Goal: Task Accomplishment & Management: Manage account settings

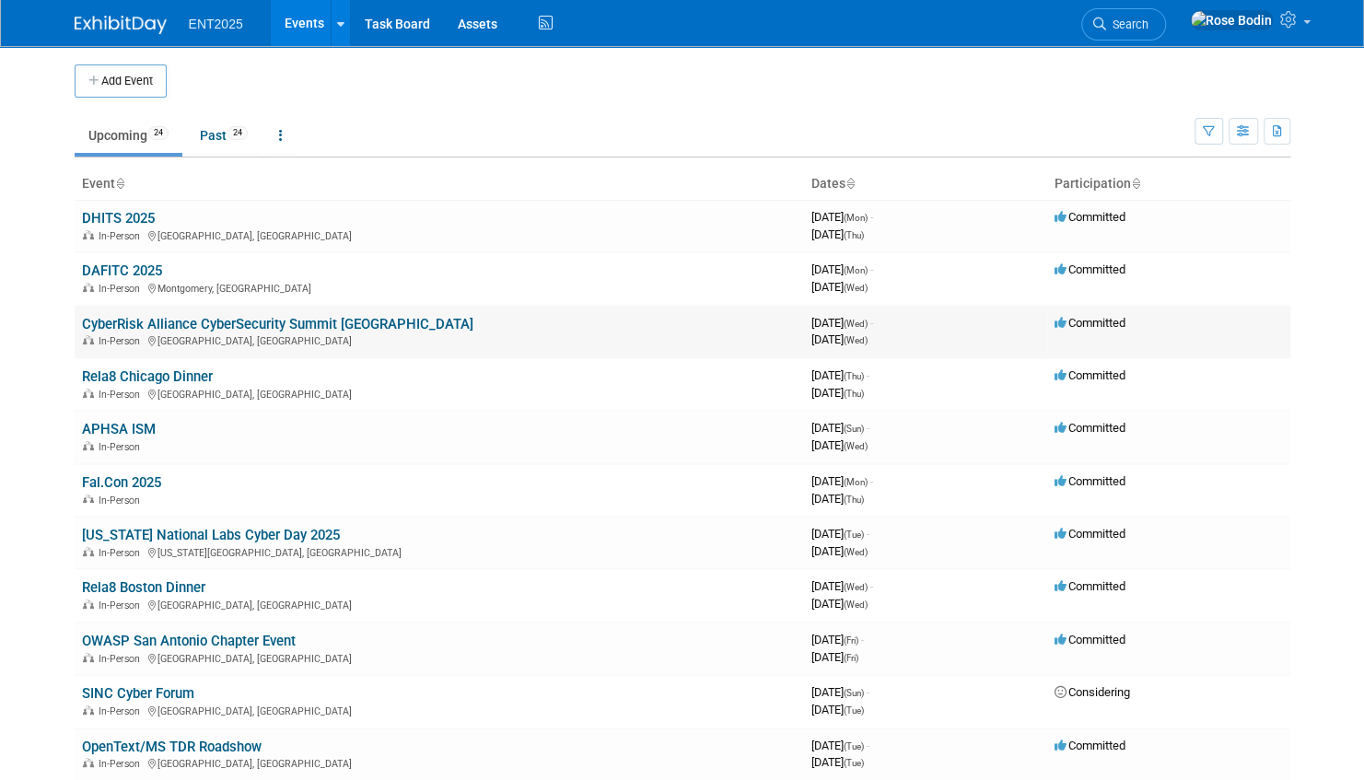
click at [146, 322] on link "CyberRisk Alliance CyberSecurity Summit [GEOGRAPHIC_DATA]" at bounding box center [277, 324] width 391 height 17
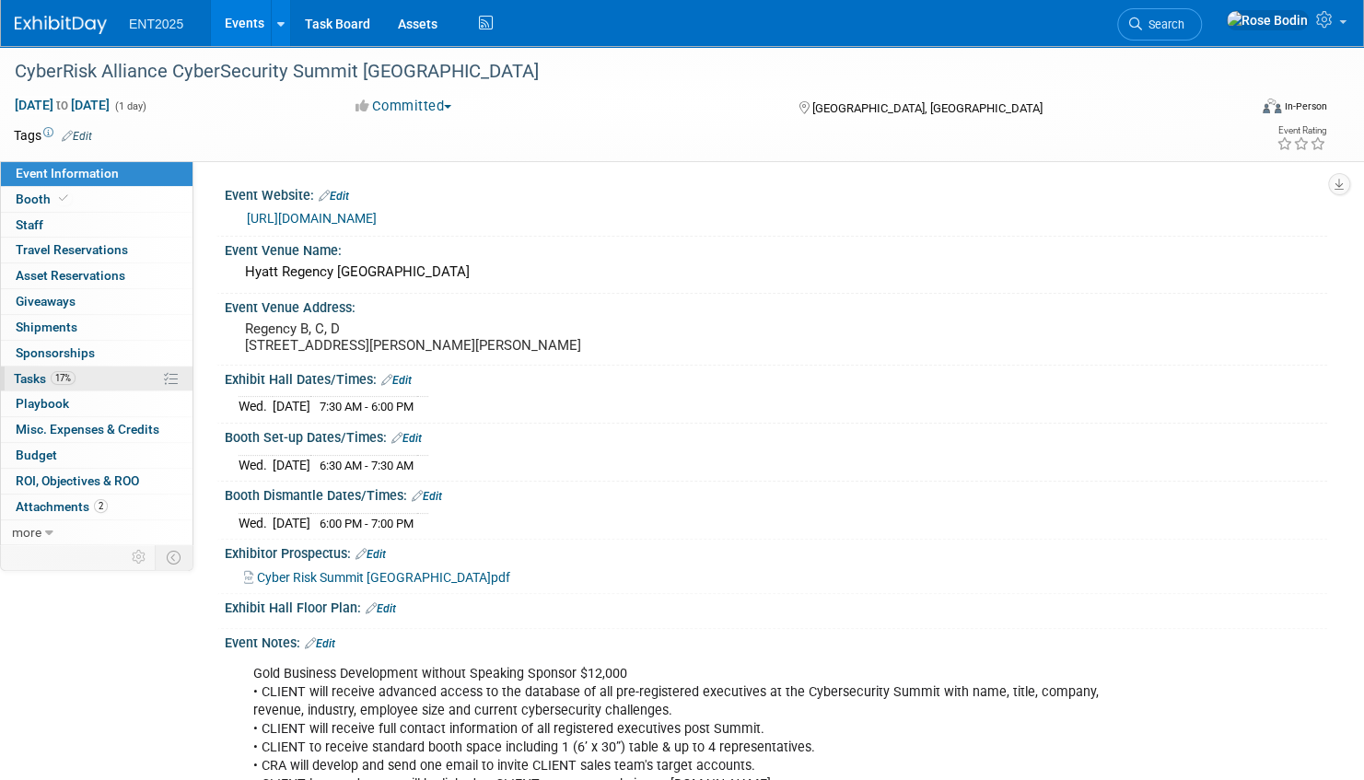
click at [113, 371] on link "17% Tasks 17%" at bounding box center [97, 379] width 192 height 25
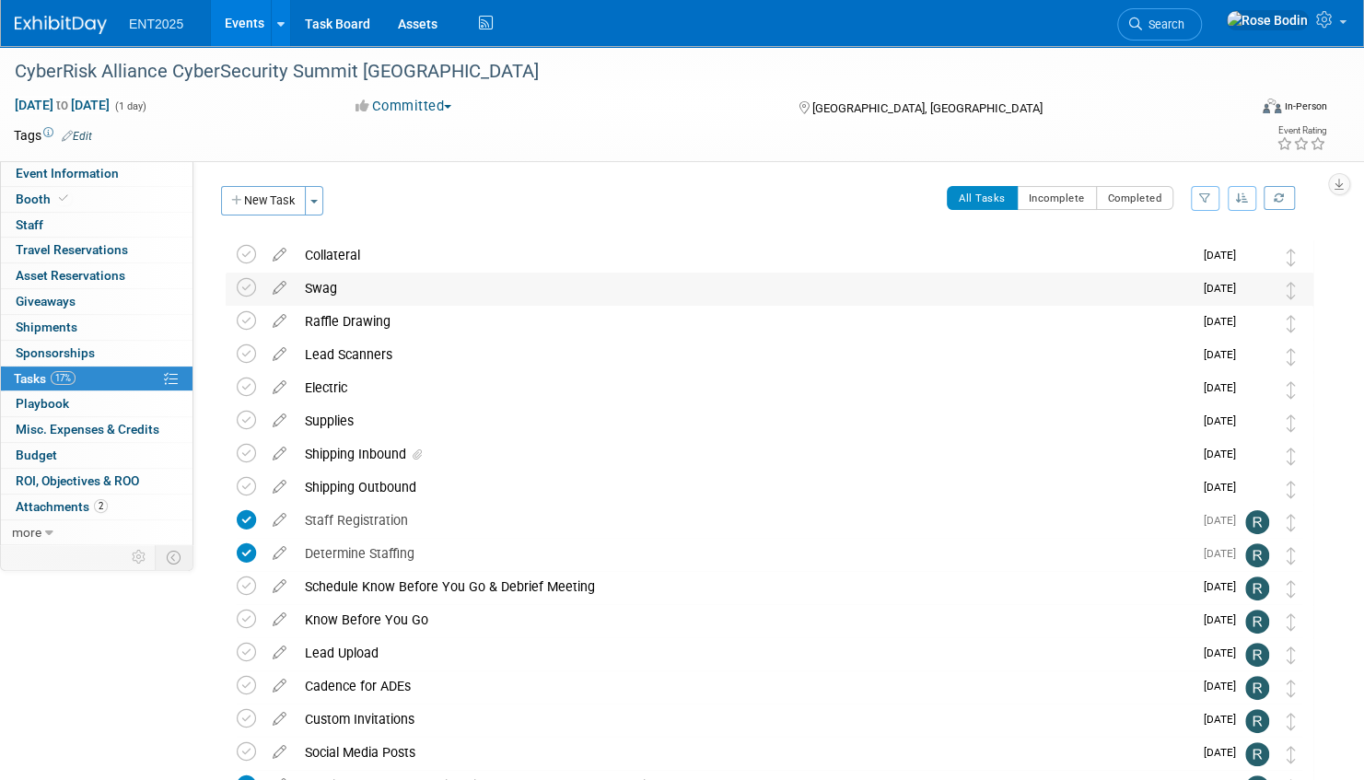
click at [505, 295] on div "Swag" at bounding box center [744, 288] width 897 height 31
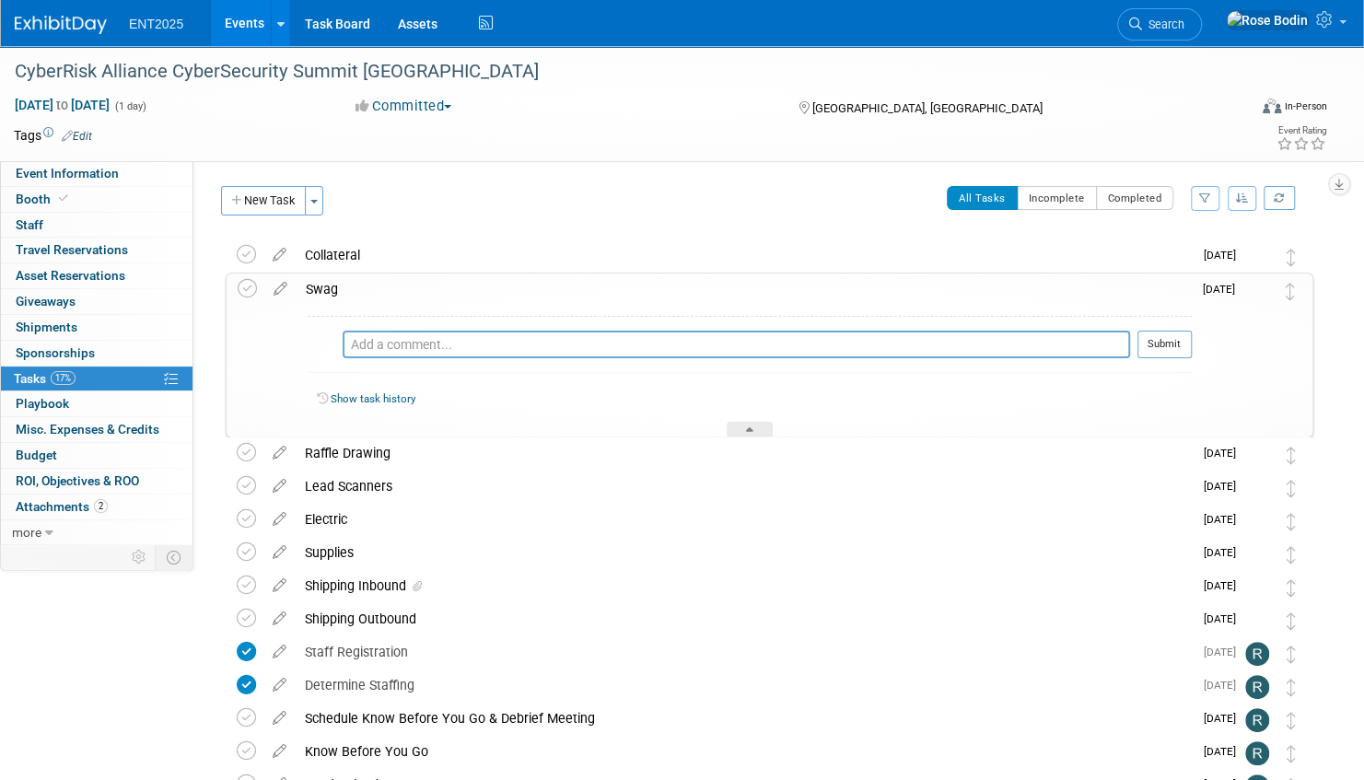
click at [503, 224] on td "All Tasks Incomplete Completed Filter by Assignee -- Select Assignee -- All una…" at bounding box center [823, 207] width 980 height 43
click at [456, 547] on div "Supplies" at bounding box center [744, 552] width 897 height 31
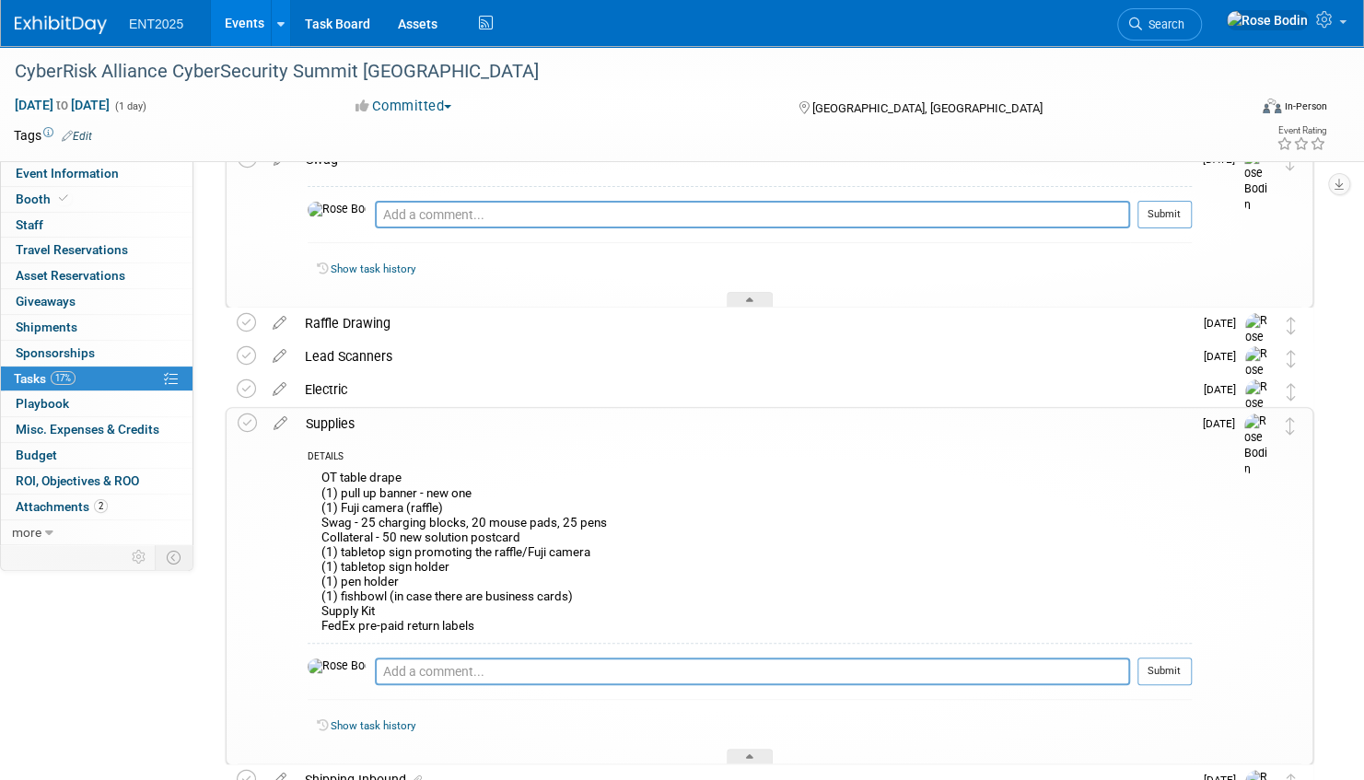
scroll to position [184, 0]
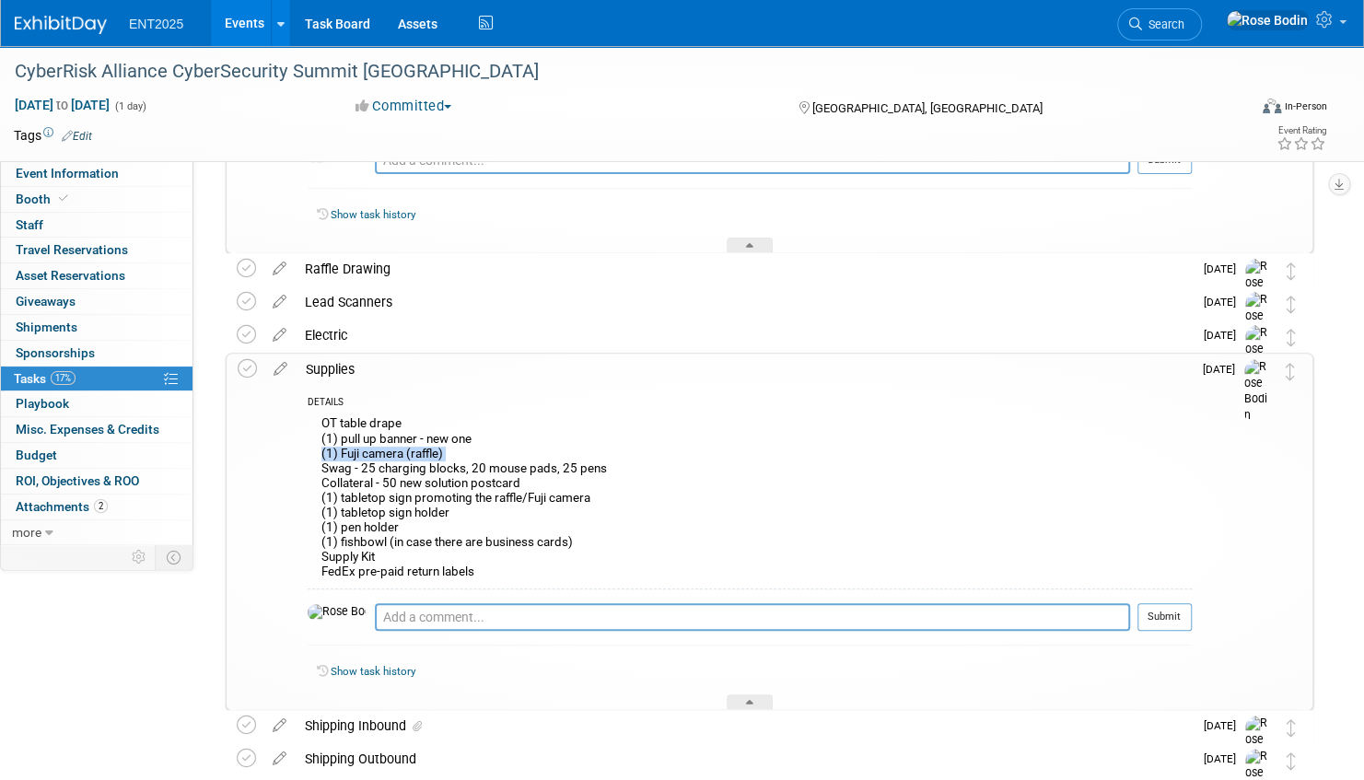
drag, startPoint x: 319, startPoint y: 466, endPoint x: 609, endPoint y: 451, distance: 290.5
click at [609, 451] on div "OT table drape (1) pull up banner - new one (1) Fuji camera (raffle) Swag - 25 …" at bounding box center [750, 500] width 884 height 177
click at [319, 449] on div "OT table drape (1) pull up banner - new one (1) Fuji camera (raffle) Swag - 25 …" at bounding box center [750, 500] width 884 height 177
drag, startPoint x: 320, startPoint y: 448, endPoint x: 608, endPoint y: 460, distance: 287.6
click at [608, 460] on div "OT table drape (1) pull up banner - new one (1) Fuji camera (raffle) Swag - 25 …" at bounding box center [750, 500] width 884 height 177
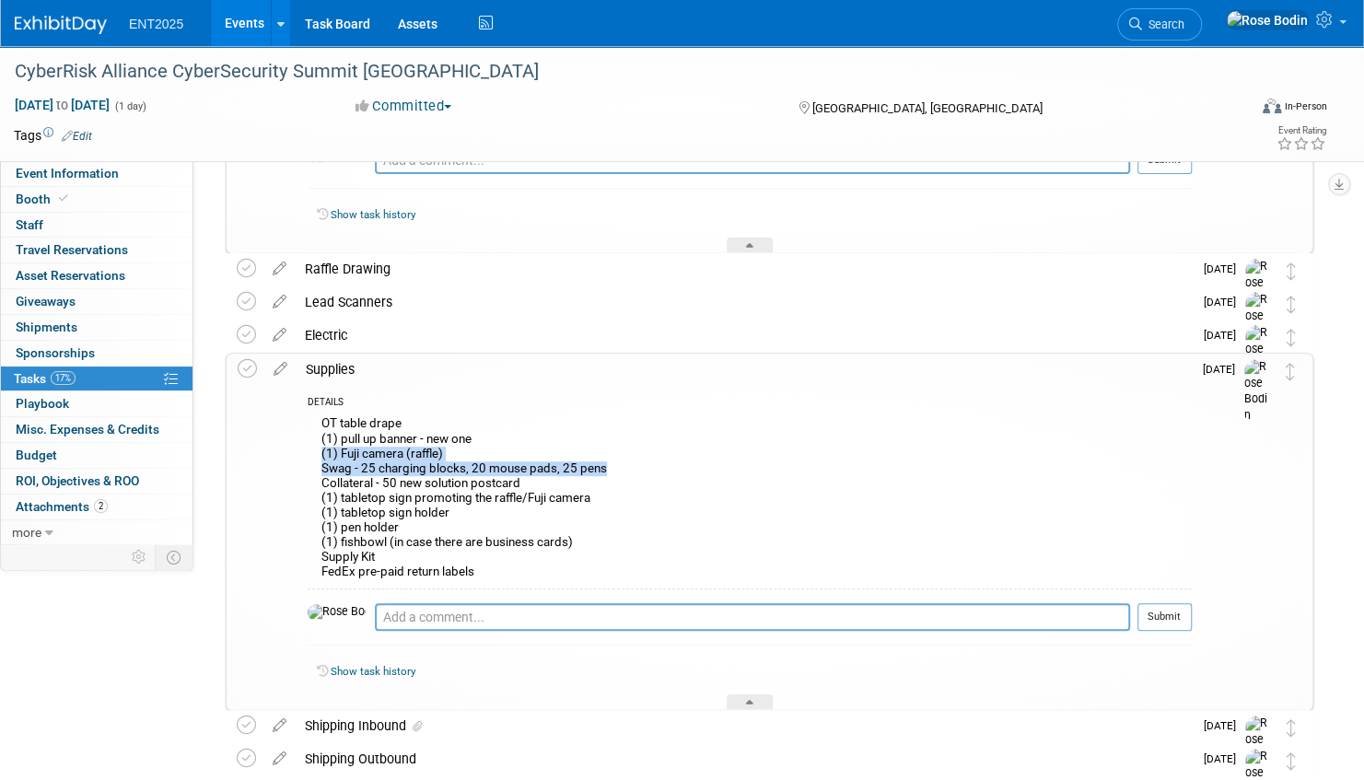
copy div "(1) Fuji camera (raffle) Swag - 25 charging blocks, 20 mouse pads, 25 pens"
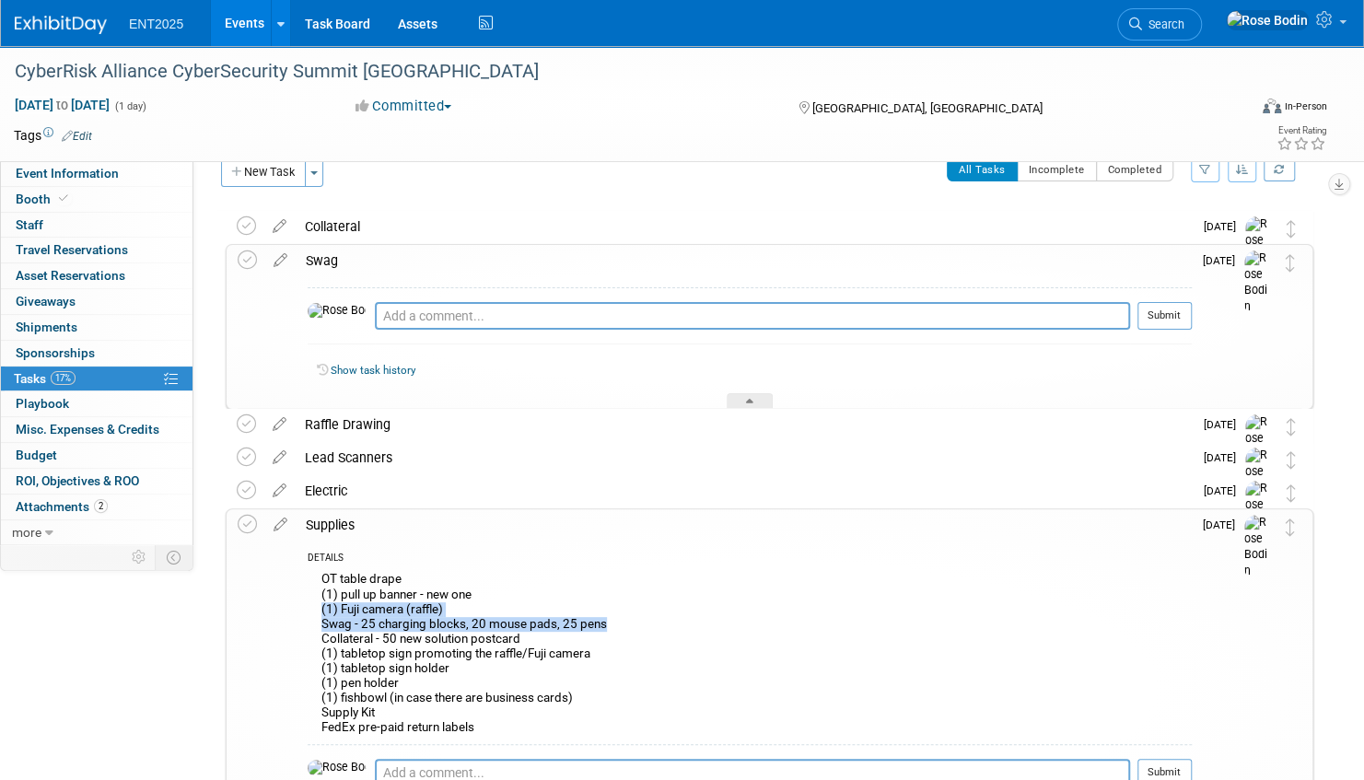
scroll to position [0, 0]
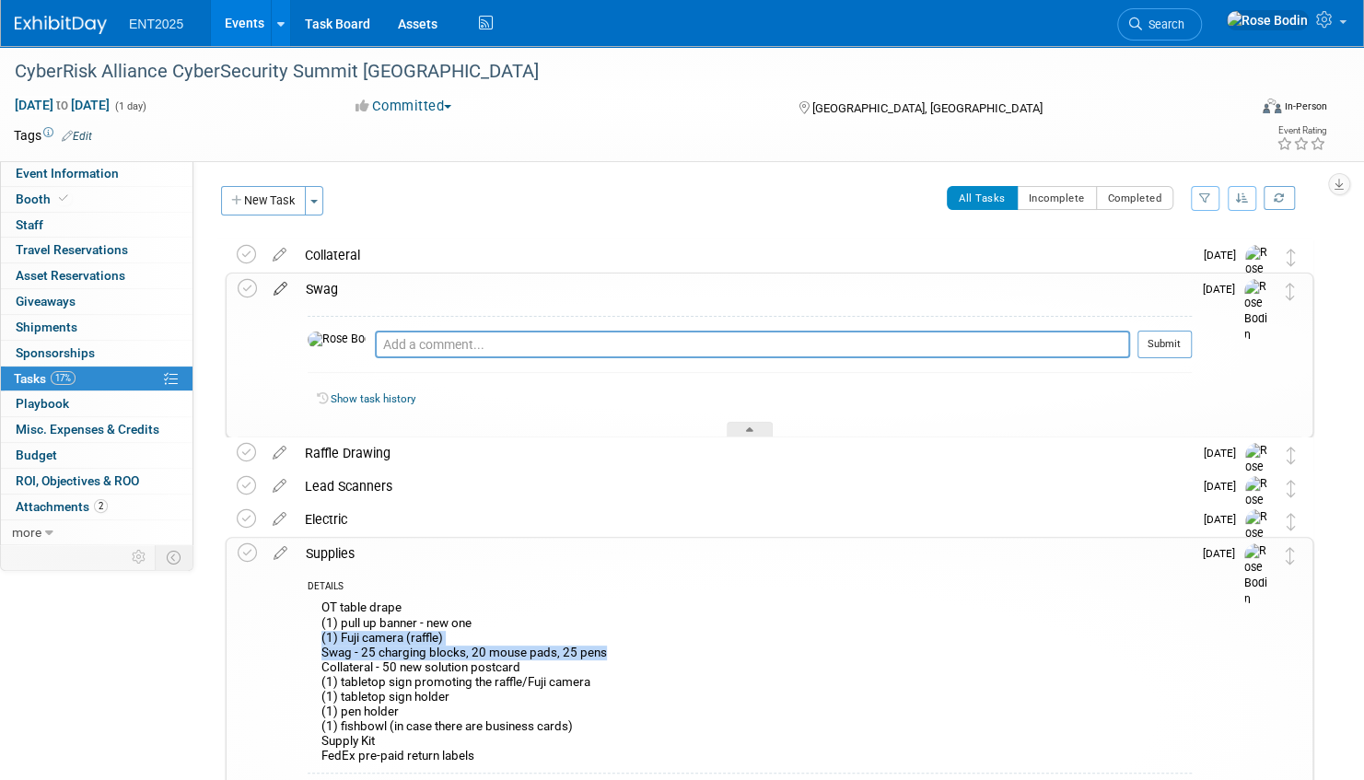
click at [278, 289] on icon at bounding box center [280, 285] width 32 height 23
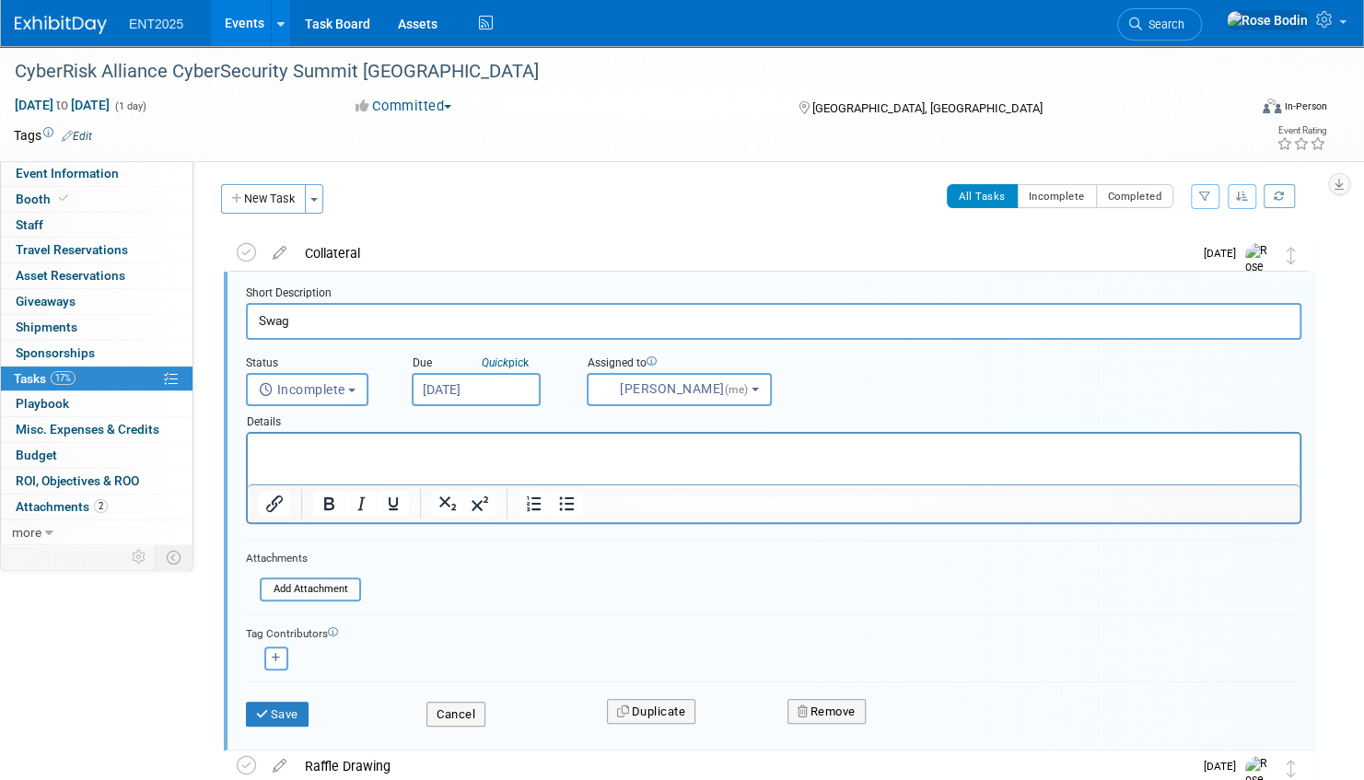
scroll to position [3, 0]
click at [304, 453] on p "Rich Text Area. Press ALT-0 for help." at bounding box center [774, 448] width 1031 height 17
click at [282, 705] on button "Save" at bounding box center [277, 714] width 63 height 26
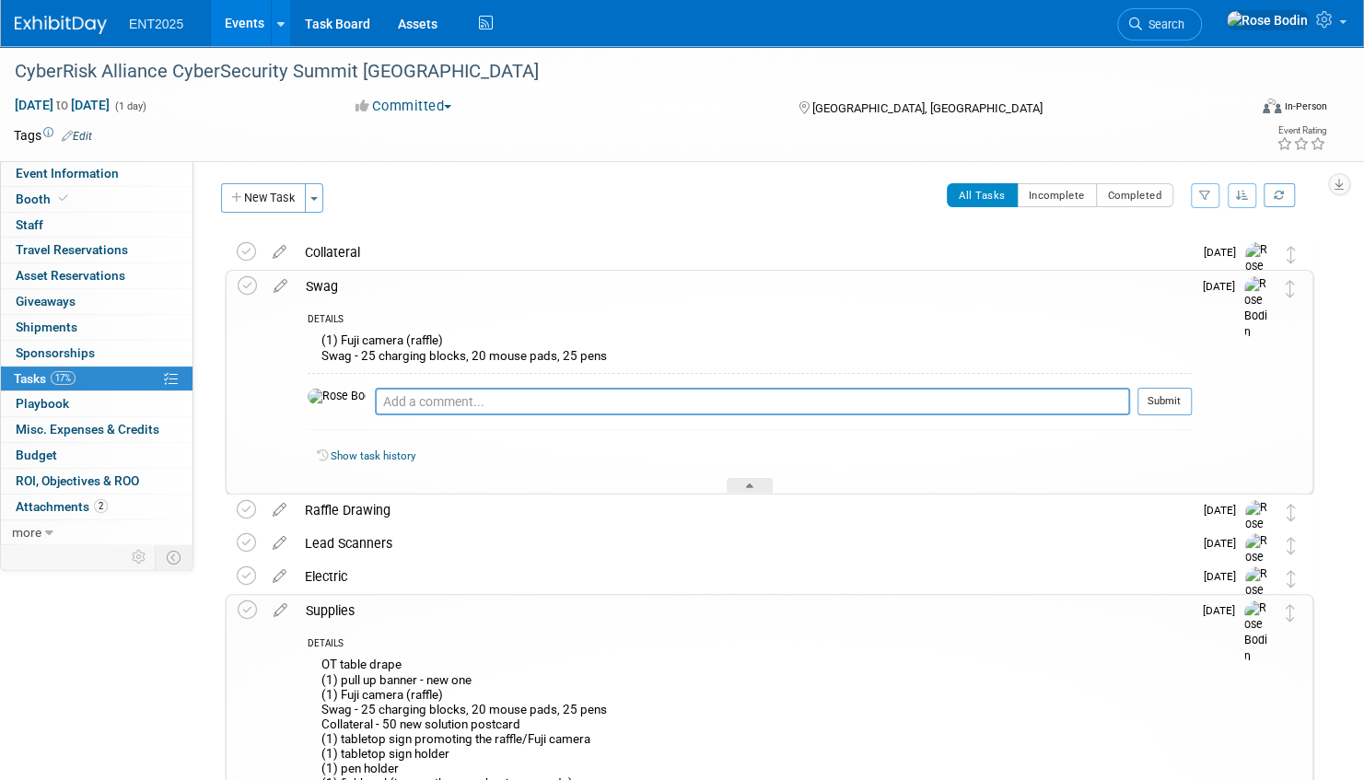
click at [995, 655] on div "OT table drape (1) pull up banner - new one (1) Fuji camera (raffle) Swag - 25 …" at bounding box center [750, 741] width 884 height 177
click at [278, 506] on icon at bounding box center [279, 506] width 32 height 23
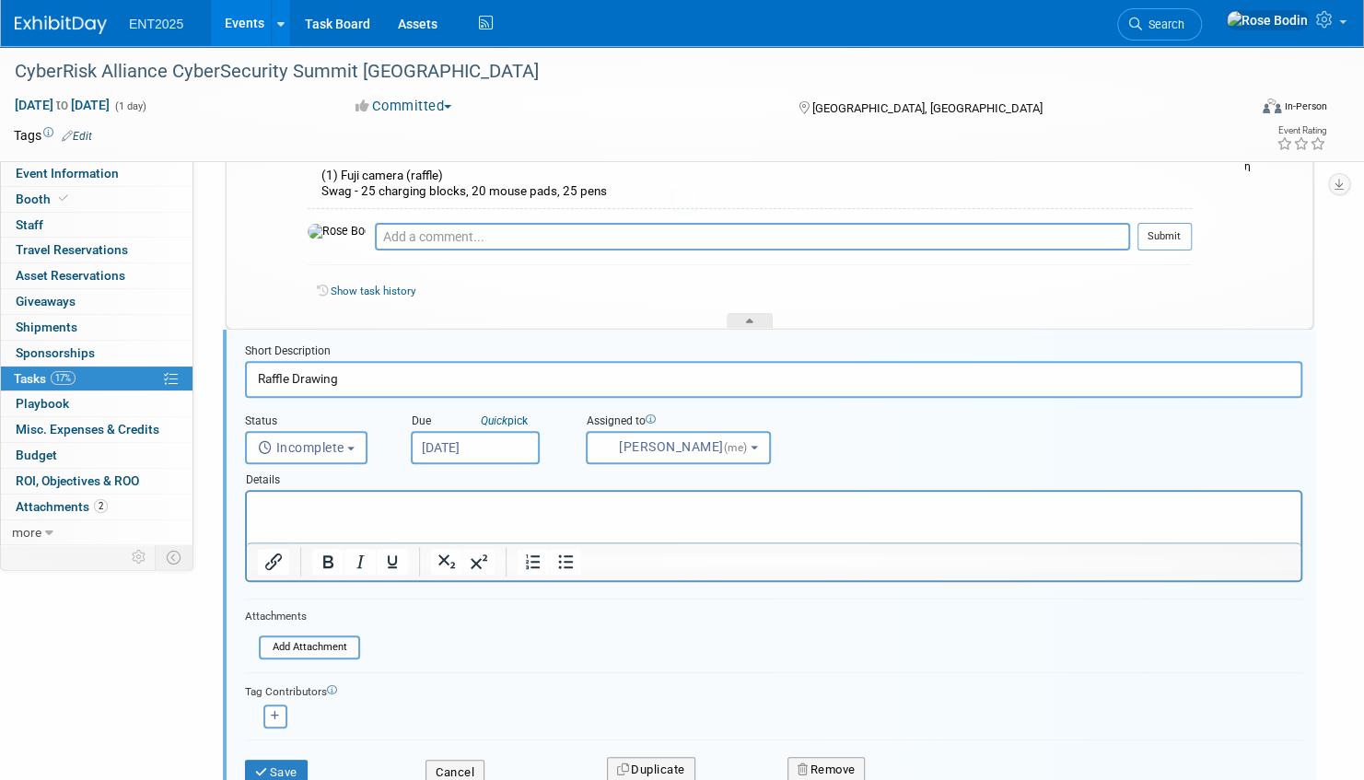
scroll to position [227, 0]
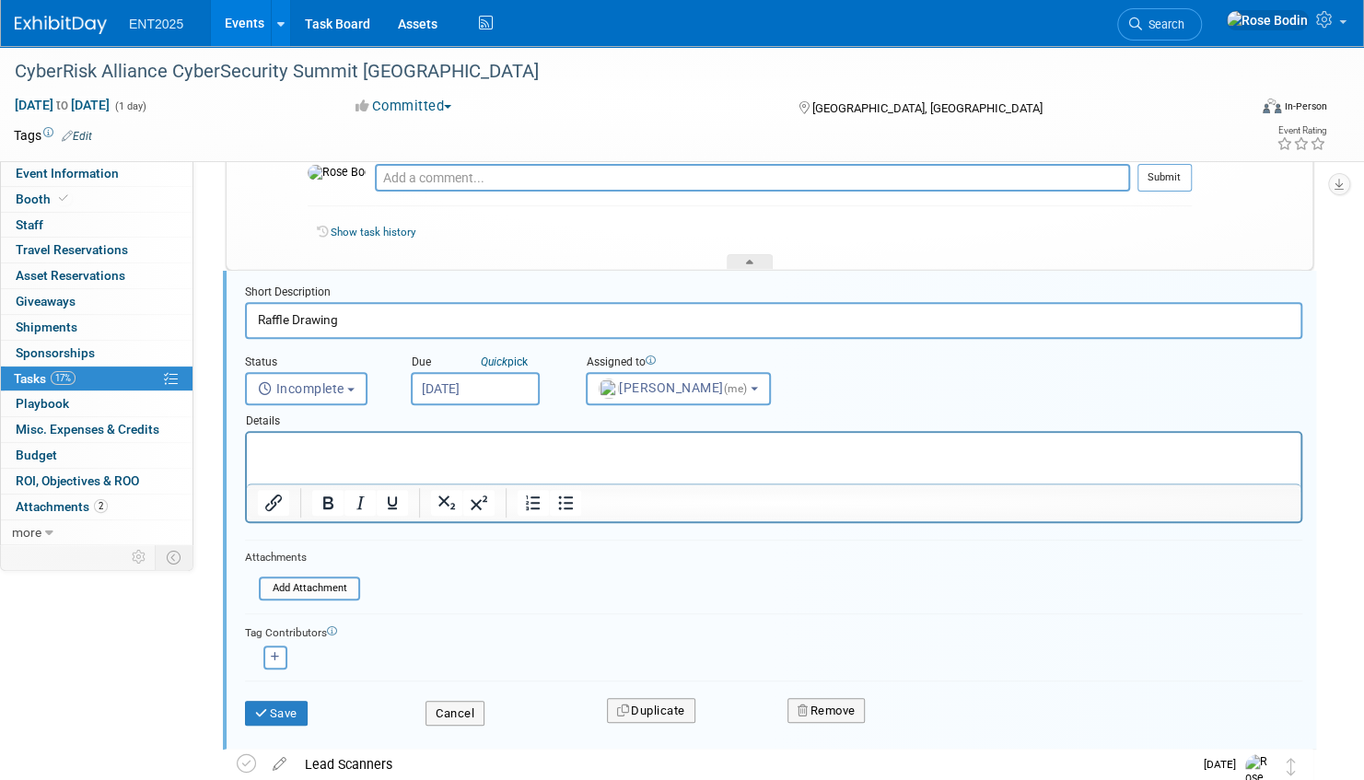
click at [358, 452] on p "Rich Text Area. Press ALT-0 for help." at bounding box center [774, 448] width 1032 height 17
drag, startPoint x: 567, startPoint y: 468, endPoint x: 250, endPoint y: 469, distance: 316.8
click at [250, 469] on html "(1) Fuji camera (raffle) Swag - 25 charging blocks, 20 mouse pads, 25 pens" at bounding box center [774, 454] width 1054 height 42
click at [288, 713] on button "Save" at bounding box center [276, 714] width 63 height 26
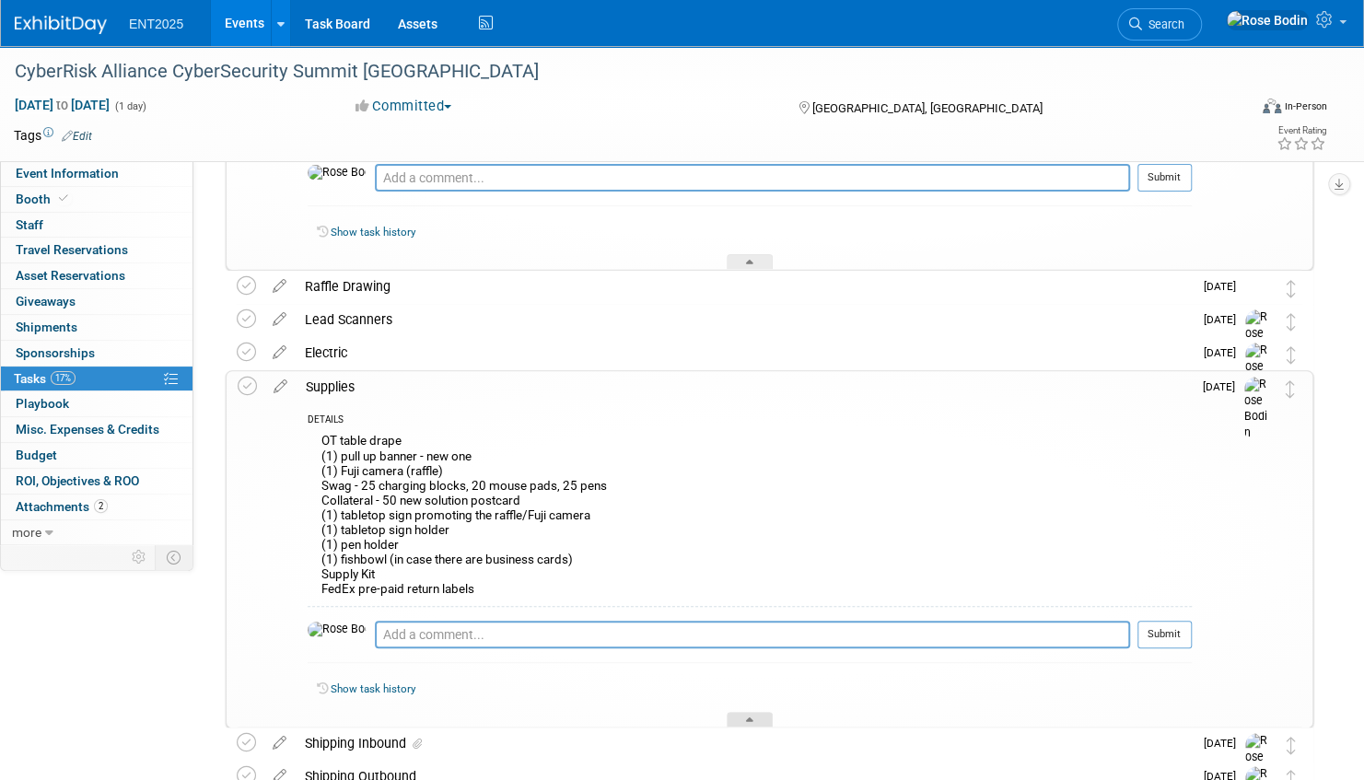
click at [750, 717] on icon at bounding box center [749, 722] width 7 height 11
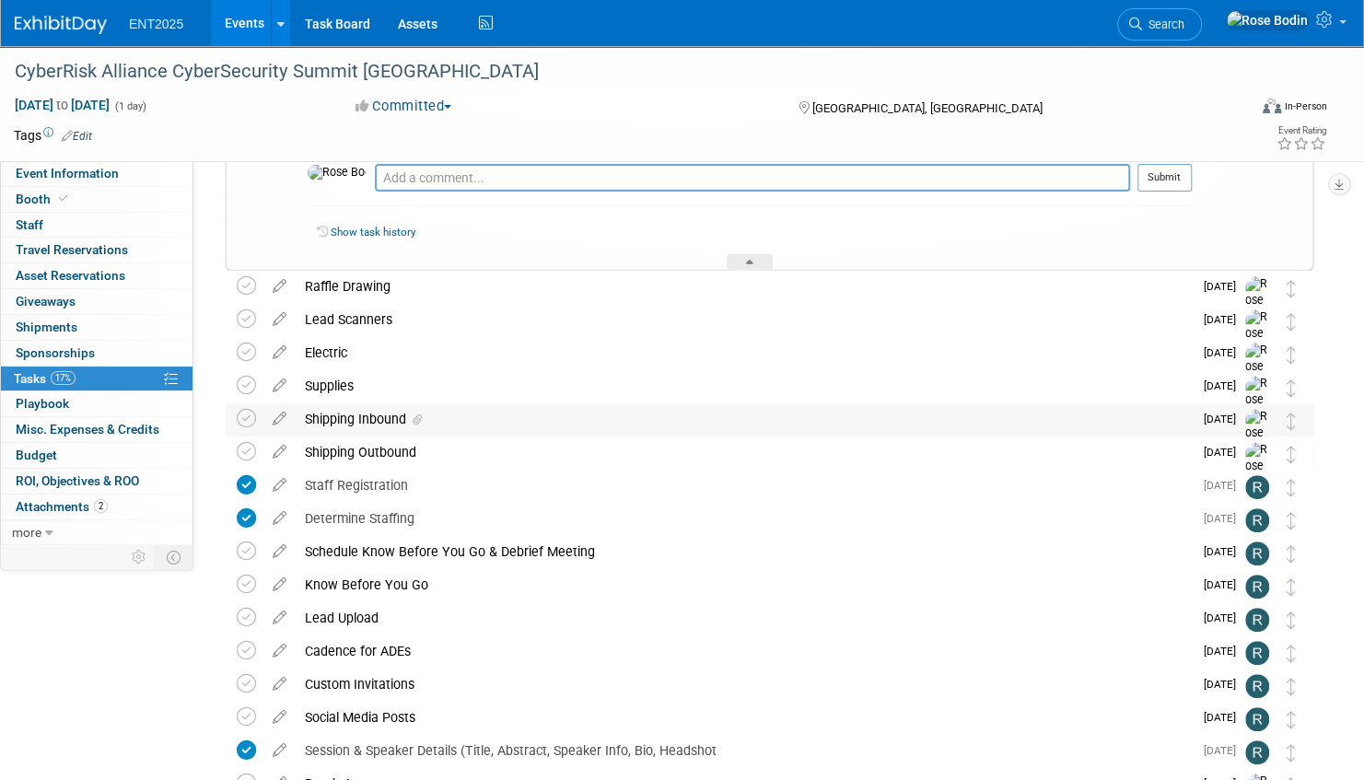
click at [471, 414] on div "Shipping Inbound" at bounding box center [744, 418] width 897 height 31
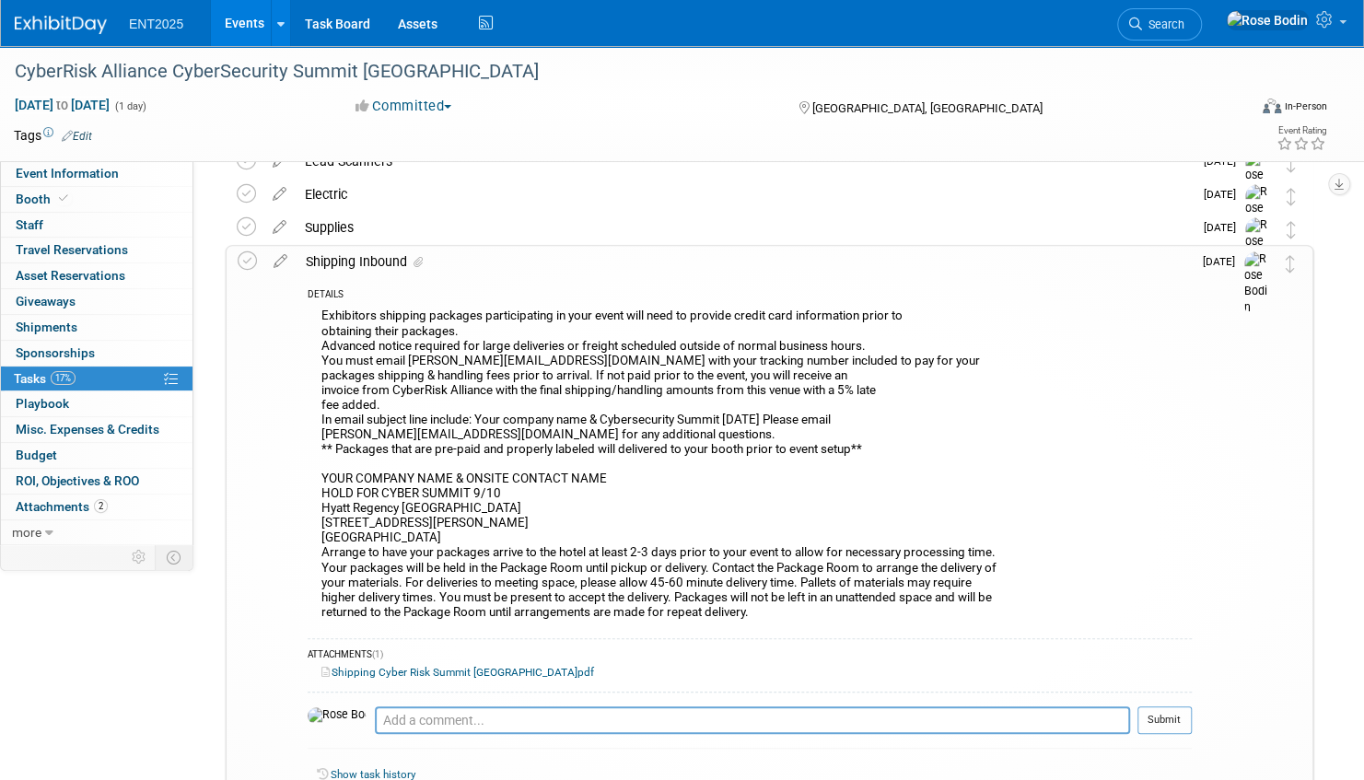
scroll to position [411, 0]
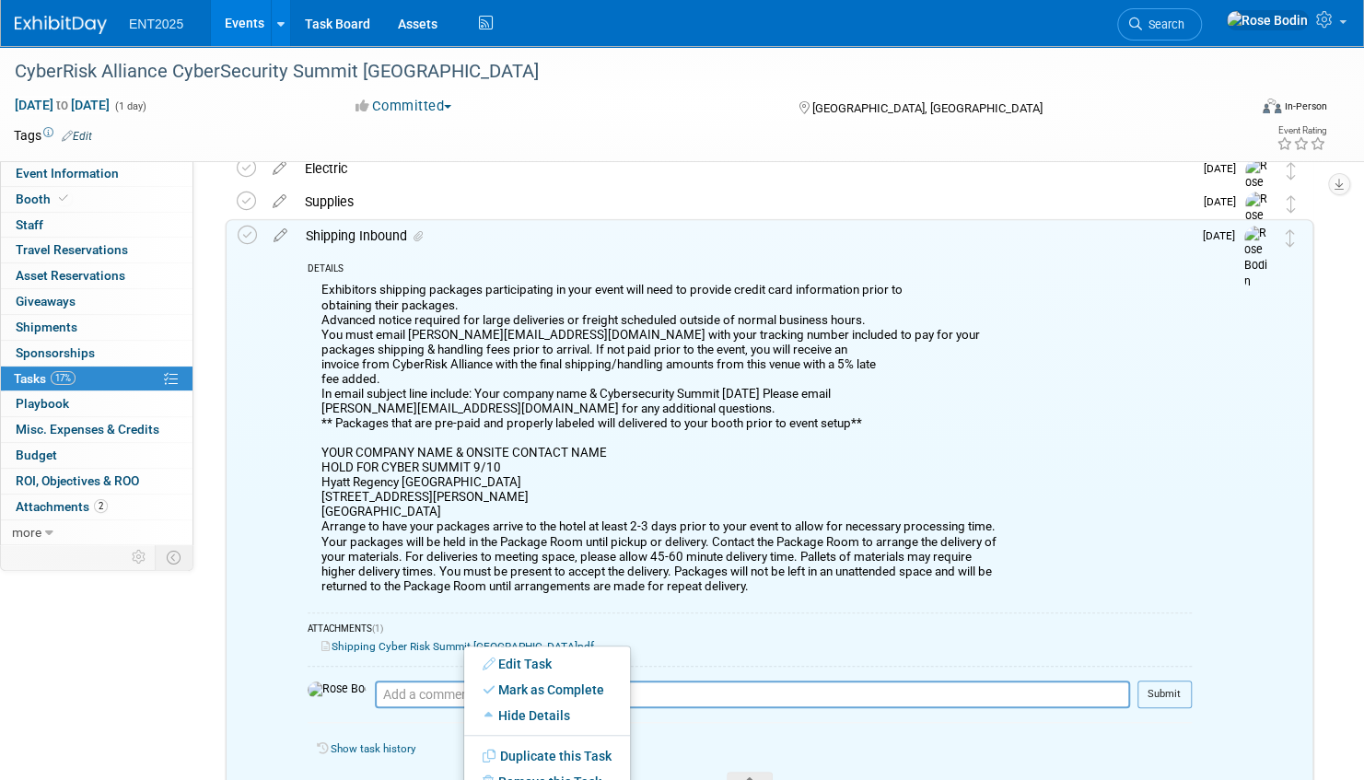
click at [405, 644] on link "Shipping Cyber Risk Summit Chicago.pdf" at bounding box center [457, 646] width 273 height 13
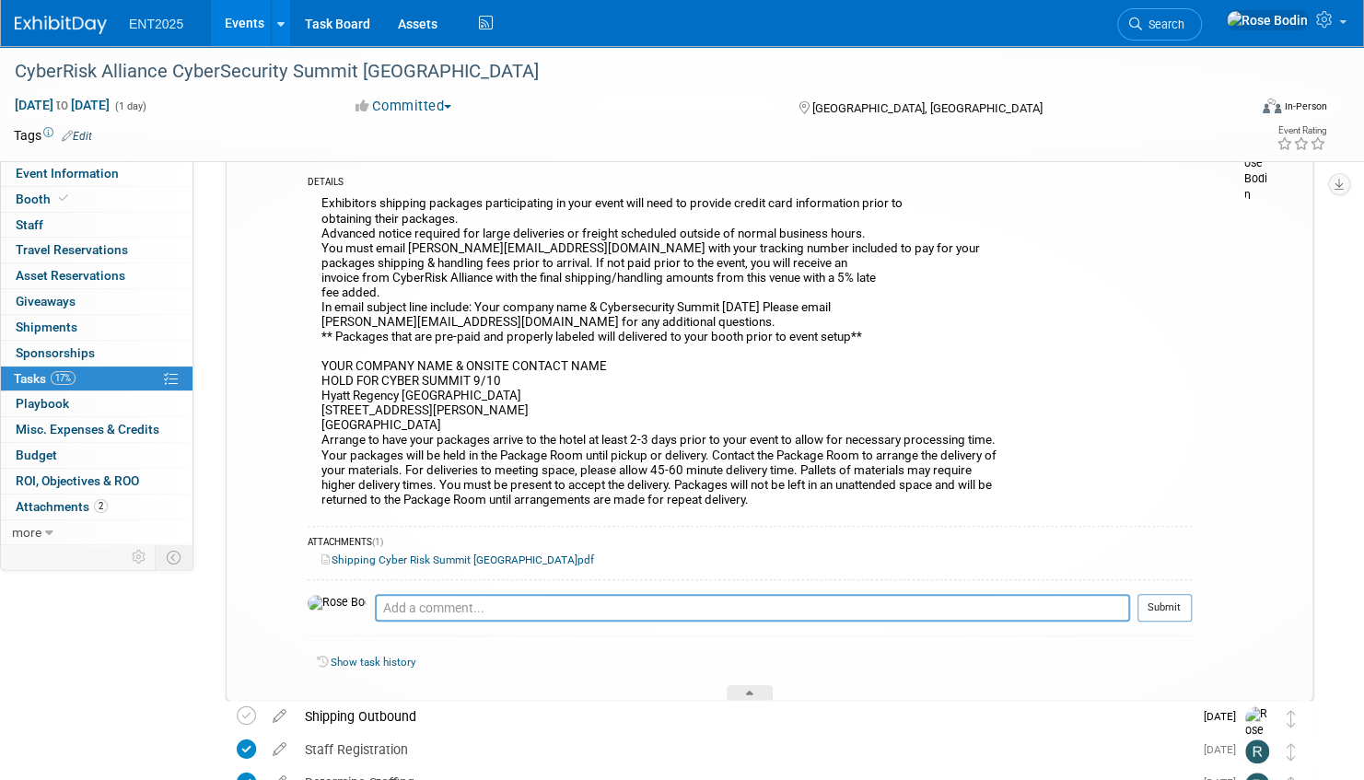
scroll to position [595, 0]
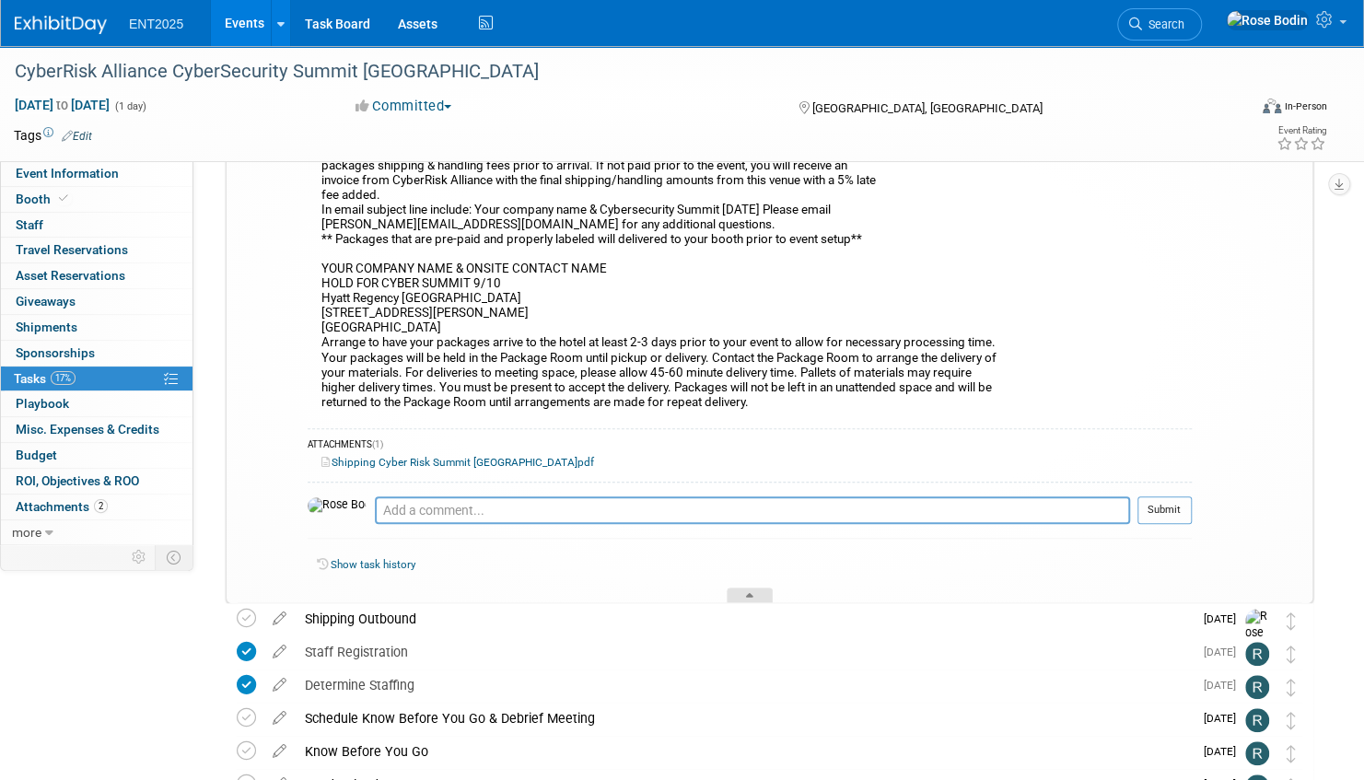
click at [747, 592] on div at bounding box center [750, 596] width 46 height 16
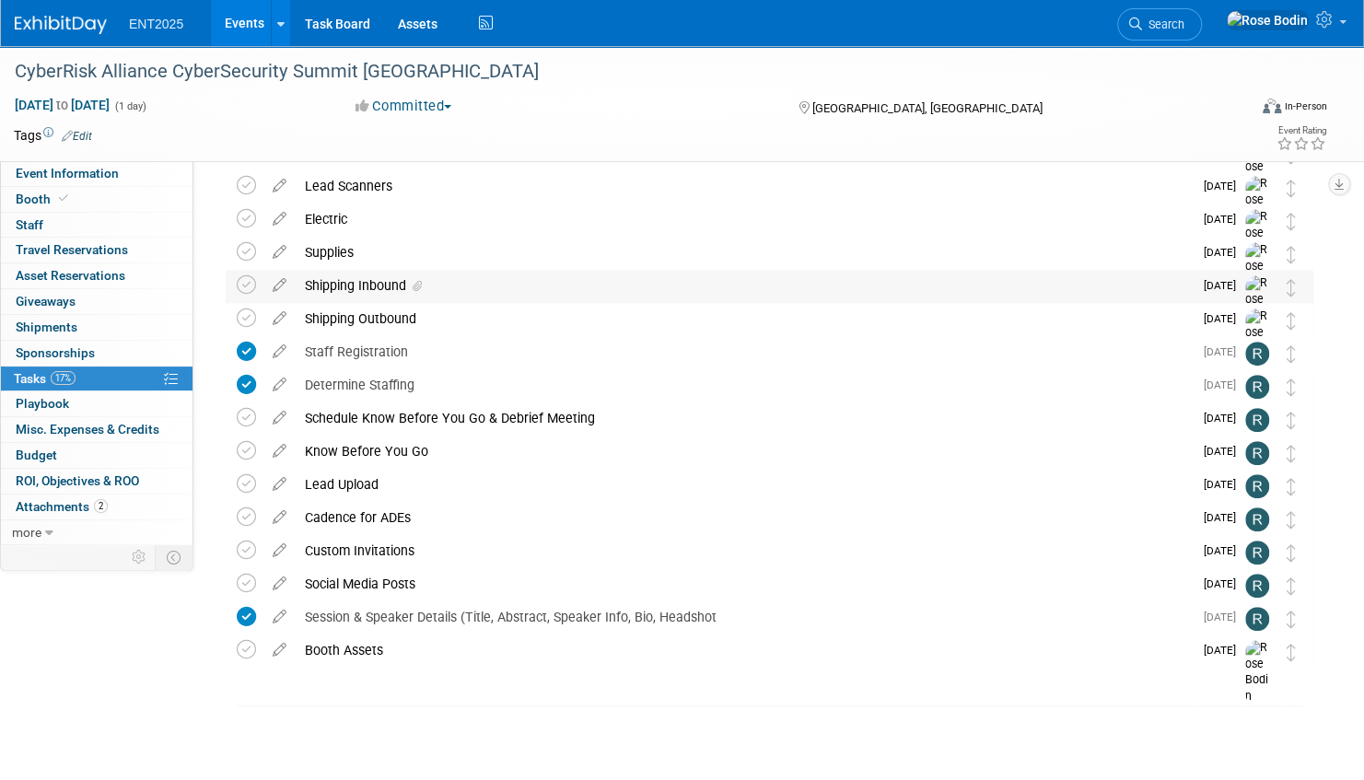
scroll to position [359, 0]
click at [611, 648] on div "Booth Assets" at bounding box center [744, 650] width 897 height 31
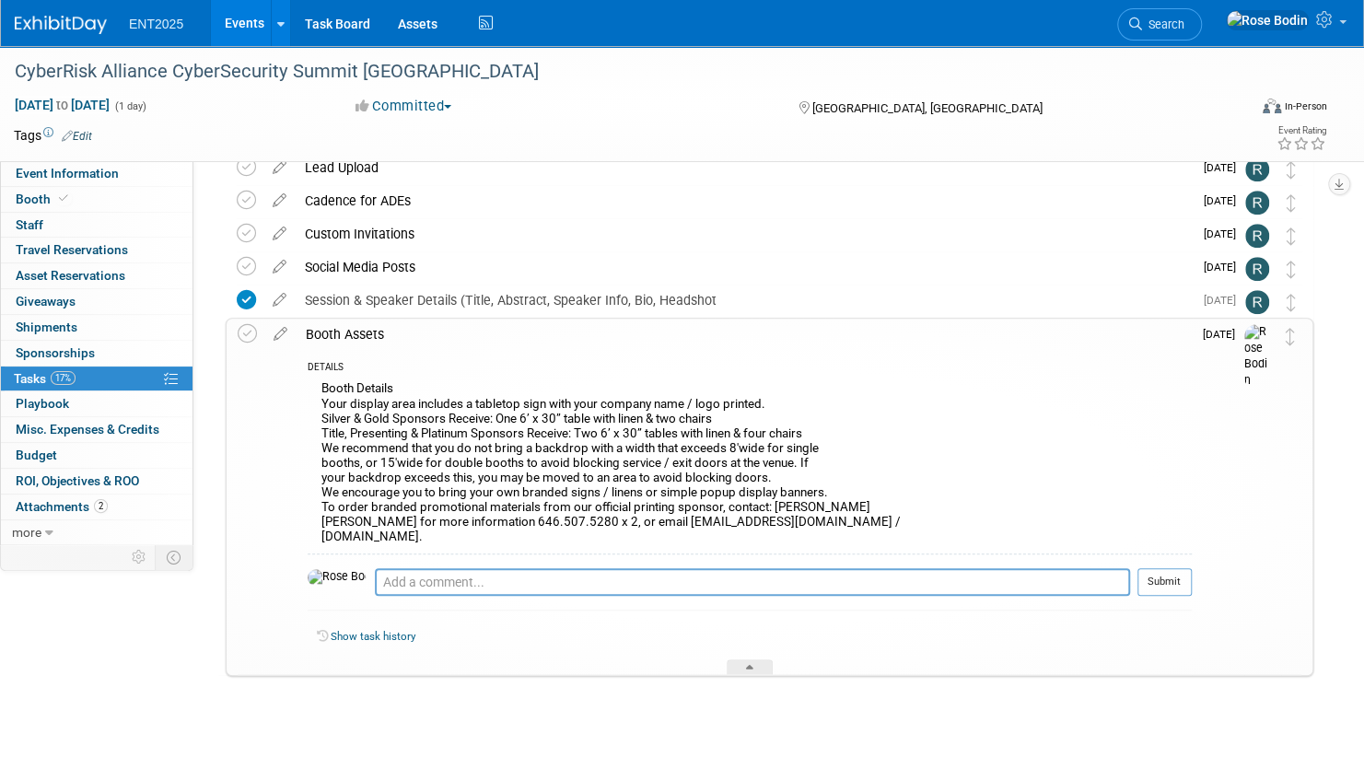
scroll to position [683, 0]
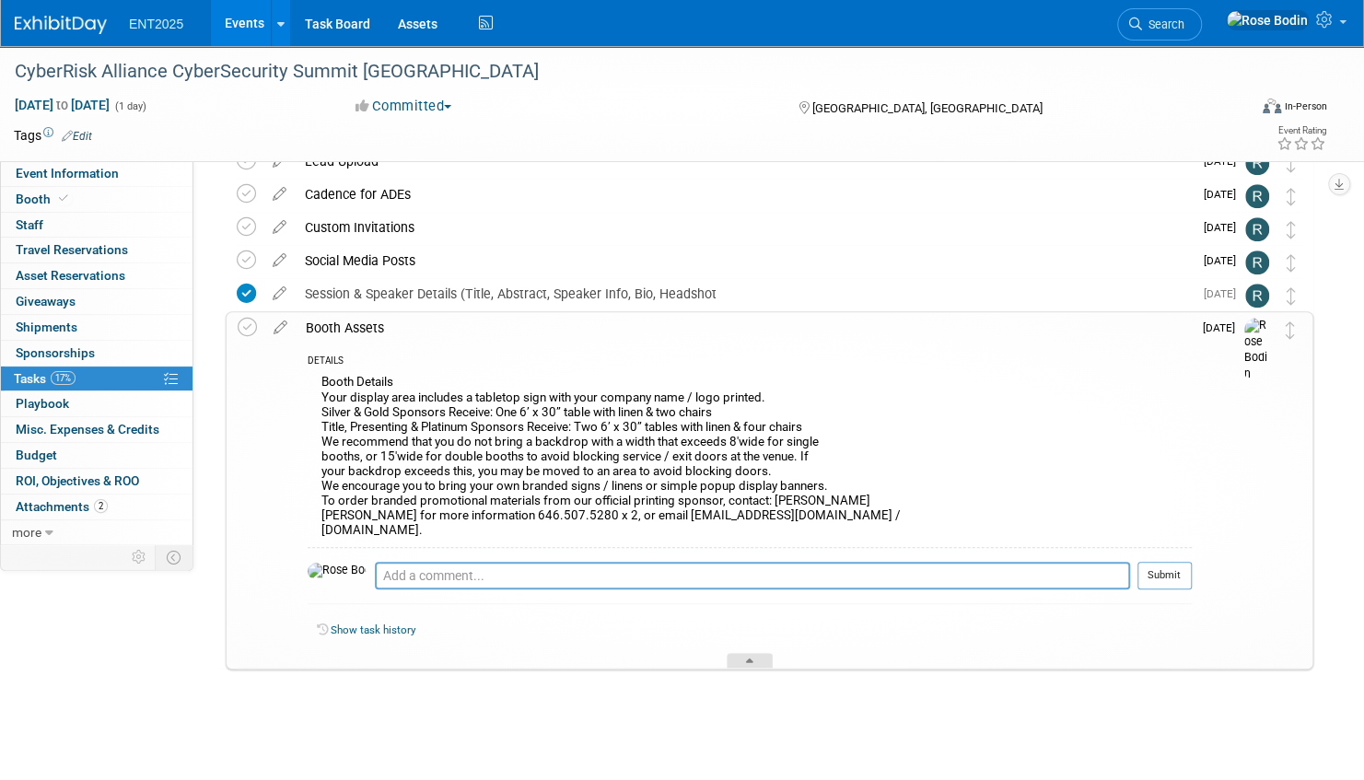
click at [753, 656] on div at bounding box center [750, 661] width 46 height 16
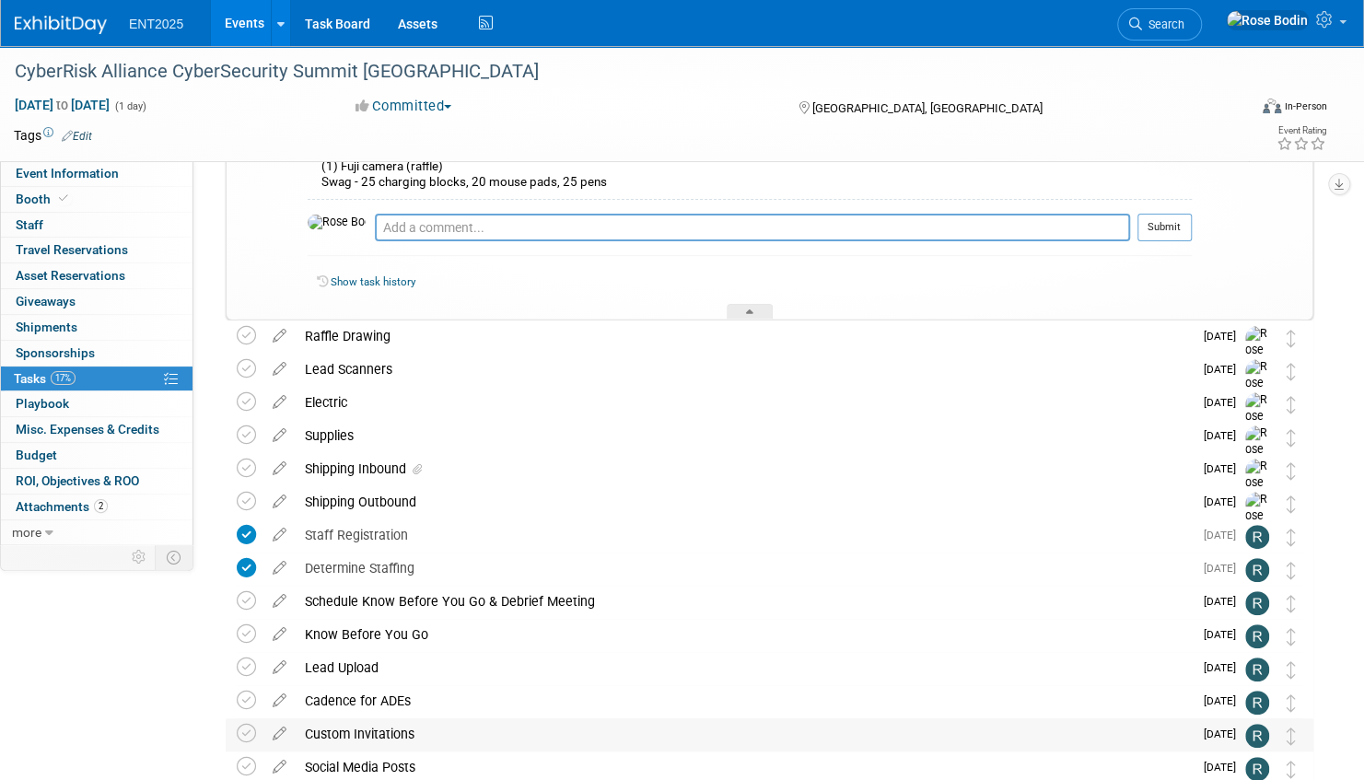
scroll to position [175, 0]
click at [586, 378] on div "Lead Scanners" at bounding box center [744, 370] width 897 height 31
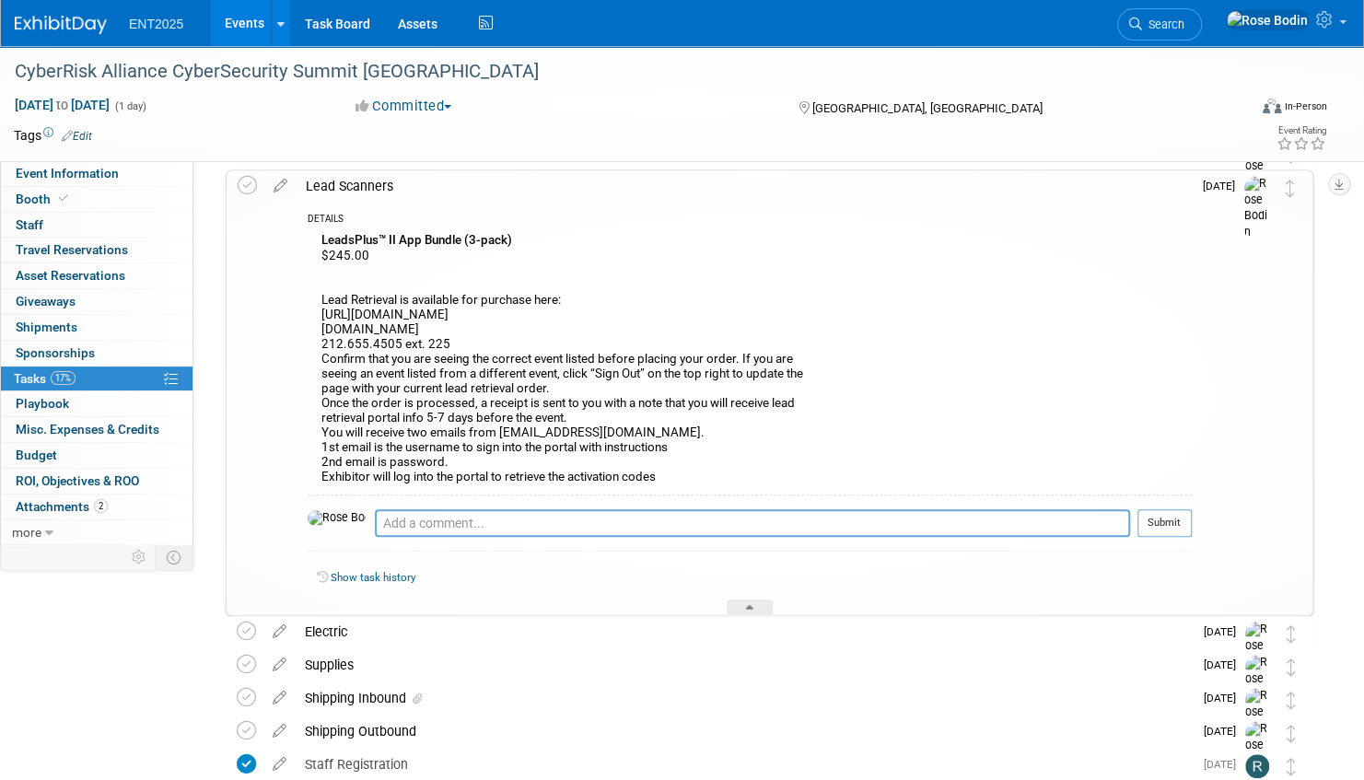
scroll to position [460, 0]
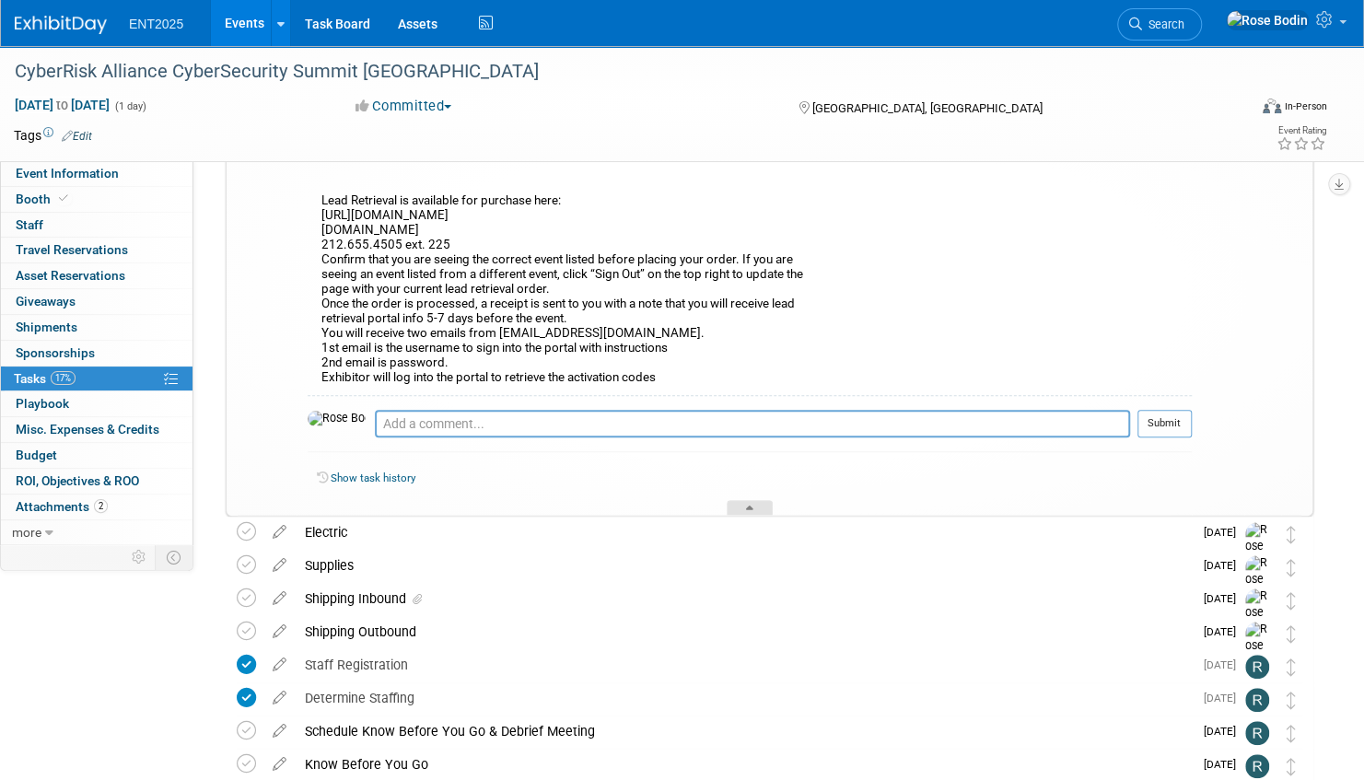
click at [746, 506] on icon at bounding box center [749, 511] width 7 height 11
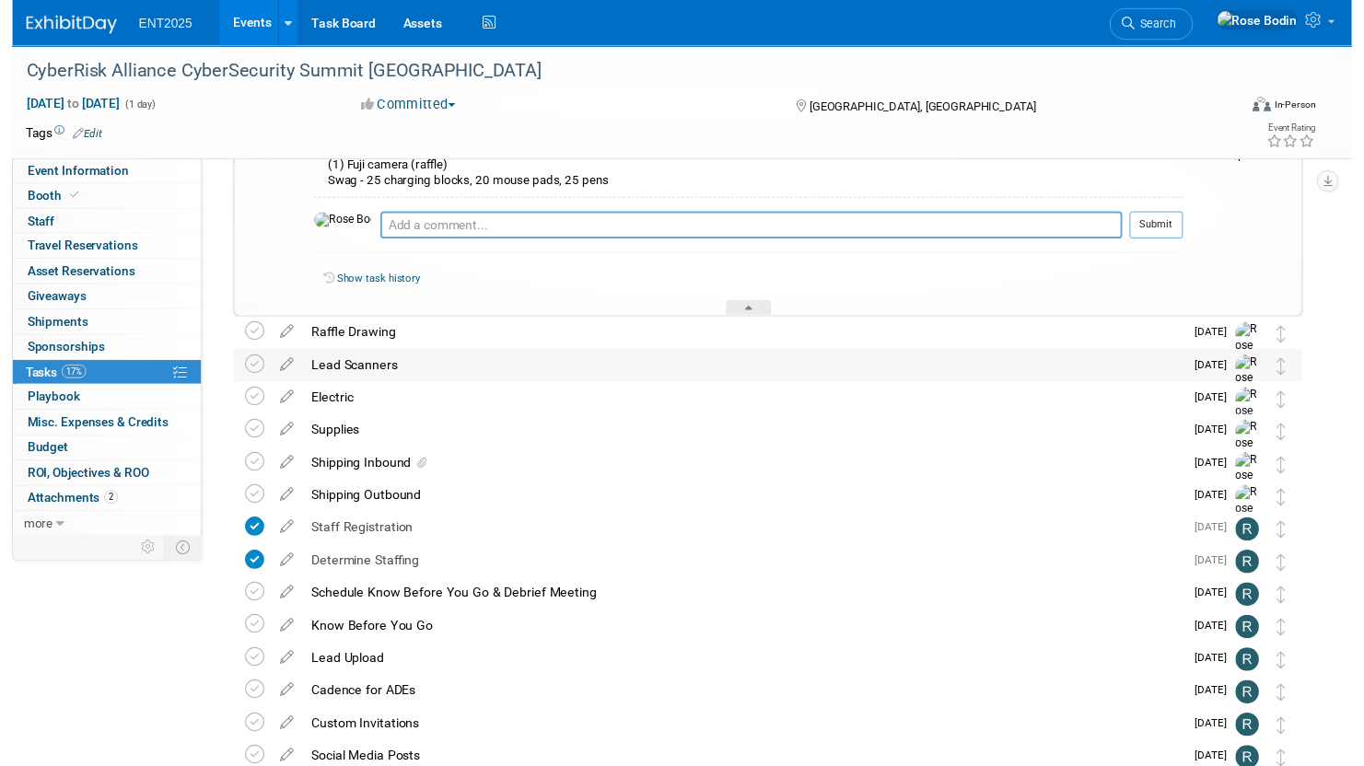
scroll to position [175, 0]
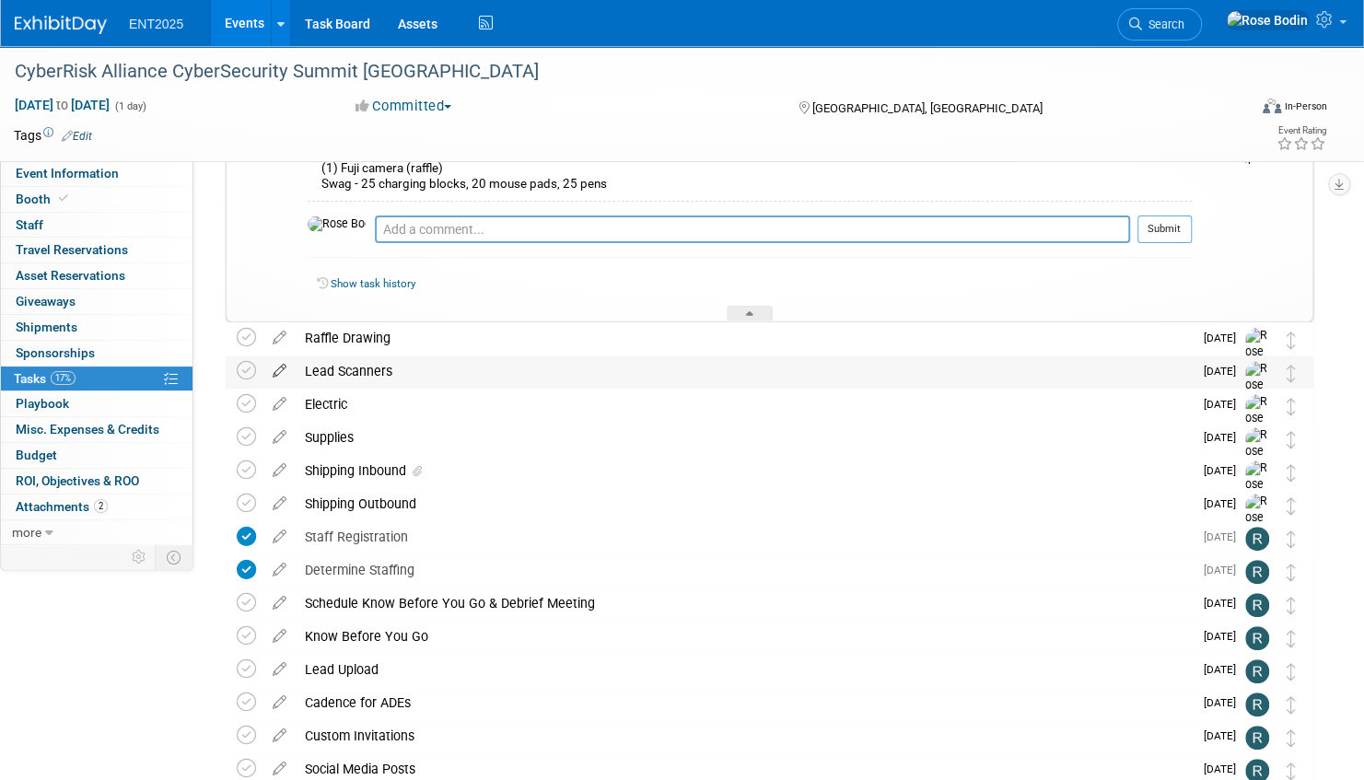
click at [282, 367] on icon at bounding box center [279, 366] width 32 height 23
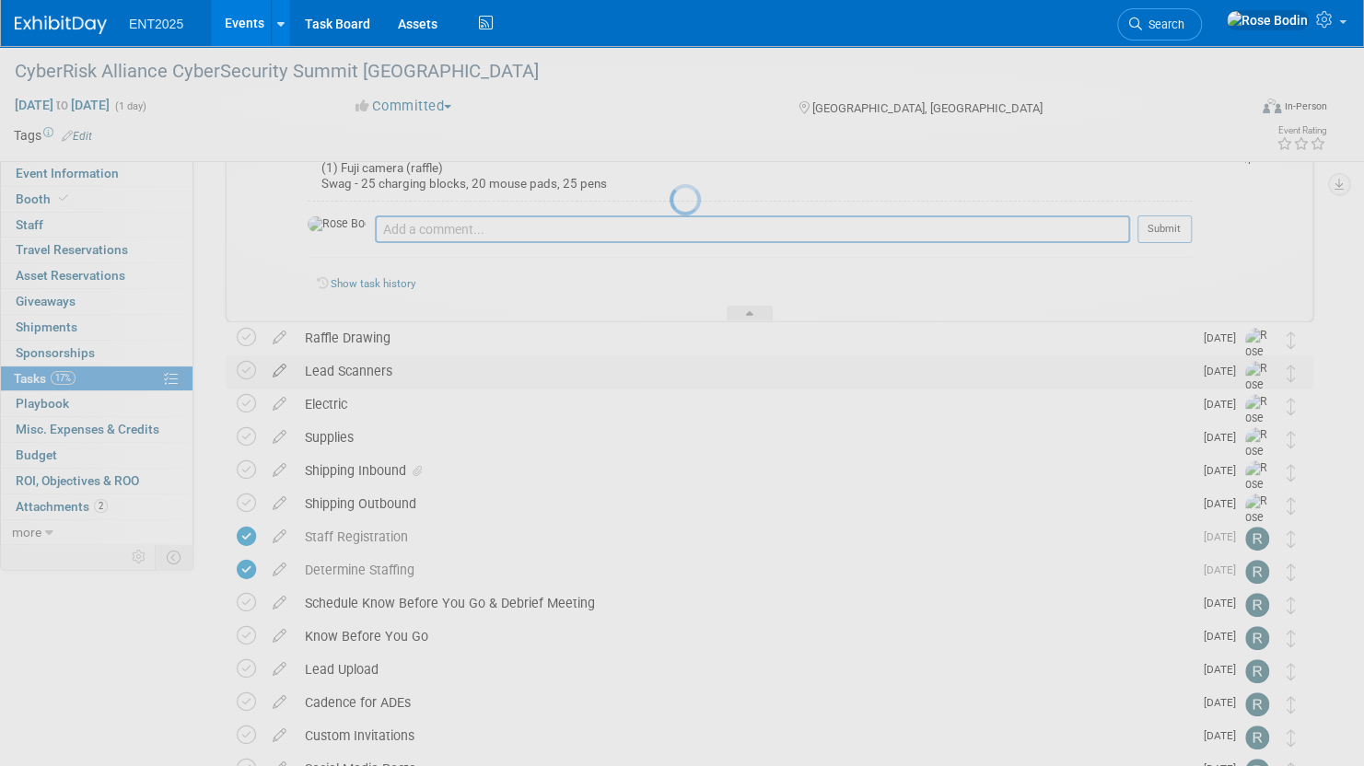
select select "7"
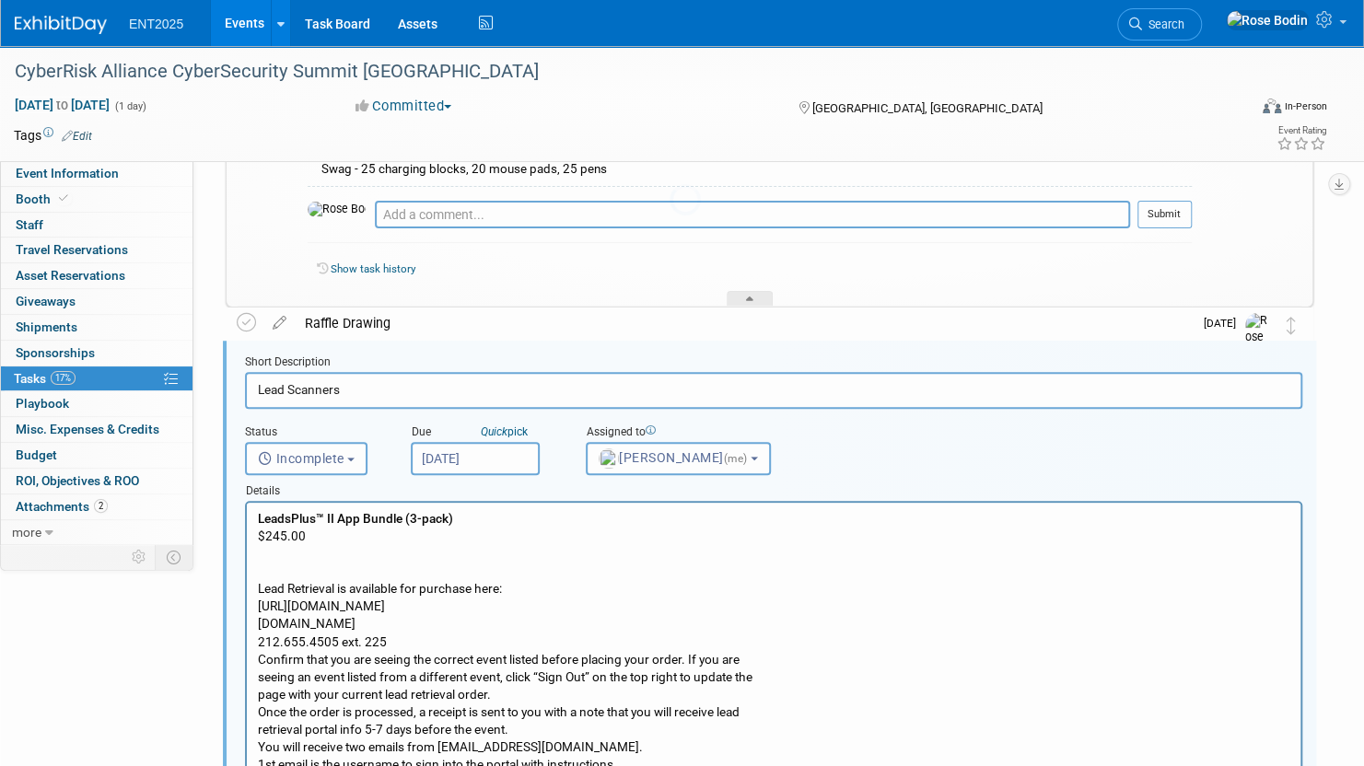
scroll to position [260, 0]
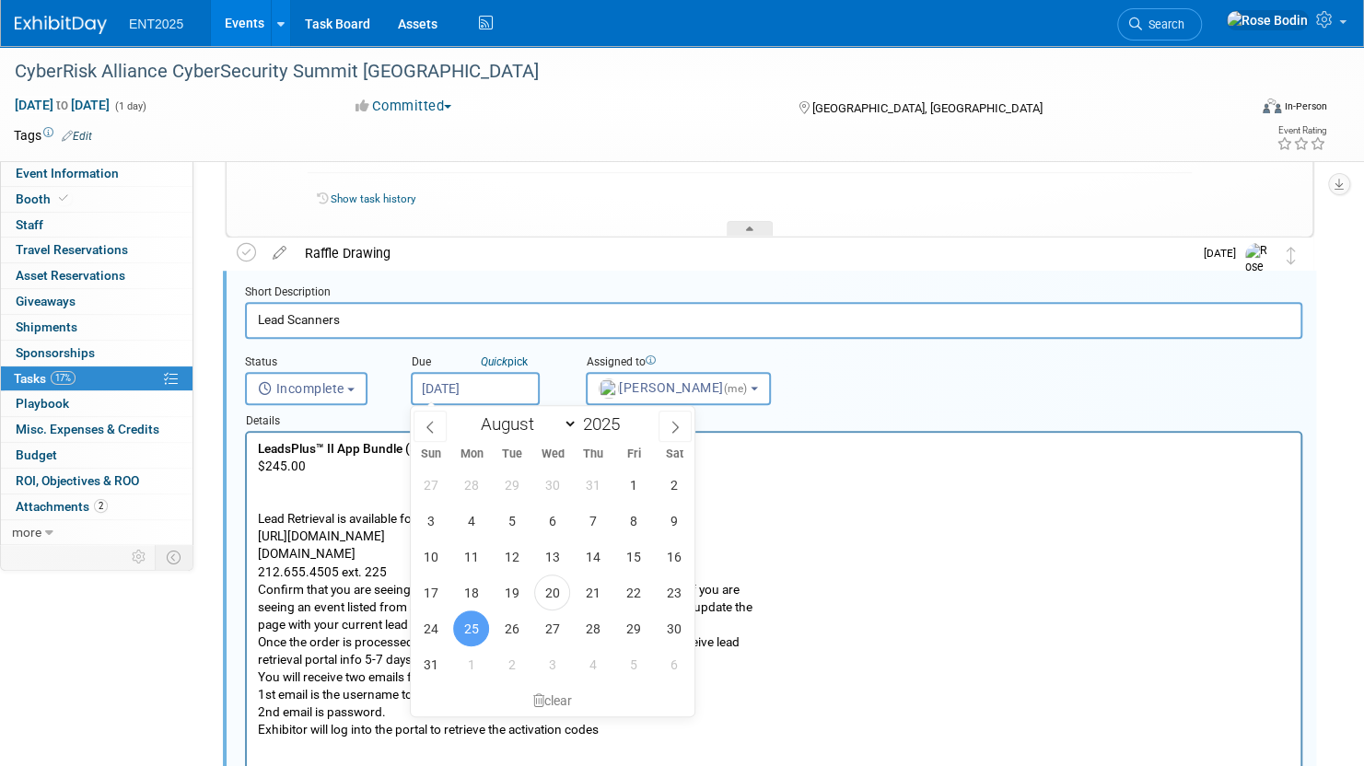
click at [492, 391] on input "Aug 25, 2025" at bounding box center [475, 388] width 129 height 33
click at [556, 626] on span "27" at bounding box center [552, 629] width 36 height 36
type input "Aug 27, 2025"
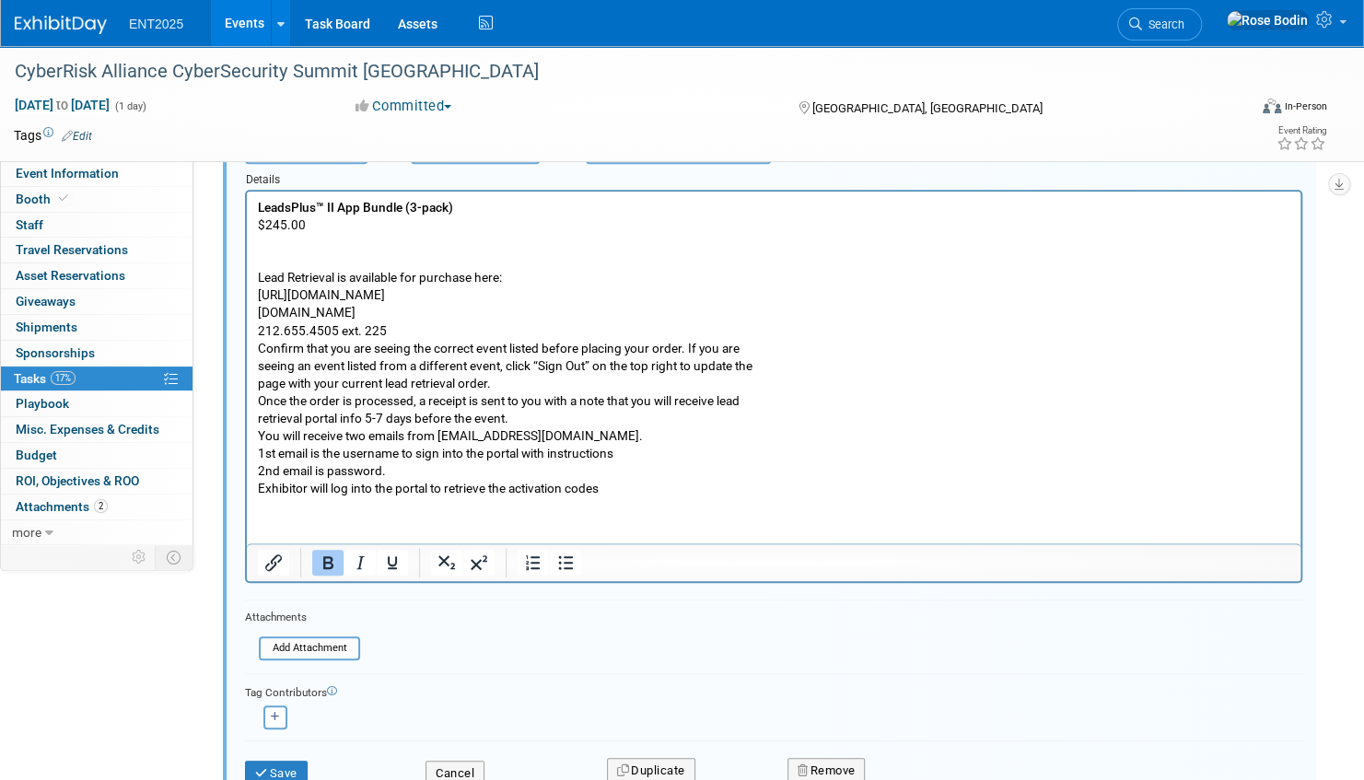
scroll to position [536, 0]
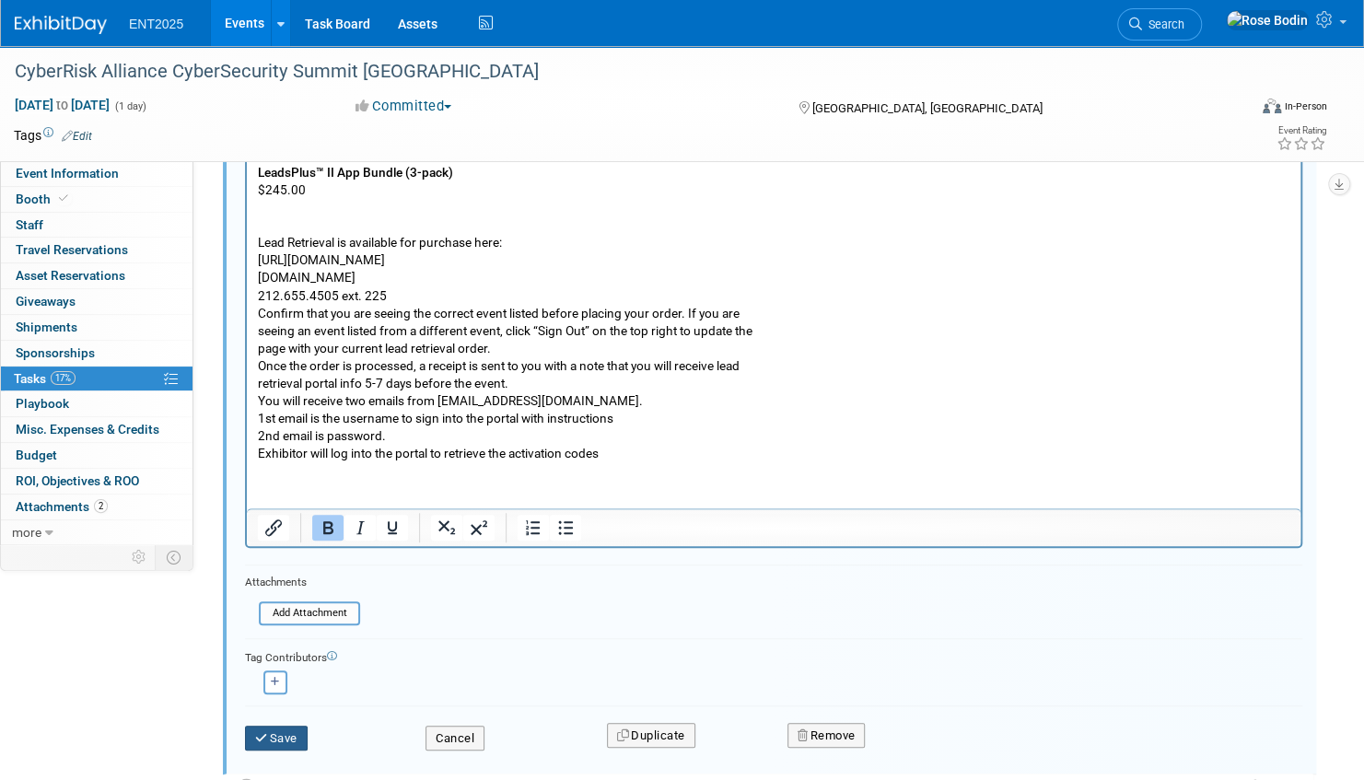
click at [287, 731] on button "Save" at bounding box center [276, 739] width 63 height 26
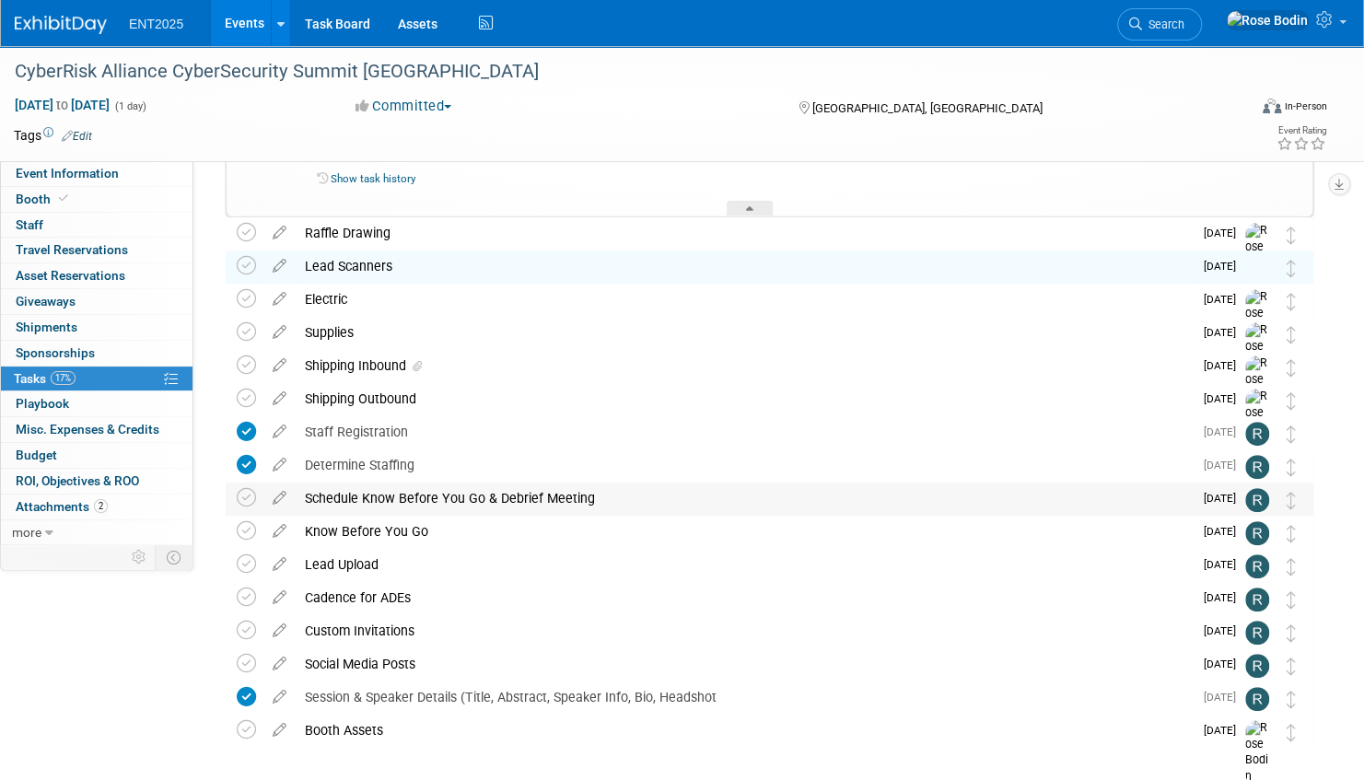
scroll to position [175, 0]
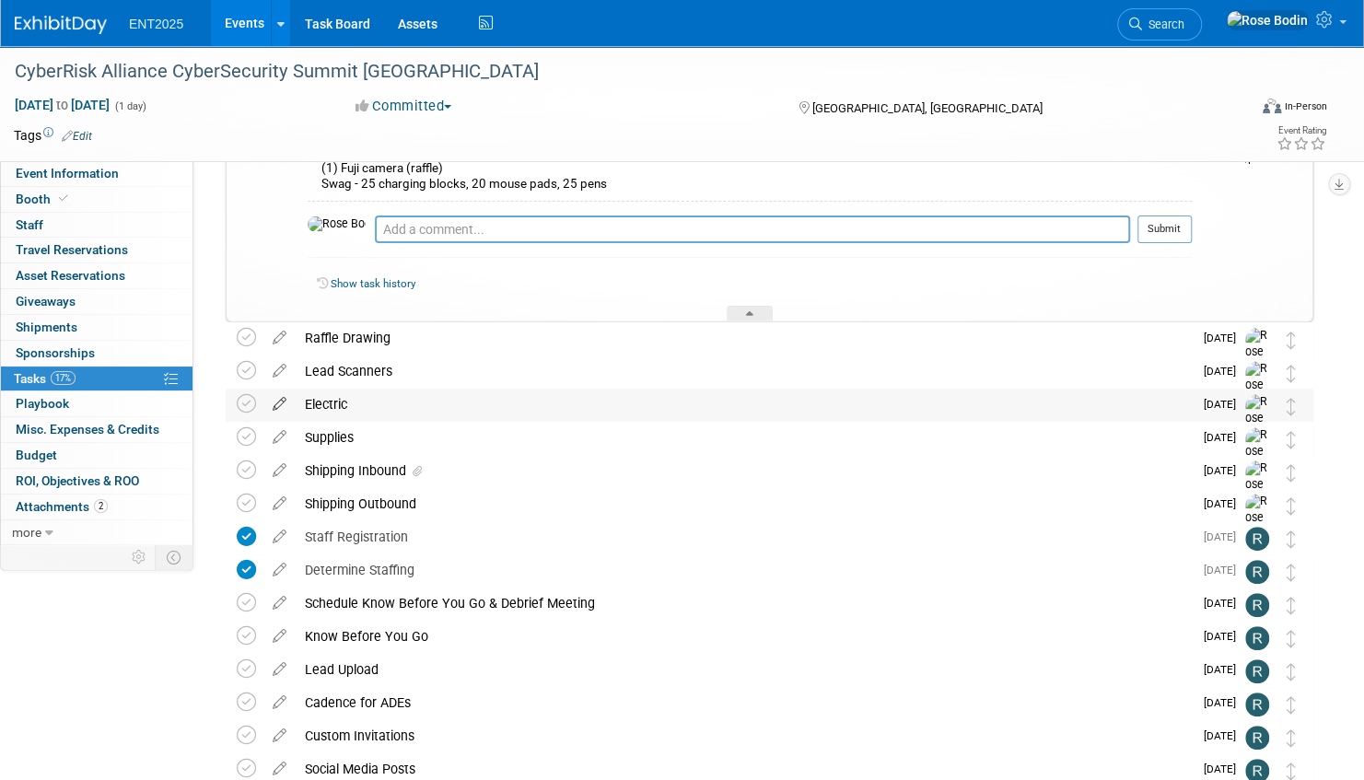
click at [280, 402] on icon at bounding box center [279, 400] width 32 height 23
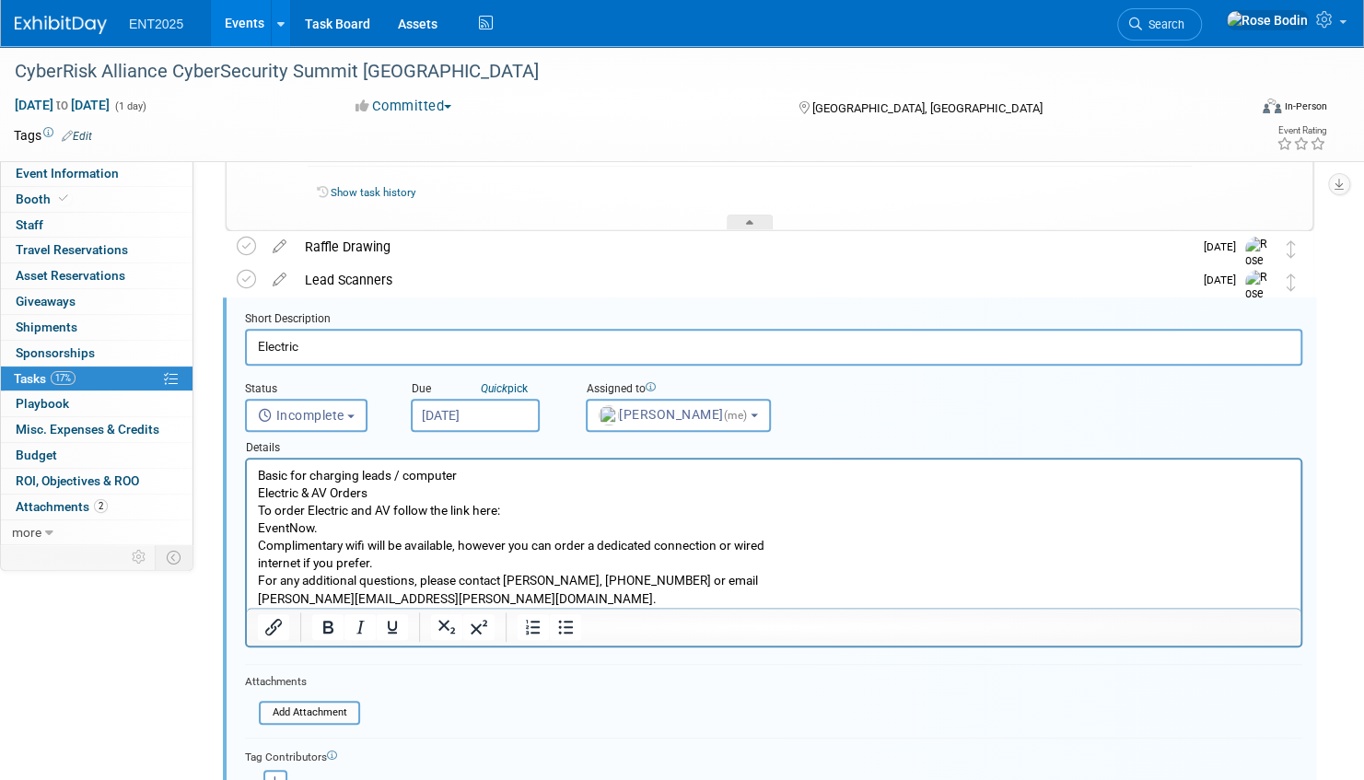
scroll to position [293, 0]
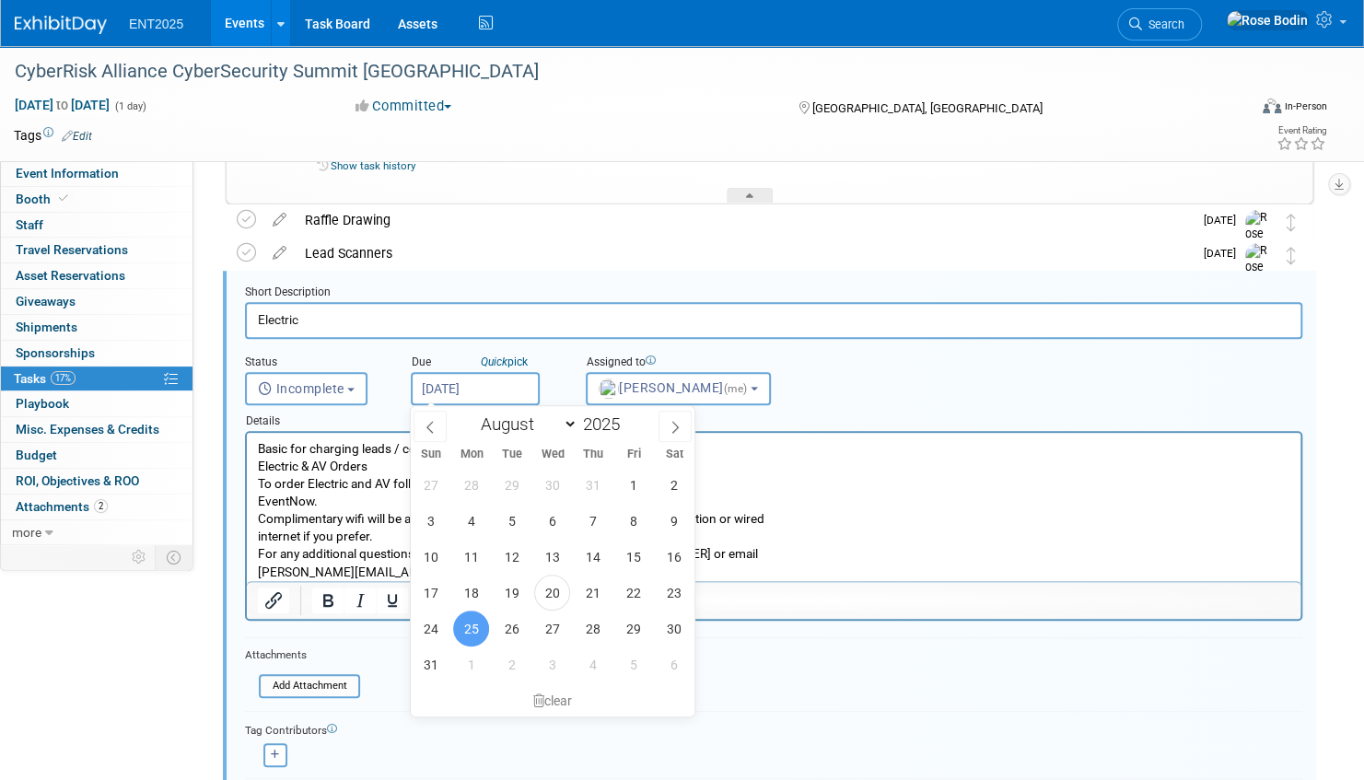
click at [495, 390] on input "Aug 25, 2025" at bounding box center [475, 388] width 129 height 33
click at [550, 626] on span "27" at bounding box center [552, 629] width 36 height 36
type input "Aug 27, 2025"
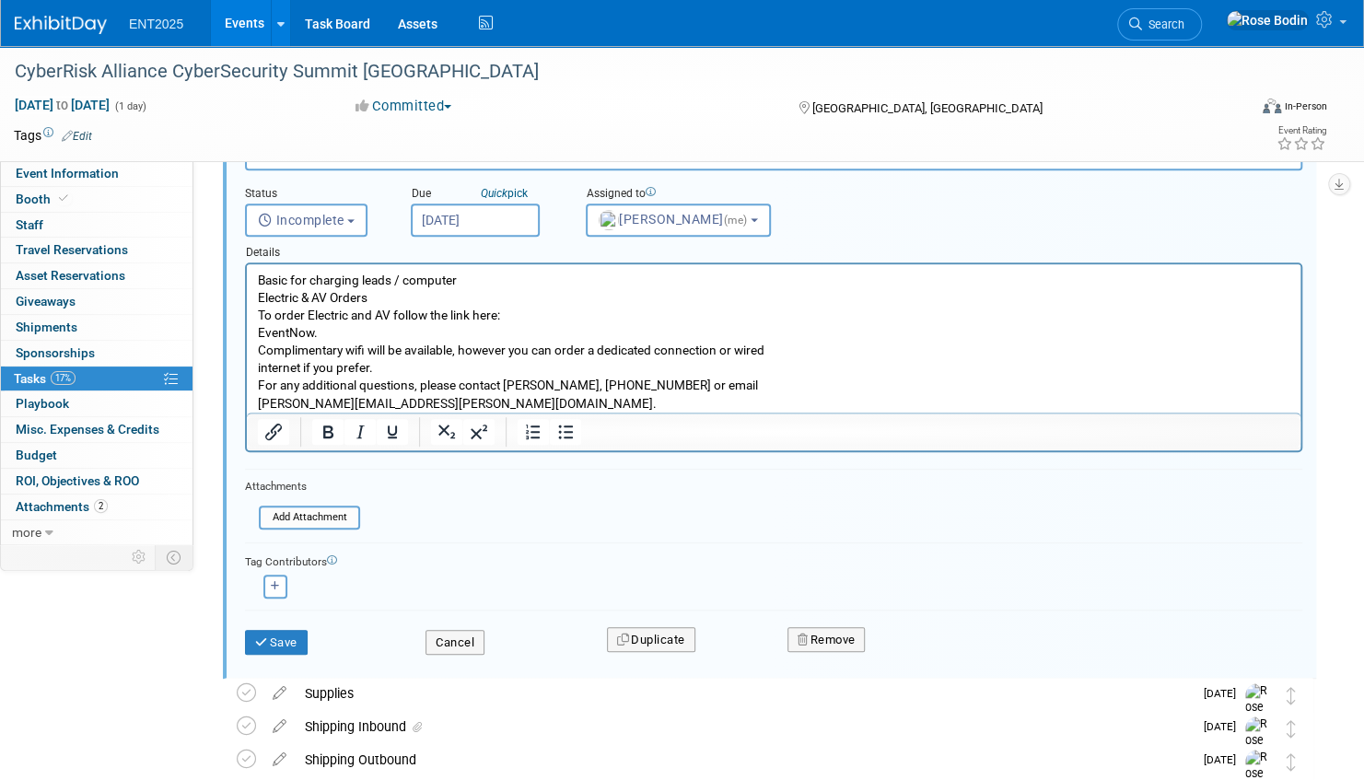
scroll to position [477, 0]
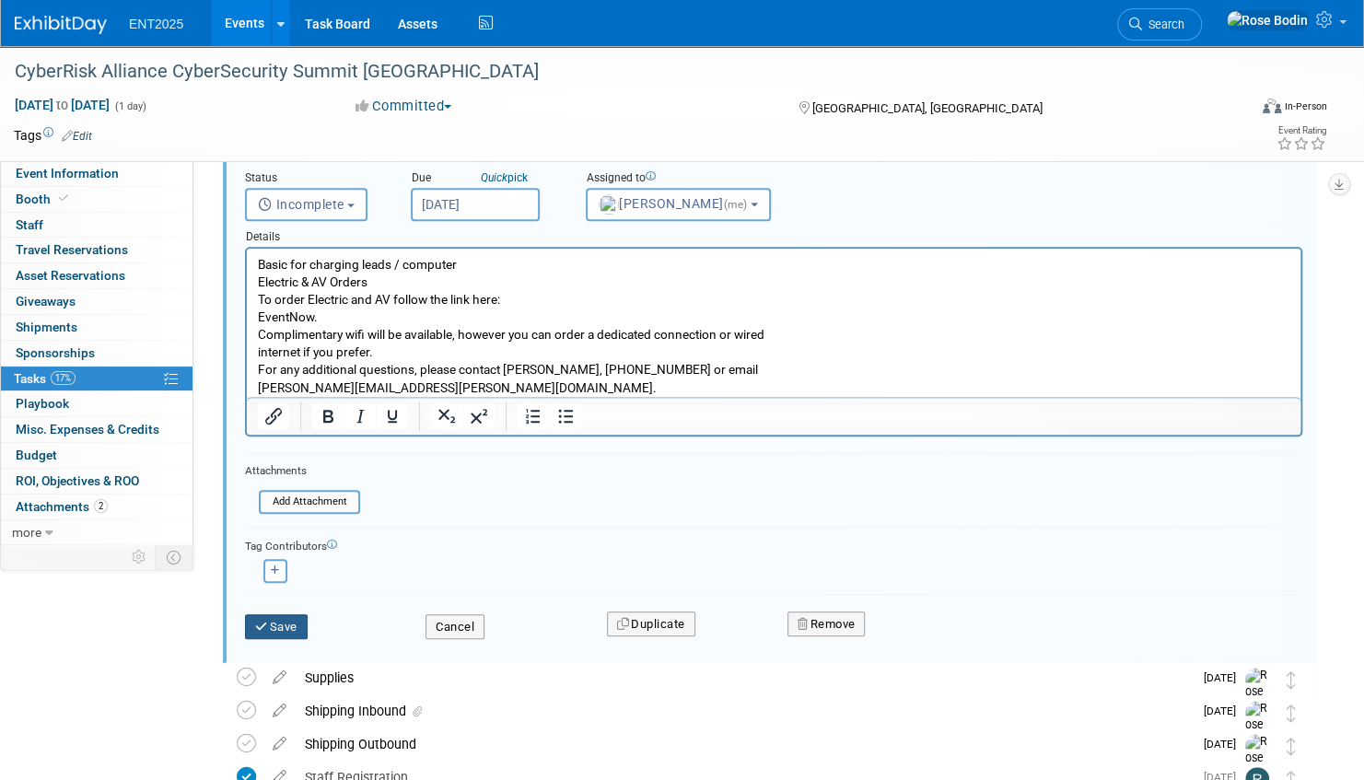
click at [274, 620] on button "Save" at bounding box center [276, 627] width 63 height 26
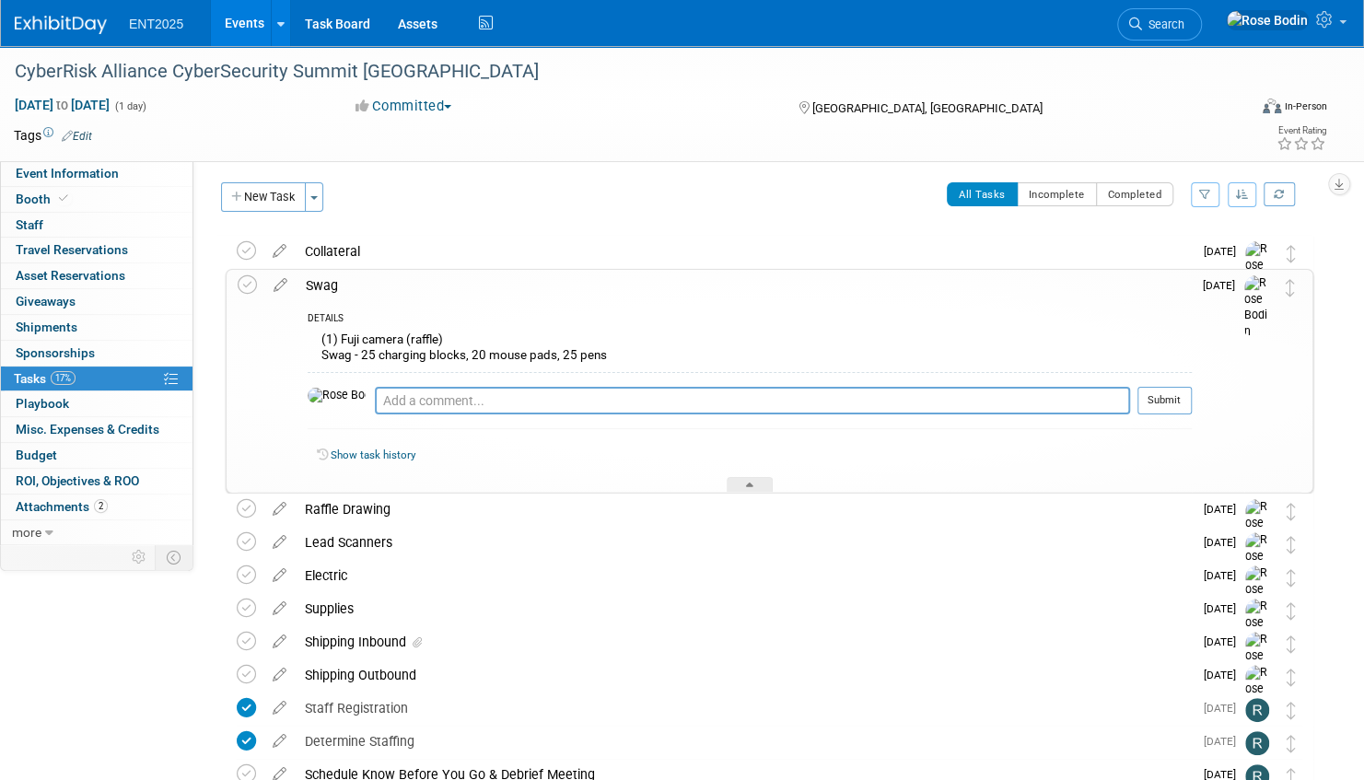
scroll to position [0, 0]
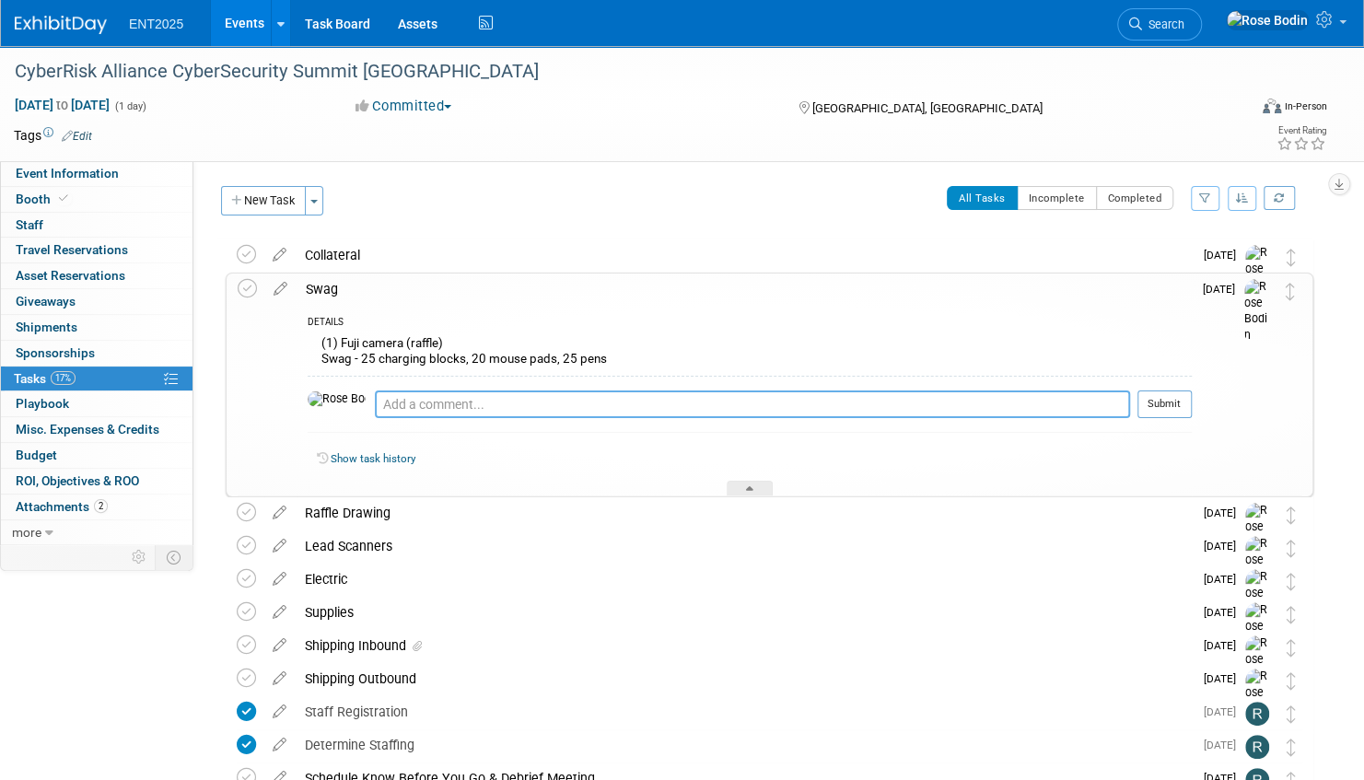
click at [375, 402] on textarea at bounding box center [752, 404] width 755 height 28
type textarea "Charging Blocks & Mouse Pads from Chrome, Pens in house and all delivered to Br…"
click at [1156, 401] on button "Submit" at bounding box center [1164, 404] width 54 height 28
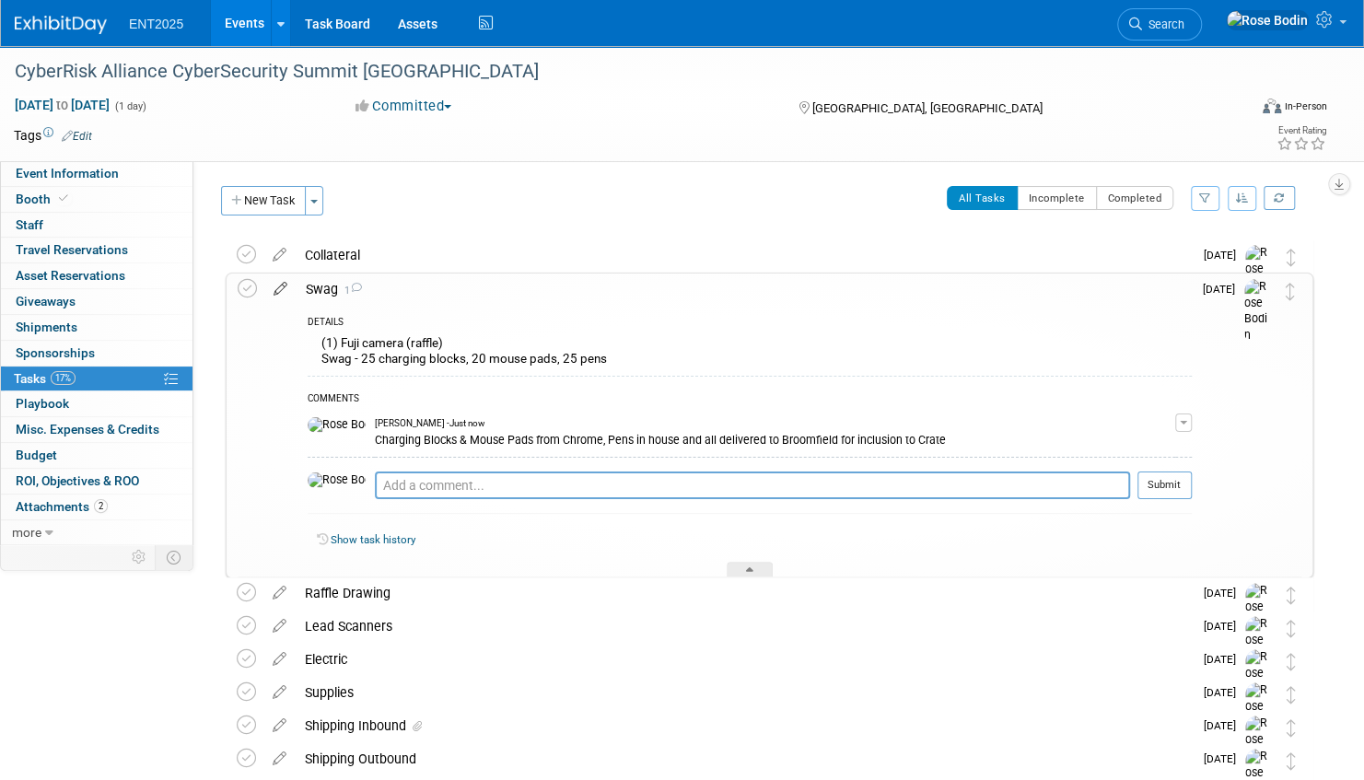
click at [278, 289] on icon at bounding box center [280, 285] width 32 height 23
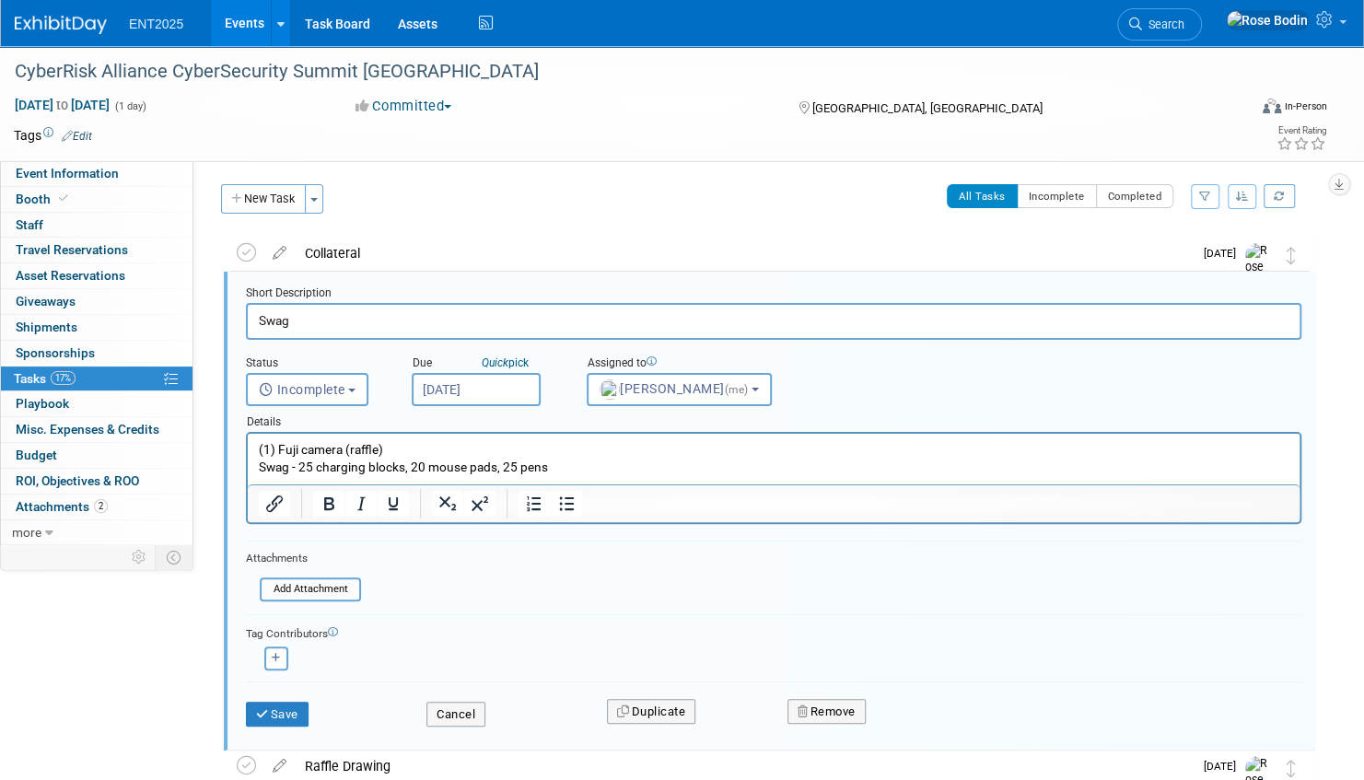
scroll to position [3, 0]
click at [302, 584] on input "file" at bounding box center [265, 588] width 188 height 20
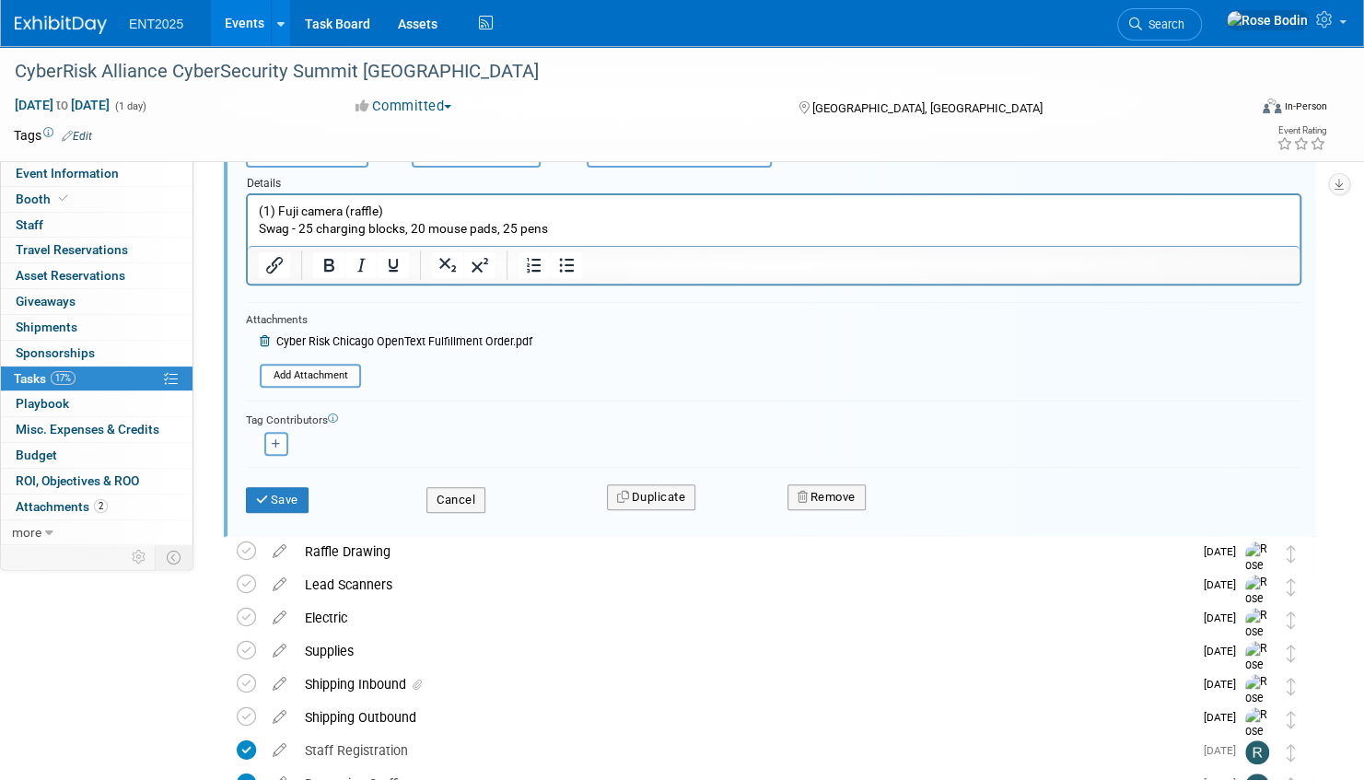
scroll to position [279, 0]
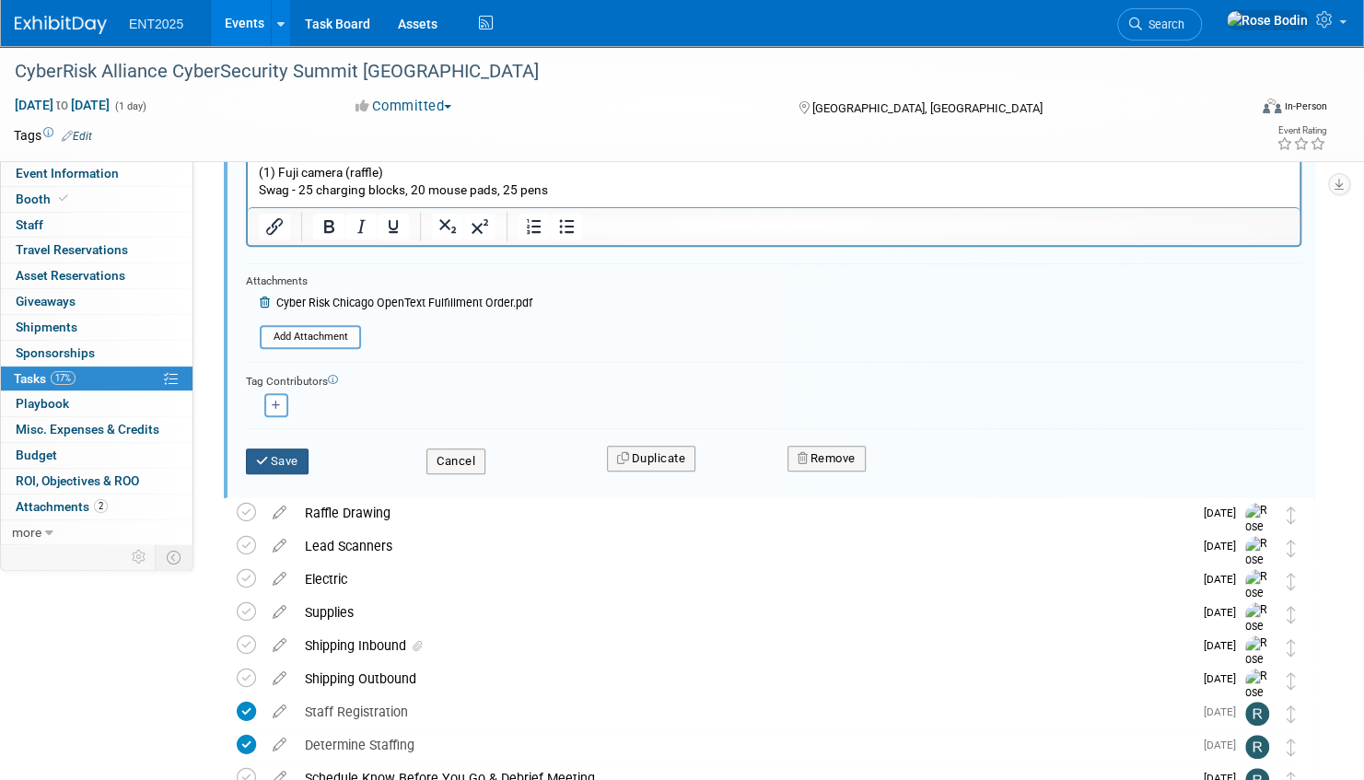
click at [281, 455] on button "Save" at bounding box center [277, 461] width 63 height 26
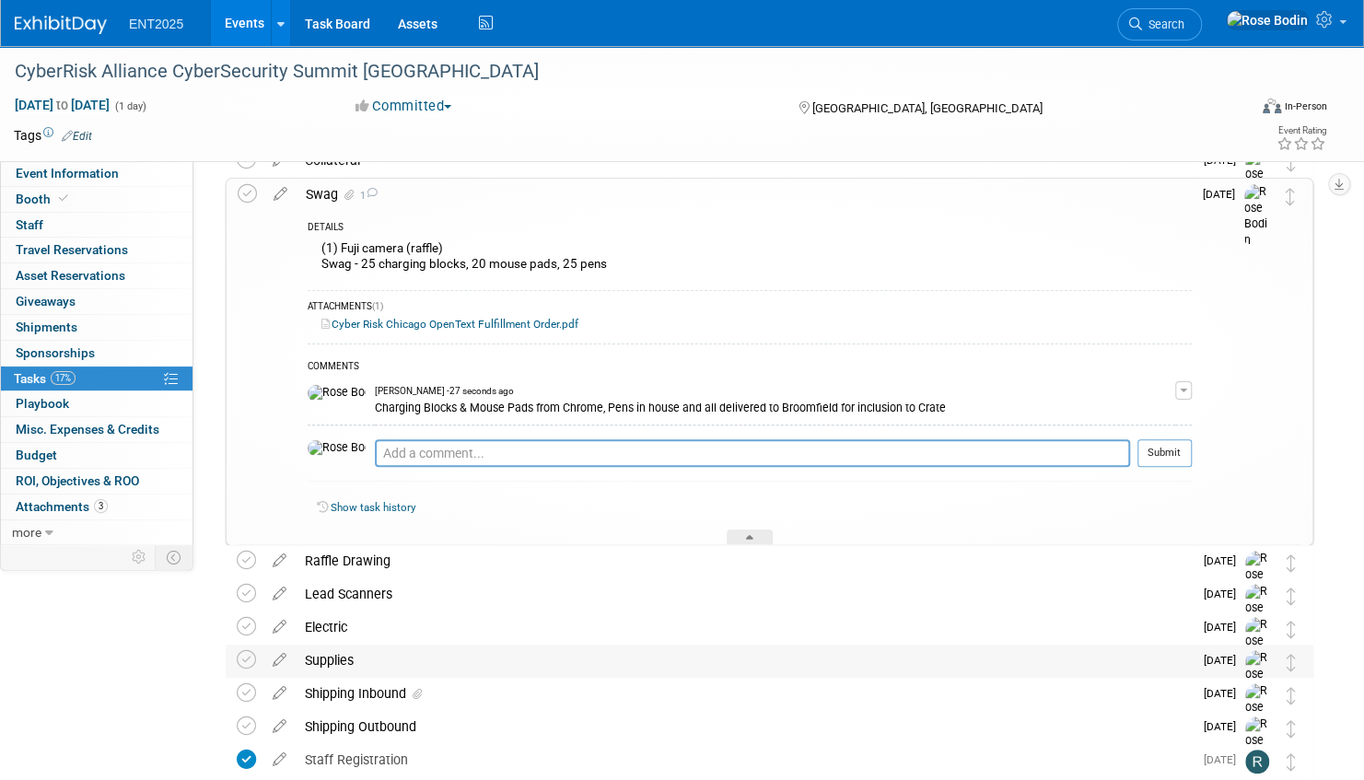
scroll to position [0, 0]
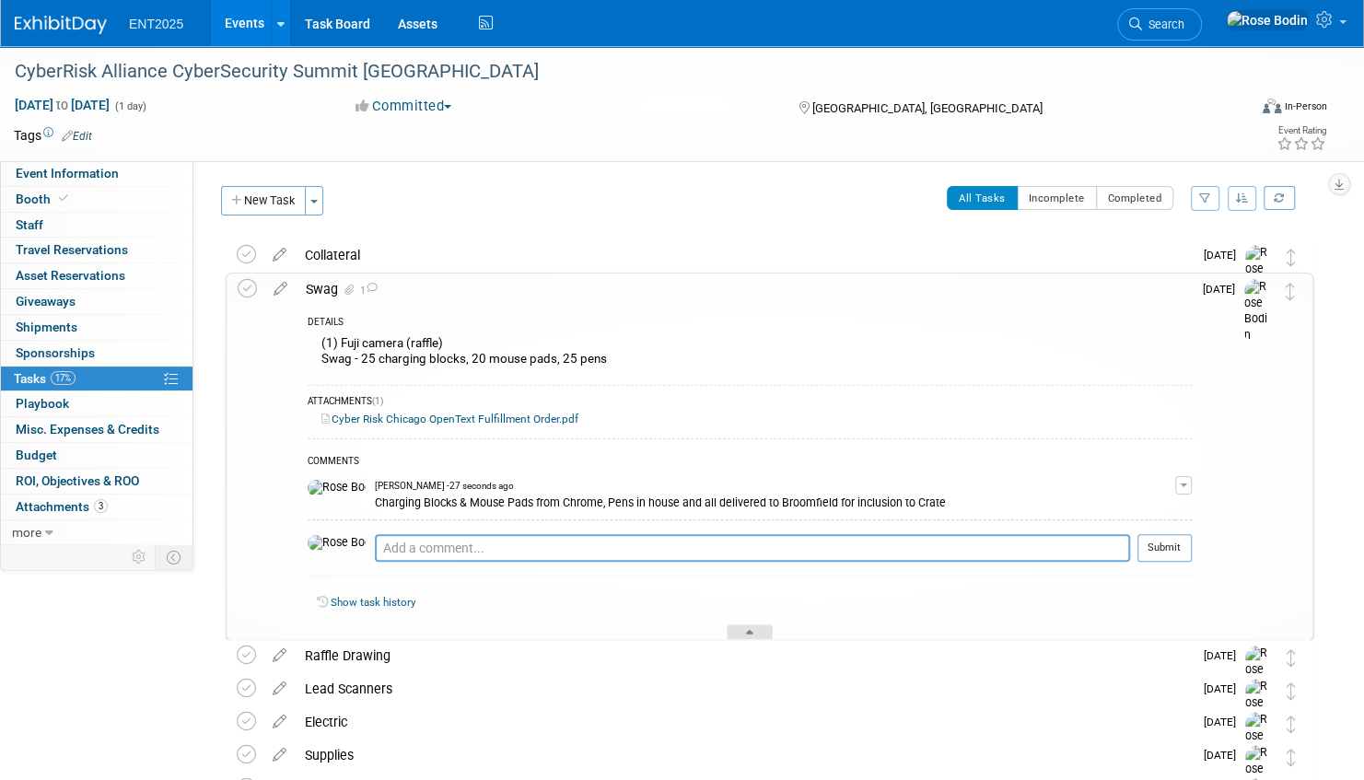
click at [748, 631] on icon at bounding box center [749, 635] width 7 height 11
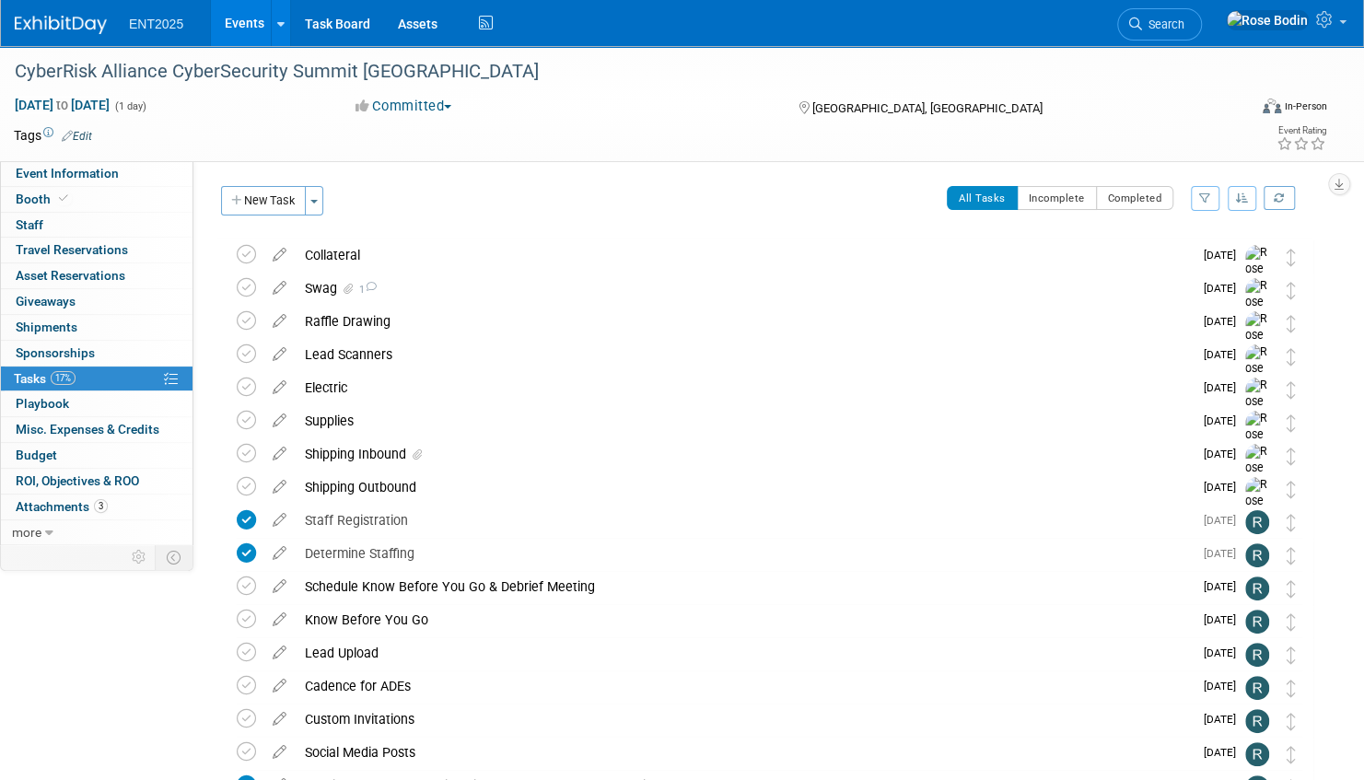
click at [247, 17] on link "Events" at bounding box center [244, 23] width 67 height 46
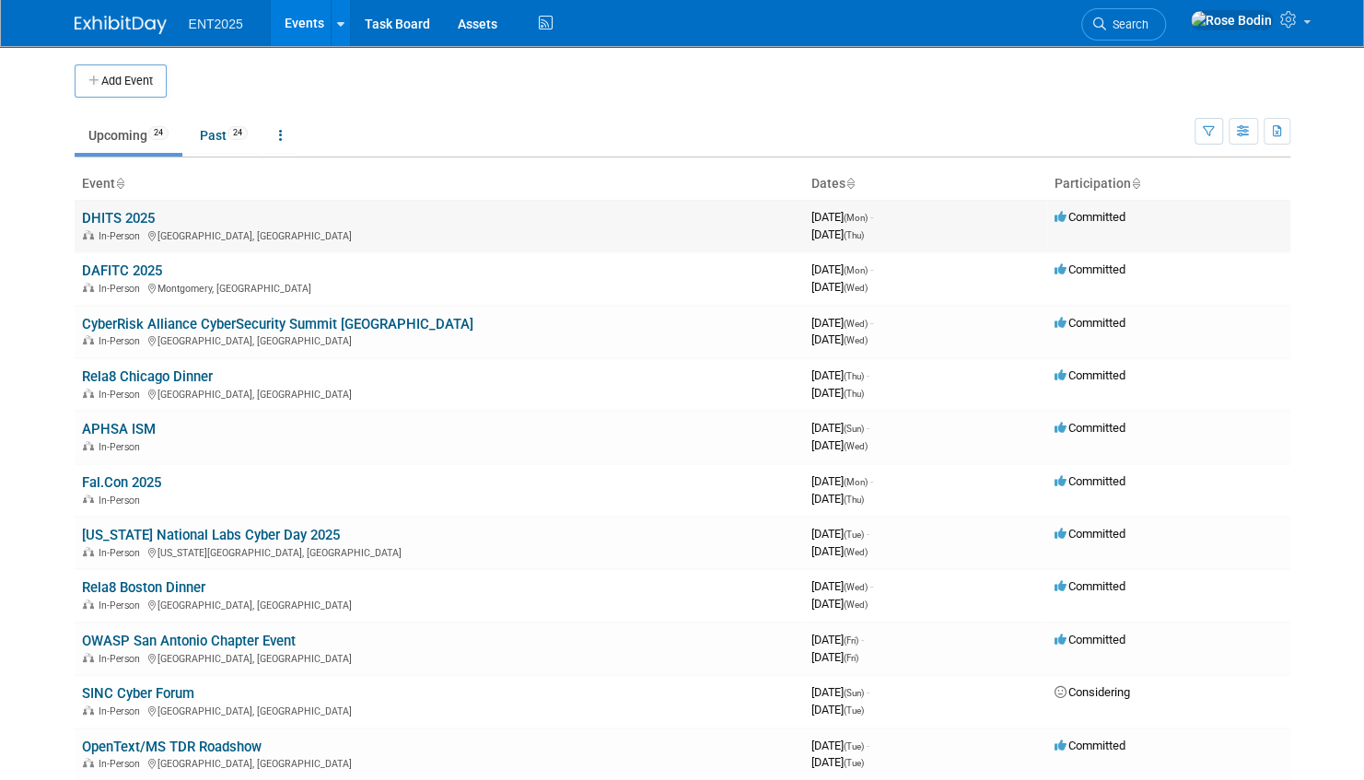
click at [129, 217] on link "DHITS 2025" at bounding box center [118, 218] width 73 height 17
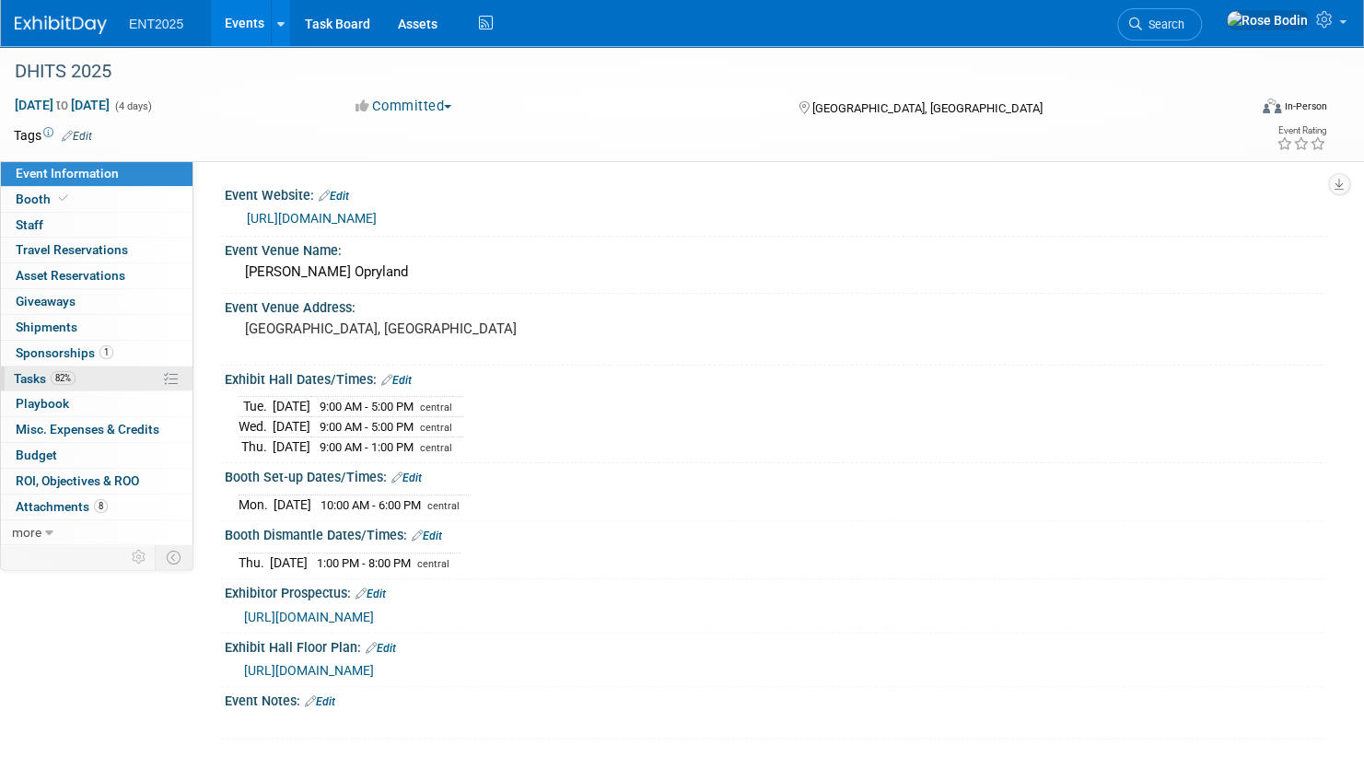
click at [128, 374] on link "82% Tasks 82%" at bounding box center [97, 379] width 192 height 25
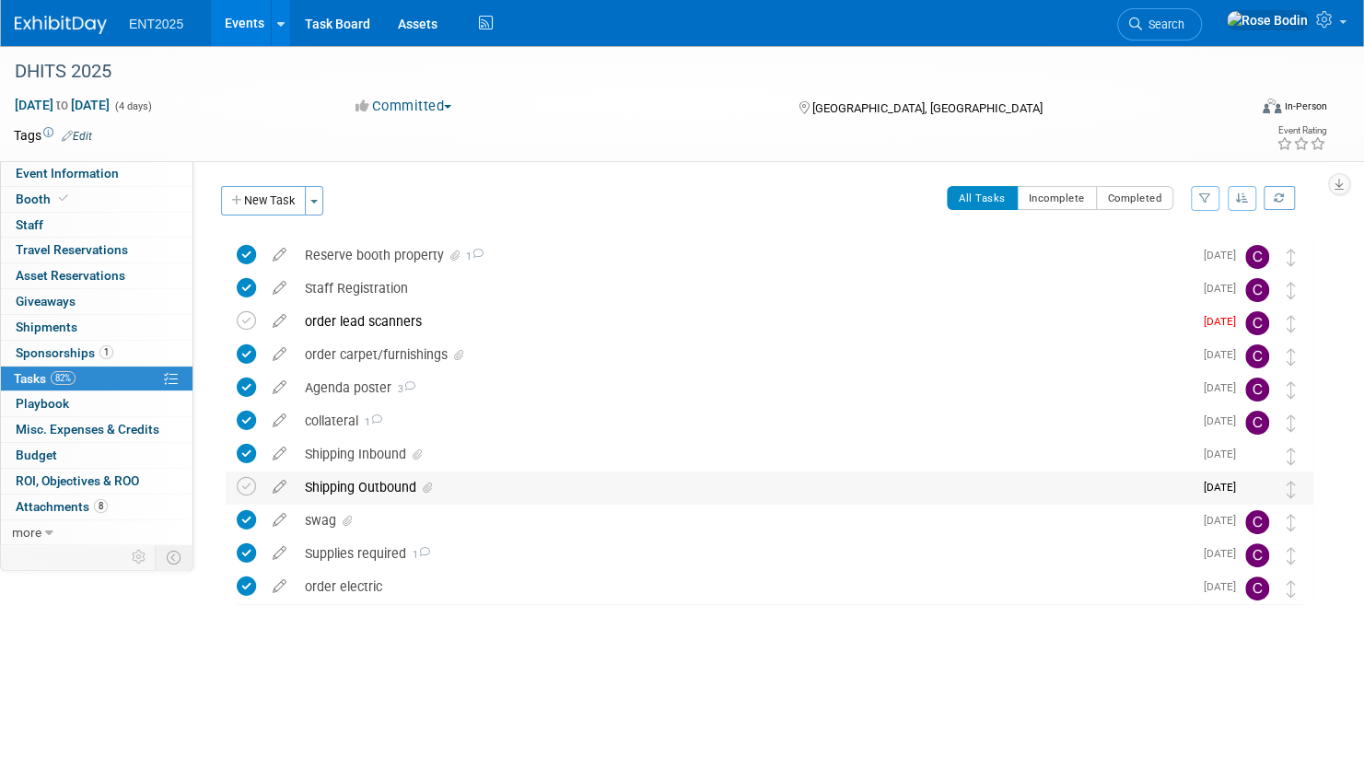
click at [523, 492] on div "Shipping Outbound" at bounding box center [744, 487] width 897 height 31
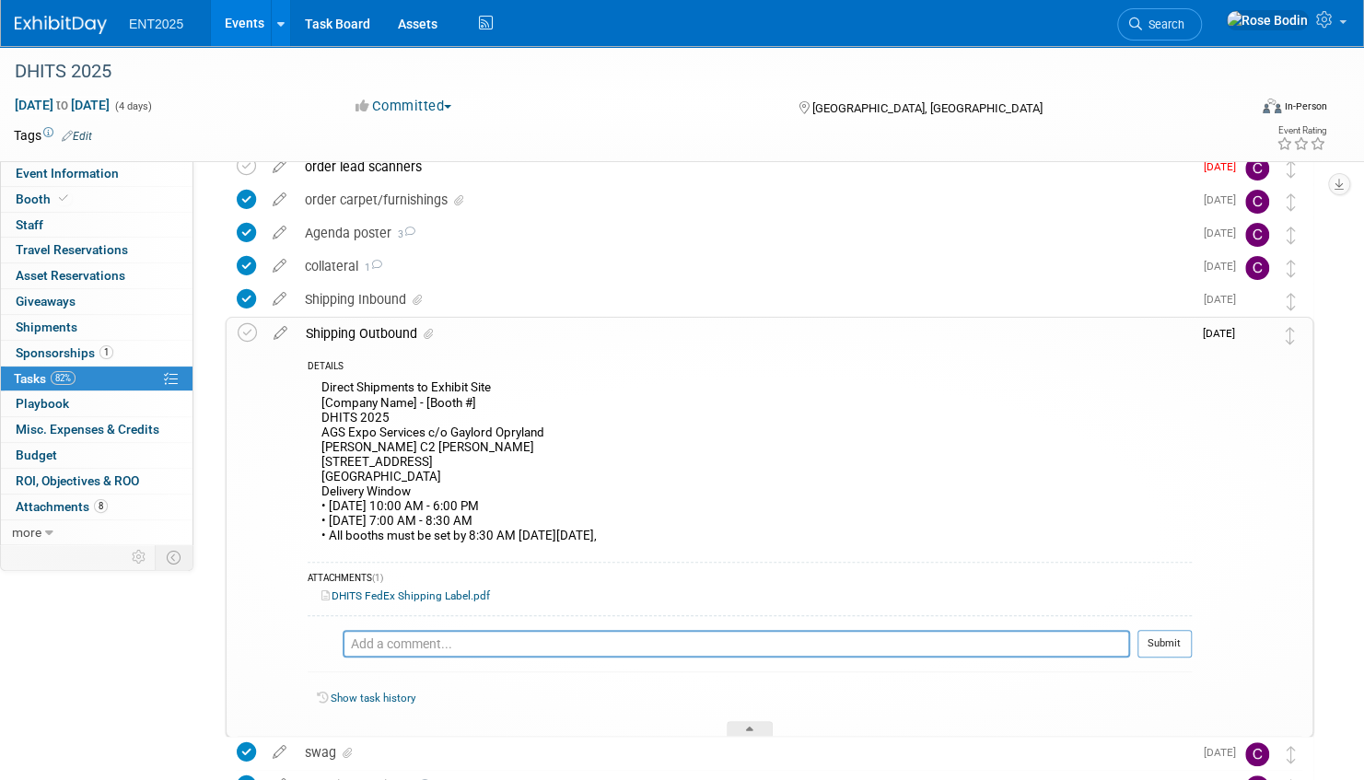
scroll to position [276, 0]
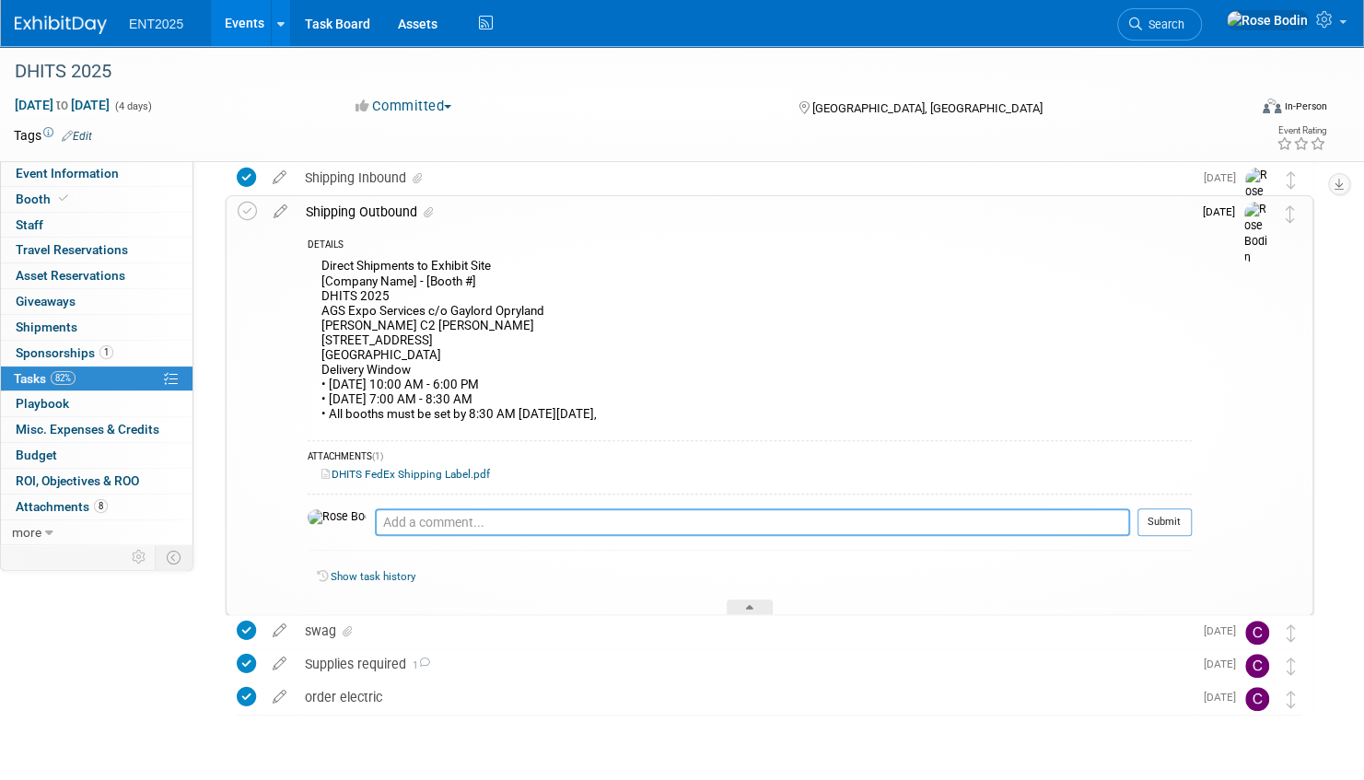
click at [457, 519] on textarea at bounding box center [752, 522] width 755 height 28
type textarea "Team will drop off at Opryland Fed X center on 8/28/2025."
click at [1159, 521] on button "Submit" at bounding box center [1164, 522] width 54 height 28
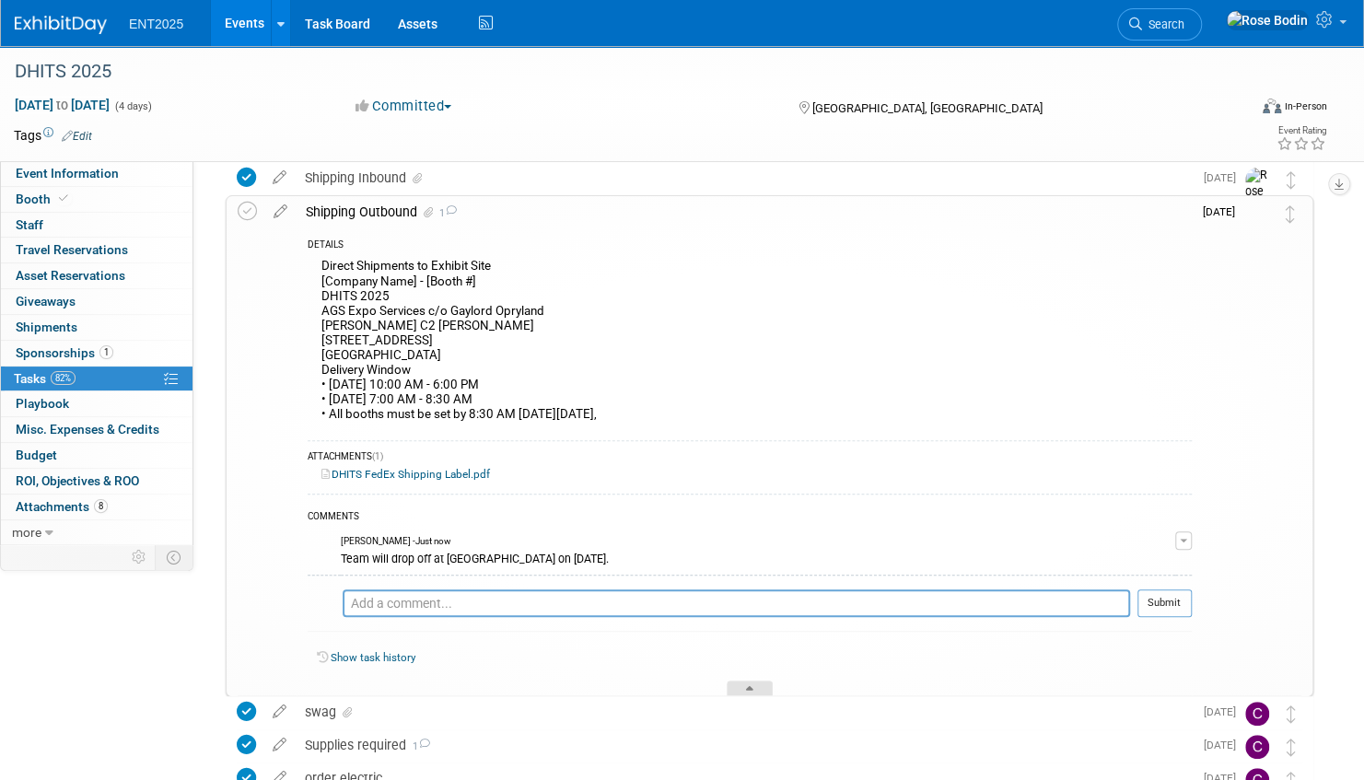
click at [746, 686] on icon at bounding box center [749, 691] width 7 height 11
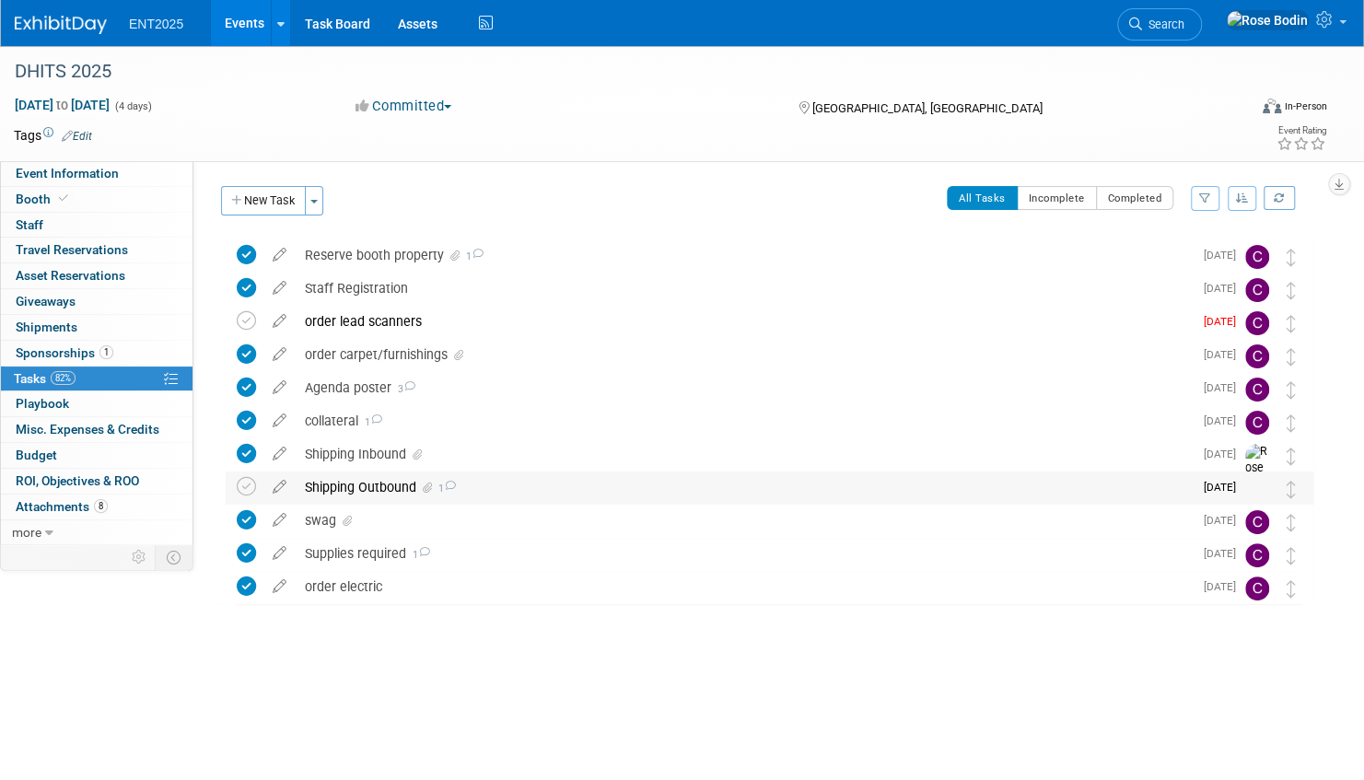
scroll to position [0, 0]
click at [694, 325] on div "order lead scanners" at bounding box center [744, 321] width 897 height 31
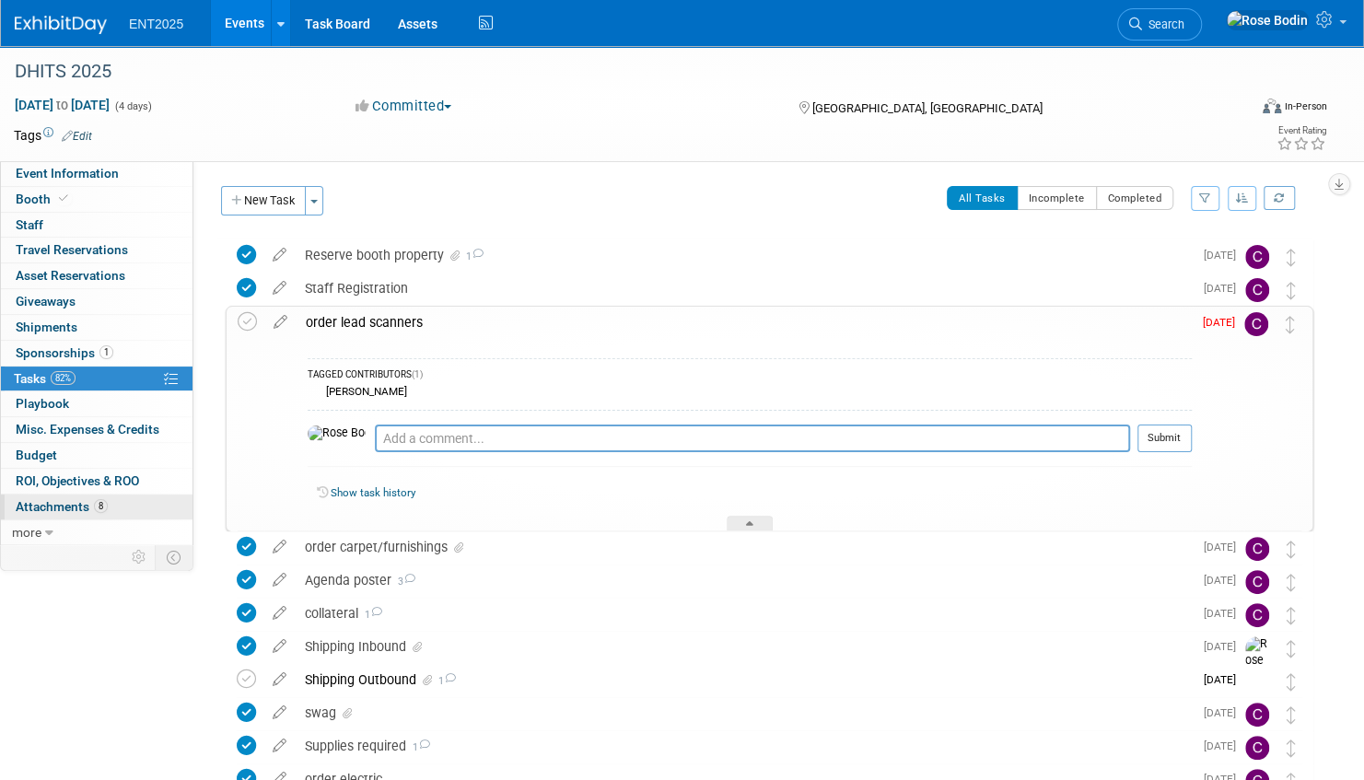
click at [143, 504] on link "8 Attachments 8" at bounding box center [97, 507] width 192 height 25
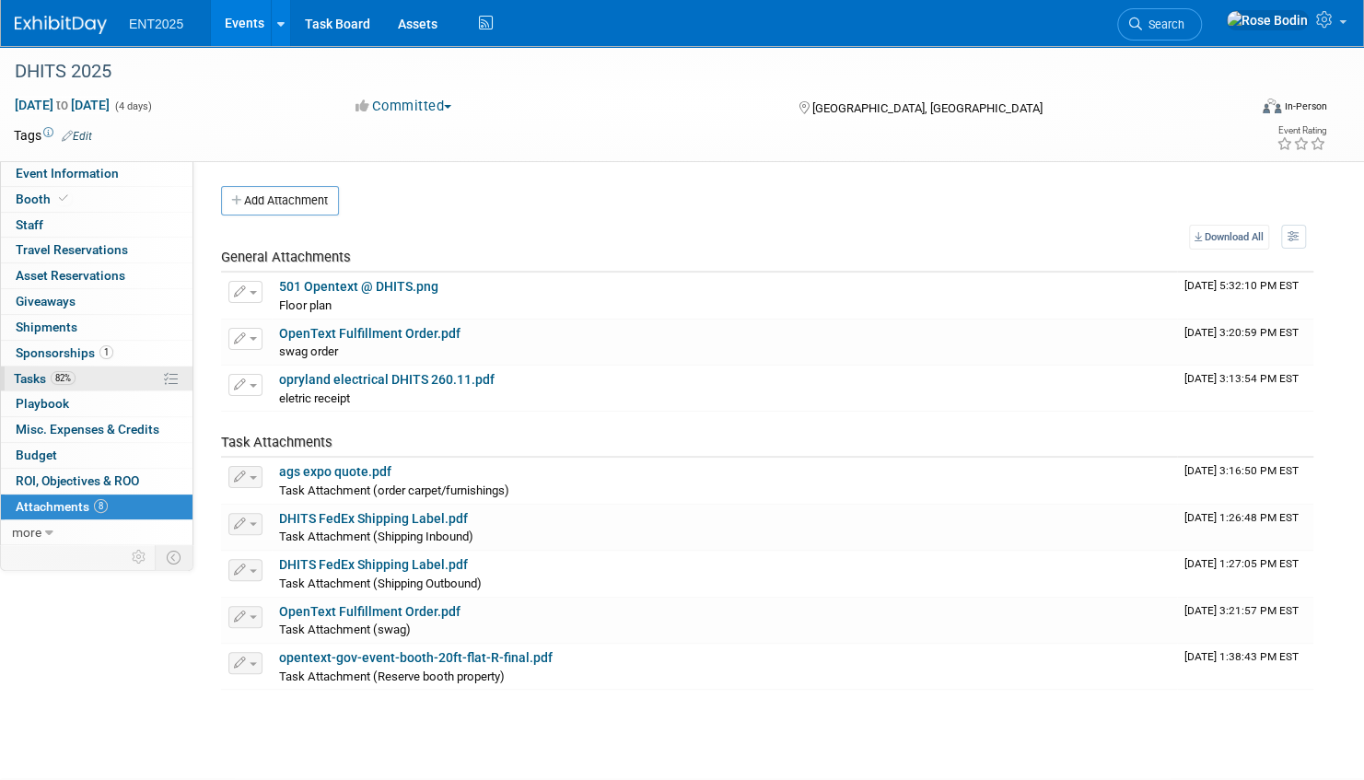
click at [115, 374] on link "82% Tasks 82%" at bounding box center [97, 379] width 192 height 25
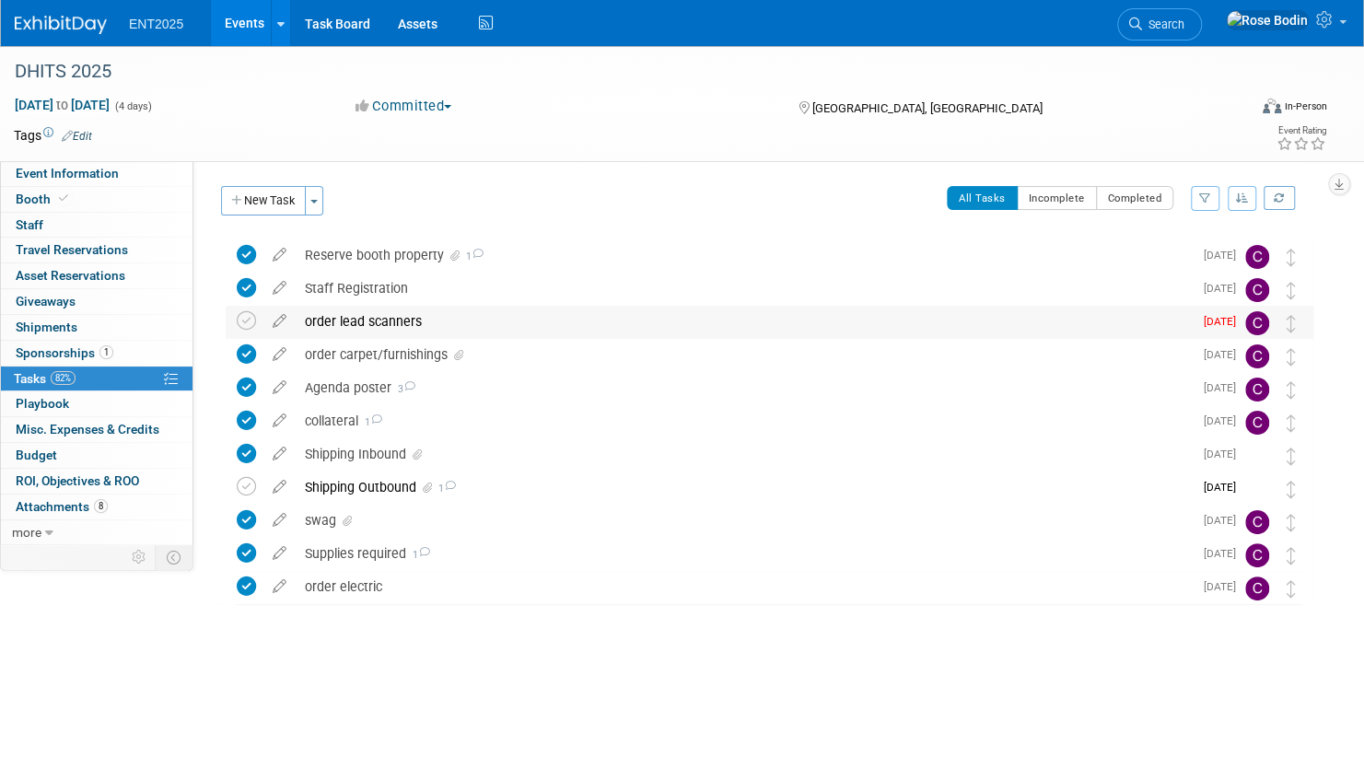
click at [525, 322] on div "order lead scanners" at bounding box center [744, 321] width 897 height 31
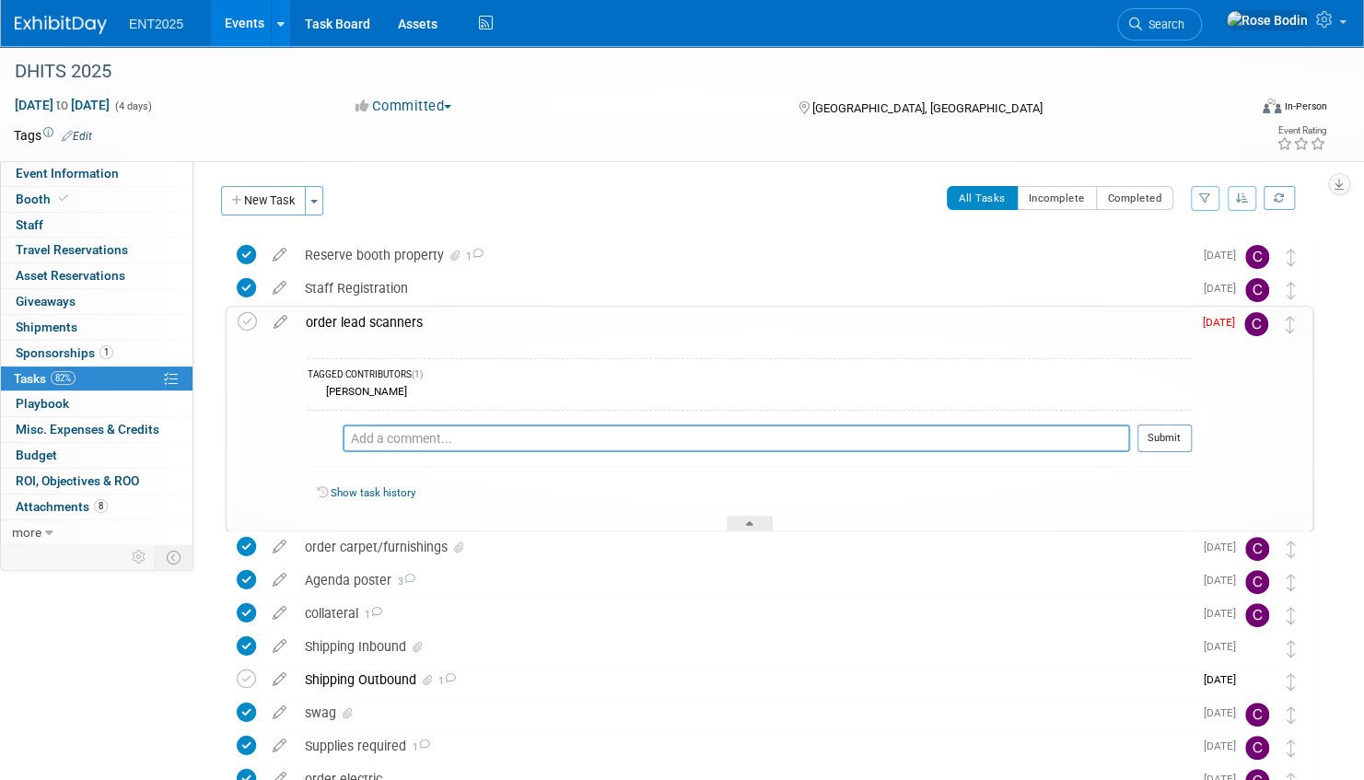
click at [394, 437] on textarea at bounding box center [736, 439] width 787 height 28
type textarea "Colleen, did you order these scanners?"
click at [1177, 438] on button "Submit" at bounding box center [1164, 439] width 54 height 28
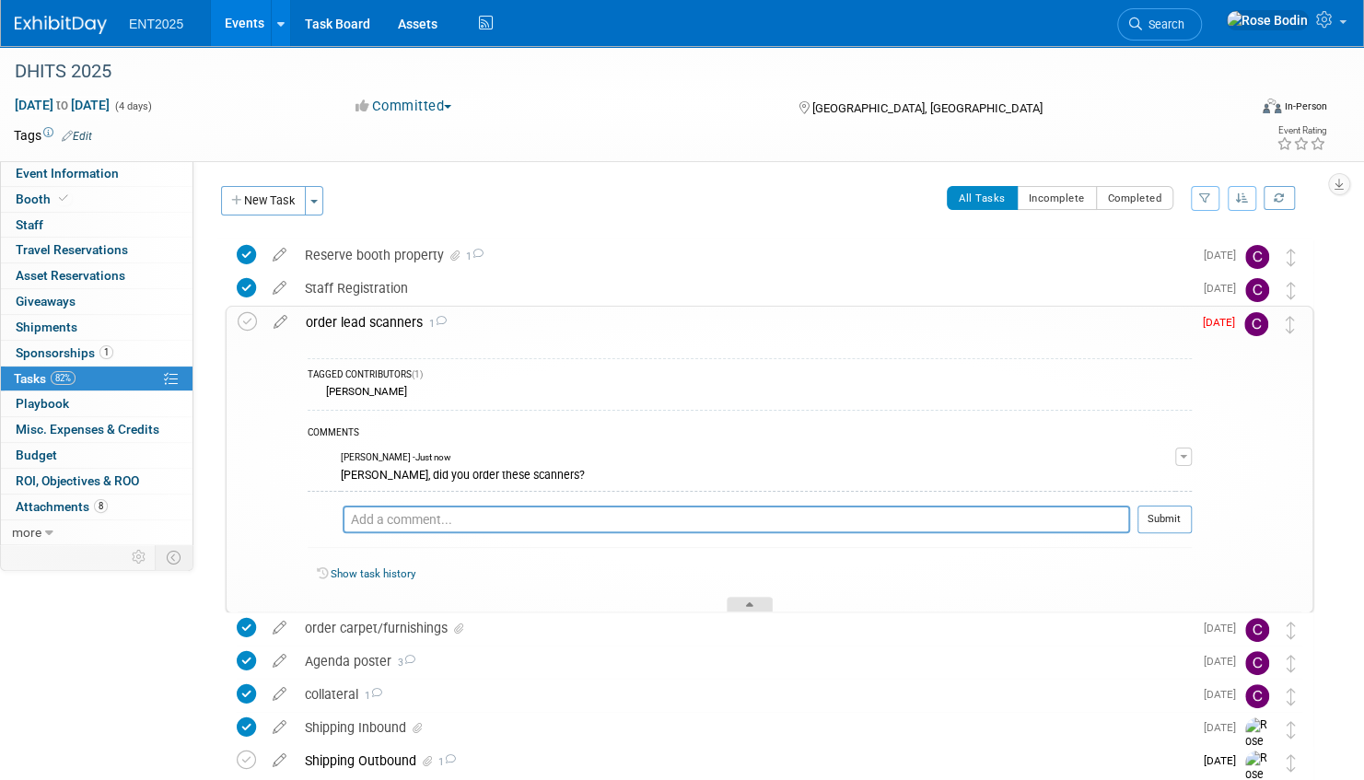
click at [754, 601] on div at bounding box center [750, 605] width 46 height 16
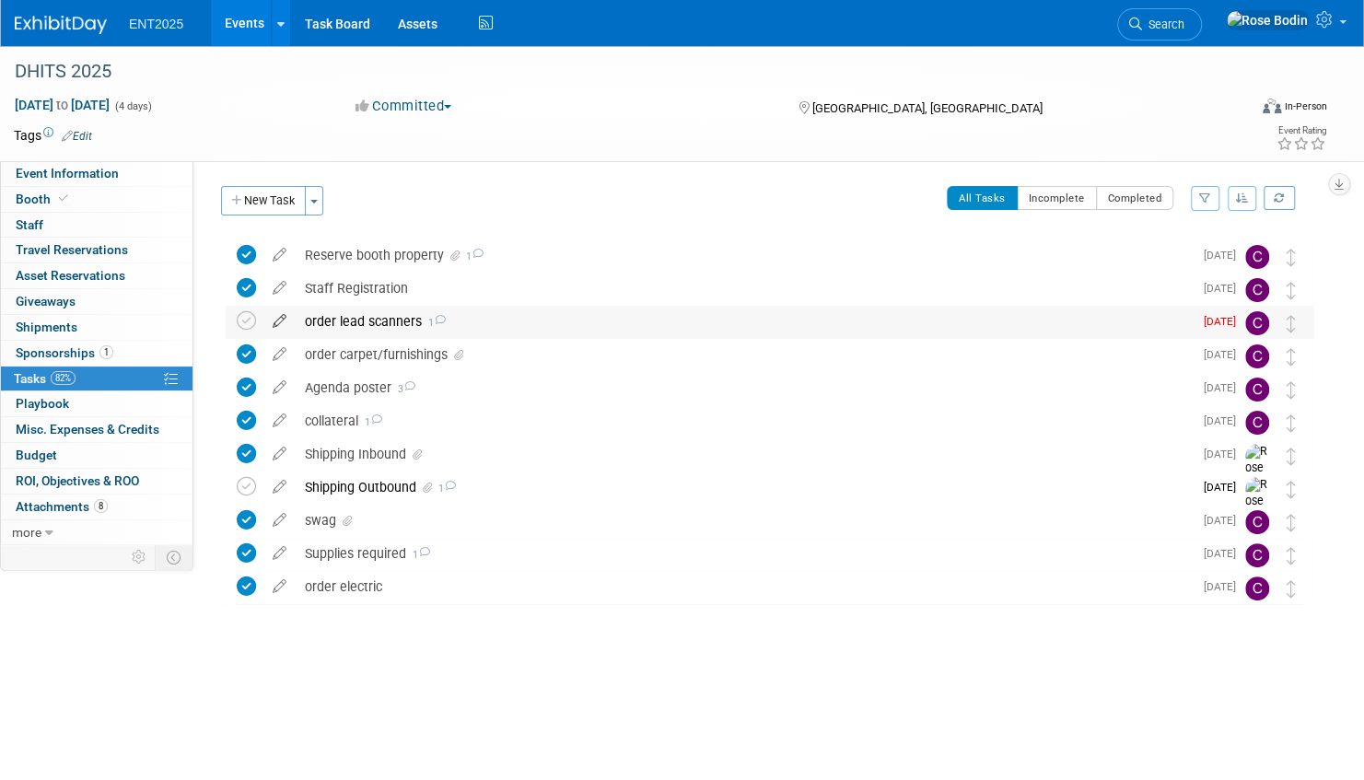
click at [276, 320] on icon at bounding box center [279, 317] width 32 height 23
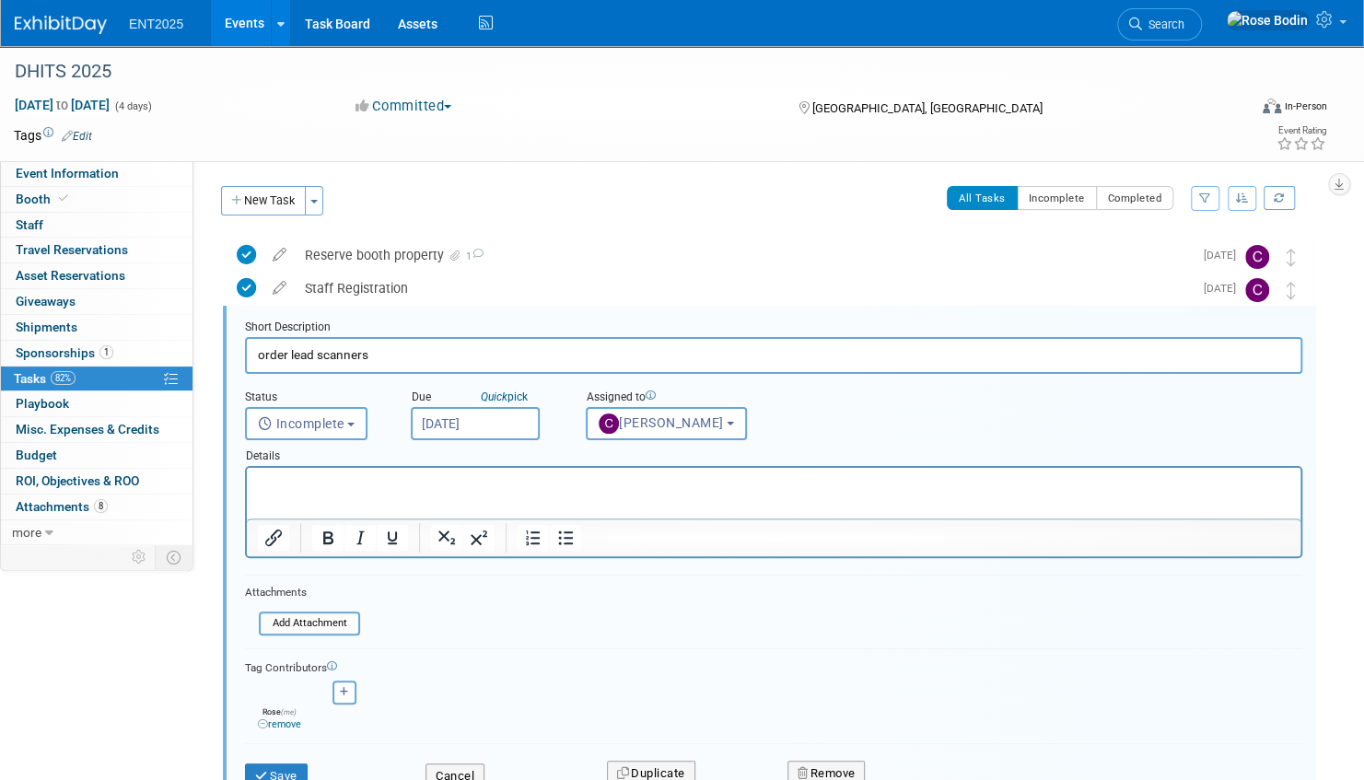
scroll to position [35, 0]
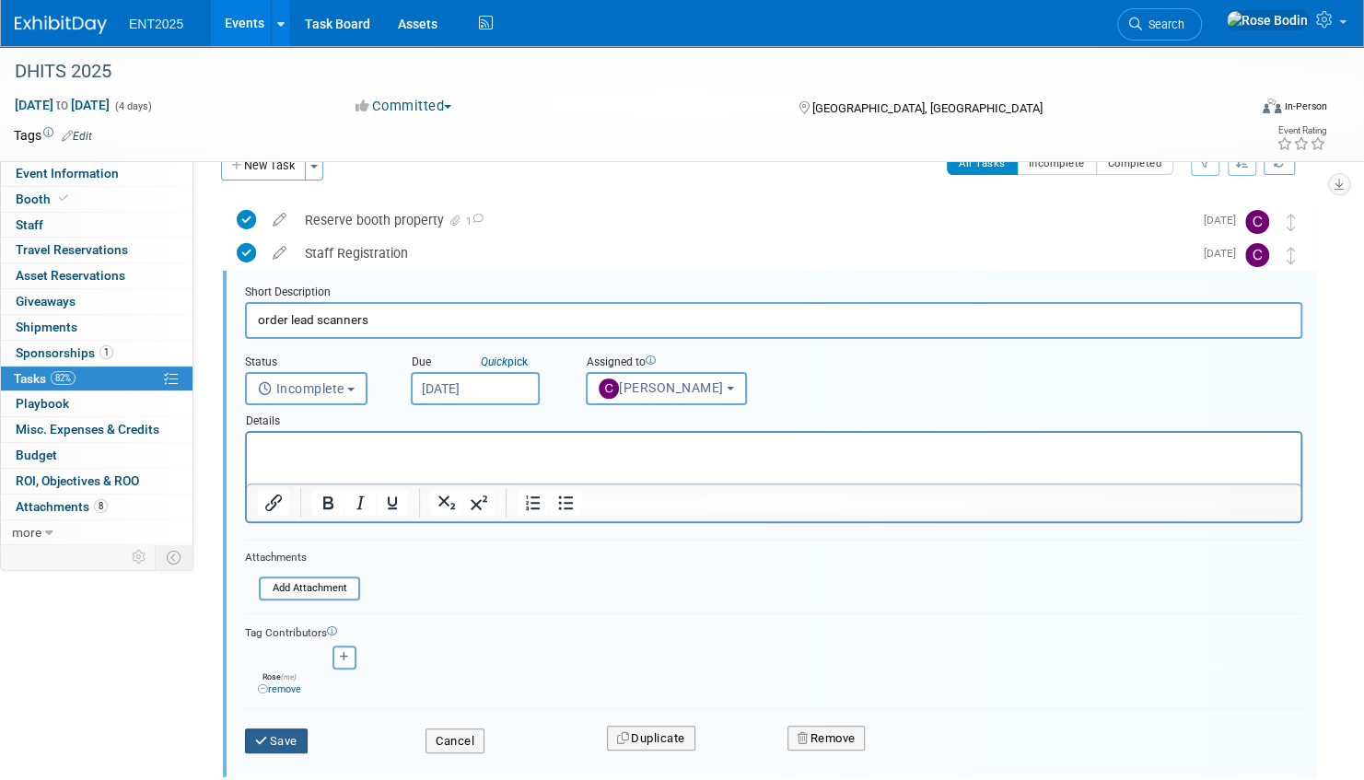
click at [285, 737] on button "Save" at bounding box center [276, 741] width 63 height 26
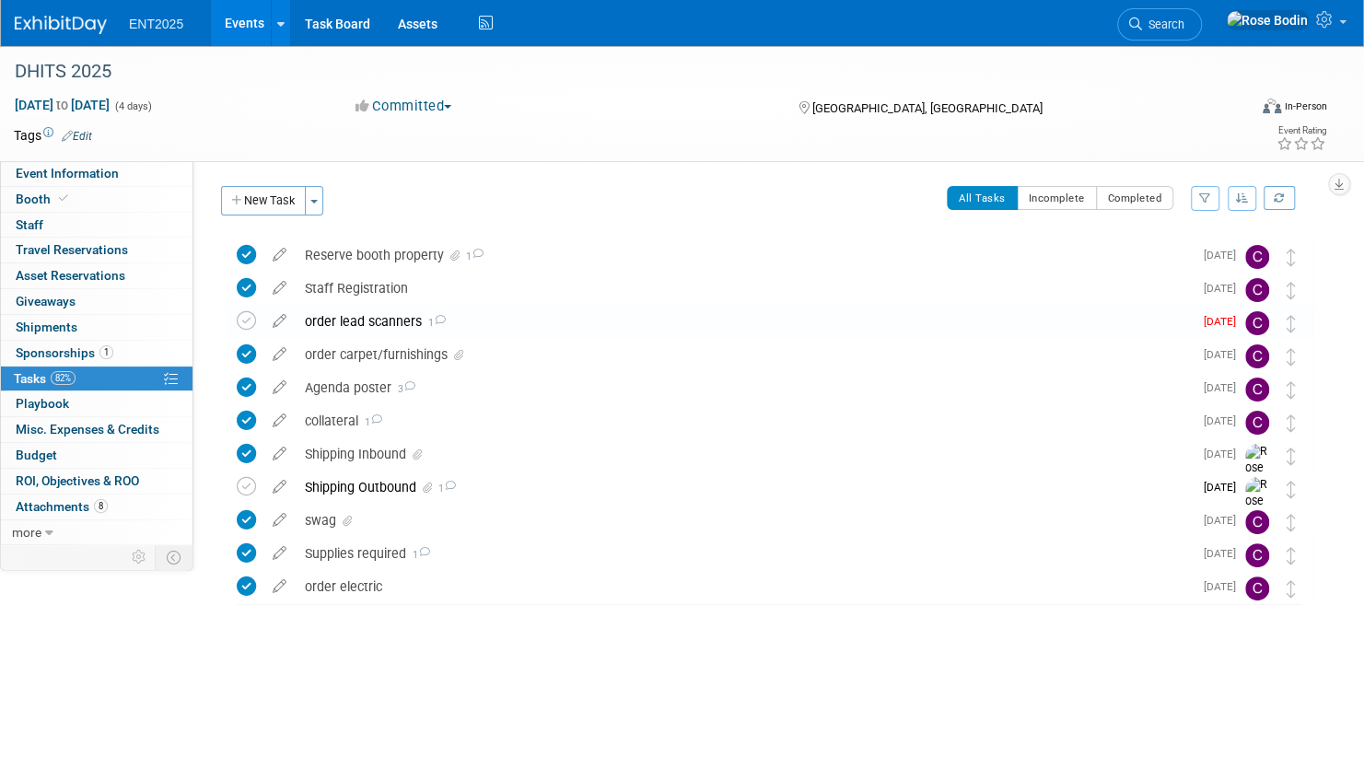
scroll to position [0, 0]
click at [246, 23] on link "Events" at bounding box center [244, 23] width 67 height 46
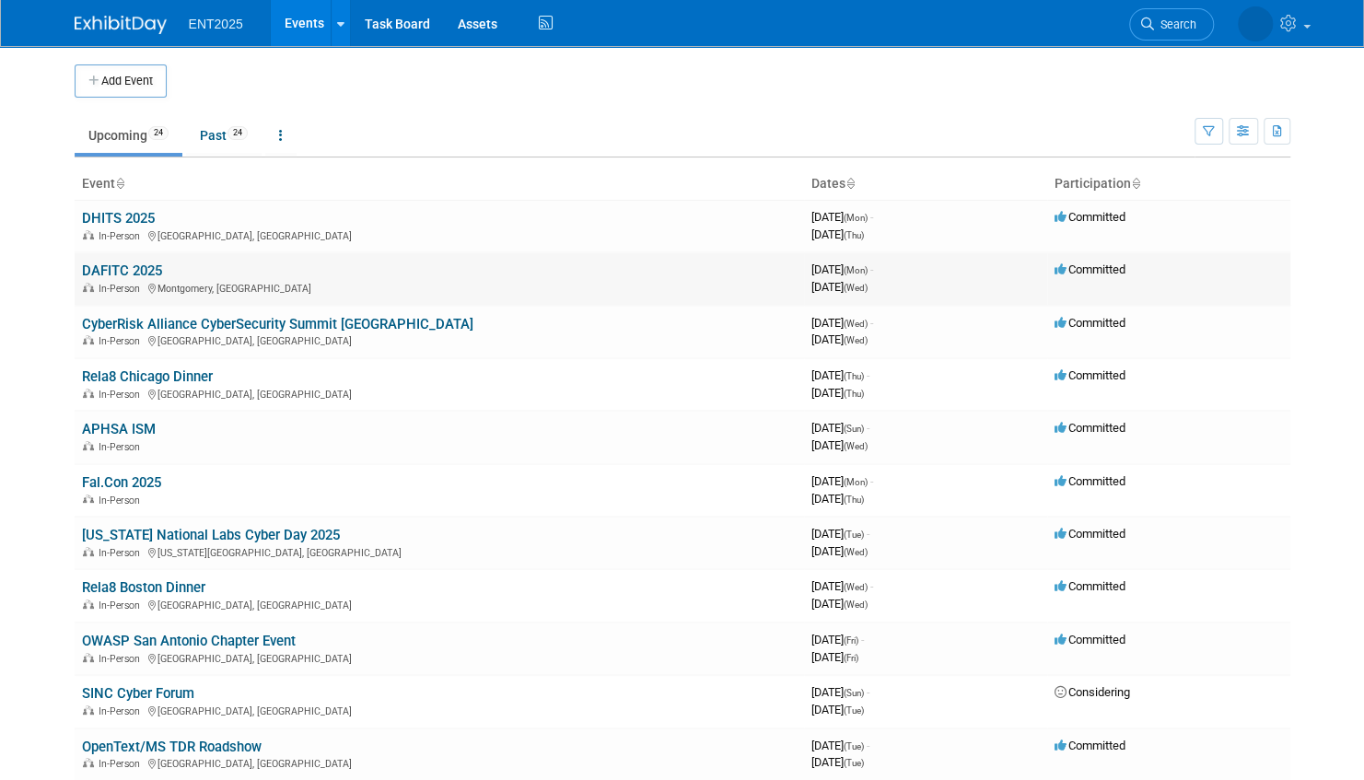
click at [133, 273] on link "DAFITC 2025" at bounding box center [122, 270] width 80 height 17
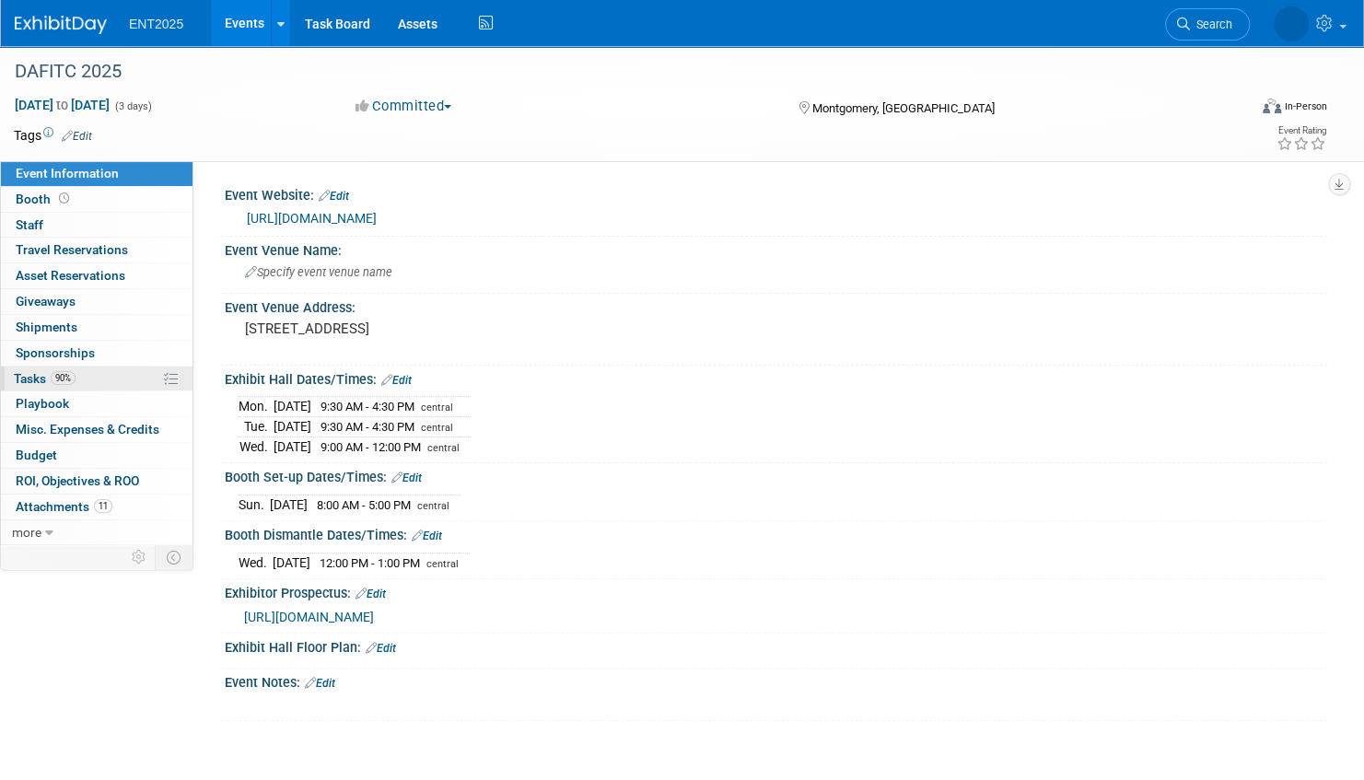
click at [140, 376] on link "90% Tasks 90%" at bounding box center [97, 379] width 192 height 25
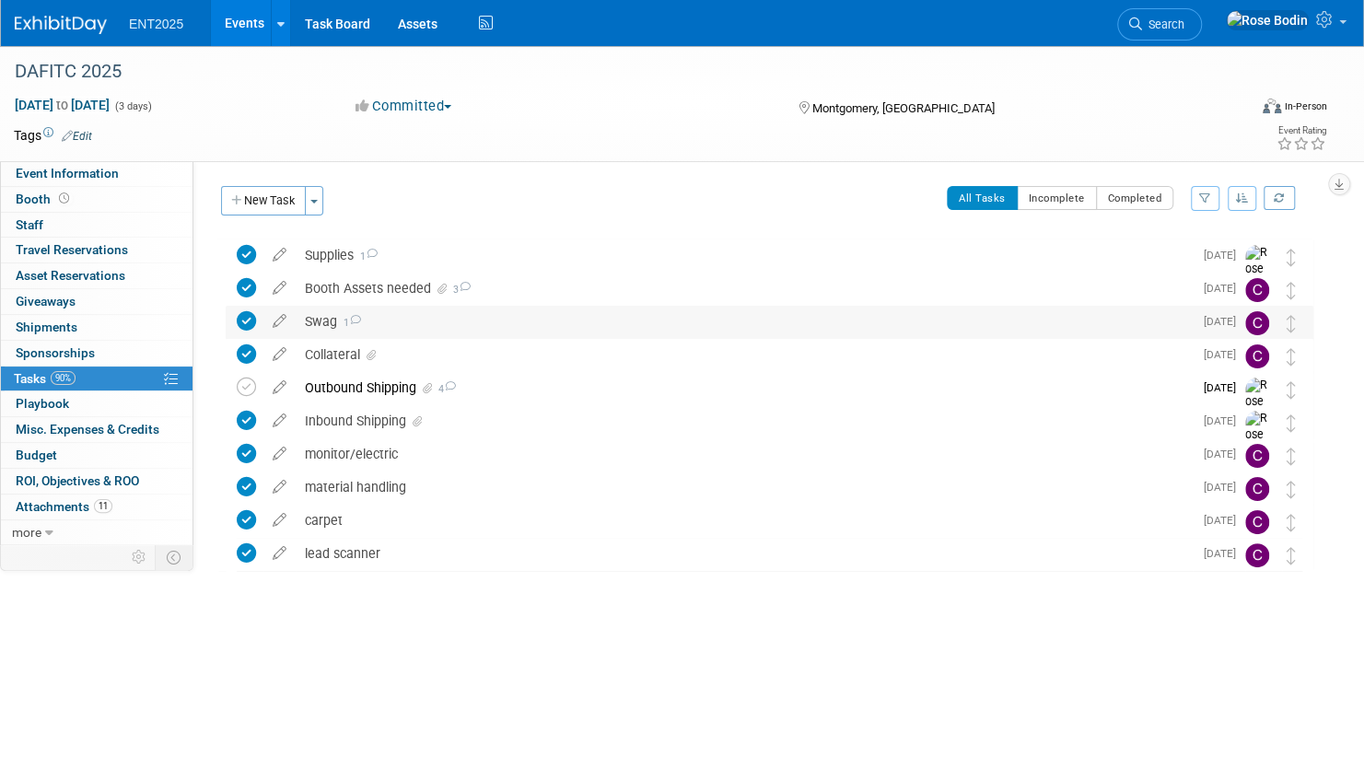
click at [406, 327] on div "Swag 1" at bounding box center [744, 321] width 897 height 31
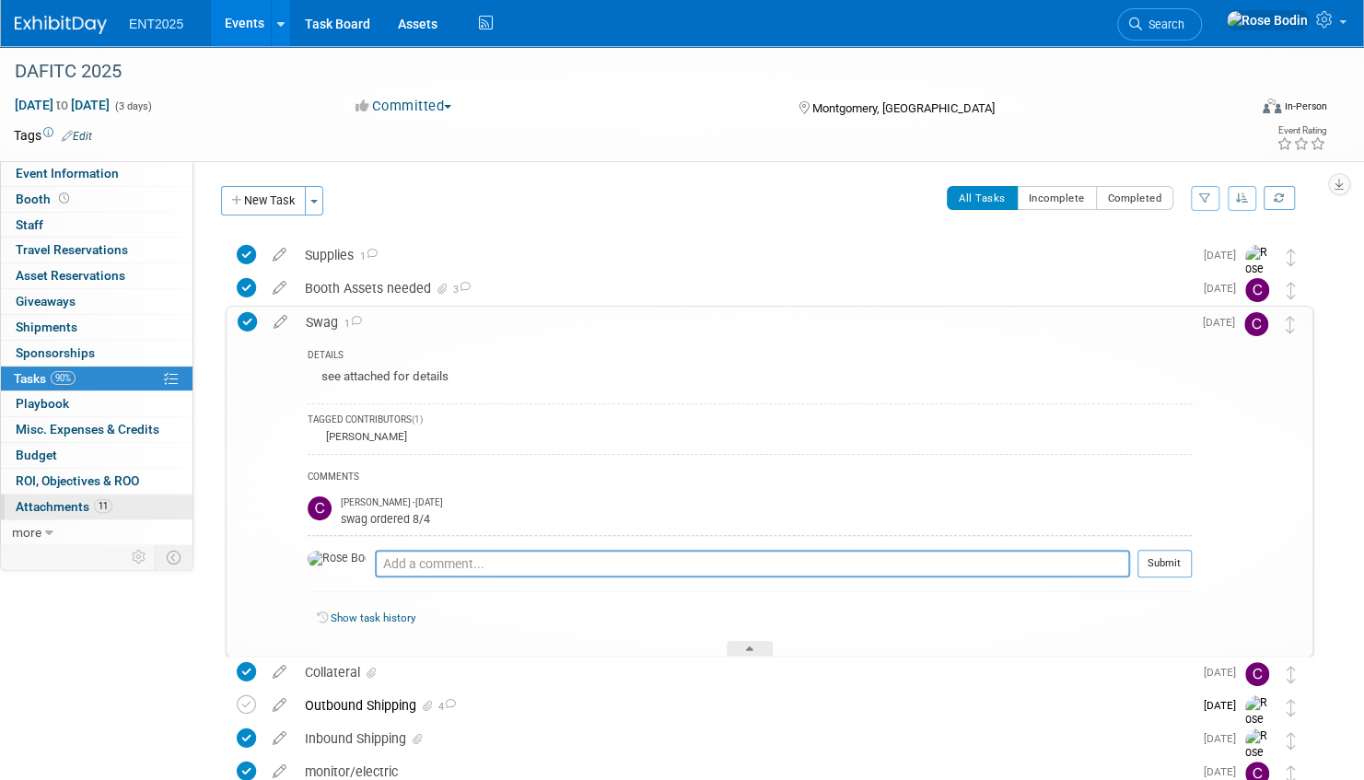
click at [139, 505] on link "11 Attachments 11" at bounding box center [97, 507] width 192 height 25
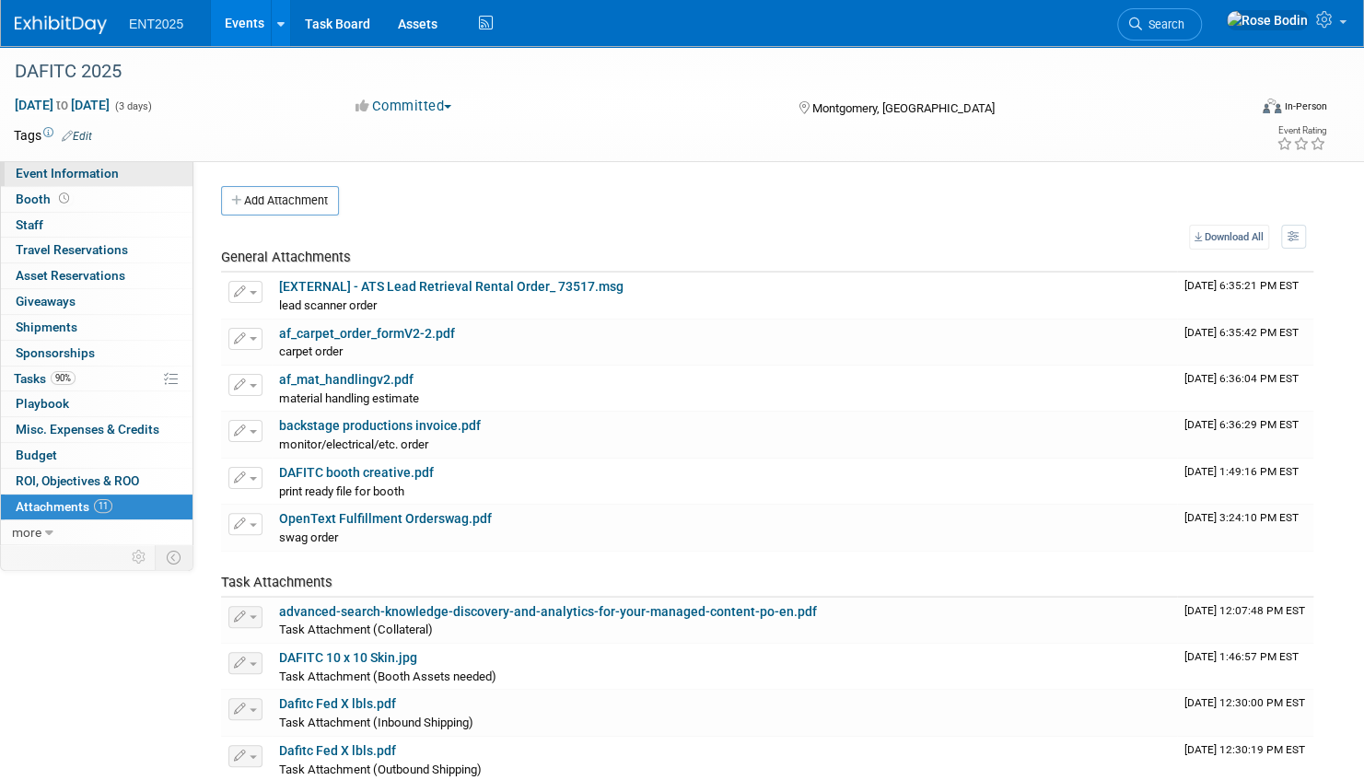
click at [144, 168] on link "Event Information" at bounding box center [97, 173] width 192 height 25
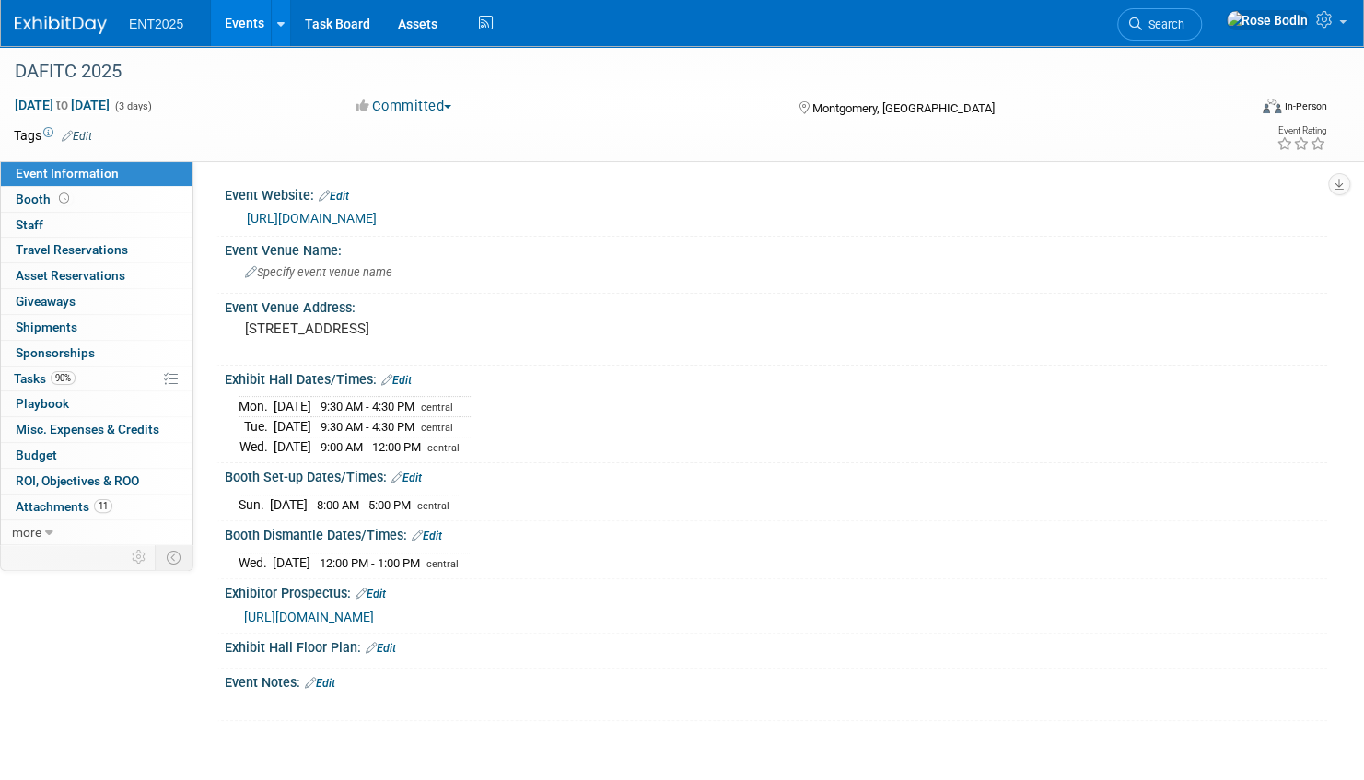
click at [241, 18] on link "Events" at bounding box center [244, 23] width 67 height 46
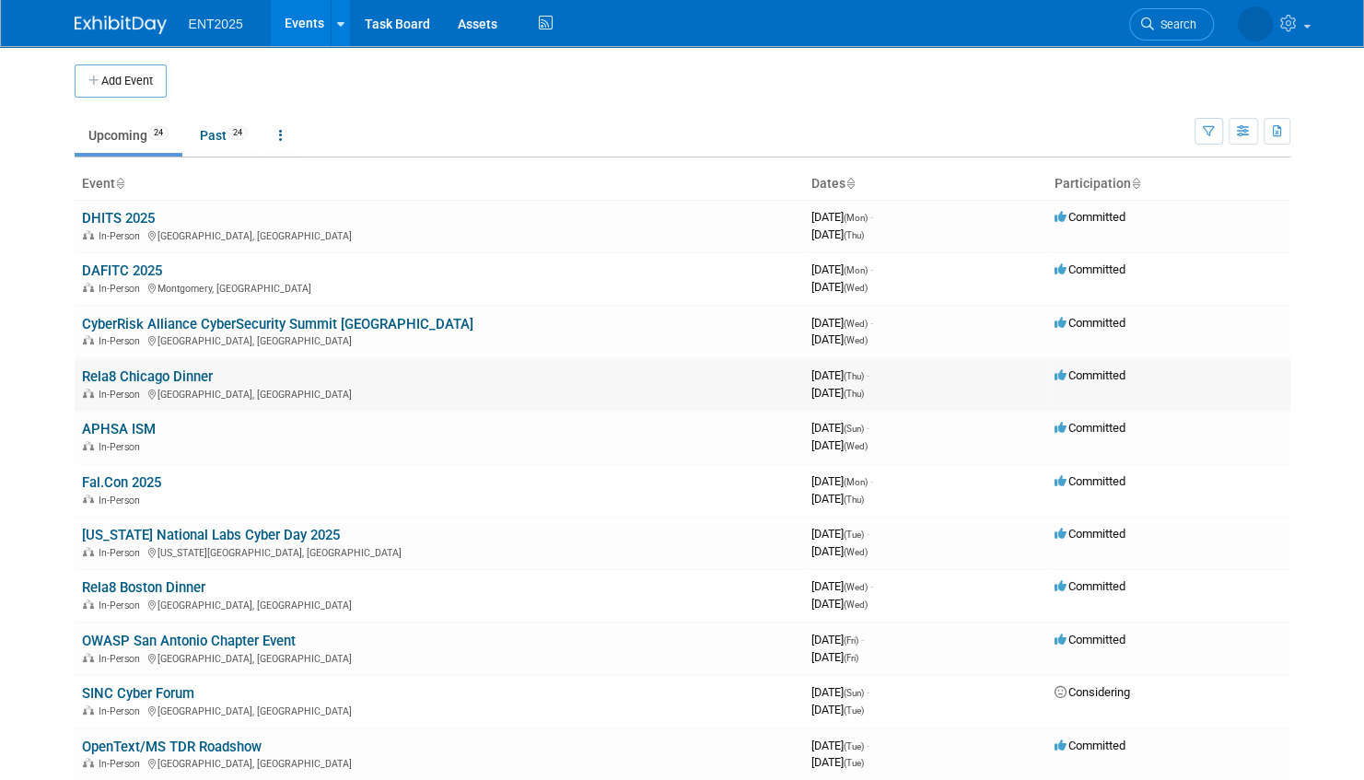
click at [137, 372] on link "Rela8 Chicago Dinner" at bounding box center [147, 376] width 131 height 17
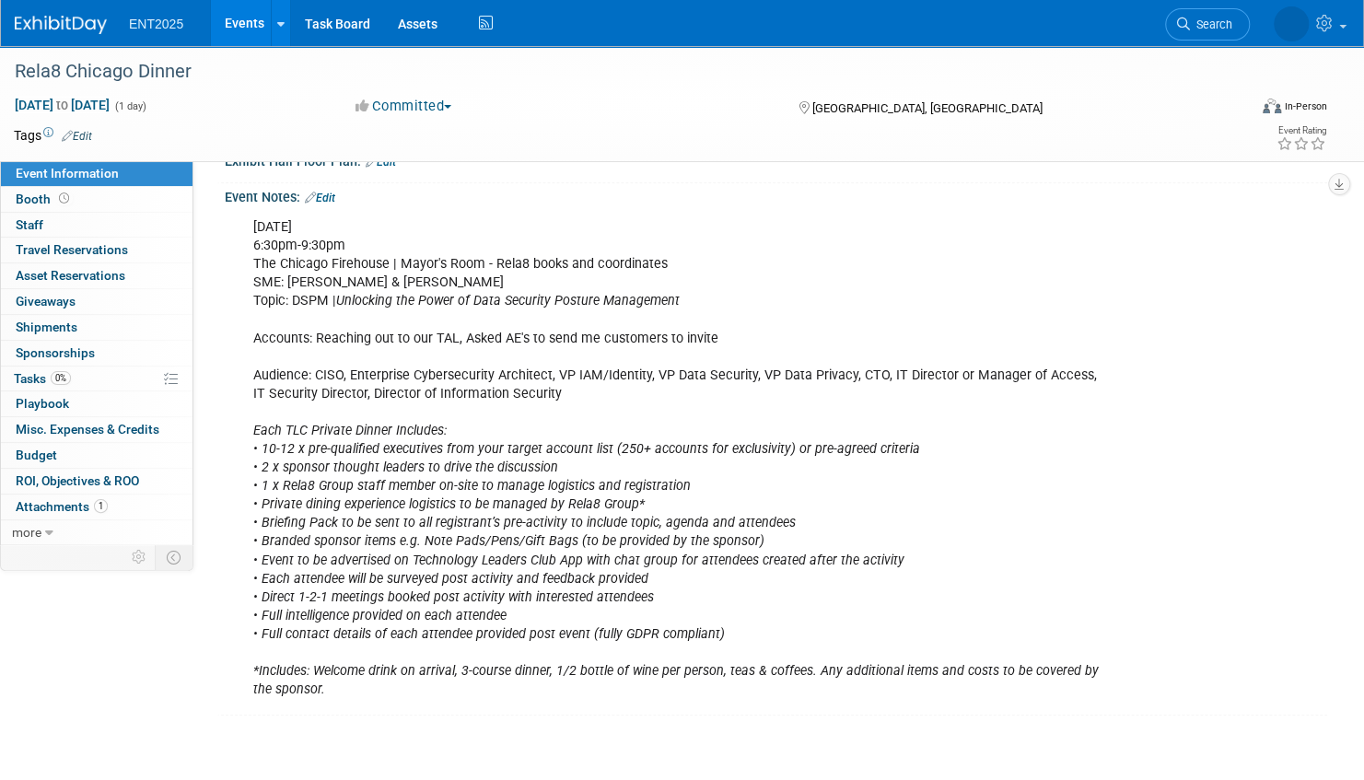
scroll to position [276, 0]
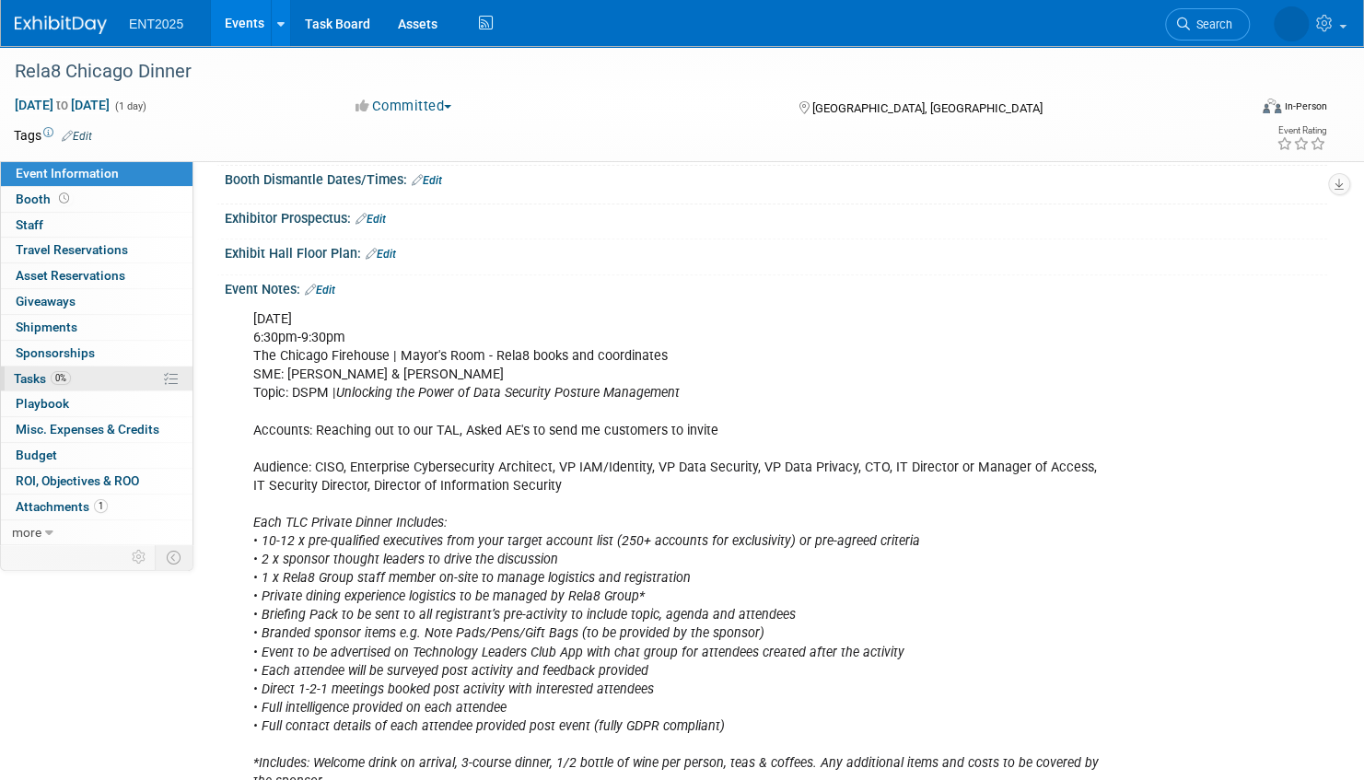
click at [141, 373] on link "0% Tasks 0%" at bounding box center [97, 379] width 192 height 25
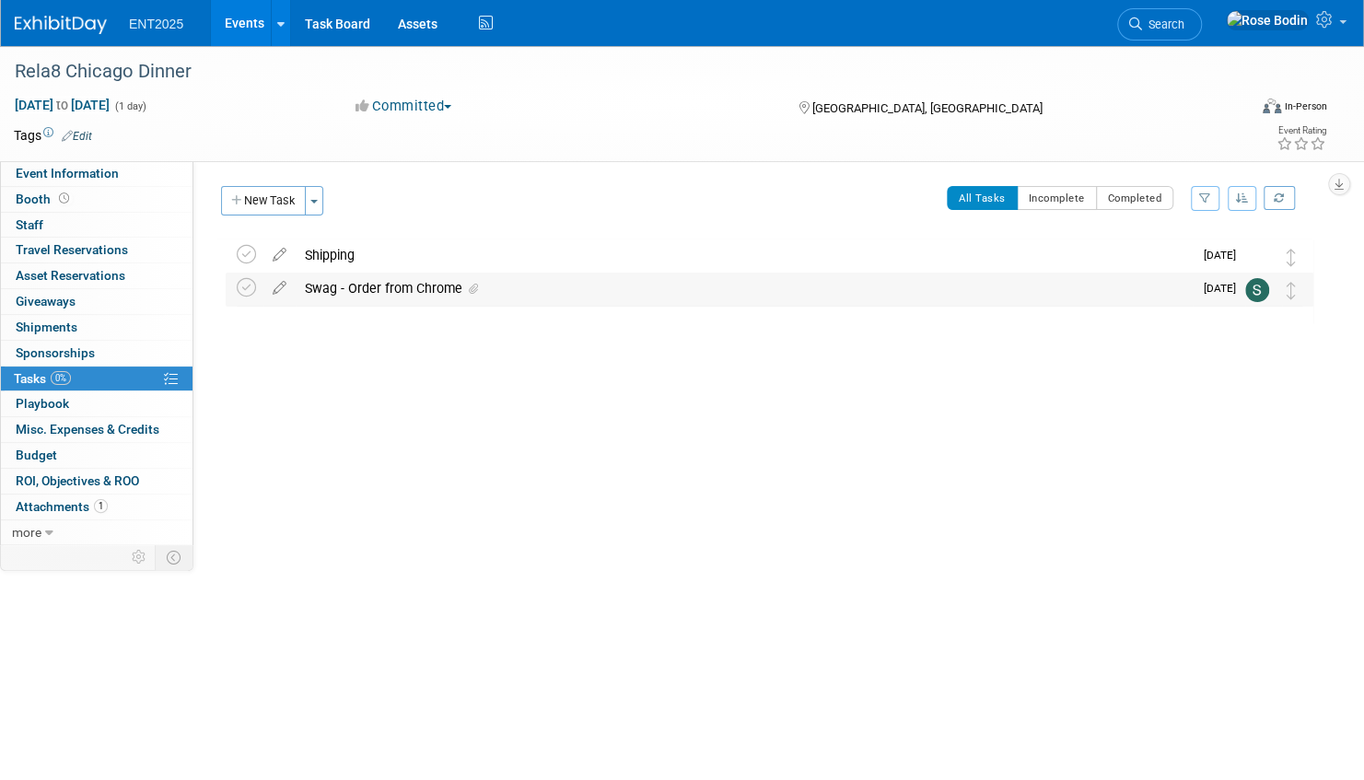
click at [573, 293] on div "Swag - Order from Chrome" at bounding box center [744, 288] width 897 height 31
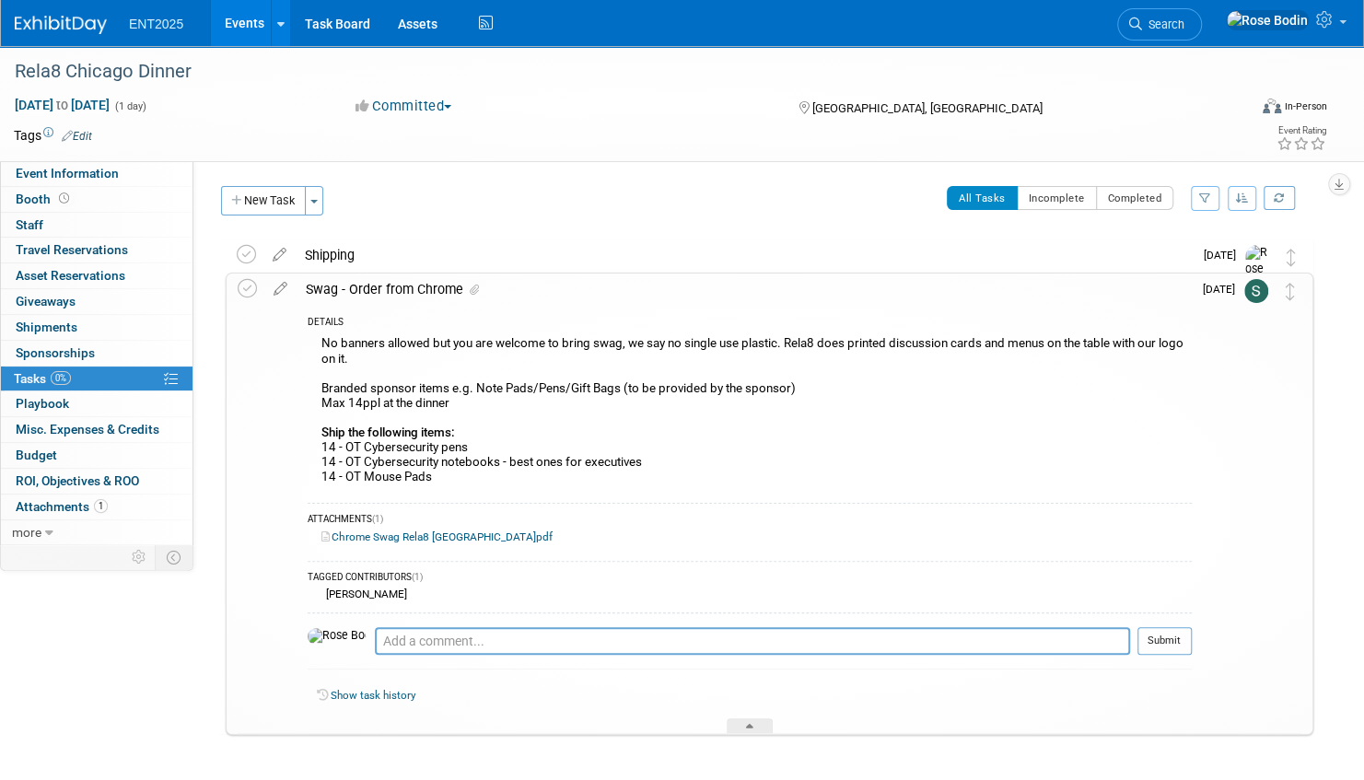
click at [414, 533] on link "Chrome Swag Rela8 [GEOGRAPHIC_DATA]pdf" at bounding box center [436, 536] width 231 height 13
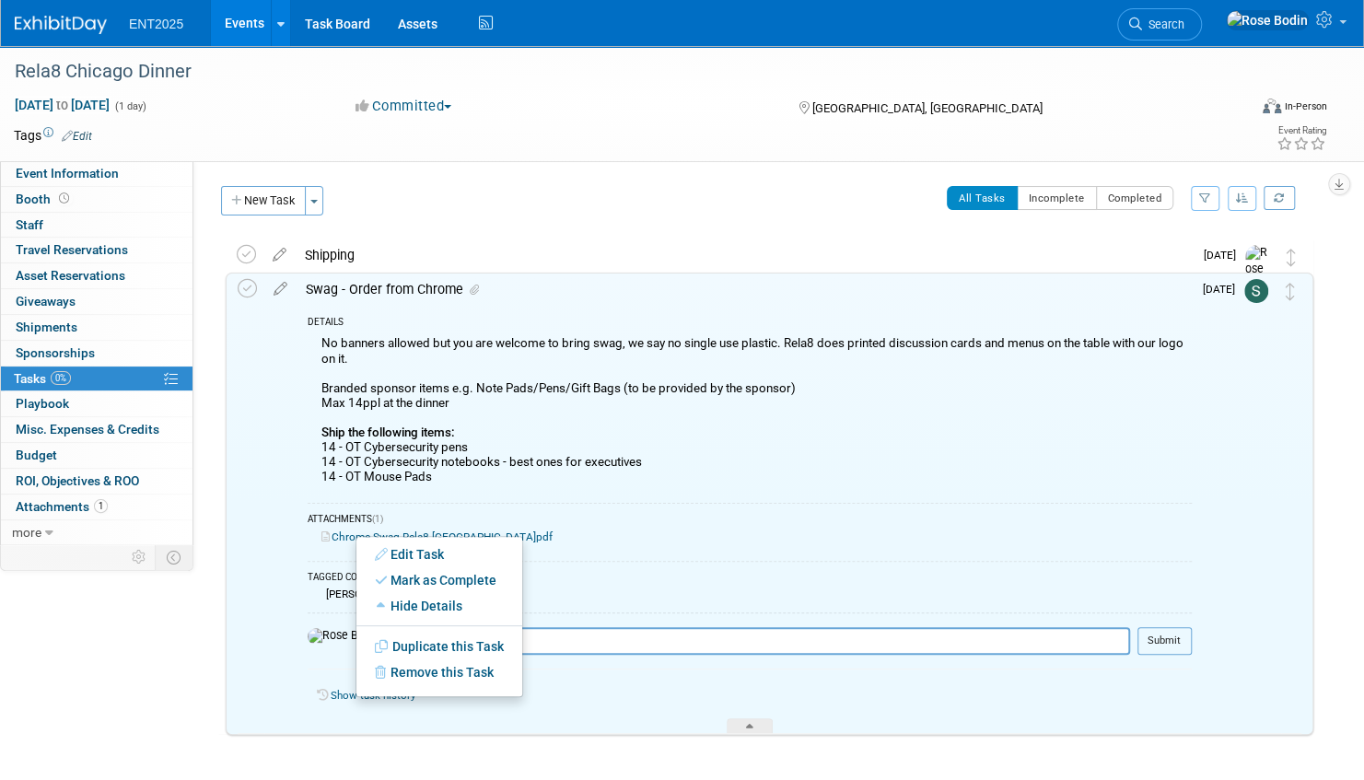
click at [613, 503] on div "ATTACHMENTS (1) Chrome Swag Rela8 Chicago.pdf" at bounding box center [750, 527] width 884 height 49
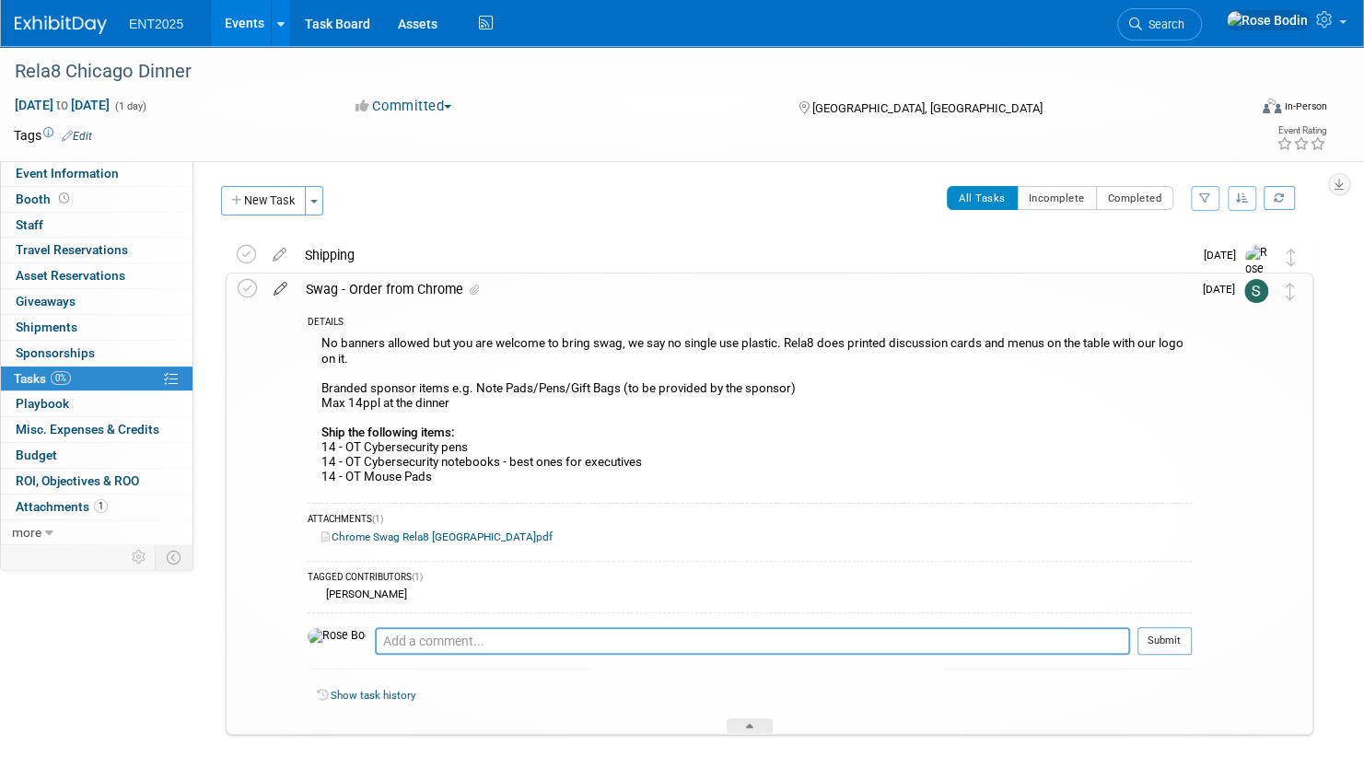
click at [282, 286] on icon at bounding box center [280, 285] width 32 height 23
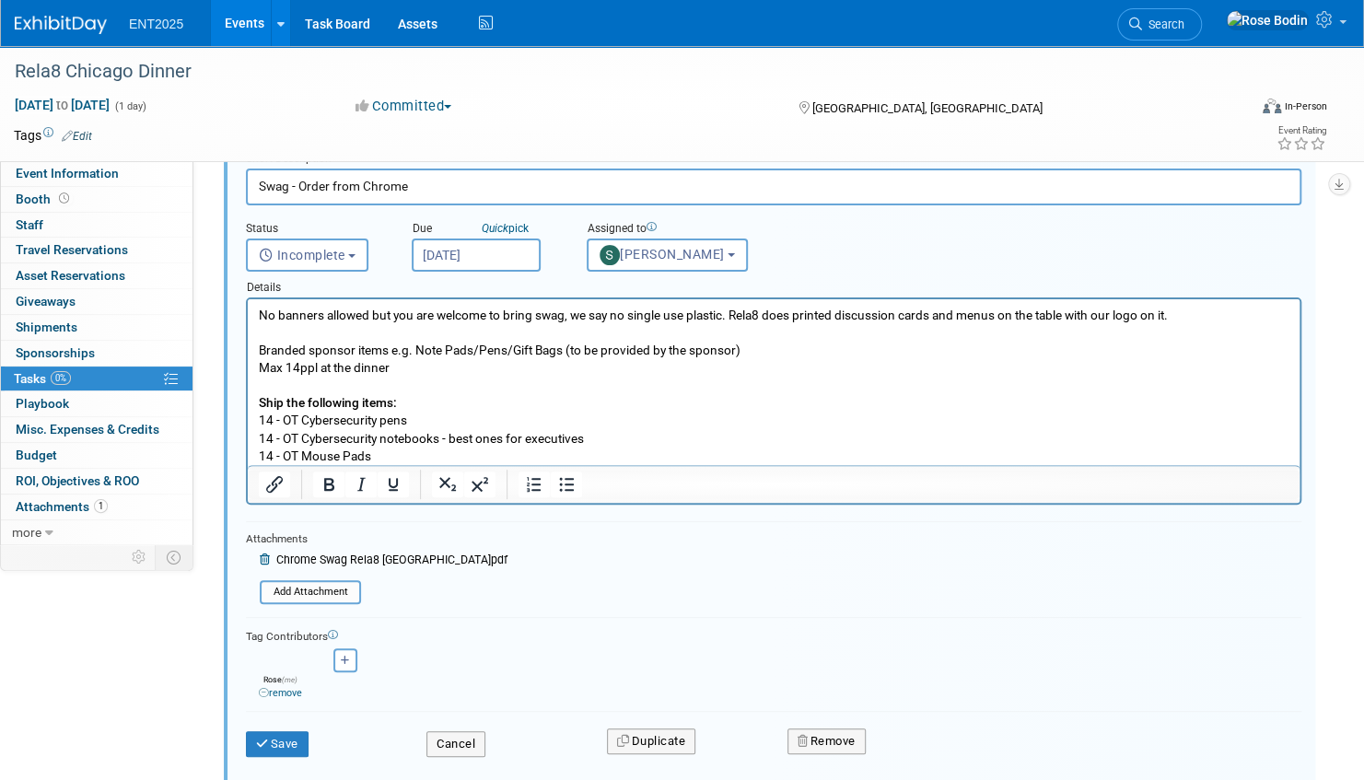
scroll to position [187, 0]
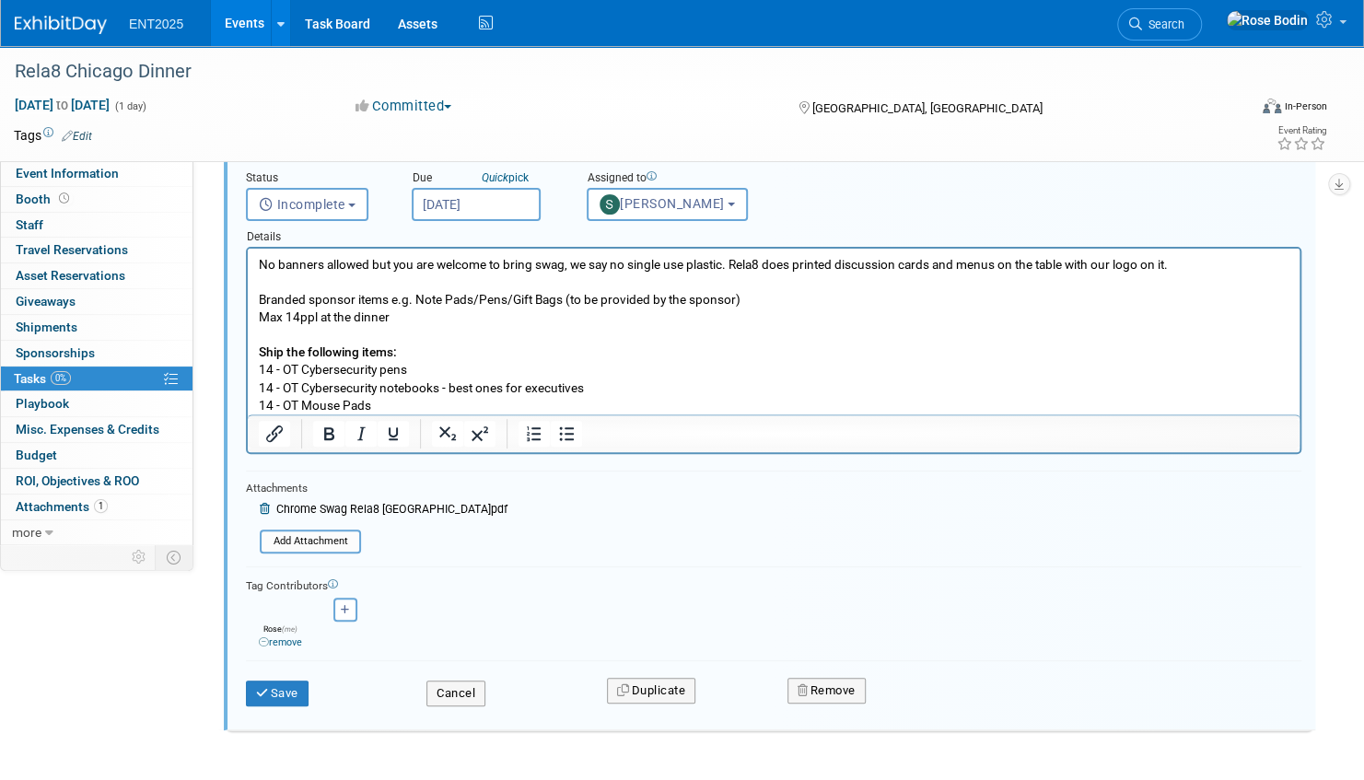
click at [264, 509] on icon at bounding box center [267, 509] width 14 height 11
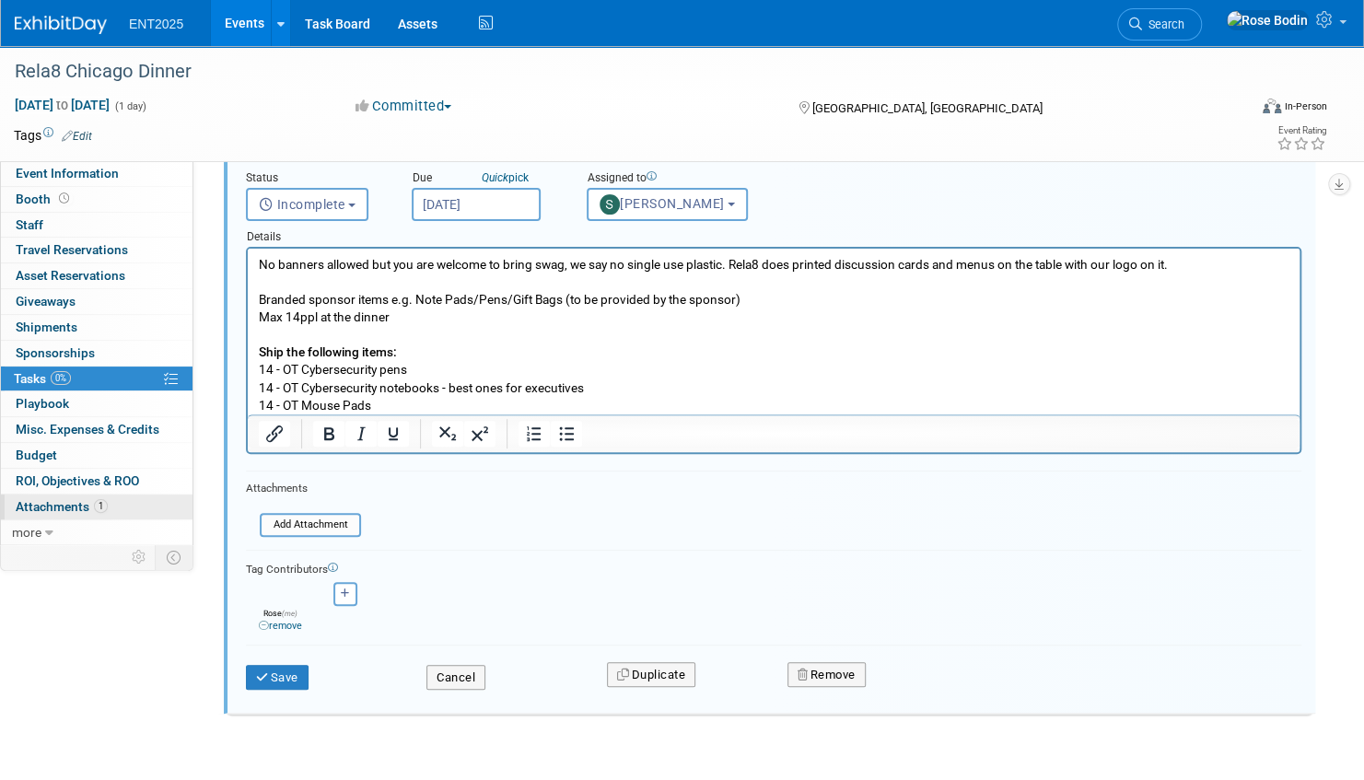
click at [129, 507] on link "1 Attachments 1" at bounding box center [97, 507] width 192 height 25
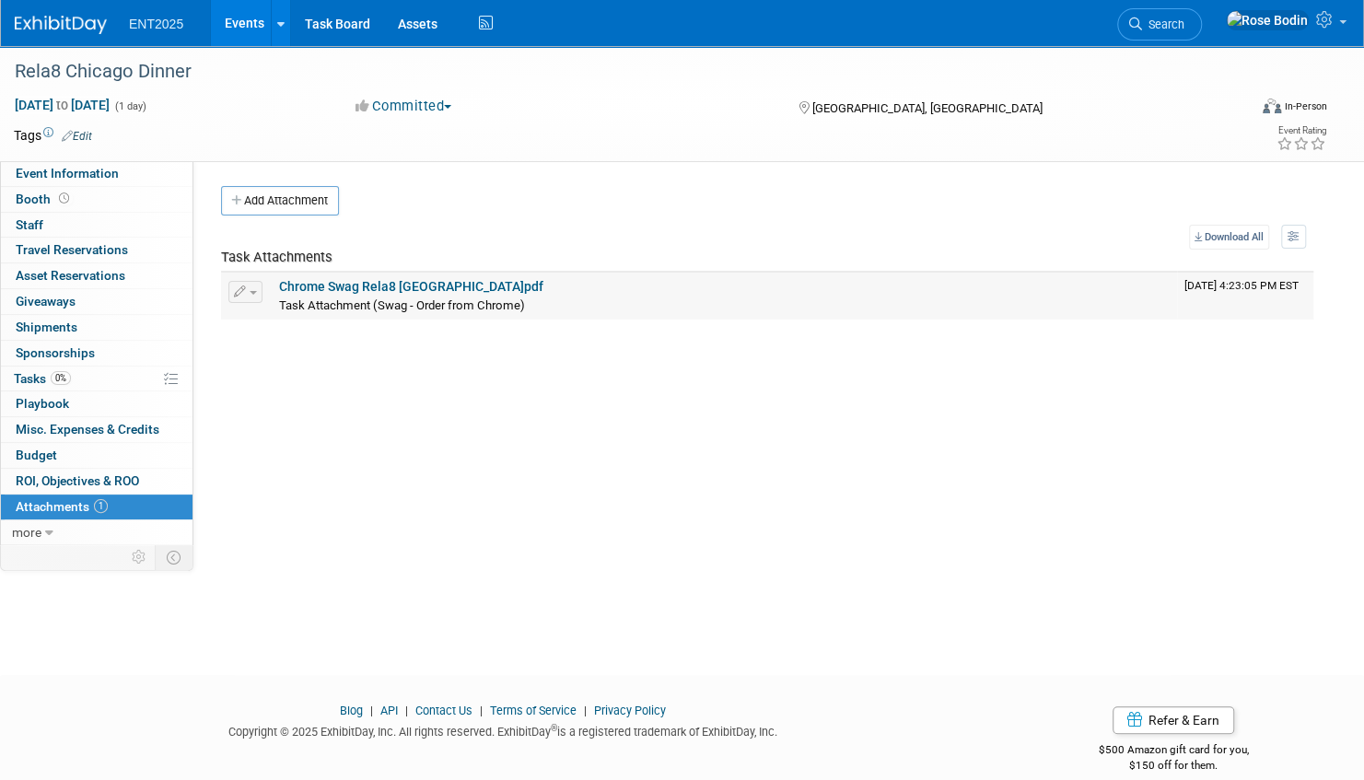
click at [254, 291] on span "button" at bounding box center [253, 293] width 7 height 4
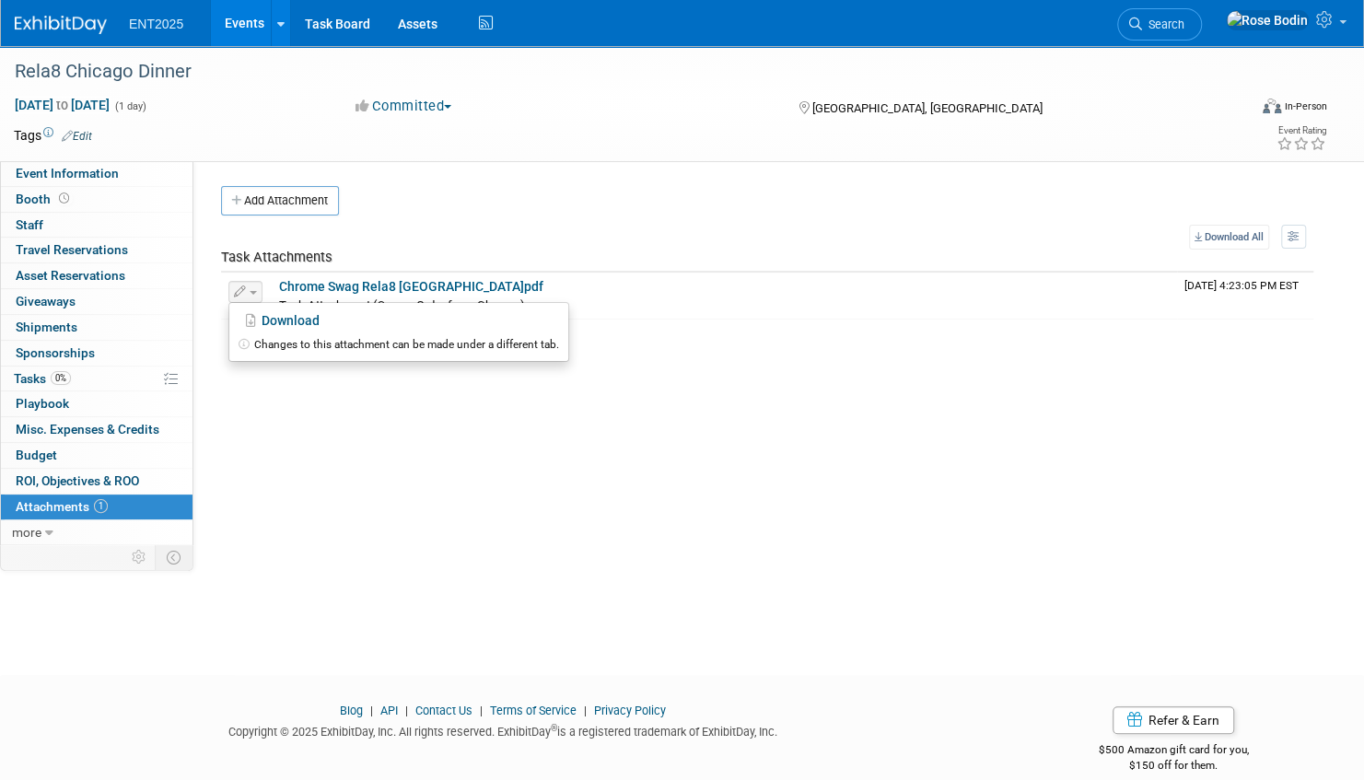
click at [378, 424] on div "Event Website: Edit https://www.chicagofirehouse.com/ Event Venue Name: The Chi…" at bounding box center [760, 351] width 1134 height 380
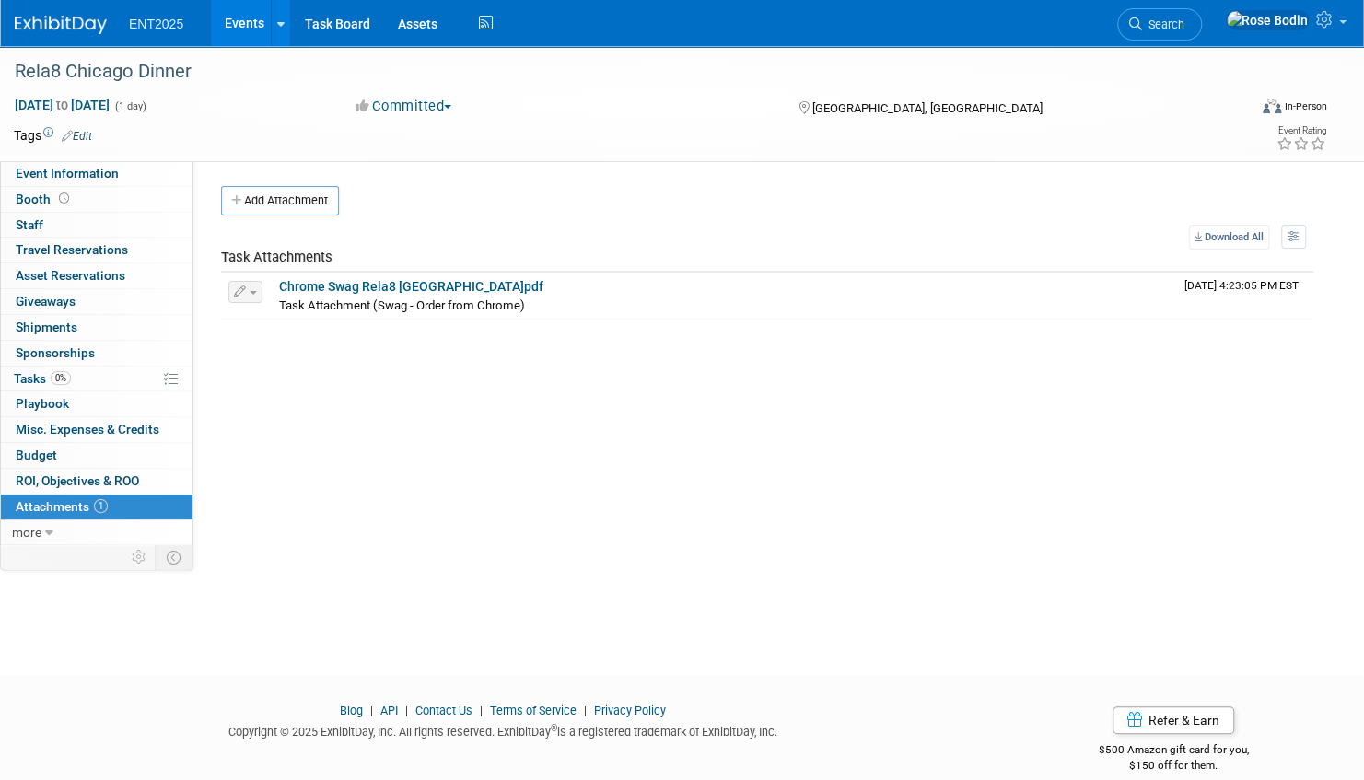
drag, startPoint x: 429, startPoint y: 290, endPoint x: 346, endPoint y: 427, distance: 160.3
click at [346, 427] on div "Event Website: Edit https://www.chicagofirehouse.com/ Event Venue Name: The Chi…" at bounding box center [760, 351] width 1134 height 380
click at [162, 176] on link "Event Information" at bounding box center [97, 173] width 192 height 25
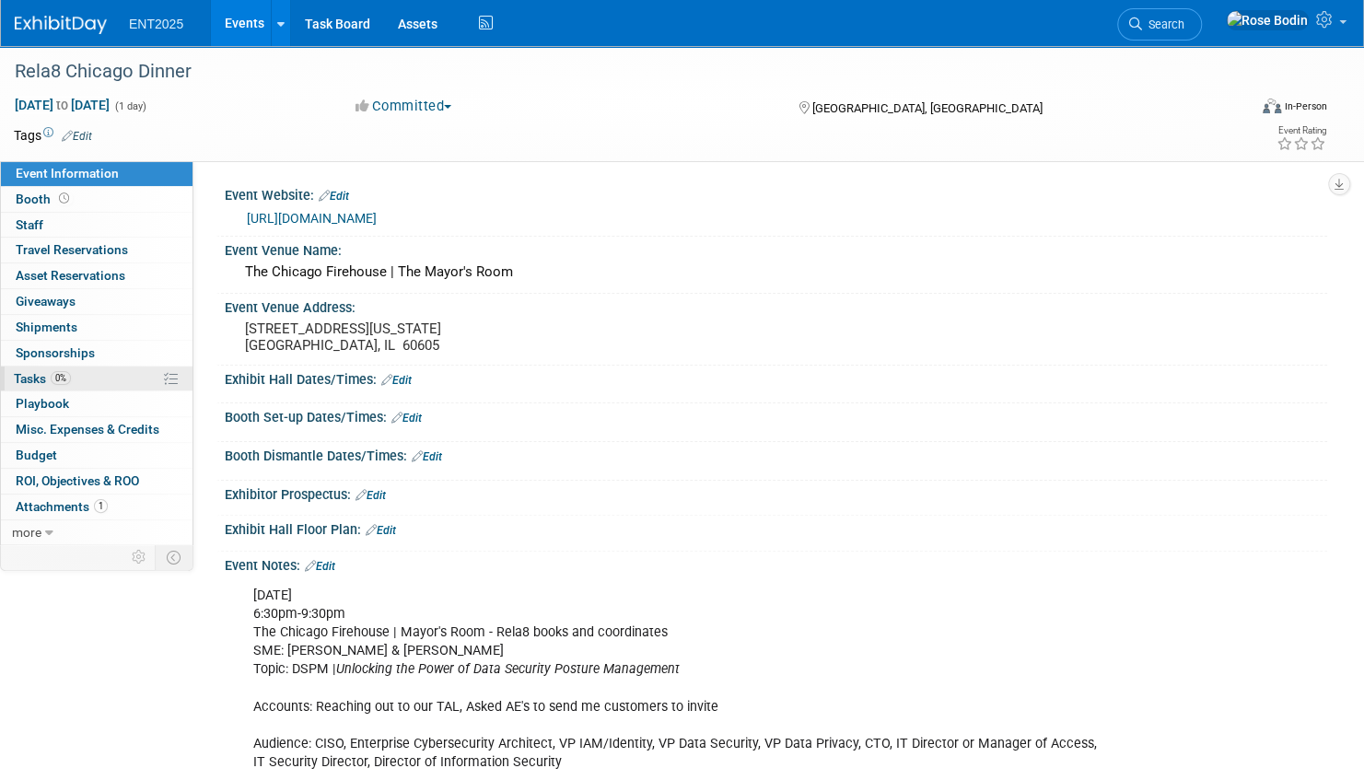
click at [135, 370] on link "0% Tasks 0%" at bounding box center [97, 379] width 192 height 25
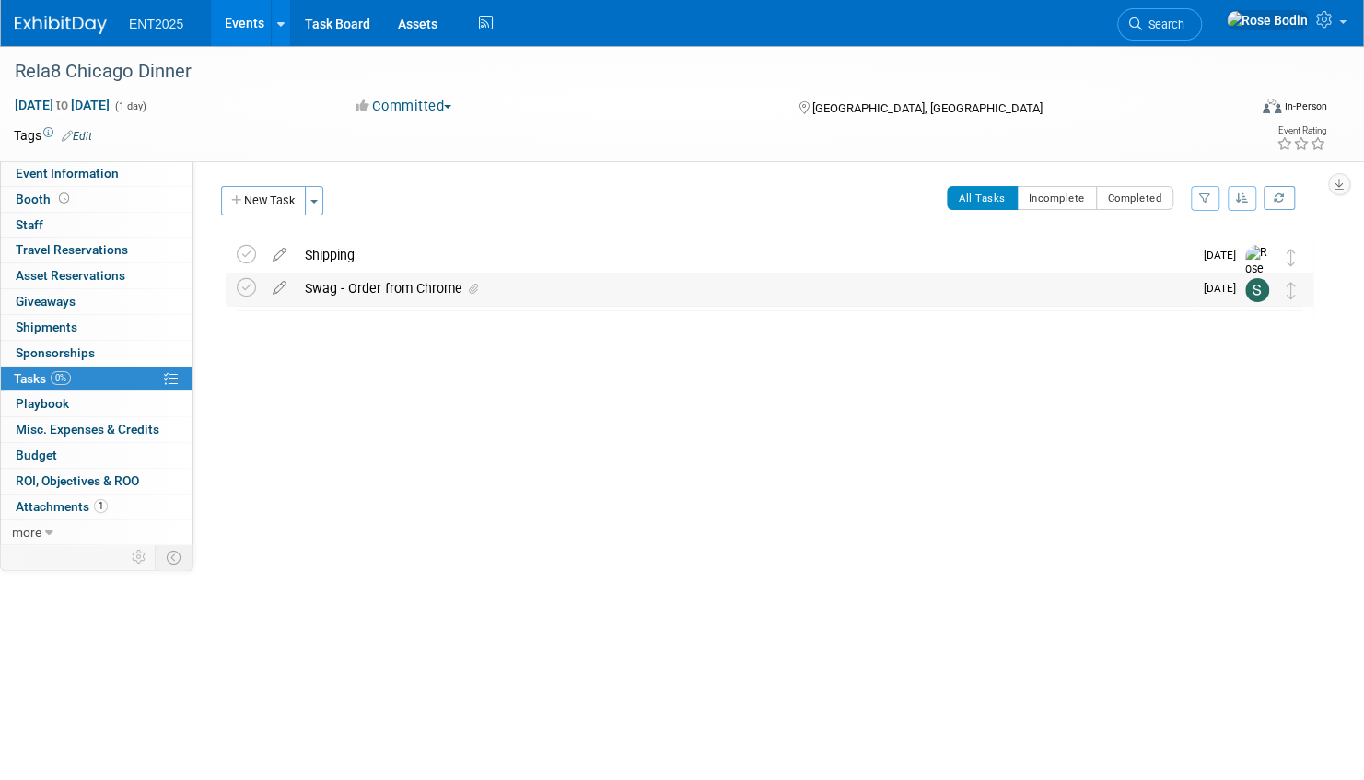
click at [542, 291] on div "Swag - Order from Chrome" at bounding box center [744, 288] width 897 height 31
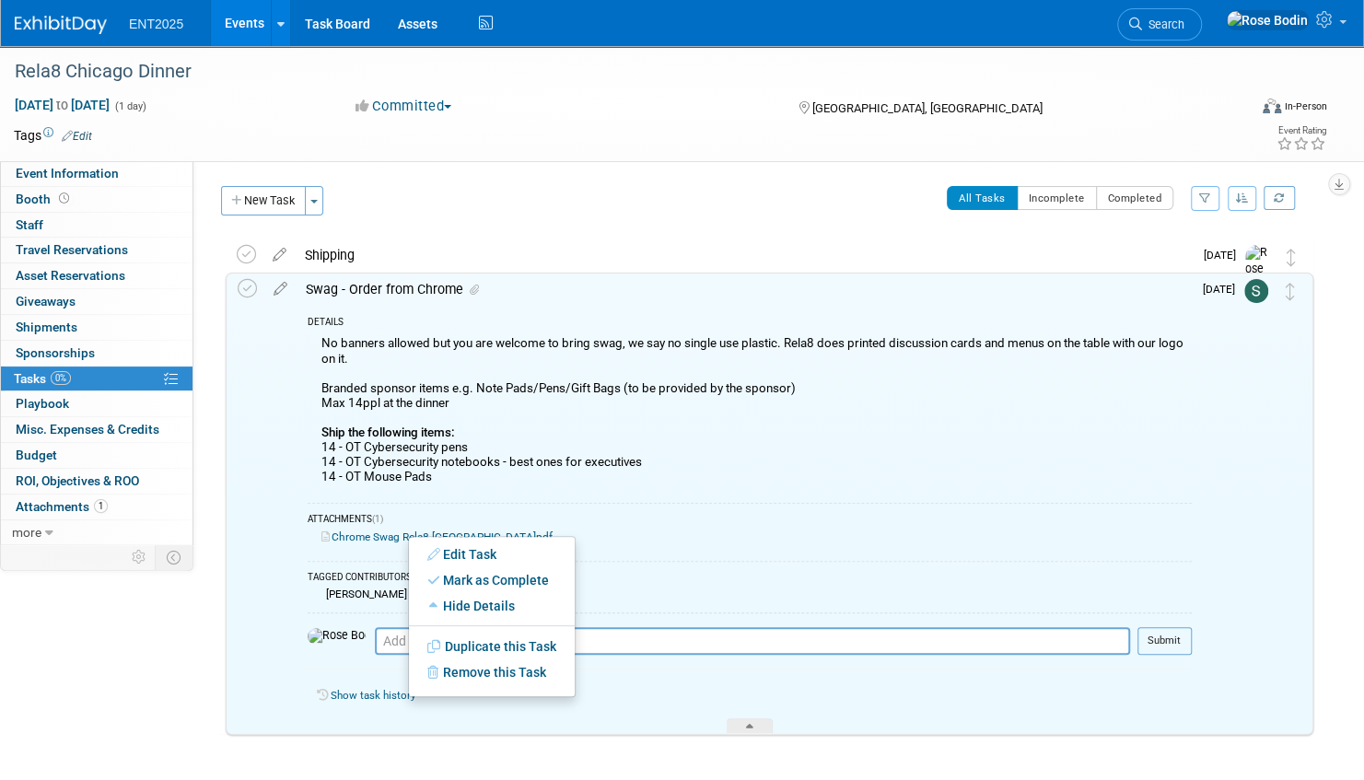
click at [640, 527] on div "ATTACHMENTS (1)" at bounding box center [750, 521] width 884 height 16
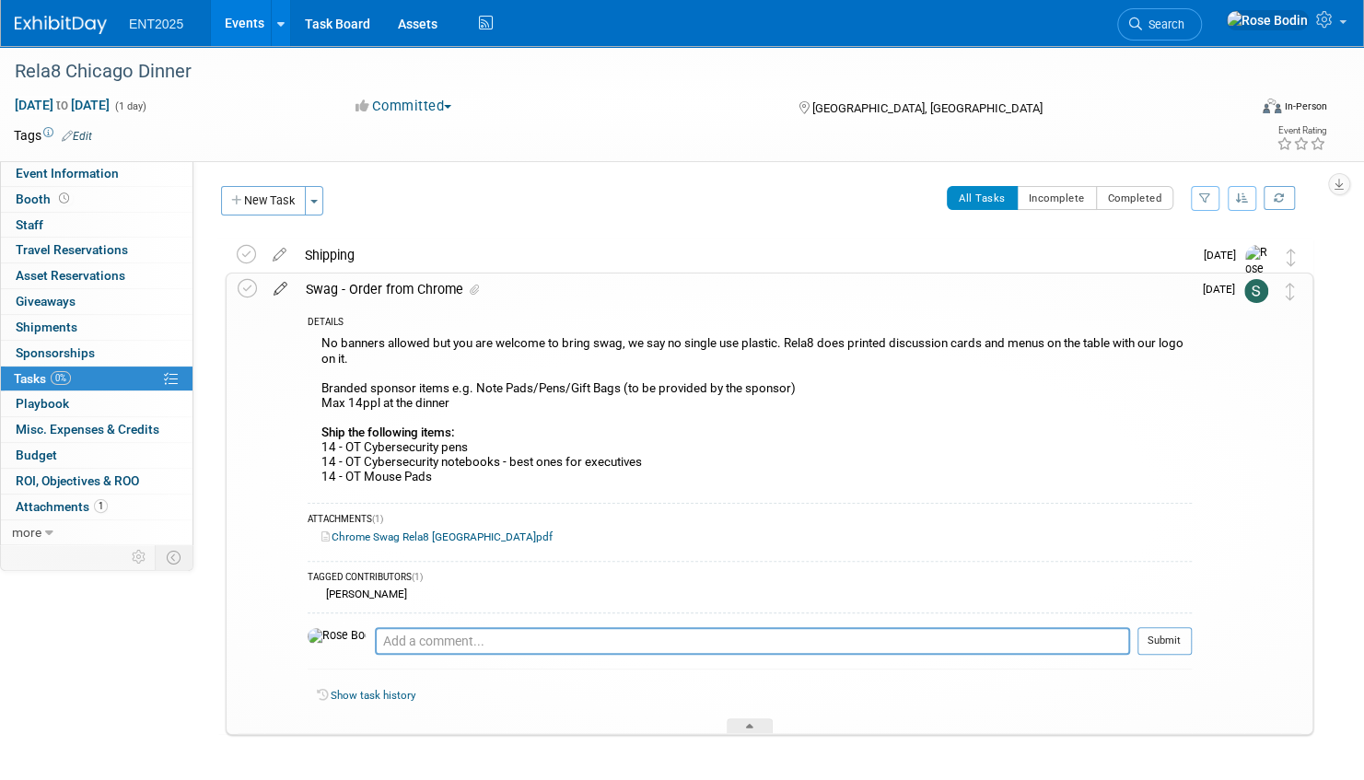
click at [280, 288] on icon at bounding box center [280, 285] width 32 height 23
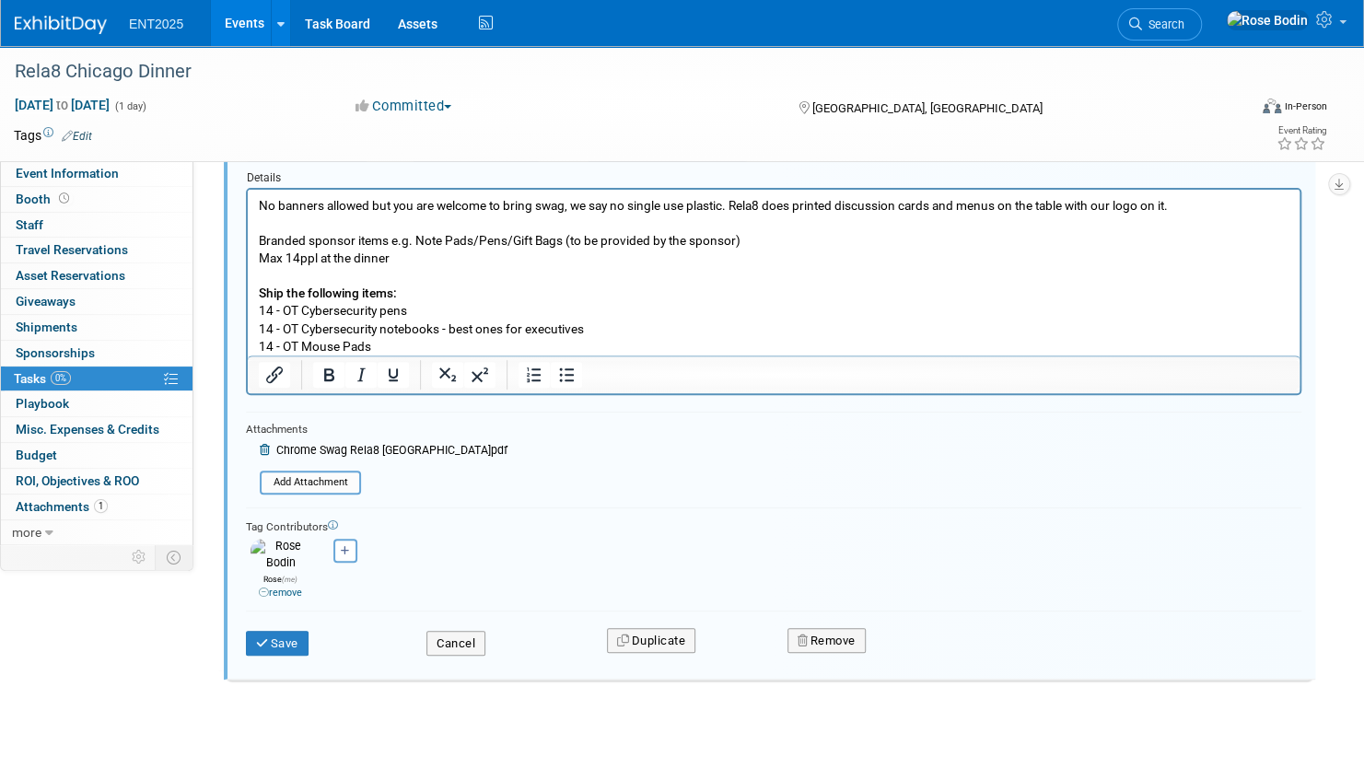
scroll to position [248, 0]
click at [263, 446] on icon at bounding box center [267, 448] width 14 height 11
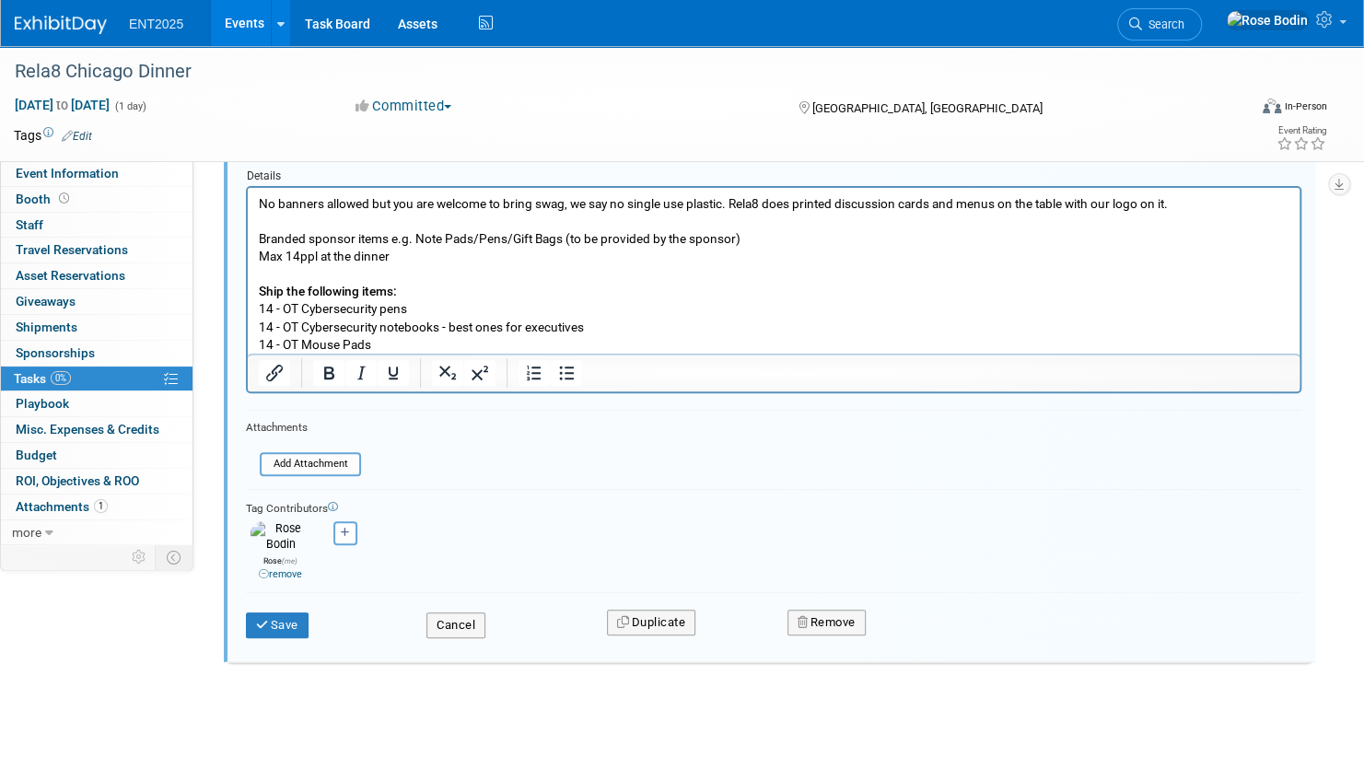
scroll to position [232, 0]
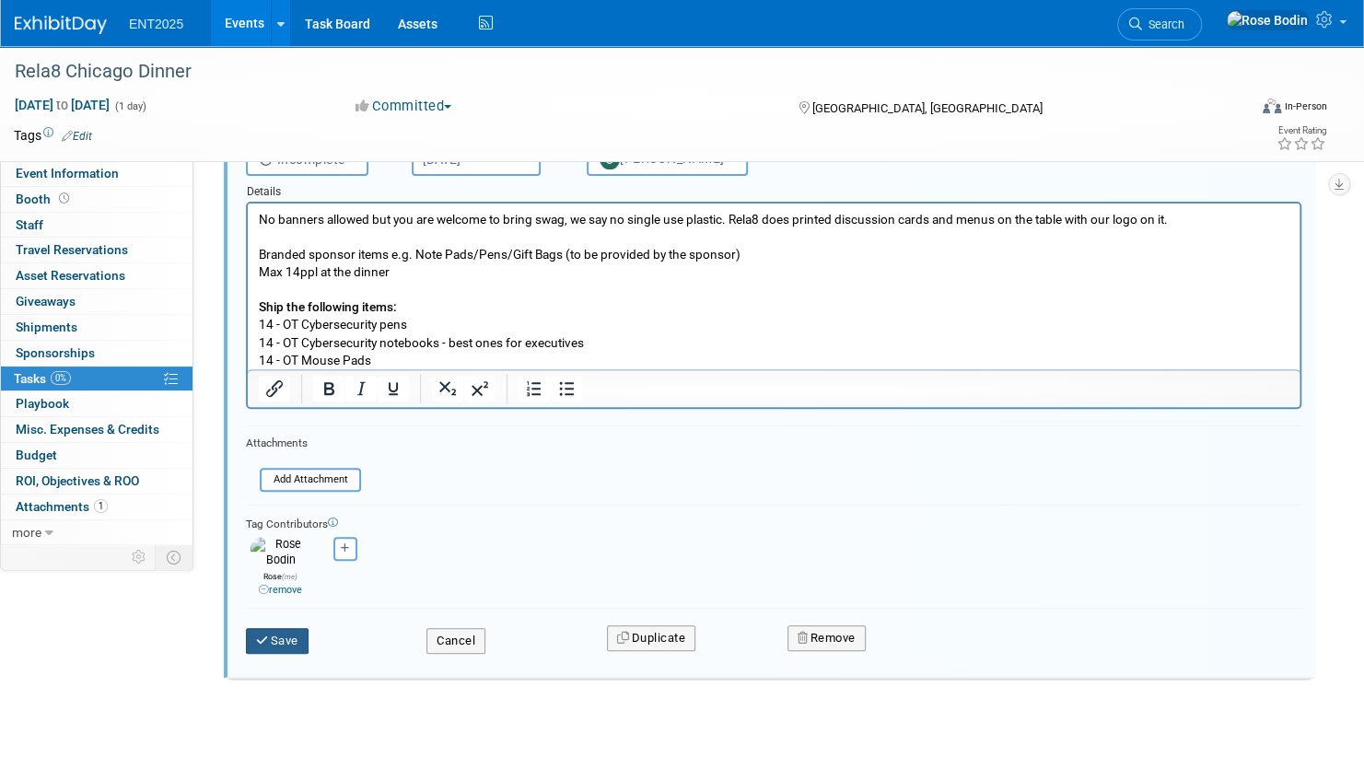
click at [280, 629] on button "Save" at bounding box center [277, 641] width 63 height 26
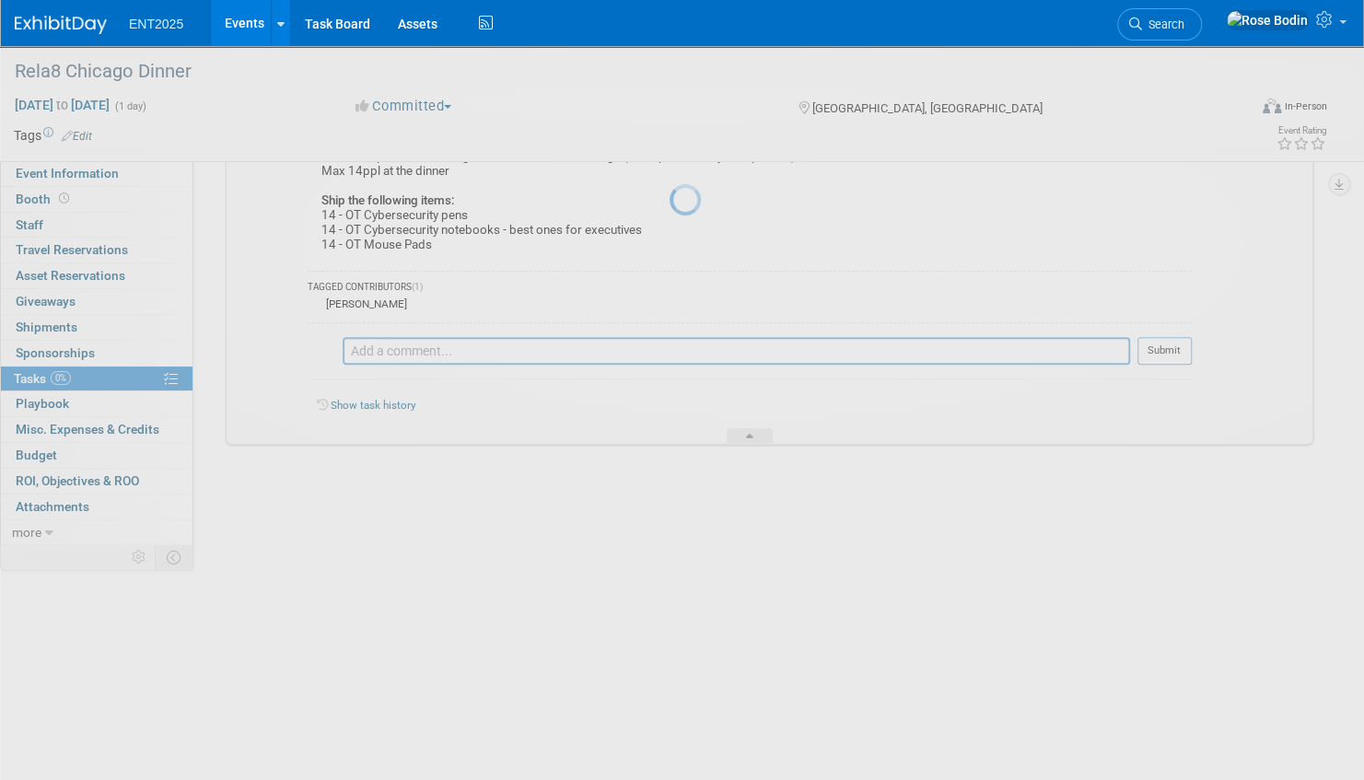
scroll to position [7, 0]
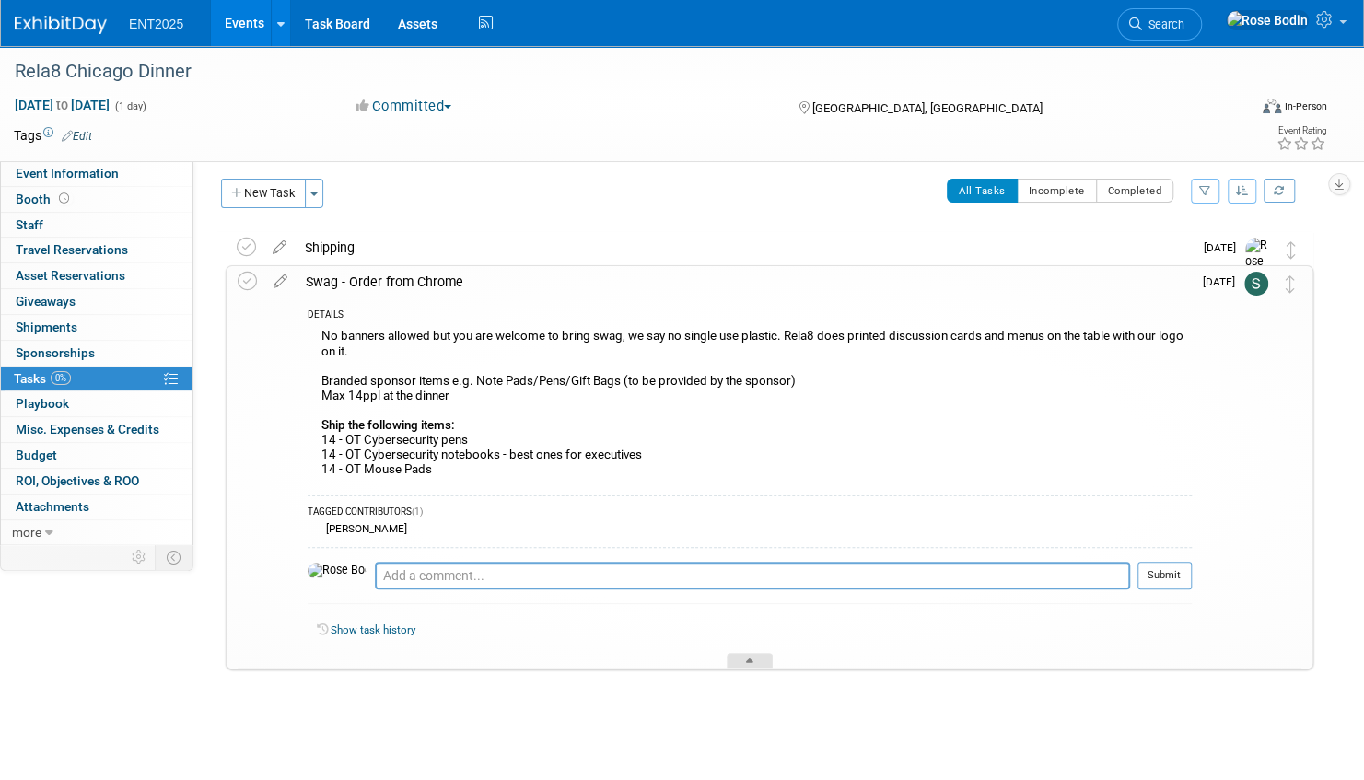
click at [756, 658] on div at bounding box center [750, 661] width 46 height 16
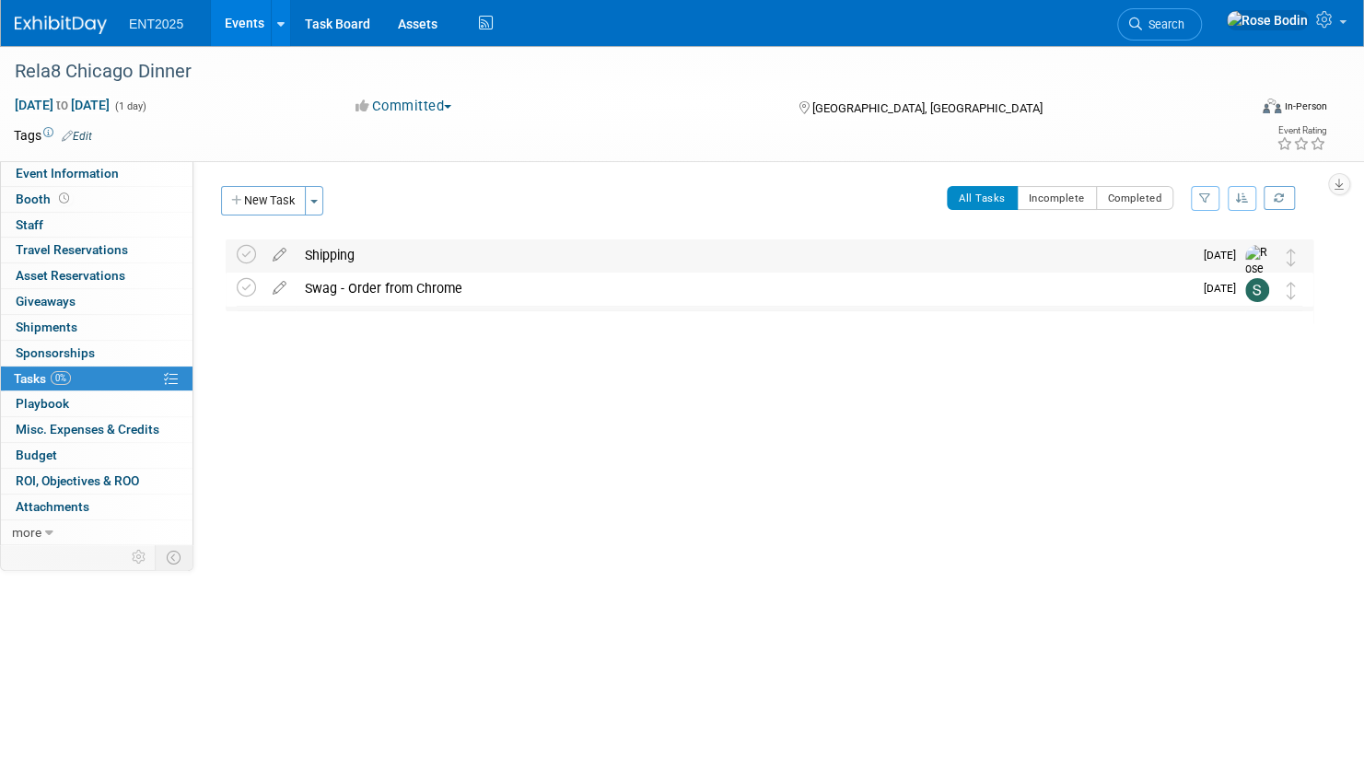
click at [611, 256] on div "Shipping" at bounding box center [744, 254] width 897 height 31
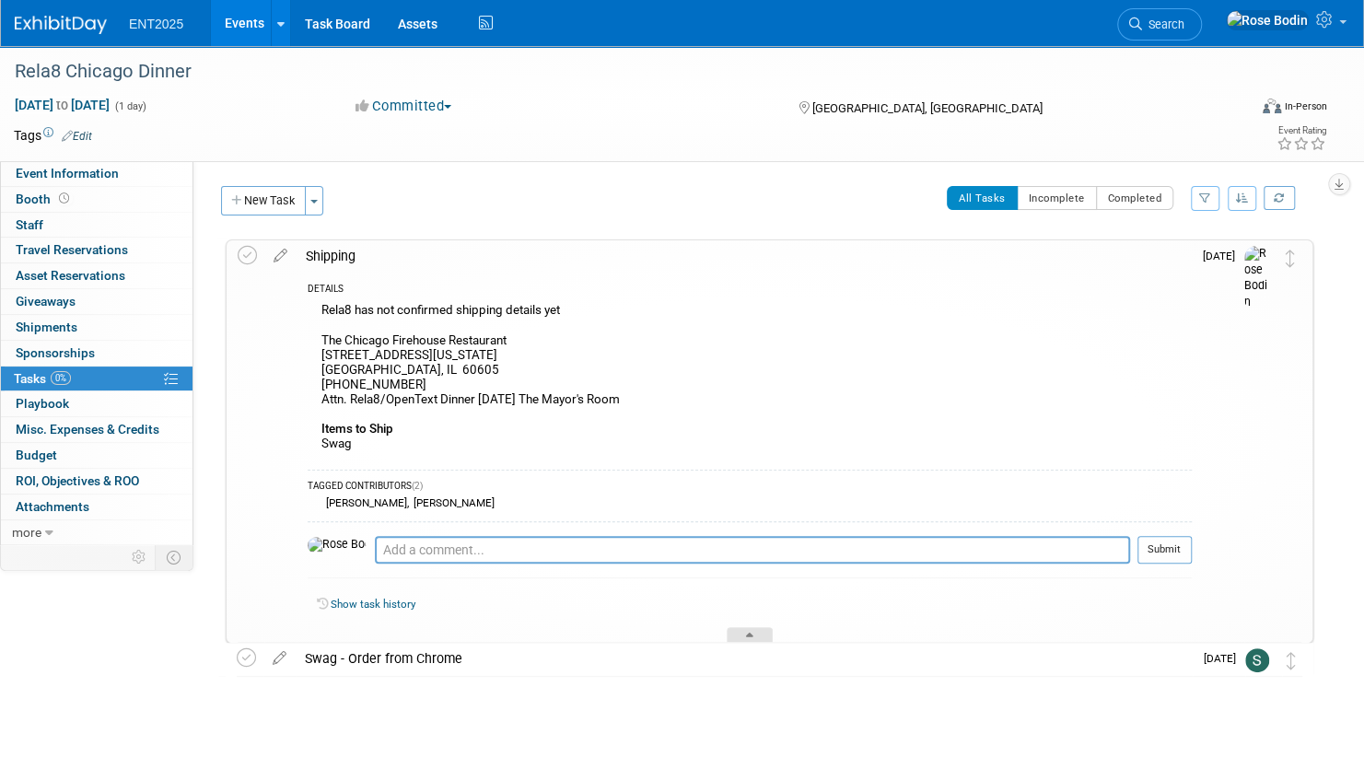
click at [751, 633] on icon at bounding box center [749, 638] width 7 height 11
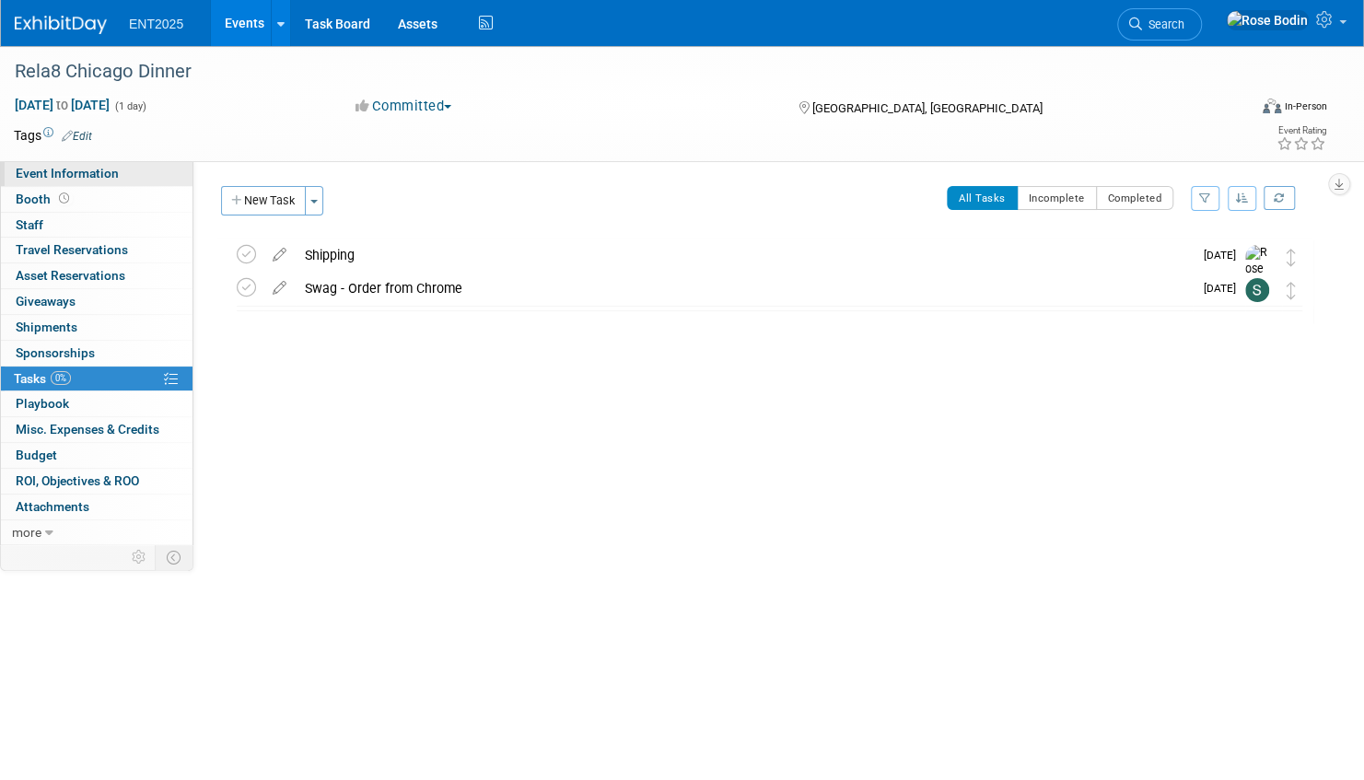
click at [151, 172] on link "Event Information" at bounding box center [97, 173] width 192 height 25
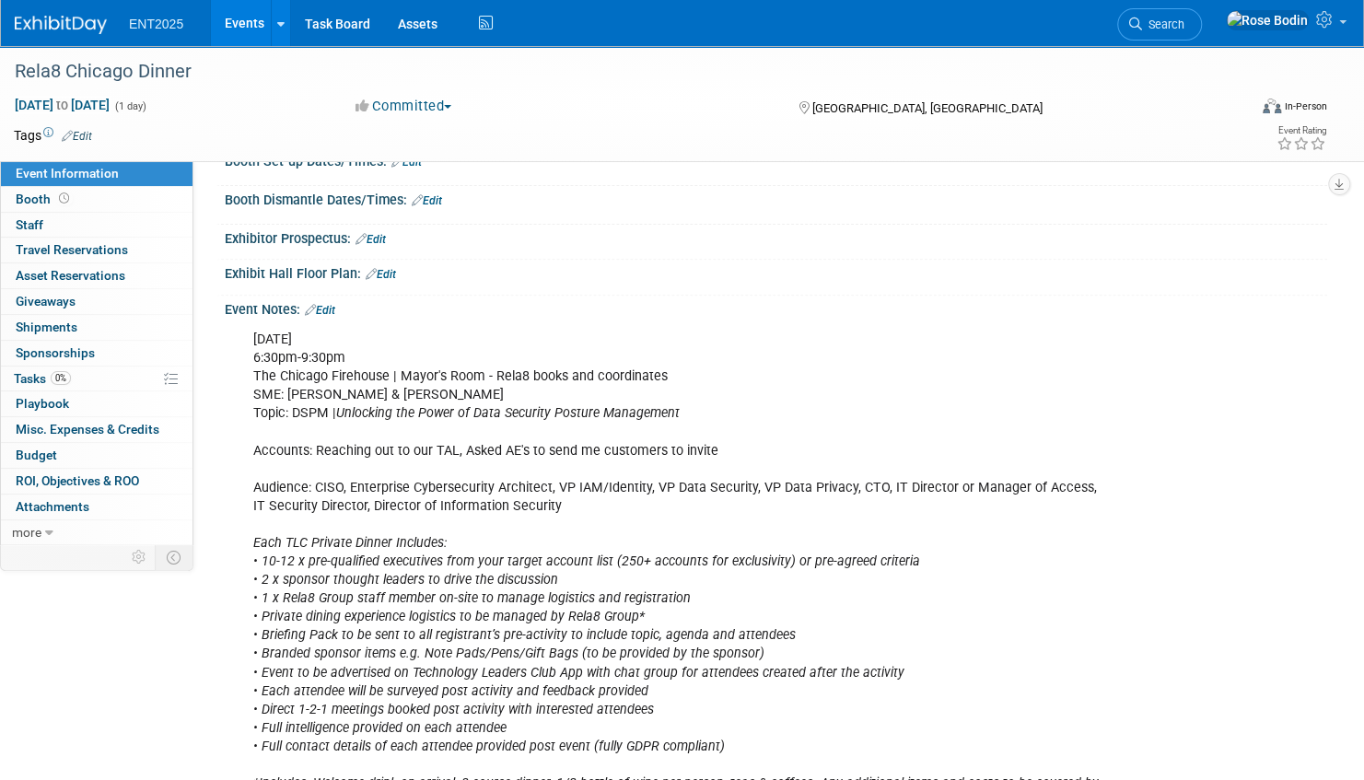
scroll to position [337, 0]
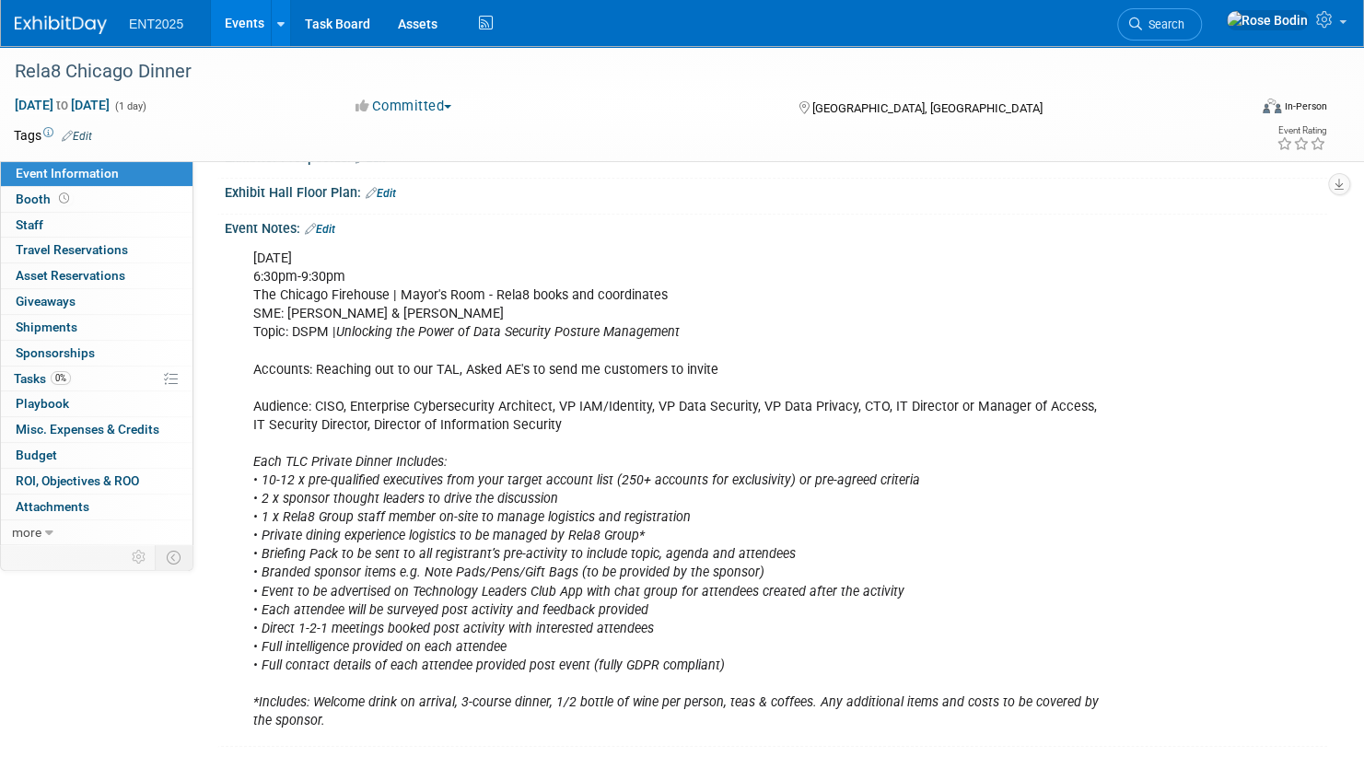
click at [240, 17] on link "Events" at bounding box center [244, 23] width 67 height 46
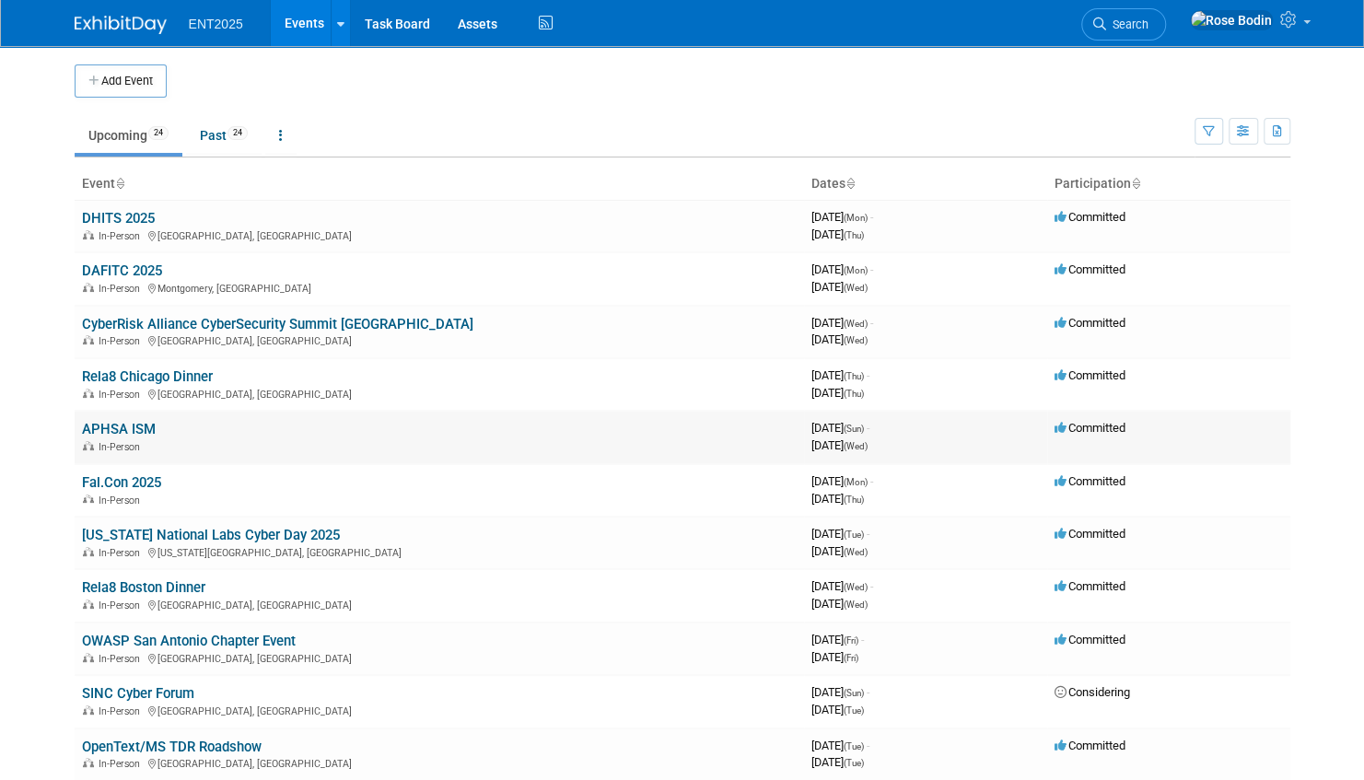
click at [109, 426] on link "APHSA ISM" at bounding box center [119, 429] width 74 height 17
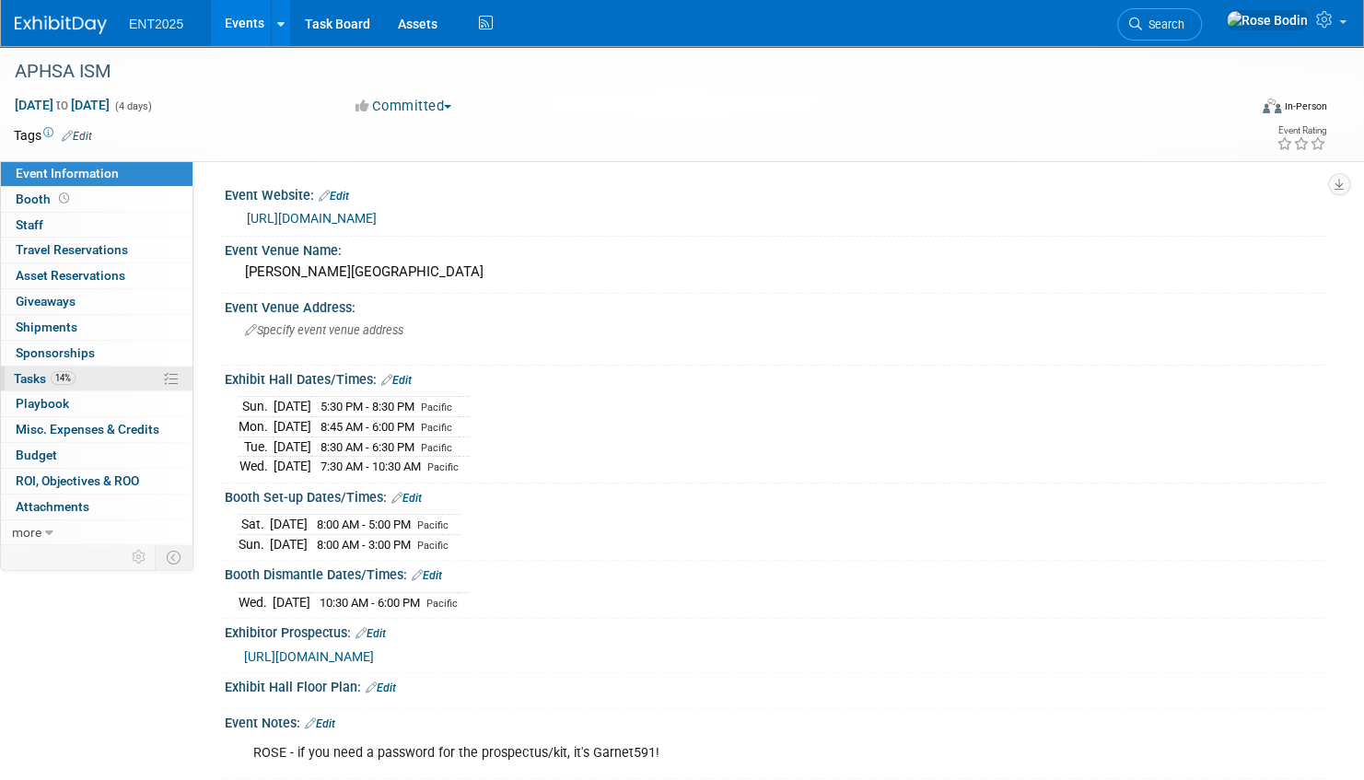
click at [114, 374] on link "14% Tasks 14%" at bounding box center [97, 379] width 192 height 25
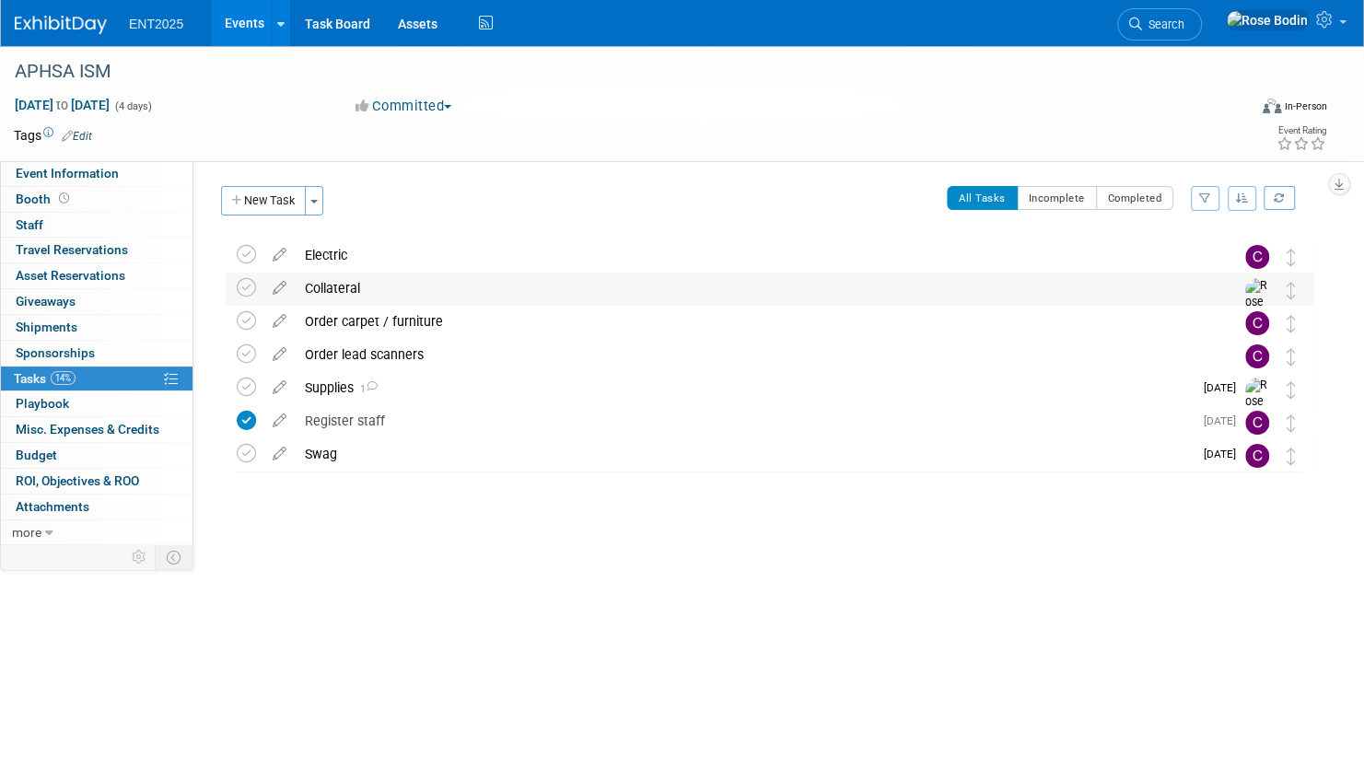
click at [395, 289] on div "Collateral" at bounding box center [752, 288] width 913 height 31
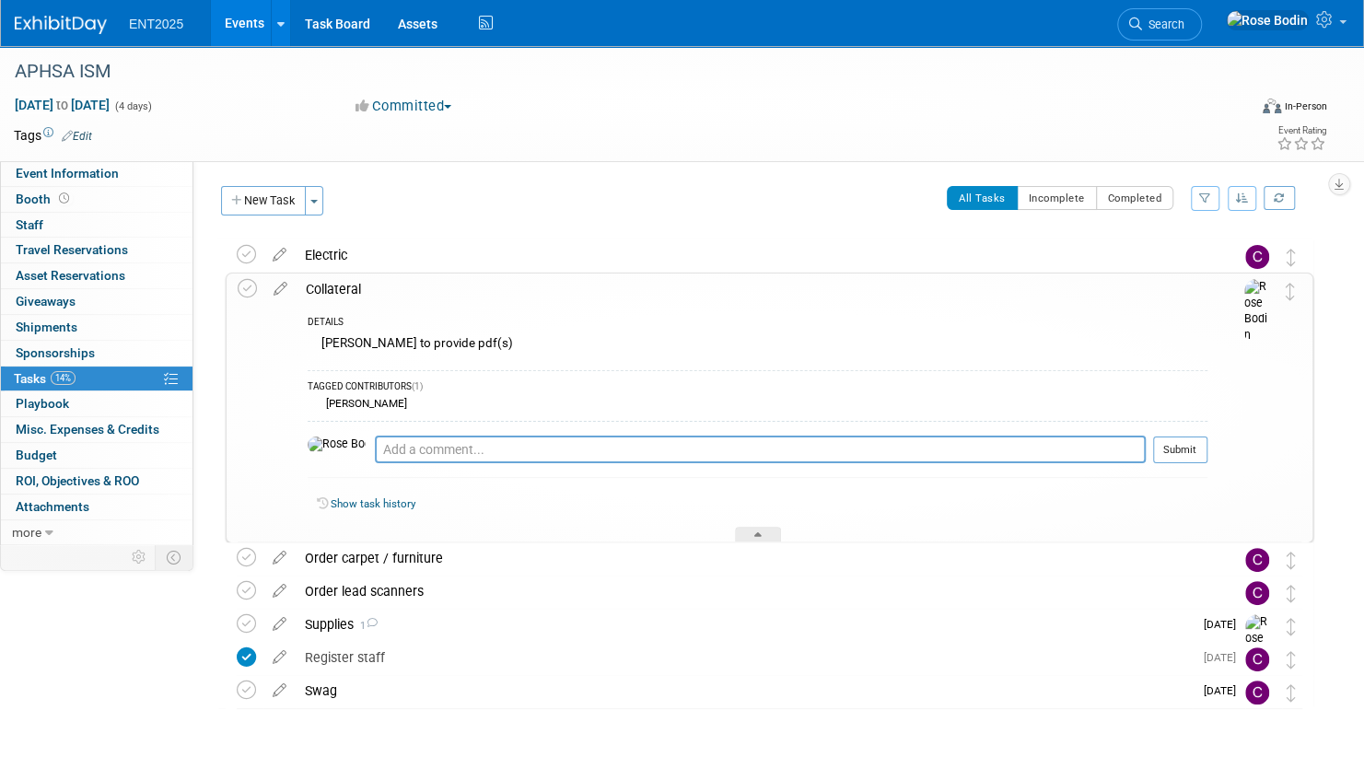
click at [395, 289] on div "Collateral" at bounding box center [752, 289] width 911 height 31
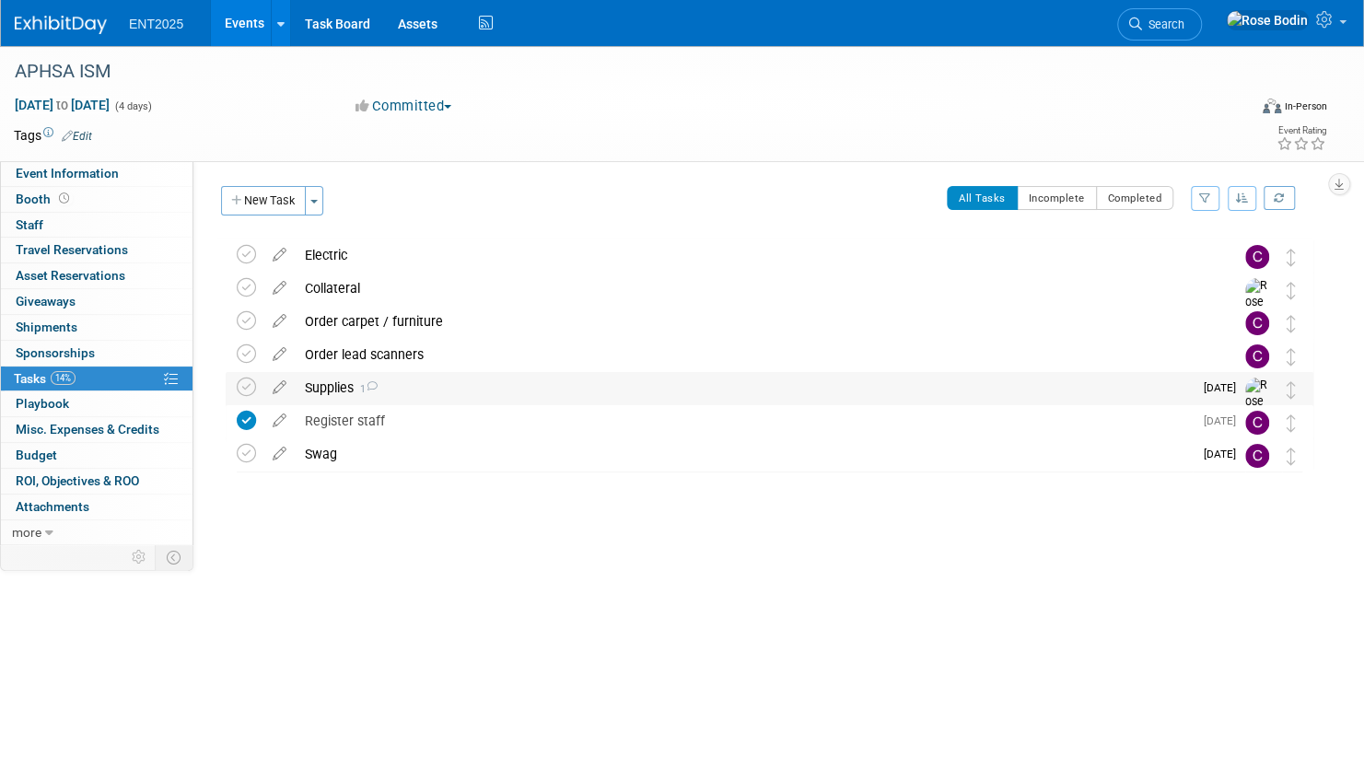
click at [449, 383] on div "Supplies 1" at bounding box center [744, 387] width 897 height 31
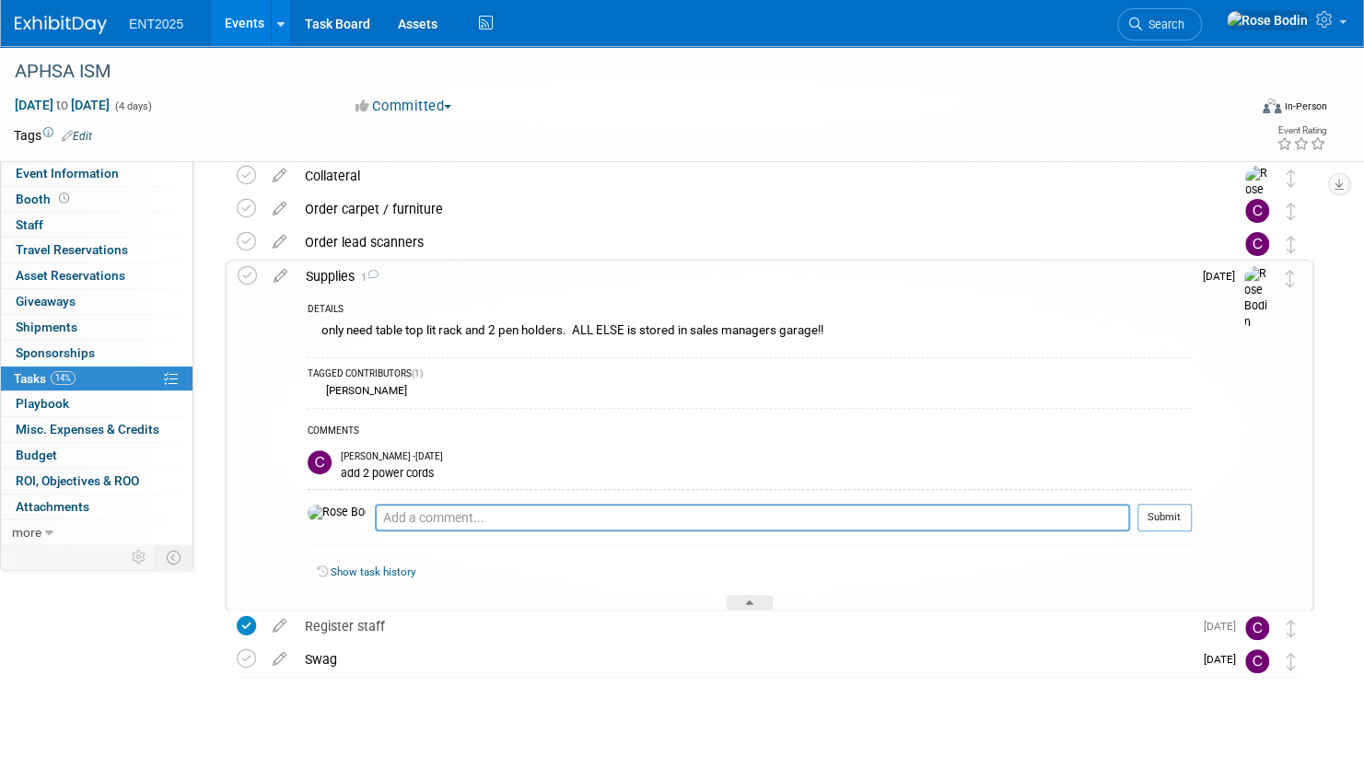
scroll to position [121, 0]
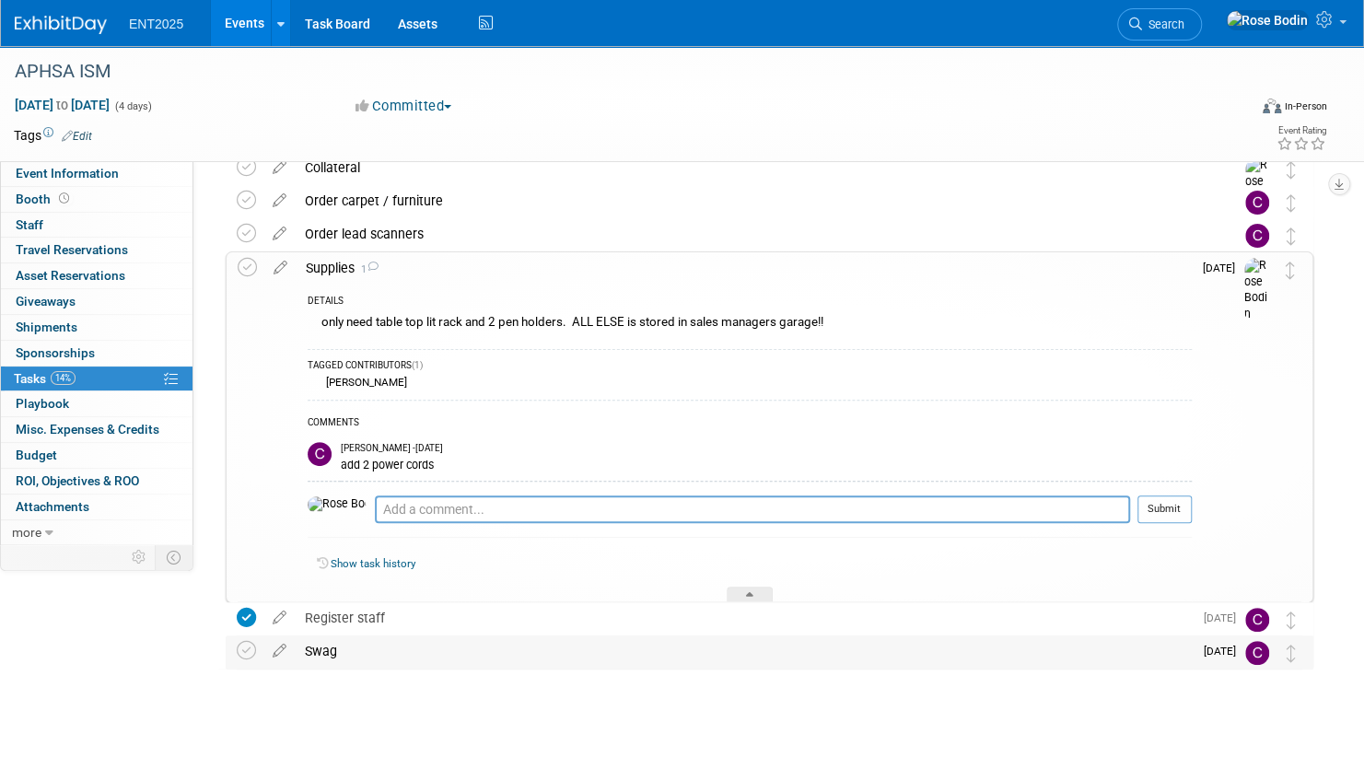
click at [575, 650] on div "Swag" at bounding box center [744, 650] width 897 height 31
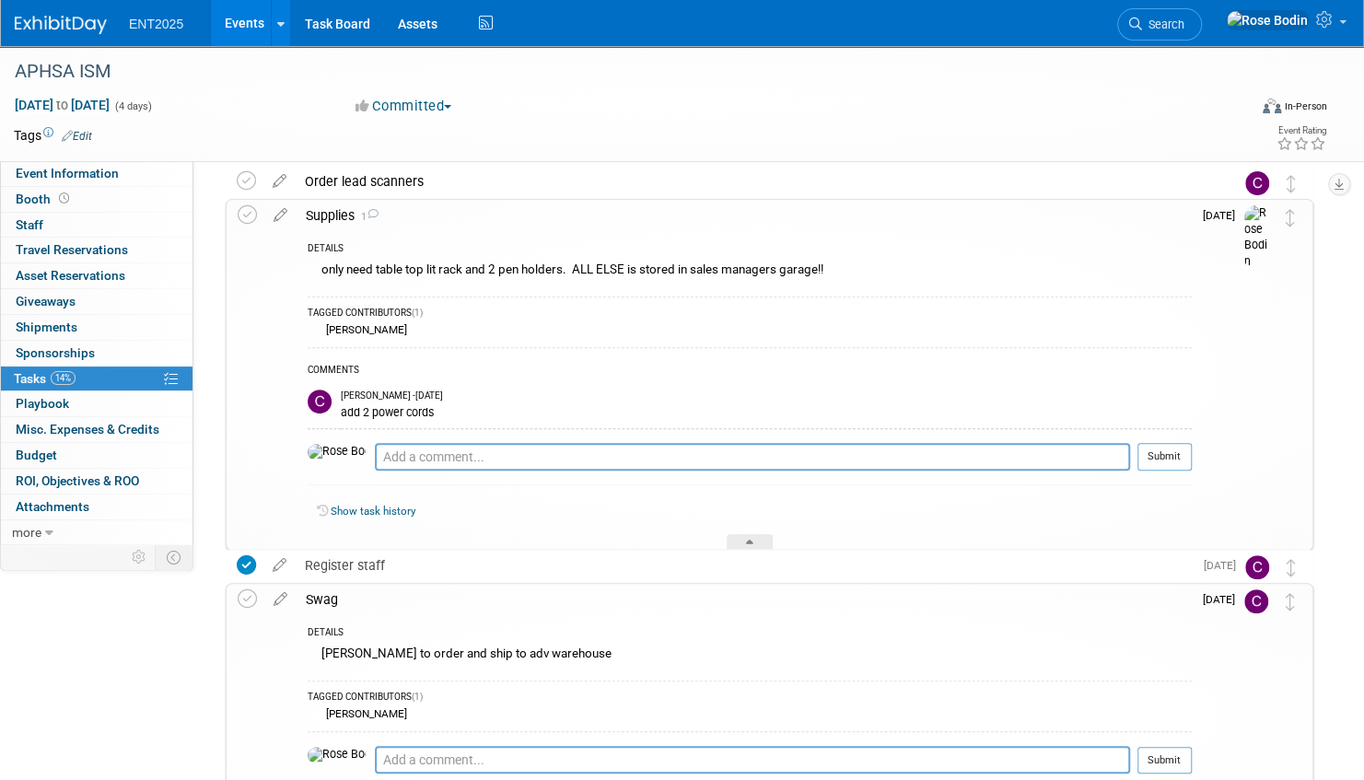
scroll to position [0, 0]
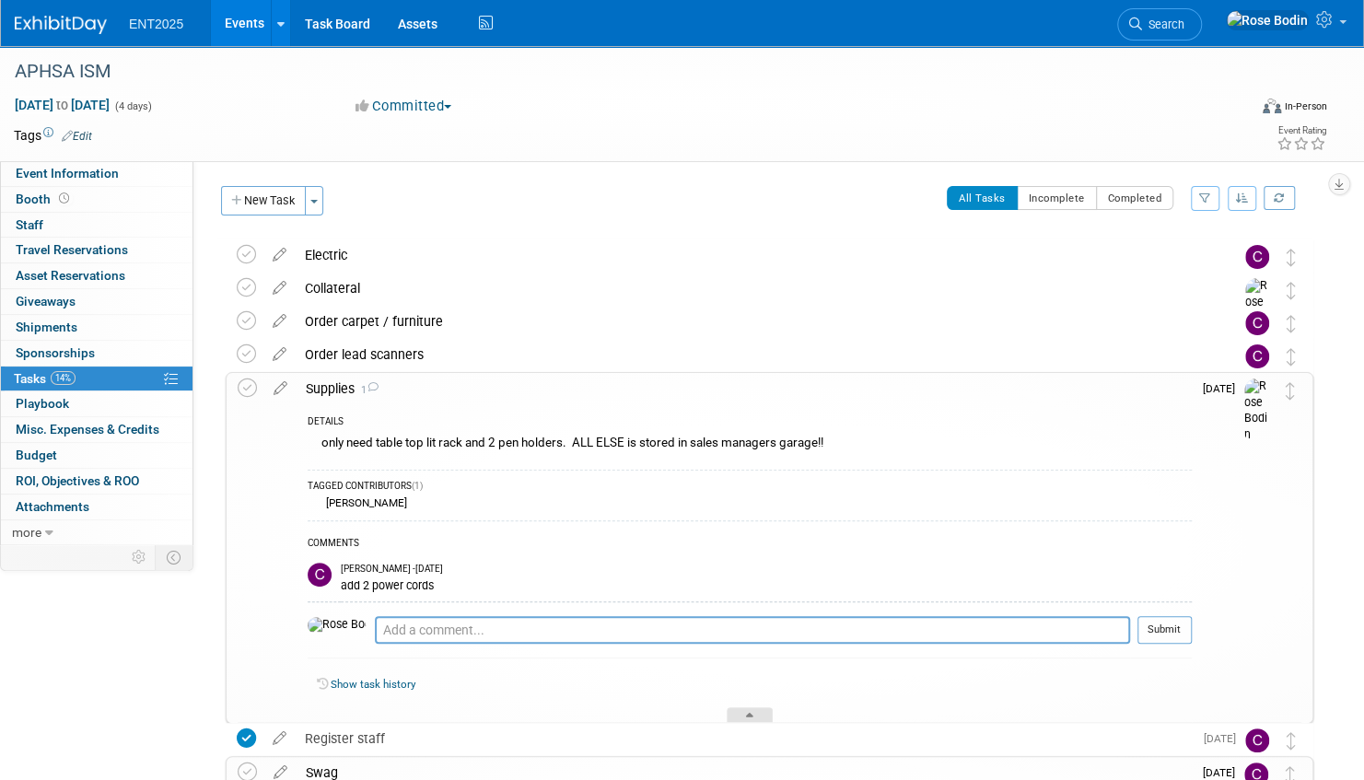
click at [744, 709] on div at bounding box center [750, 715] width 46 height 16
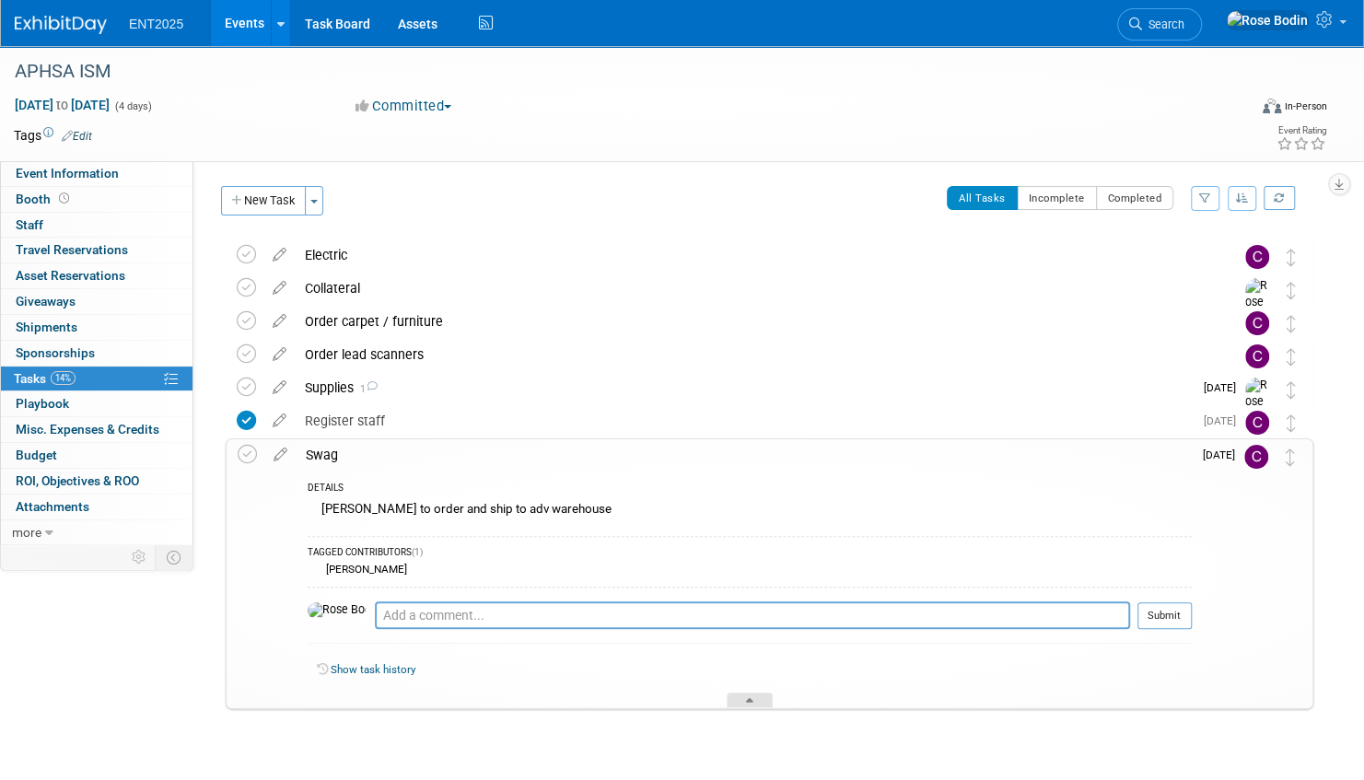
click at [746, 698] on icon at bounding box center [749, 703] width 7 height 11
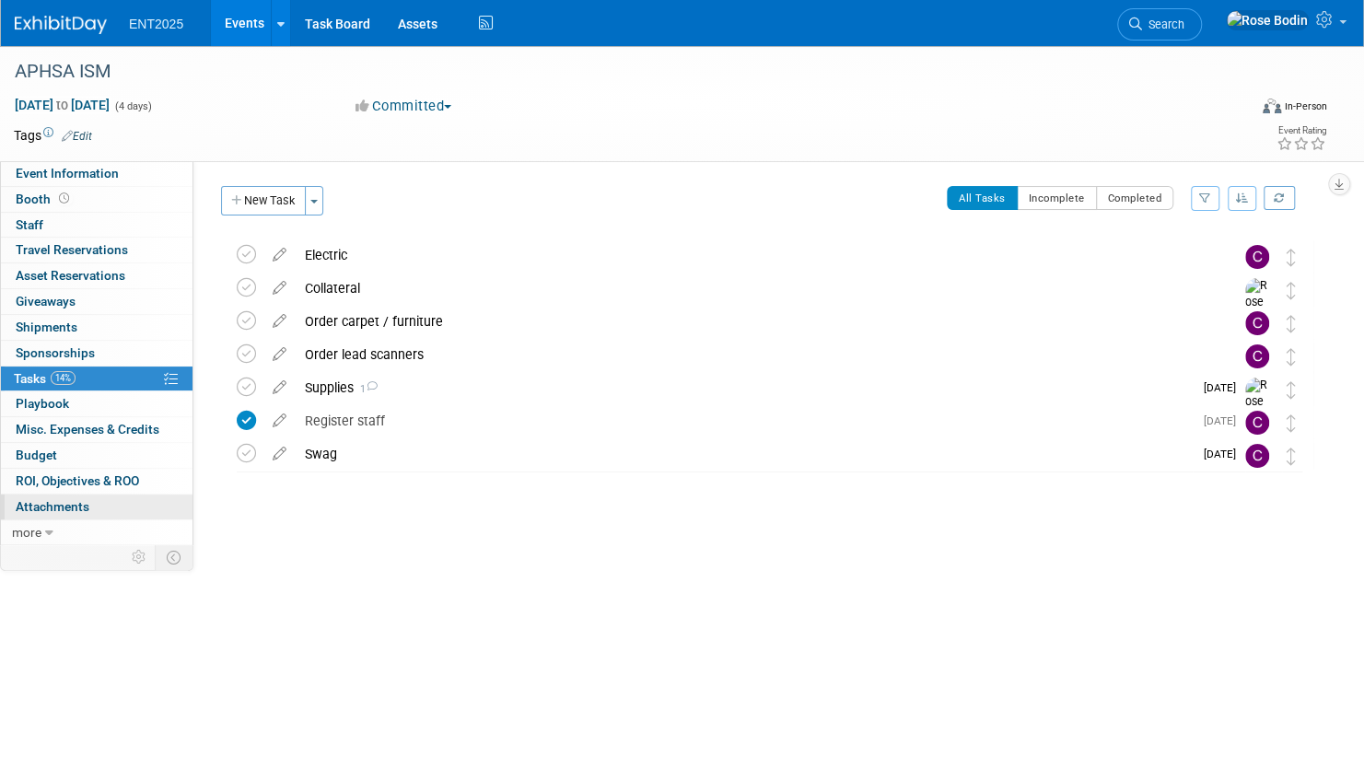
click at [142, 505] on link "0 Attachments 0" at bounding box center [97, 507] width 192 height 25
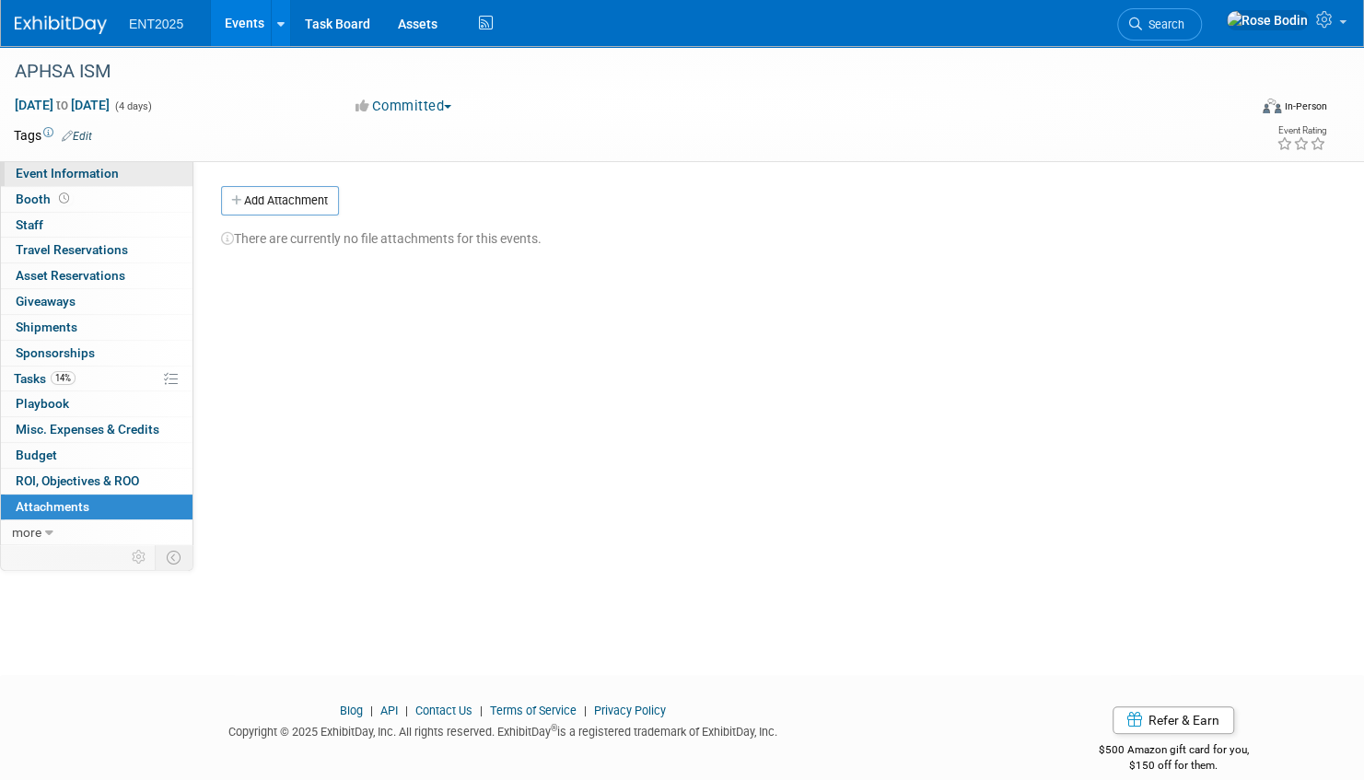
click at [142, 177] on link "Event Information" at bounding box center [97, 173] width 192 height 25
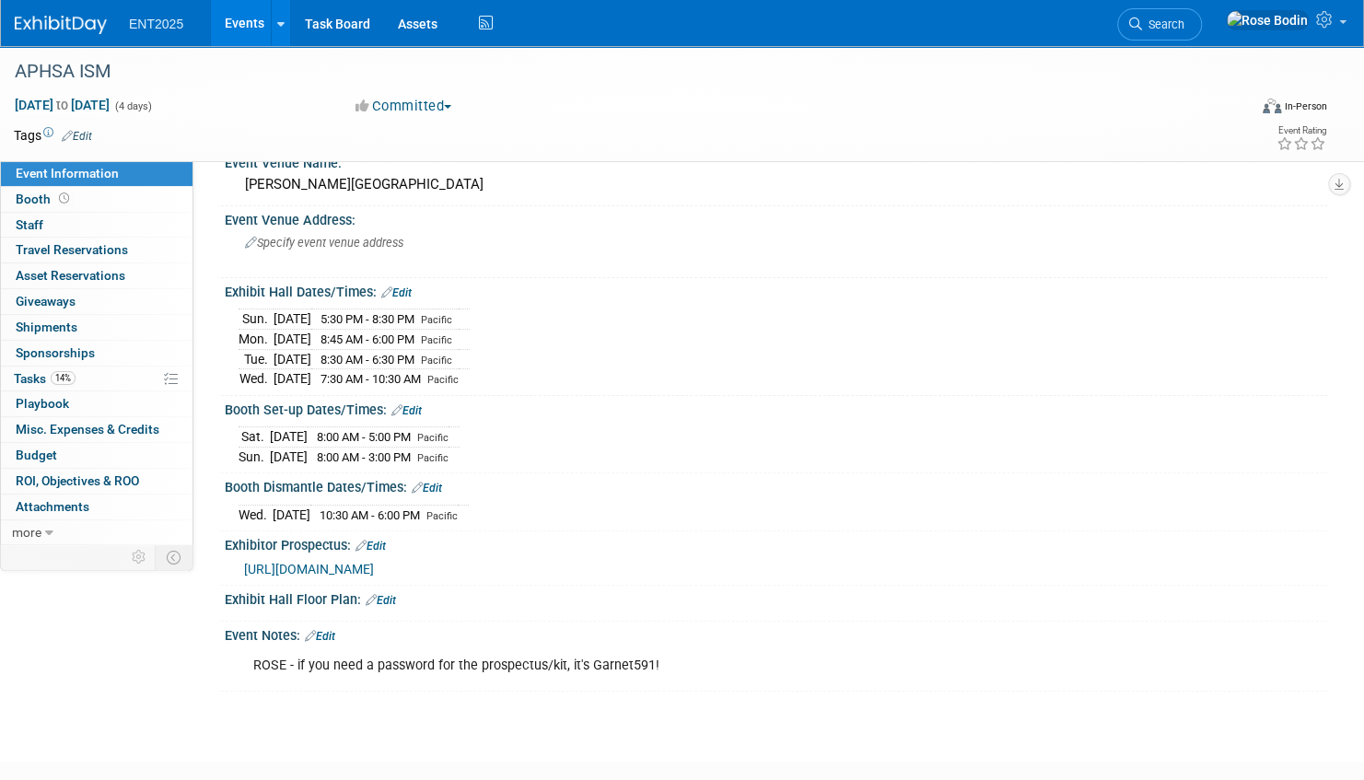
scroll to position [184, 0]
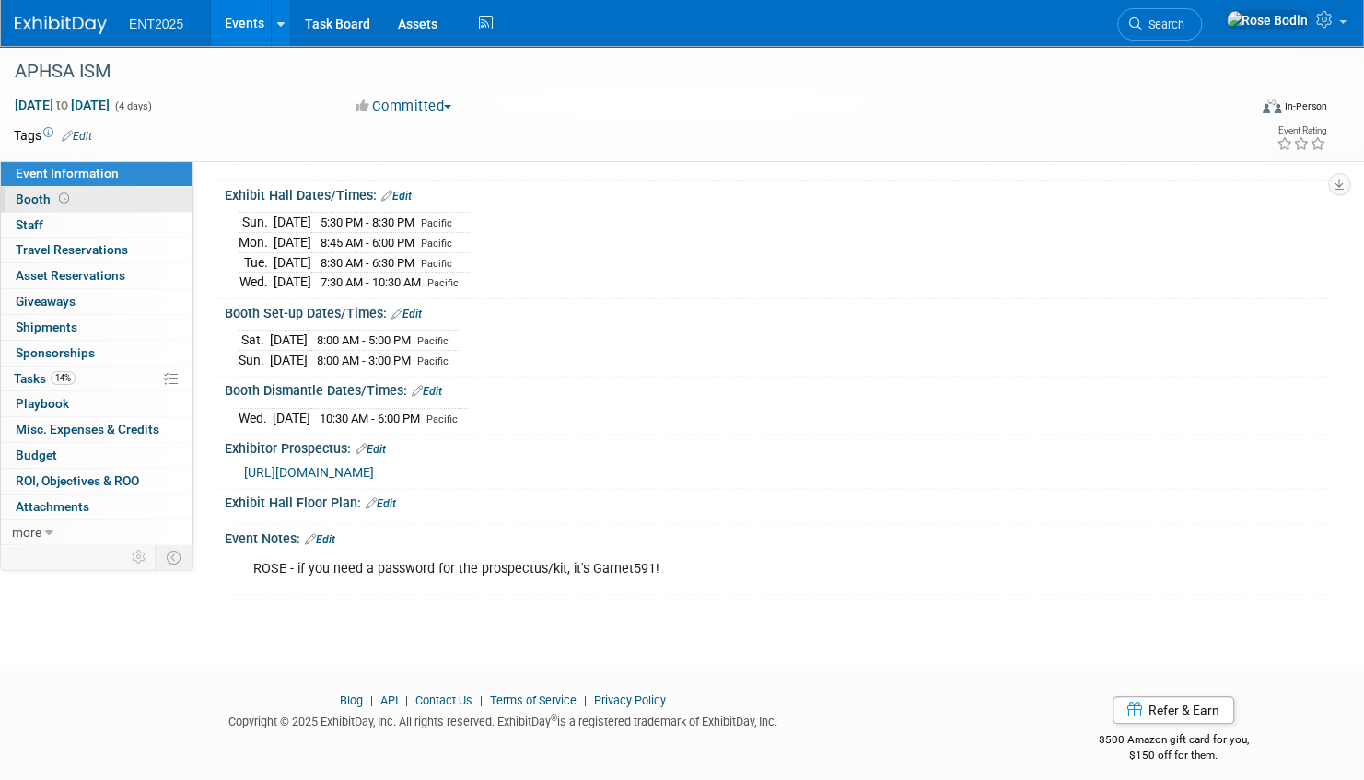
click at [136, 195] on link "Booth" at bounding box center [97, 199] width 192 height 25
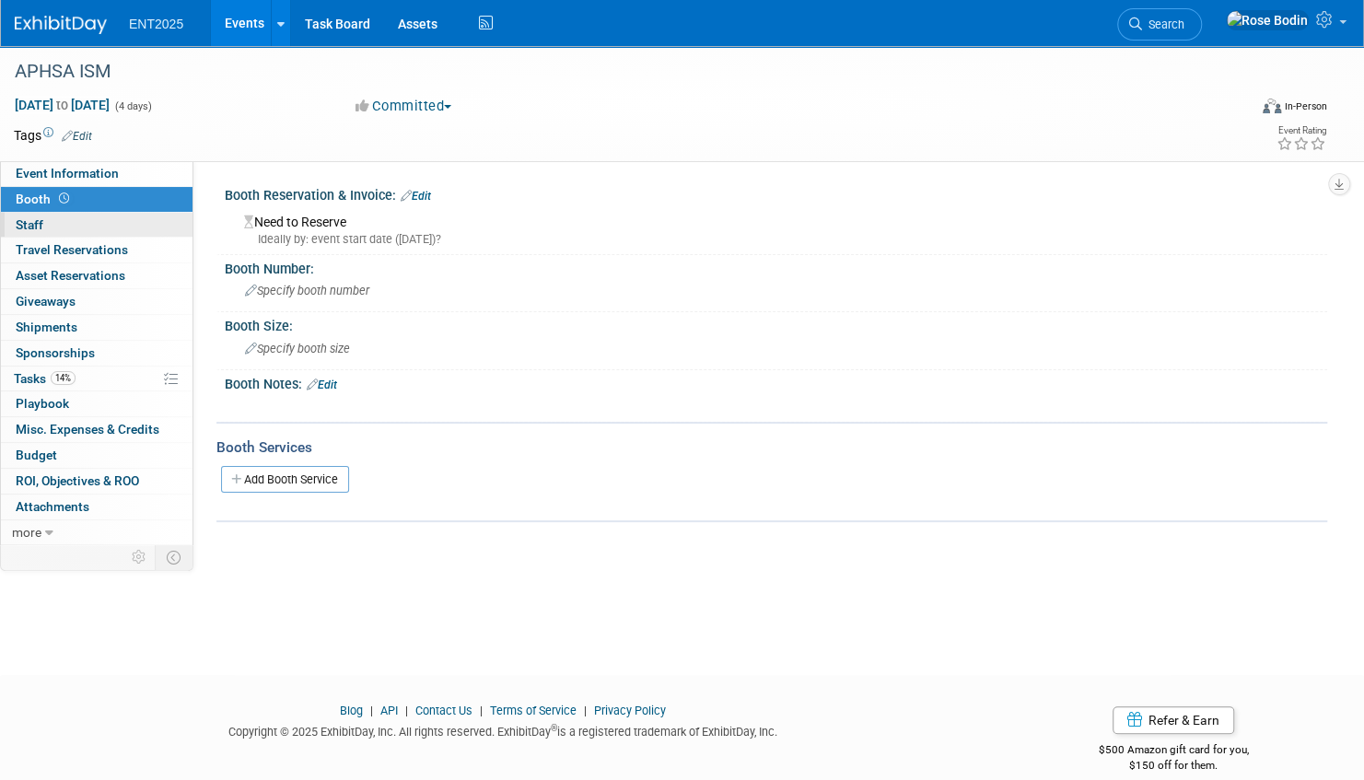
click at [134, 217] on link "0 Staff 0" at bounding box center [97, 225] width 192 height 25
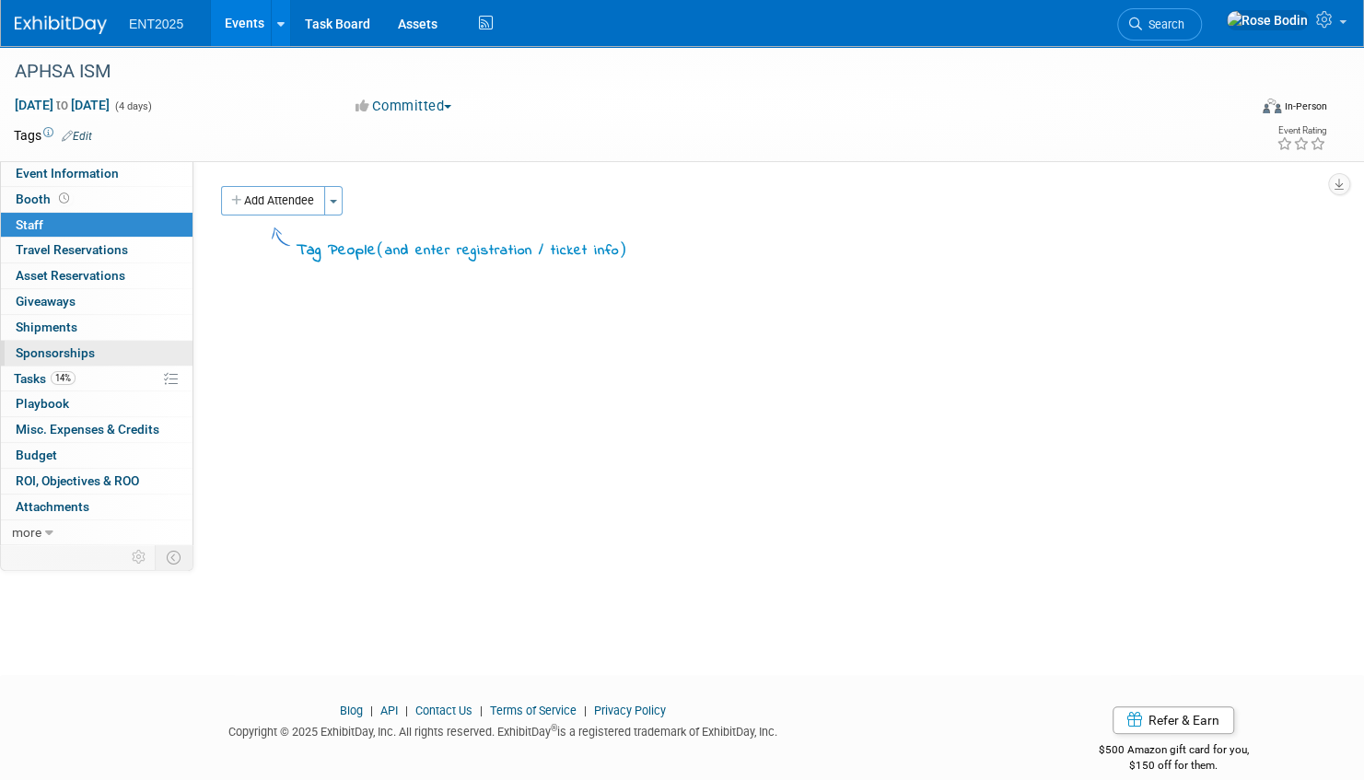
click at [125, 348] on link "0 Sponsorships 0" at bounding box center [97, 353] width 192 height 25
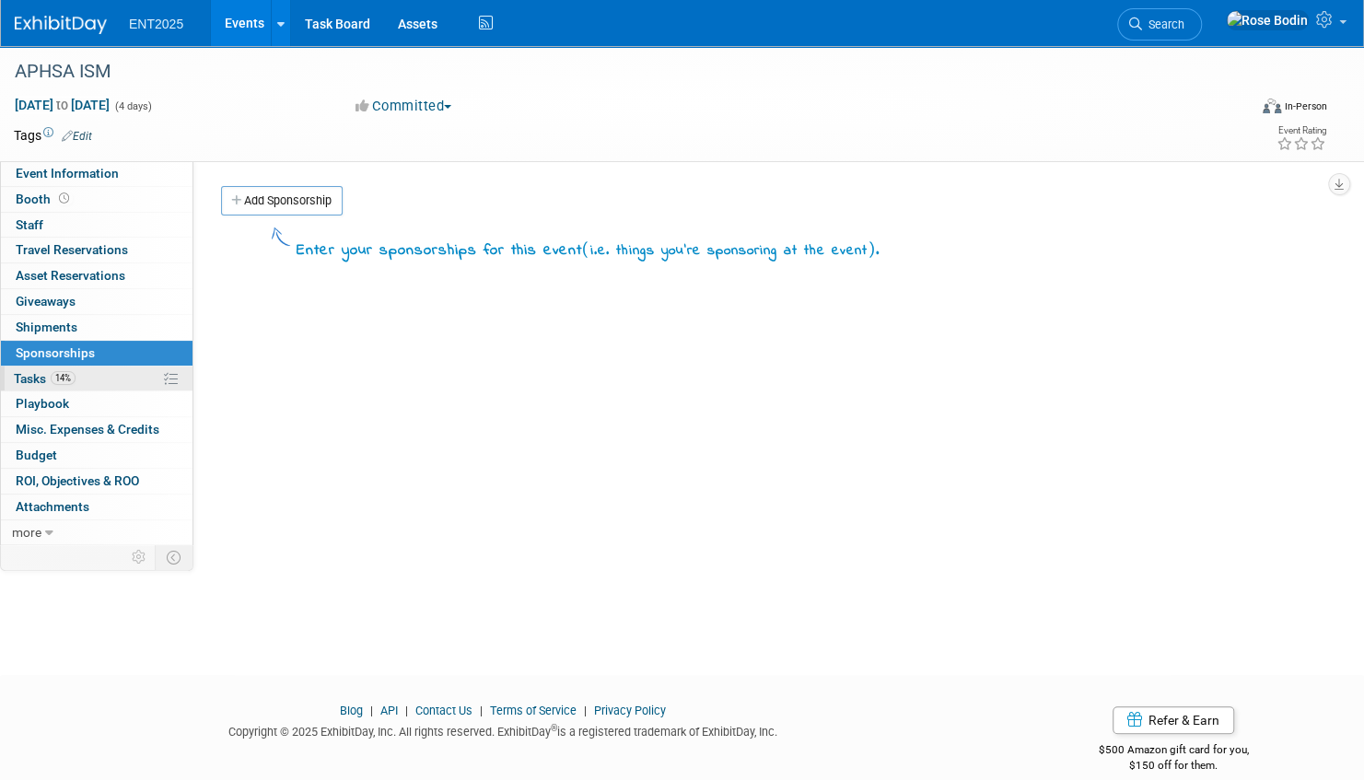
click at [125, 373] on link "14% Tasks 14%" at bounding box center [97, 379] width 192 height 25
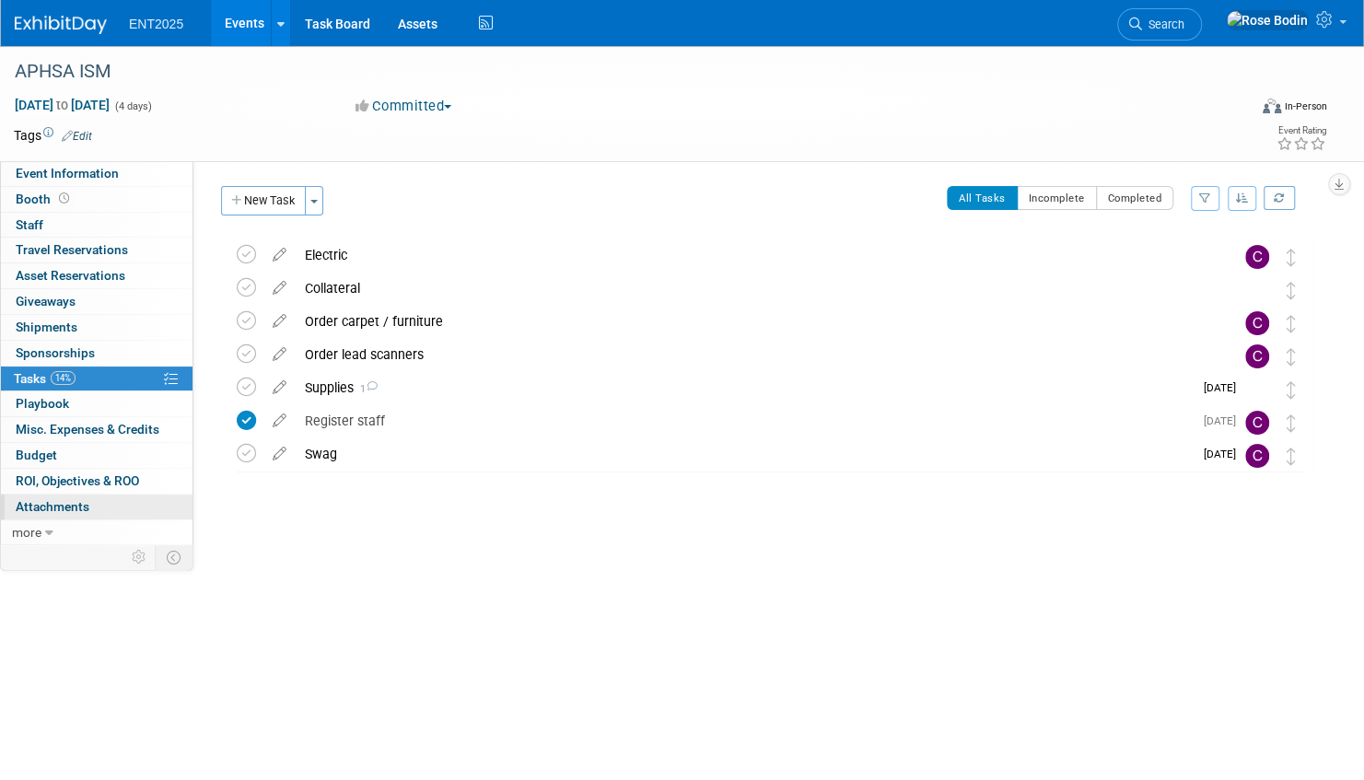
click at [102, 499] on link "0 Attachments 0" at bounding box center [97, 507] width 192 height 25
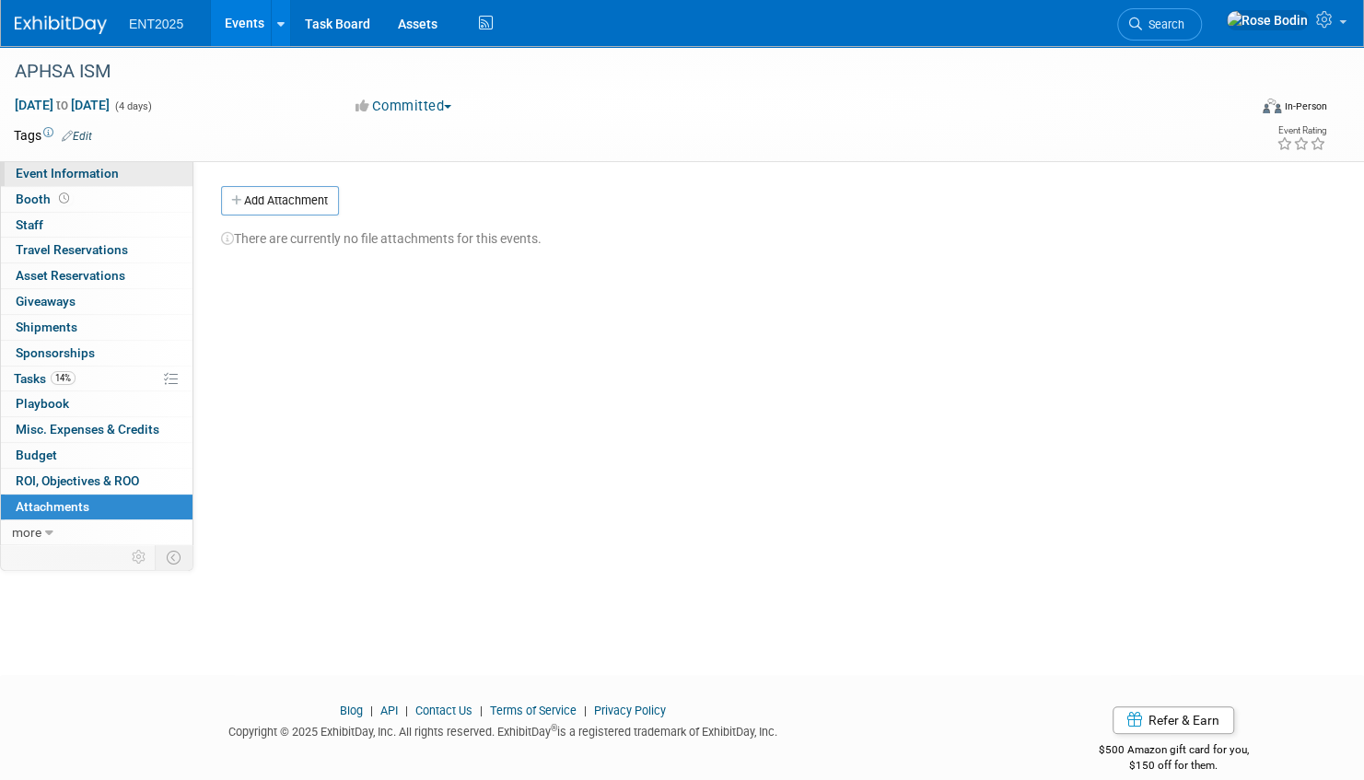
click at [132, 166] on link "Event Information" at bounding box center [97, 173] width 192 height 25
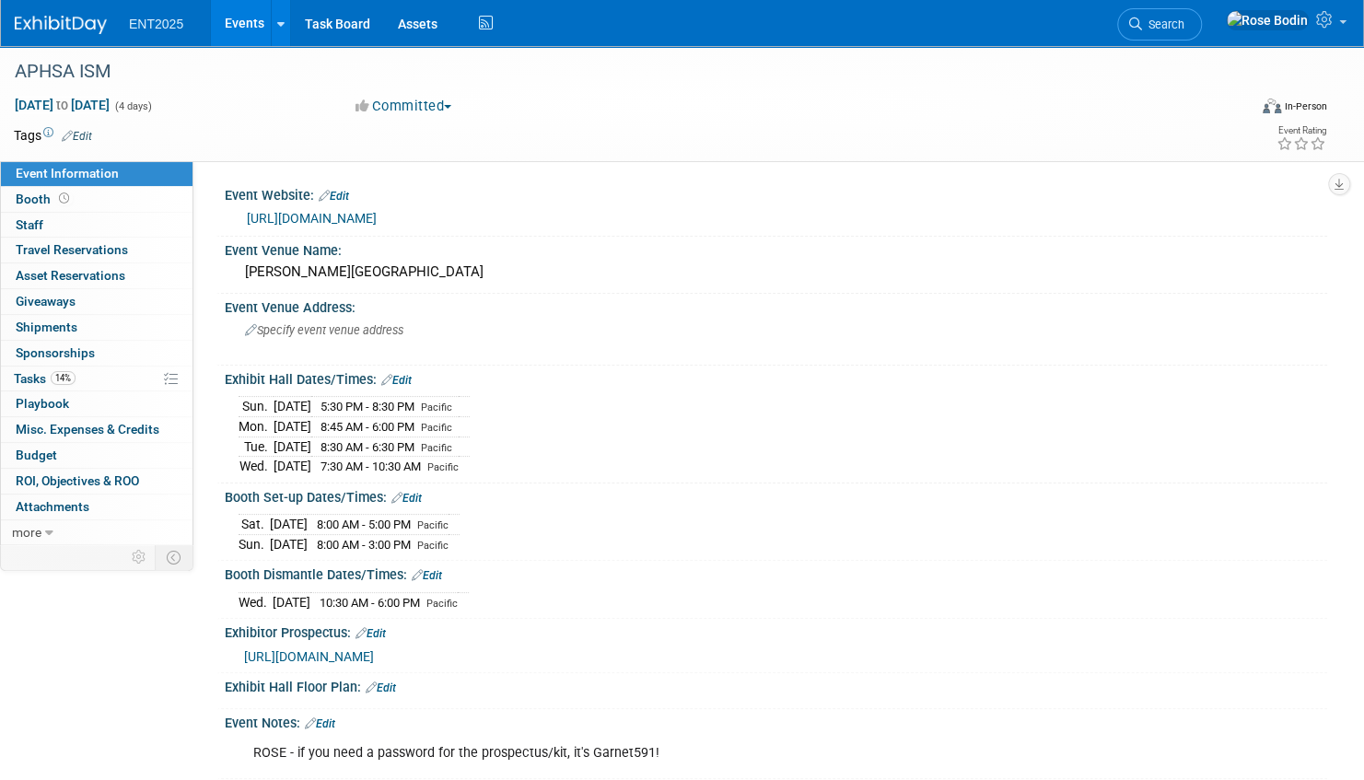
drag, startPoint x: 655, startPoint y: 744, endPoint x: 586, endPoint y: 753, distance: 69.7
click at [586, 753] on div "ROSE - if you need a password for the prospectus/kit, it's Garnet591!" at bounding box center [677, 753] width 875 height 37
copy div "Garnet591!"
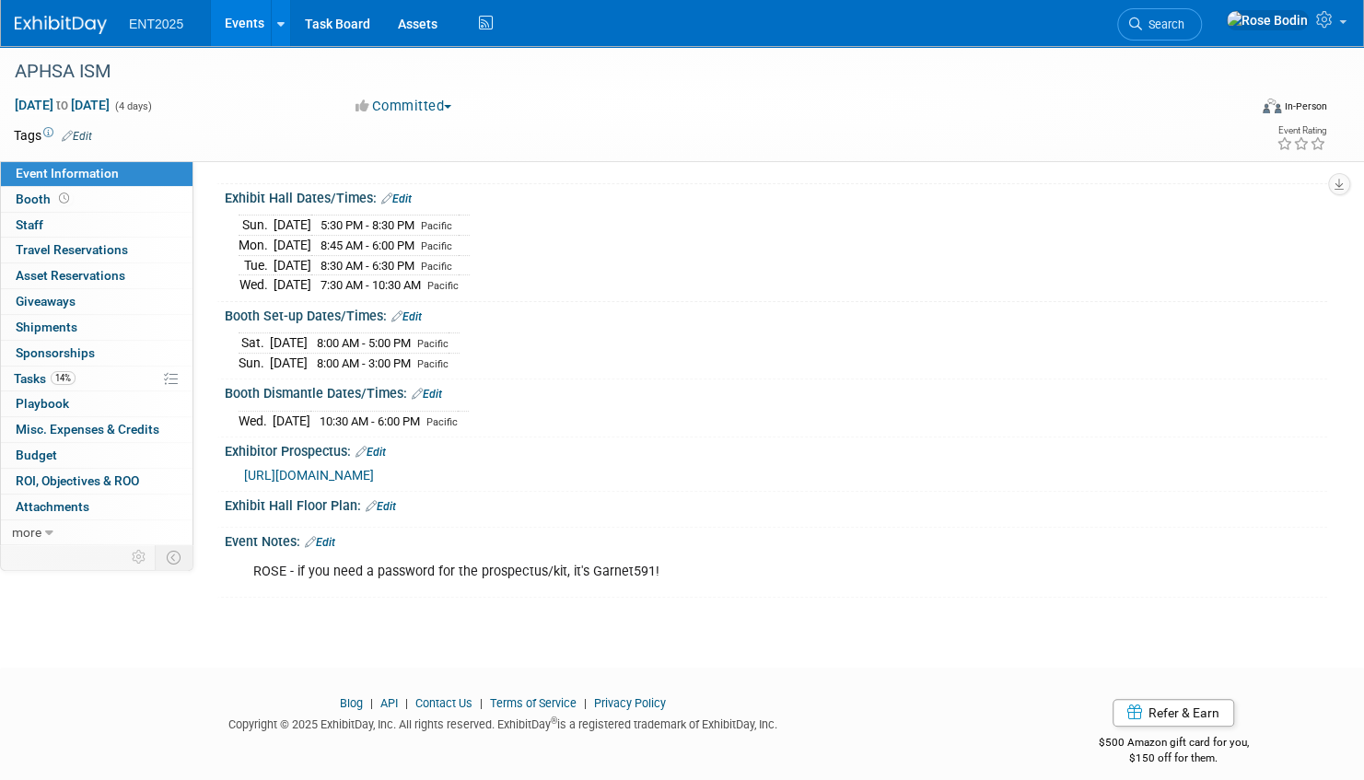
scroll to position [189, 0]
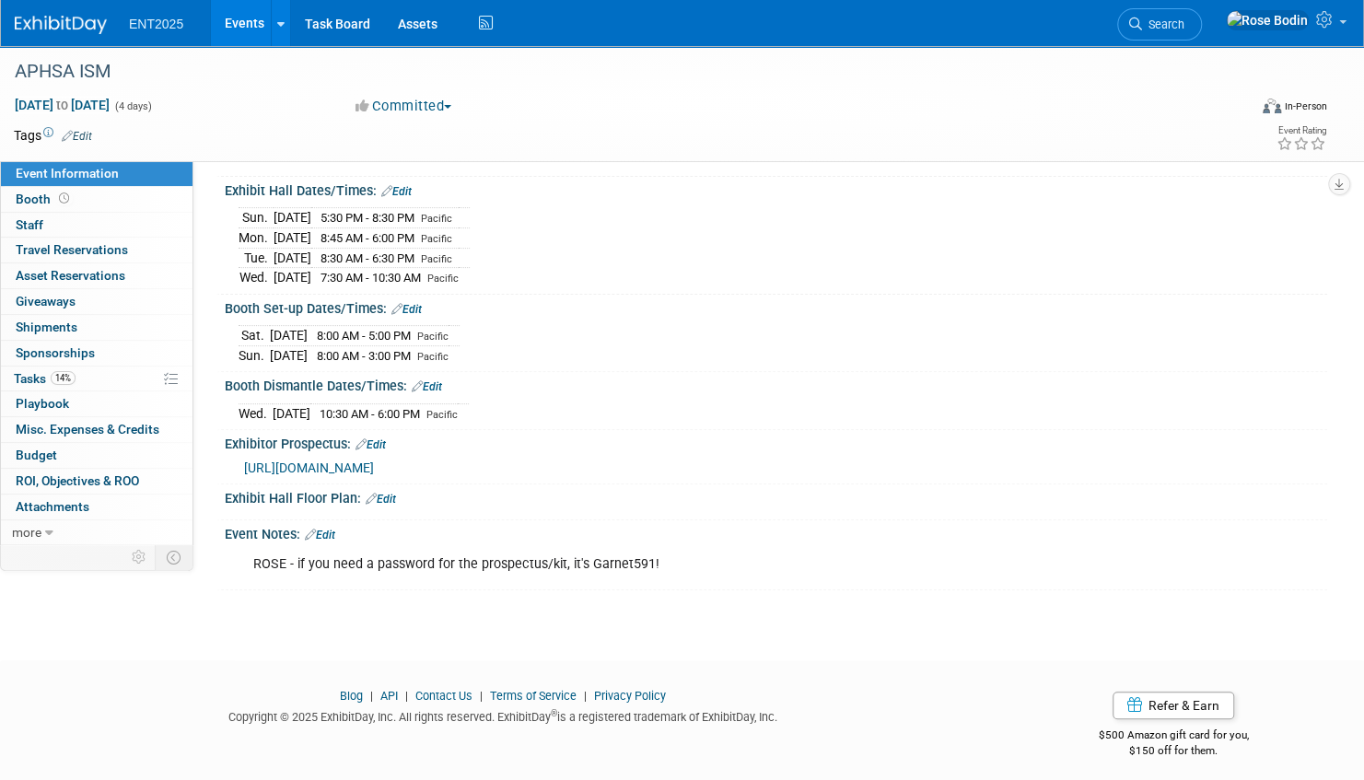
click at [417, 588] on div "APHSA ISM Sep 14, 2025 to Sep 17, 2025 (4 days) Sep 14, 2025 to Sep 17, 2025 Co…" at bounding box center [682, 242] width 1364 height 770
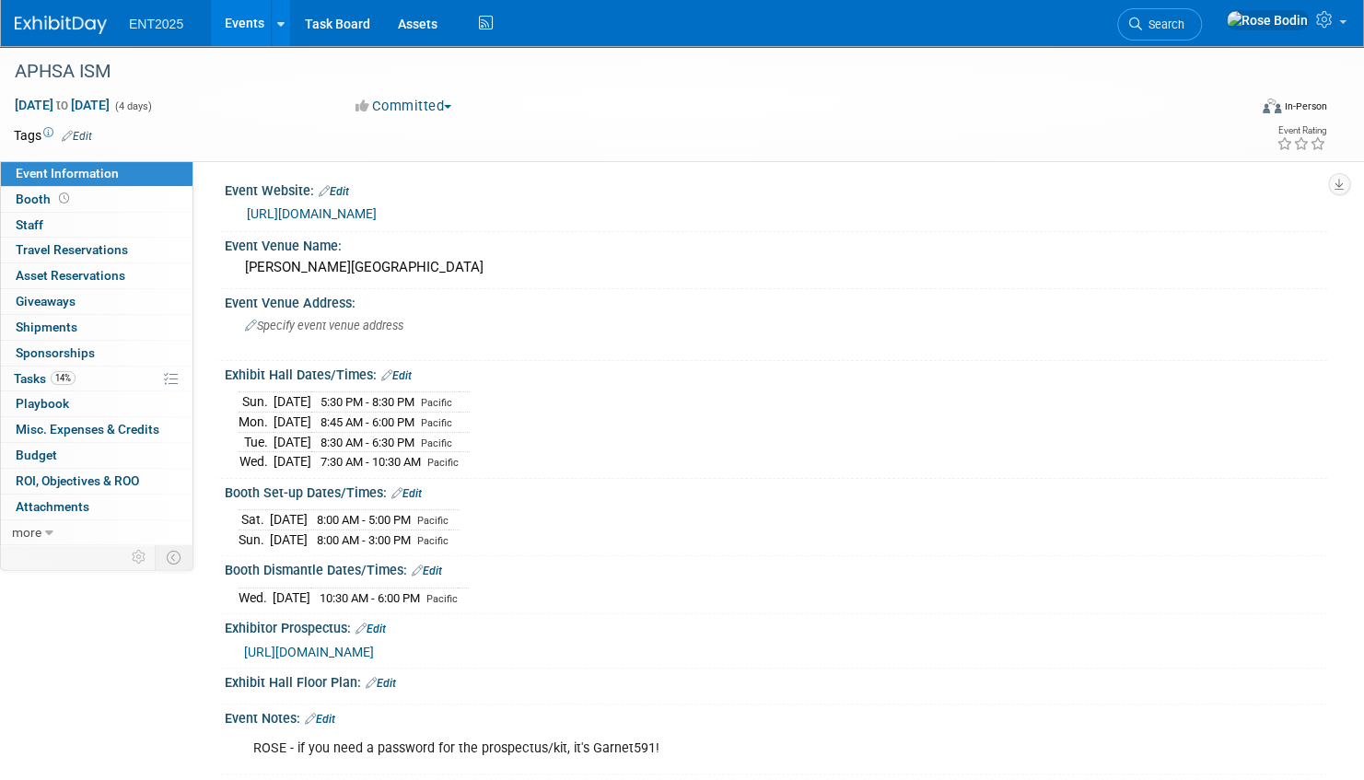
scroll to position [97, 0]
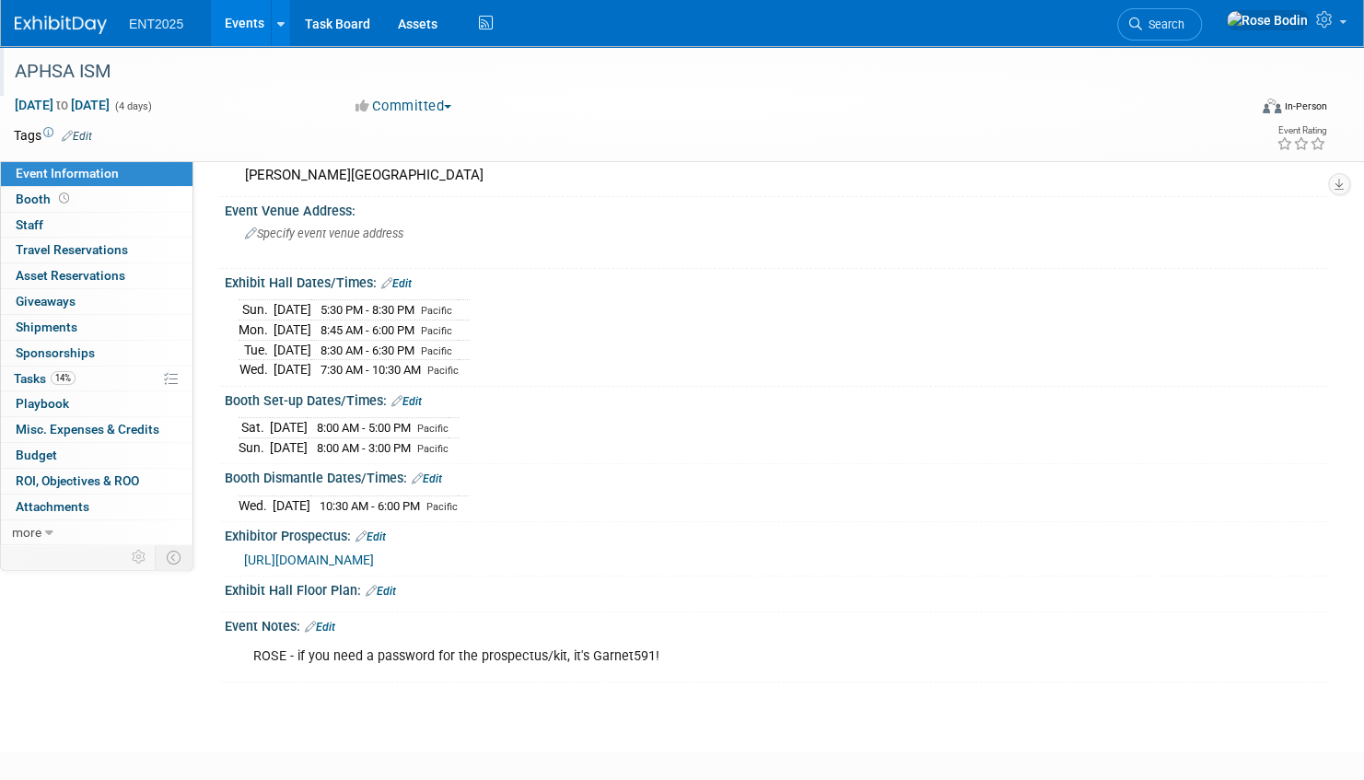
drag, startPoint x: 804, startPoint y: 109, endPoint x: 802, endPoint y: 93, distance: 15.8
click at [803, 109] on div "Sep 14, 2025 to Sep 17, 2025 (4 days) Sep 14, 2025 to Sep 17, 2025 Committed Co…" at bounding box center [670, 110] width 1341 height 28
click at [689, 84] on div "APHSA ISM" at bounding box center [611, 71] width 1207 height 33
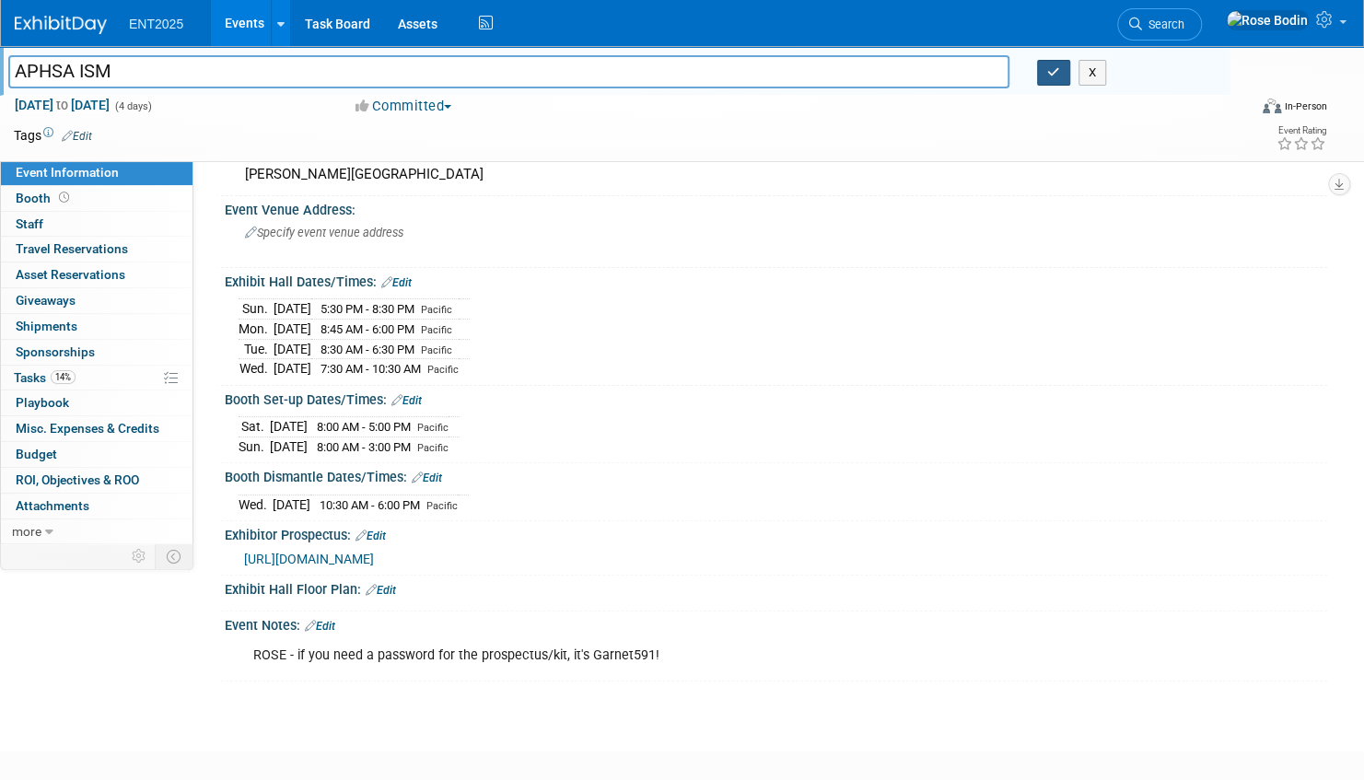
click at [1051, 73] on icon "button" at bounding box center [1053, 72] width 13 height 12
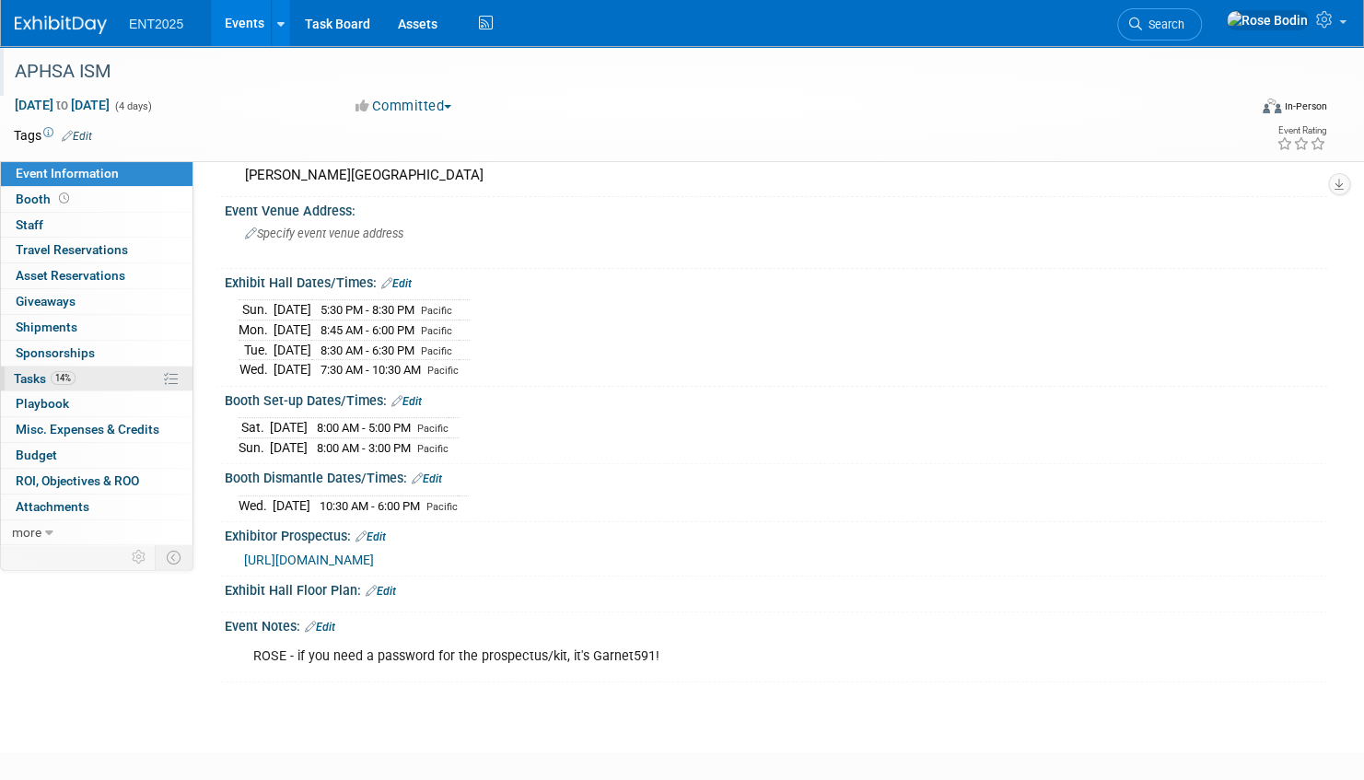
click at [127, 375] on link "14% Tasks 14%" at bounding box center [97, 379] width 192 height 25
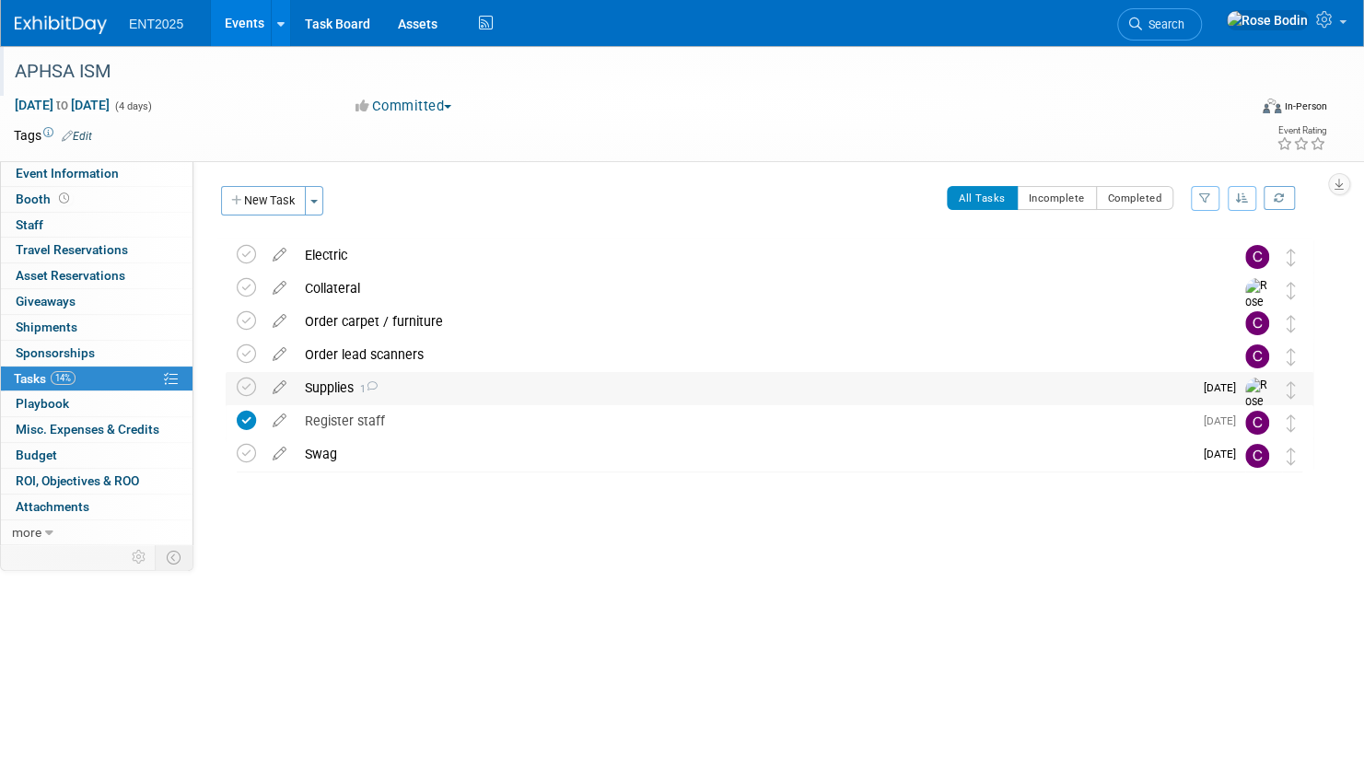
click at [421, 388] on div "Supplies 1" at bounding box center [744, 387] width 897 height 31
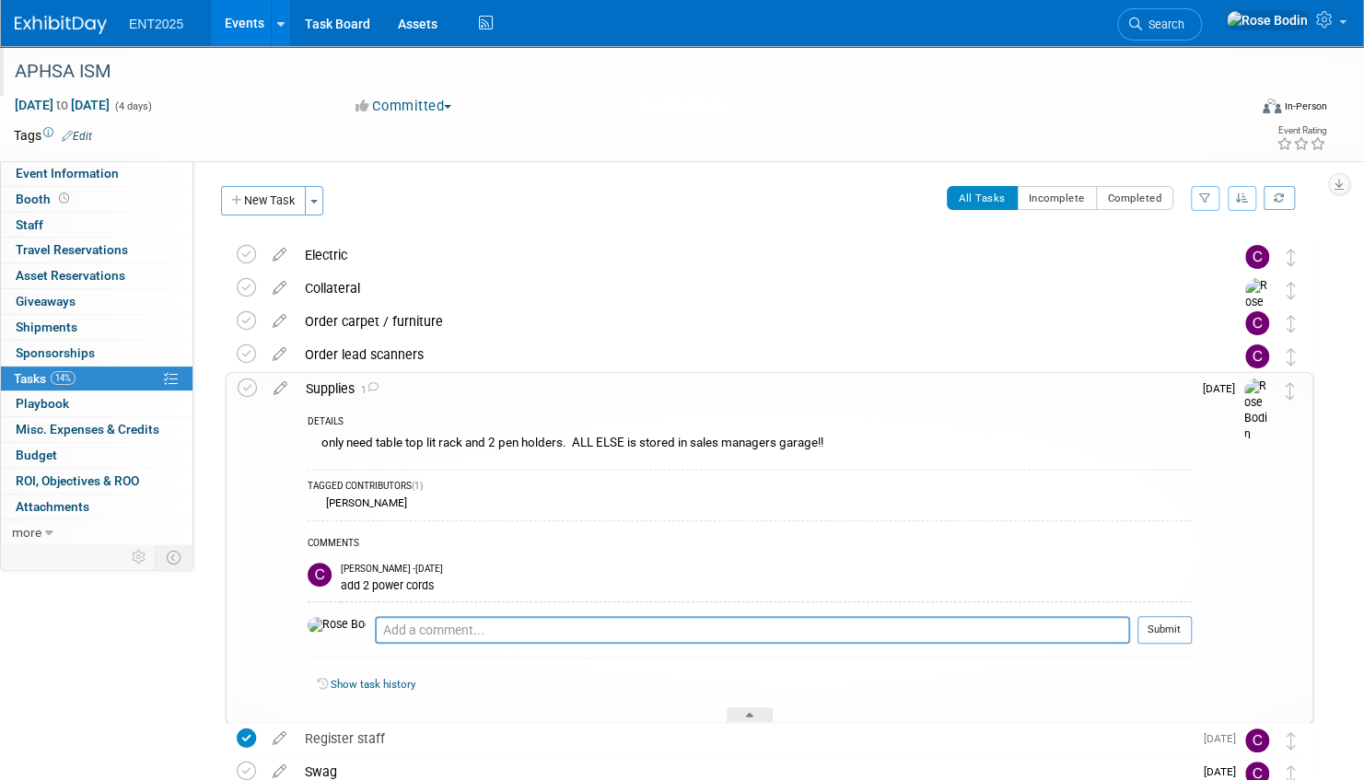
click at [424, 389] on div "Supplies 1" at bounding box center [744, 388] width 895 height 31
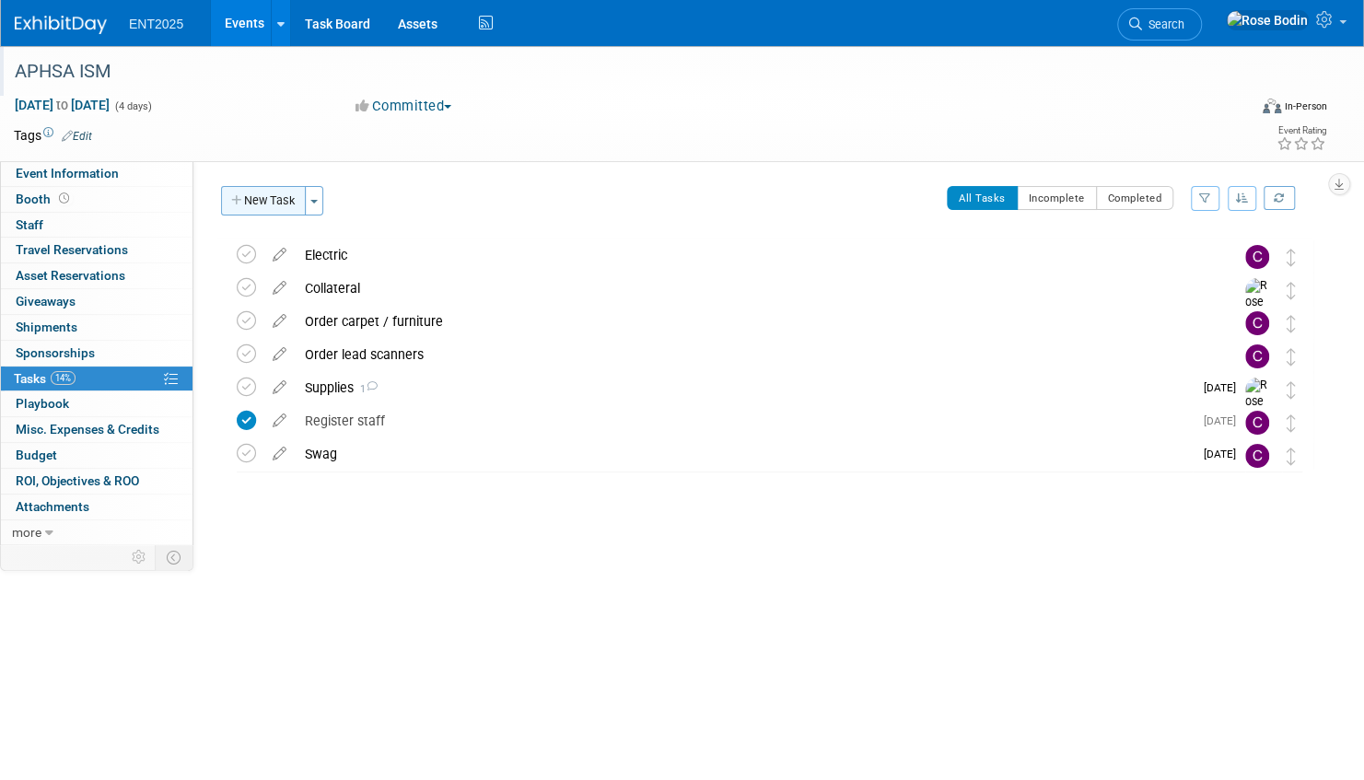
click at [277, 199] on button "New Task" at bounding box center [263, 200] width 85 height 29
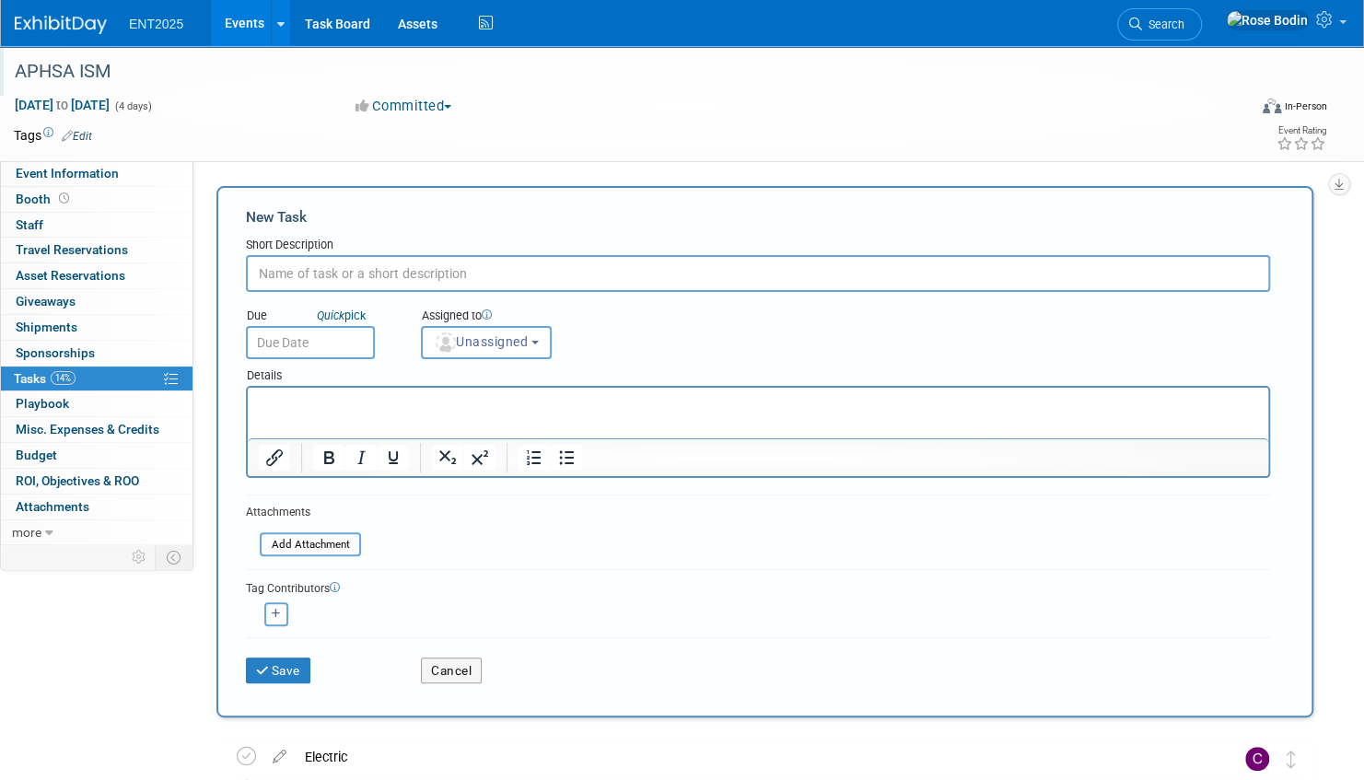
click at [325, 279] on input "text" at bounding box center [758, 273] width 1024 height 37
type input "Shipping Inbound"
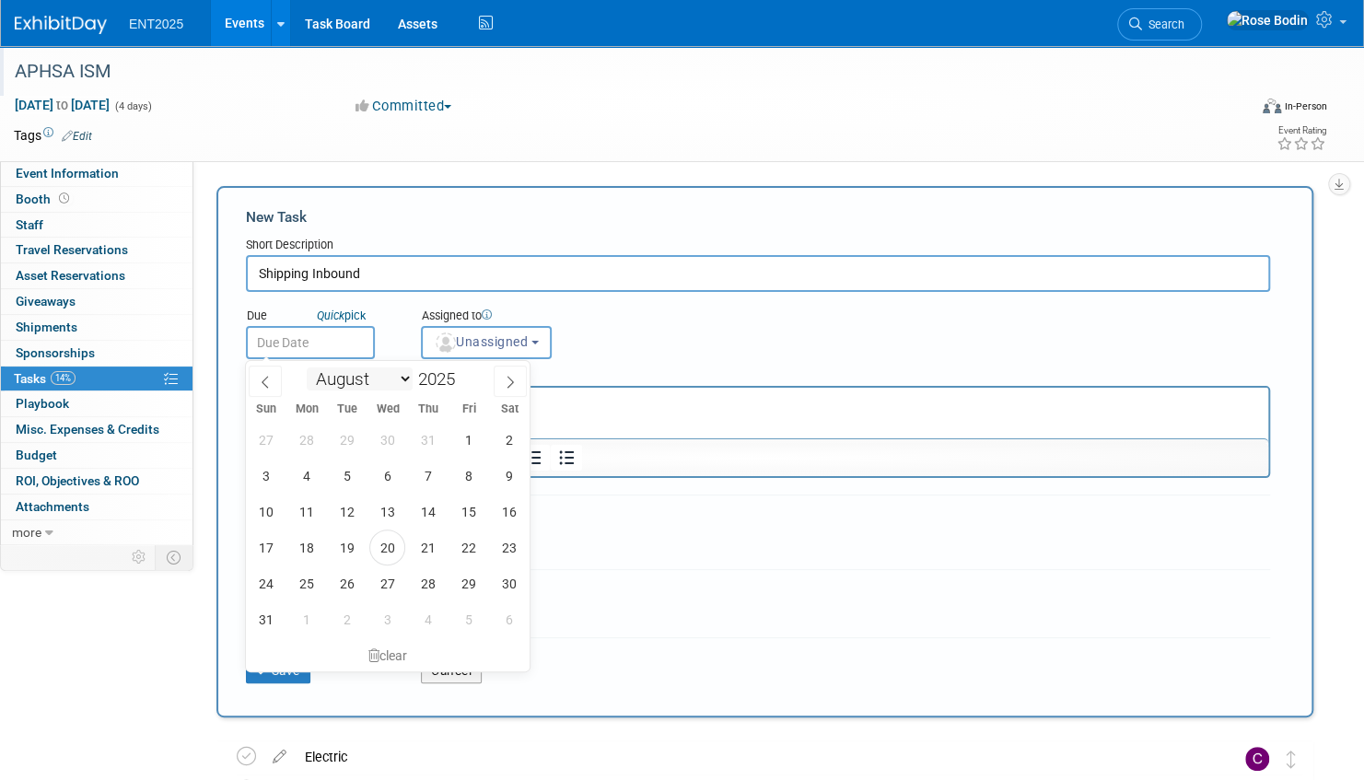
click at [343, 349] on input "text" at bounding box center [310, 342] width 129 height 33
click at [510, 378] on icon at bounding box center [510, 383] width 6 height 12
select select "8"
click at [344, 437] on span "2" at bounding box center [347, 440] width 36 height 36
type input "Sep 2, 2025"
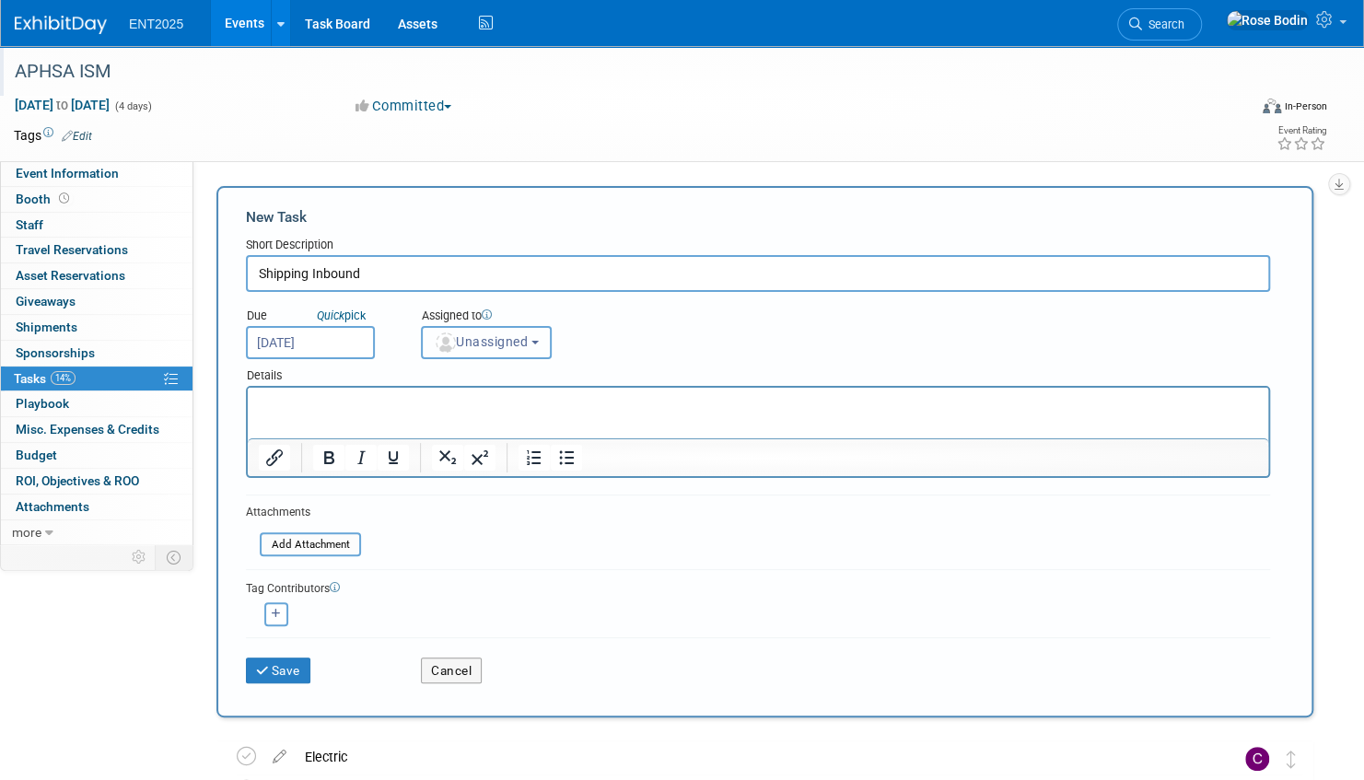
click at [477, 341] on span "Unassigned" at bounding box center [481, 341] width 94 height 15
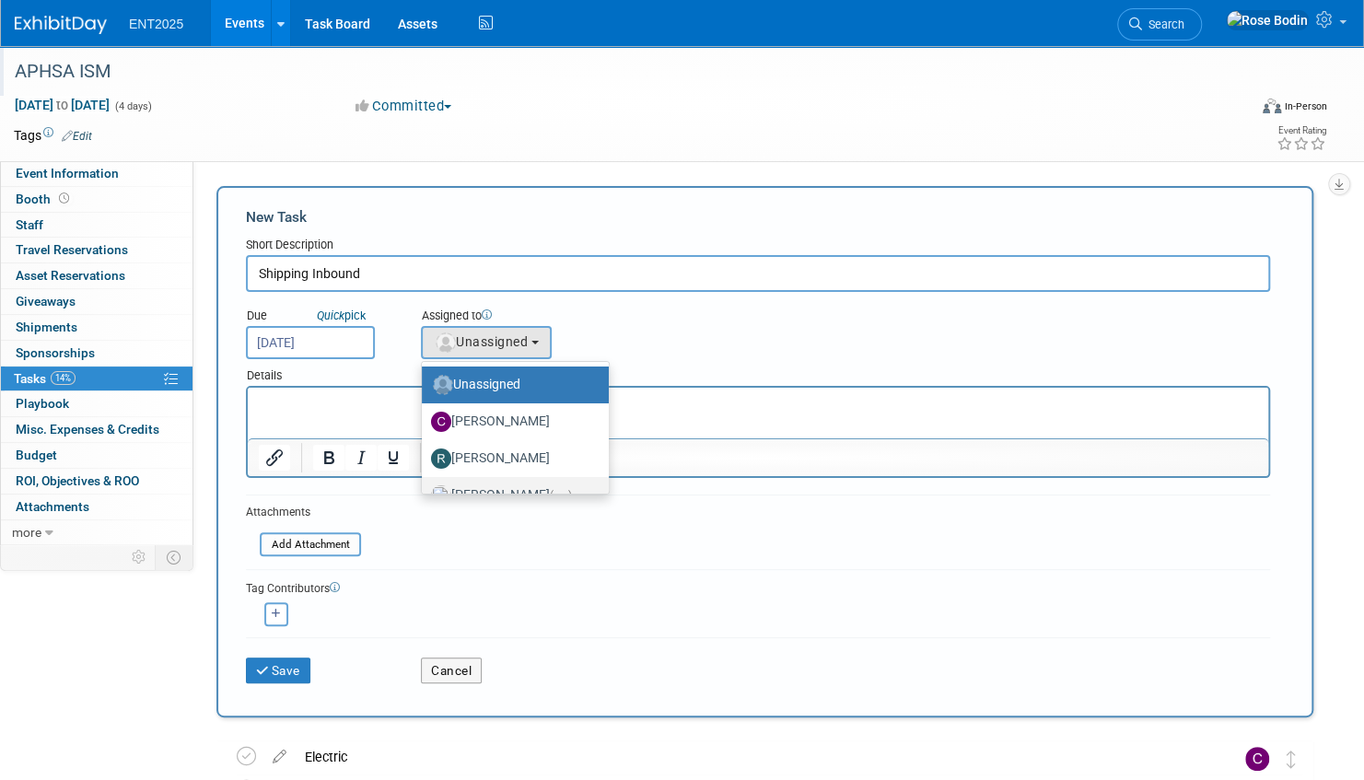
click at [495, 486] on label "Rose Bodin (me)" at bounding box center [510, 495] width 159 height 29
click at [425, 487] on input "Rose Bodin (me)" at bounding box center [419, 493] width 12 height 12
select select "fd414d53-3d64-4b99-a4d4-d4a7ab262892"
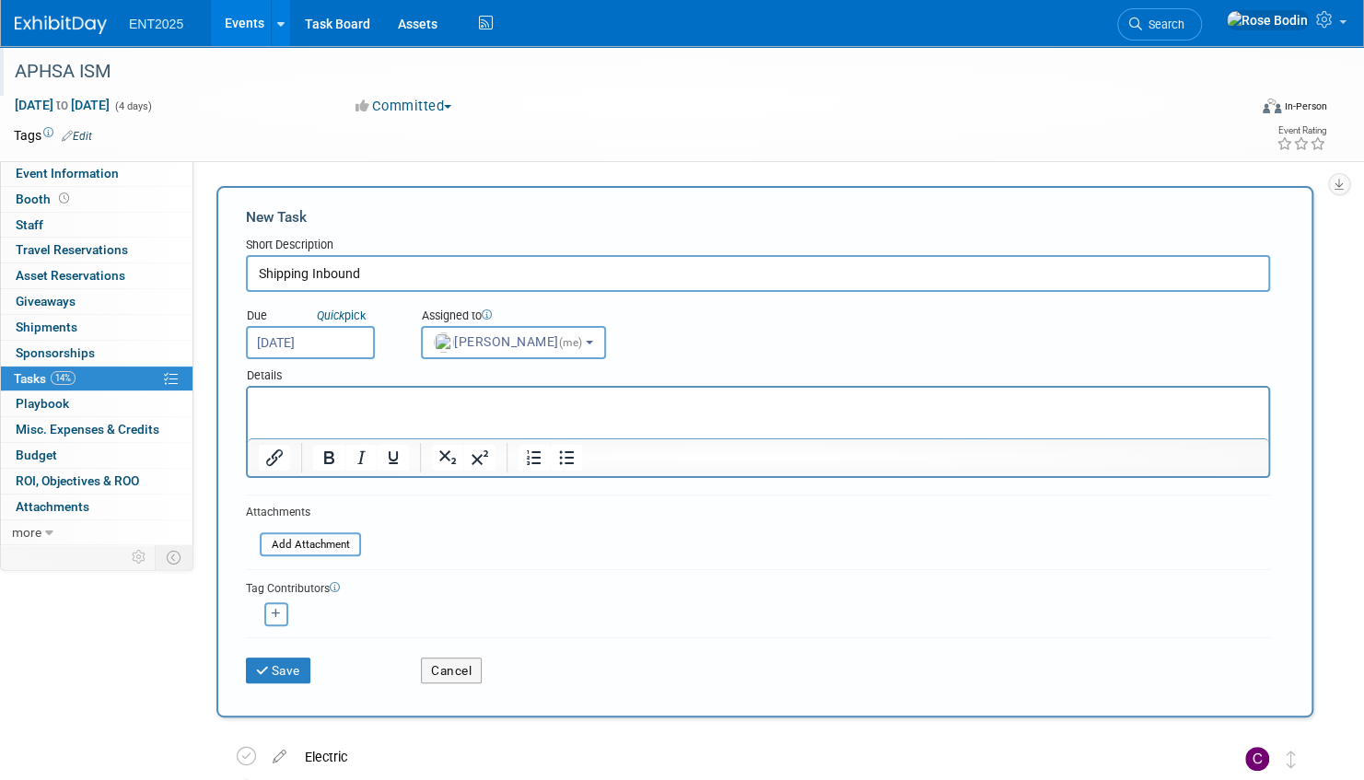
click at [274, 610] on icon "button" at bounding box center [276, 614] width 9 height 10
select select
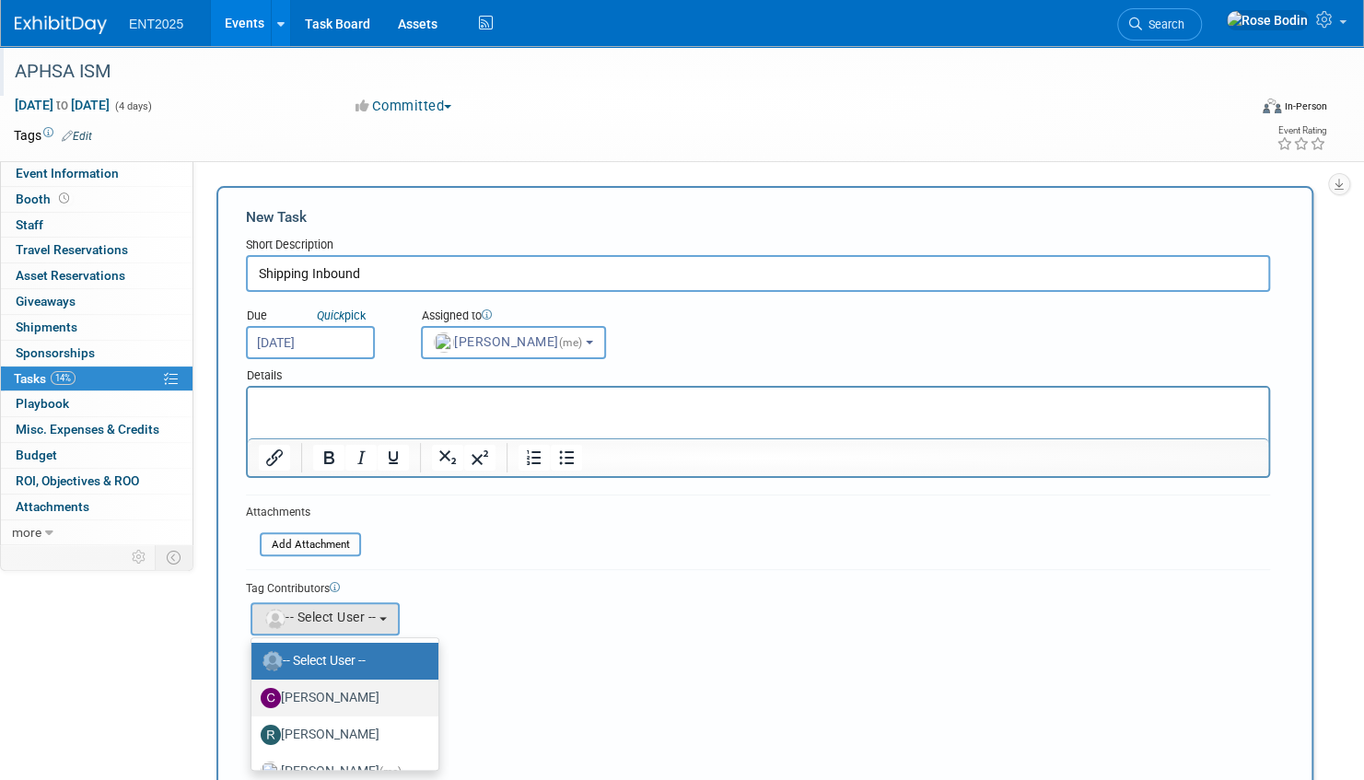
click at [329, 693] on label "Colleen Mueller" at bounding box center [340, 697] width 159 height 29
click at [254, 693] on input "Colleen Mueller" at bounding box center [248, 696] width 12 height 12
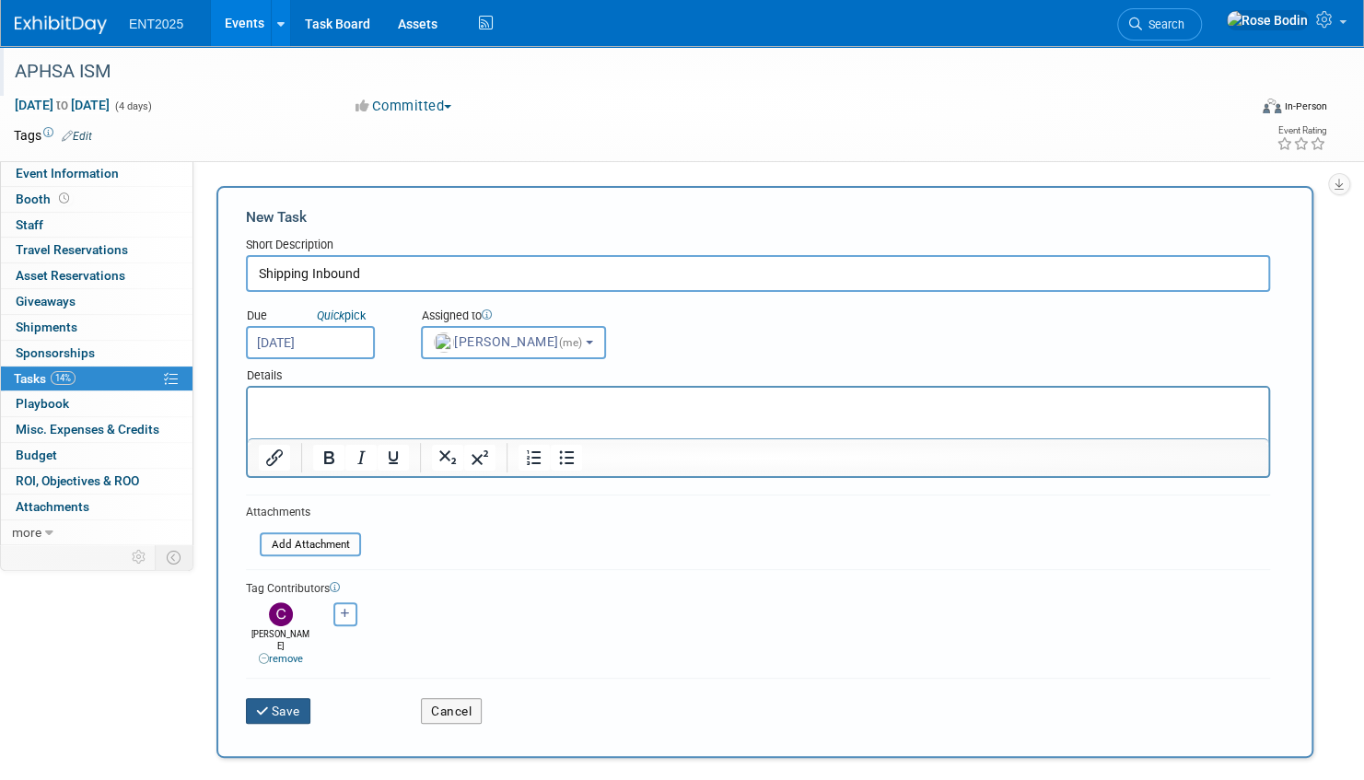
click at [282, 698] on button "Save" at bounding box center [278, 711] width 64 height 26
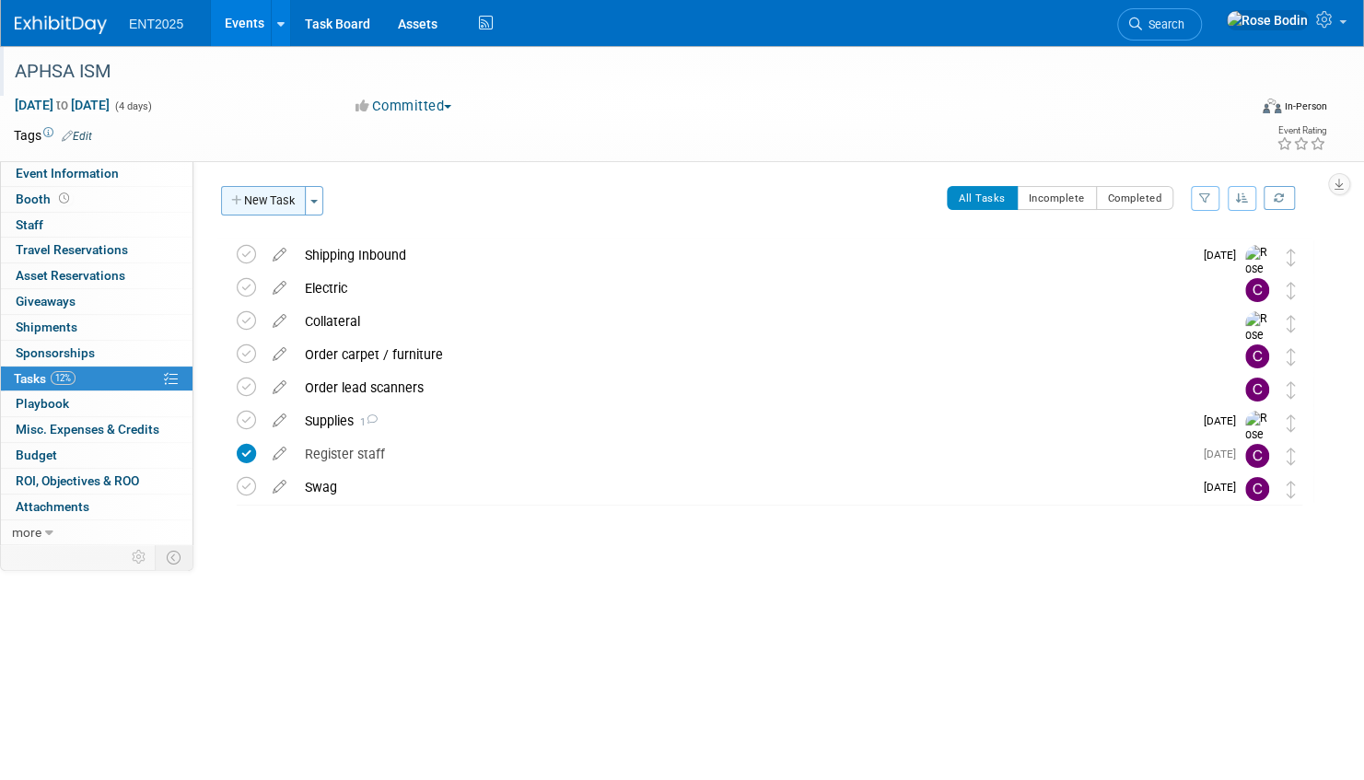
click at [265, 199] on button "New Task" at bounding box center [263, 200] width 85 height 29
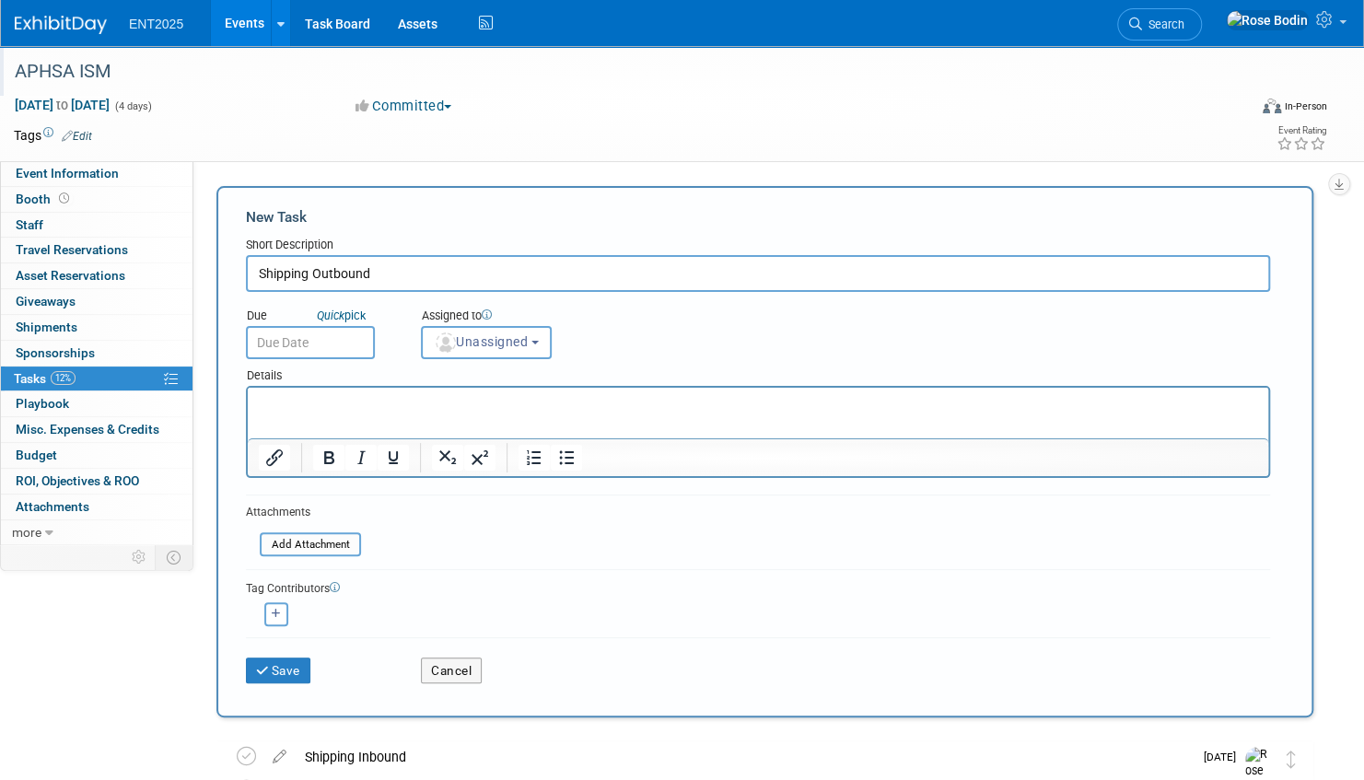
type input "Shipping Outbound"
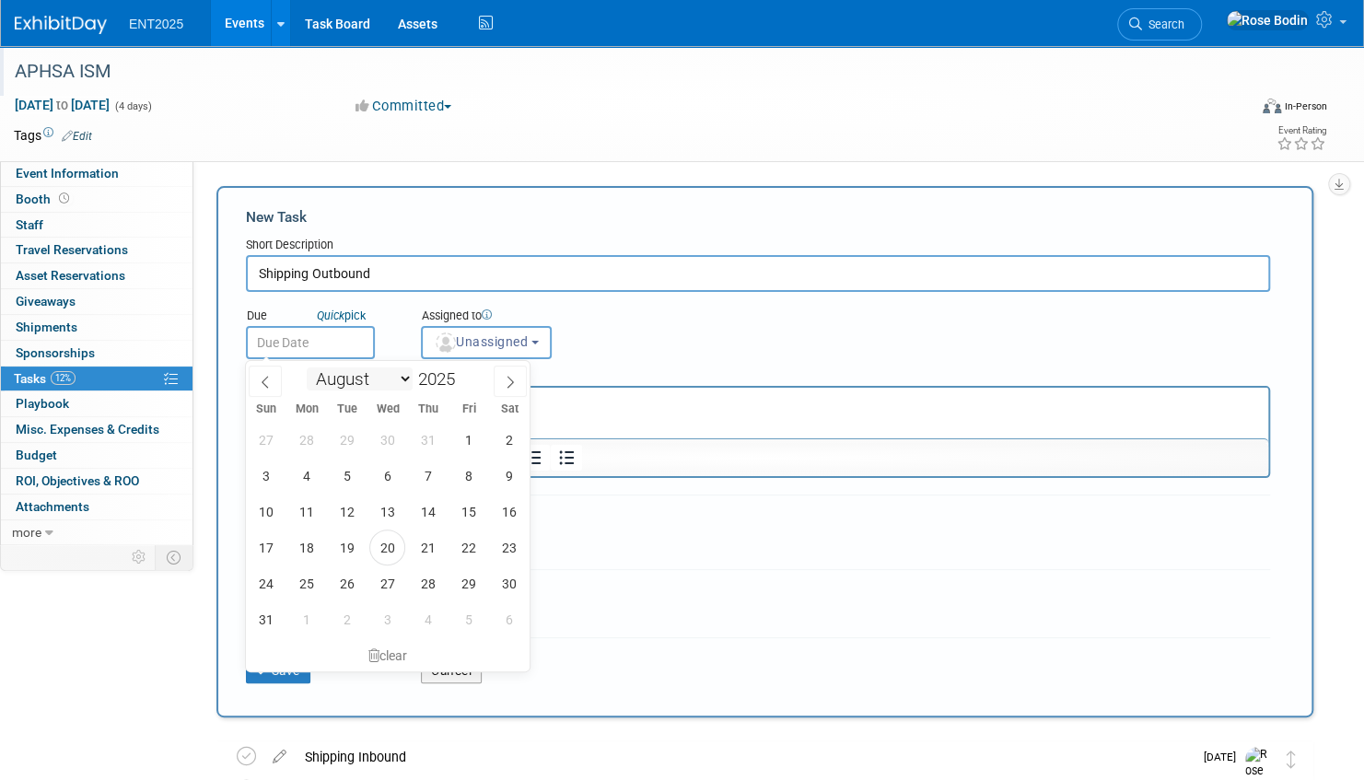
click at [323, 348] on input "text" at bounding box center [310, 342] width 129 height 33
click at [506, 380] on icon at bounding box center [510, 382] width 13 height 13
select select "8"
click at [389, 512] on span "17" at bounding box center [387, 512] width 36 height 36
type input "Sep 17, 2025"
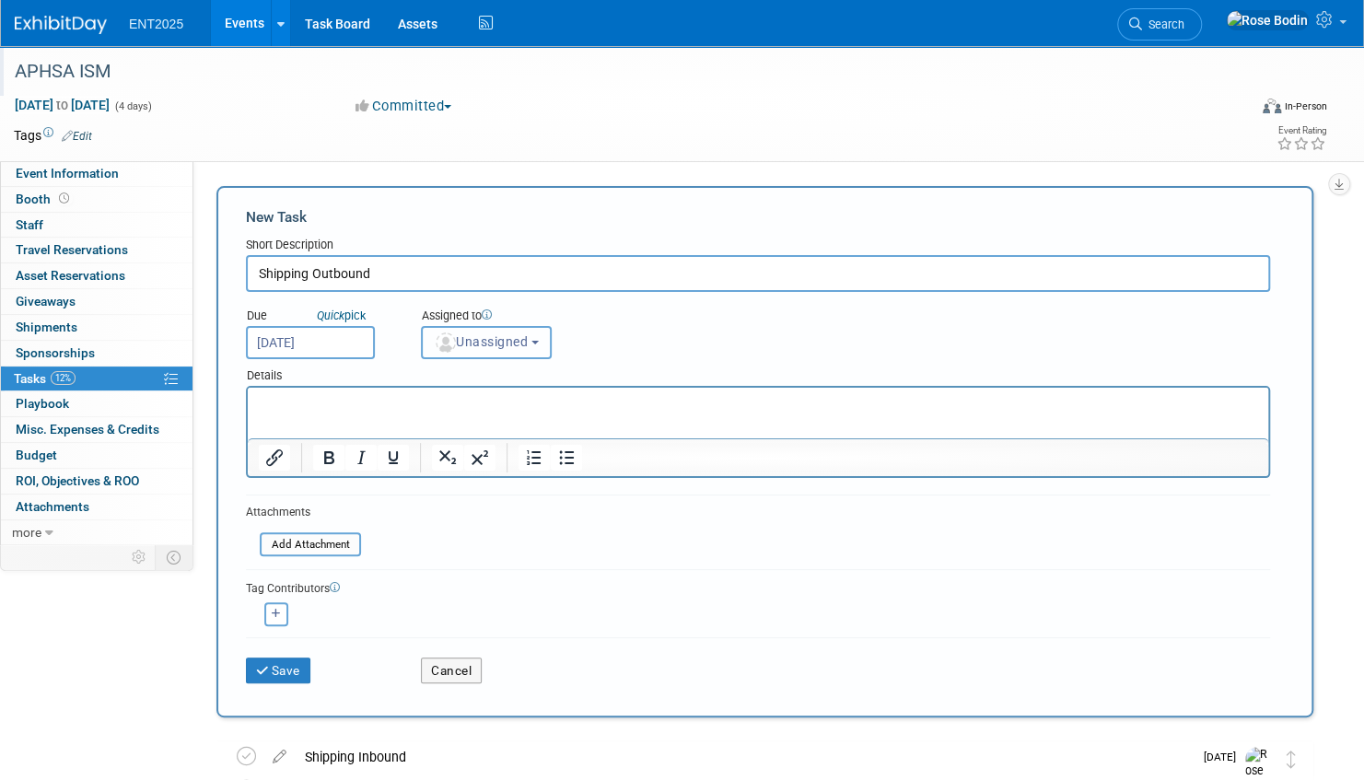
click at [481, 344] on span "Unassigned" at bounding box center [481, 341] width 94 height 15
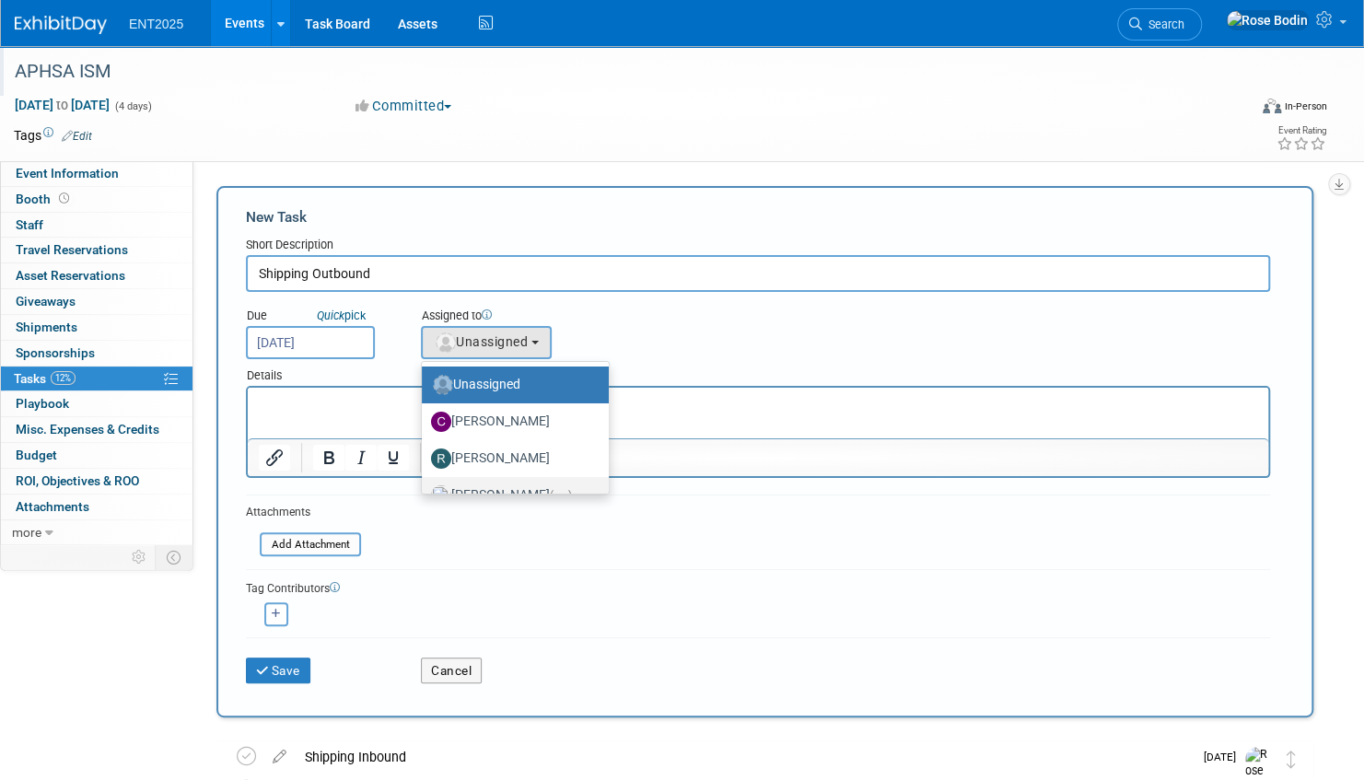
click at [497, 483] on label "Rose Bodin (me)" at bounding box center [510, 495] width 159 height 29
click at [425, 487] on input "Rose Bodin (me)" at bounding box center [419, 493] width 12 height 12
select select "fd414d53-3d64-4b99-a4d4-d4a7ab262892"
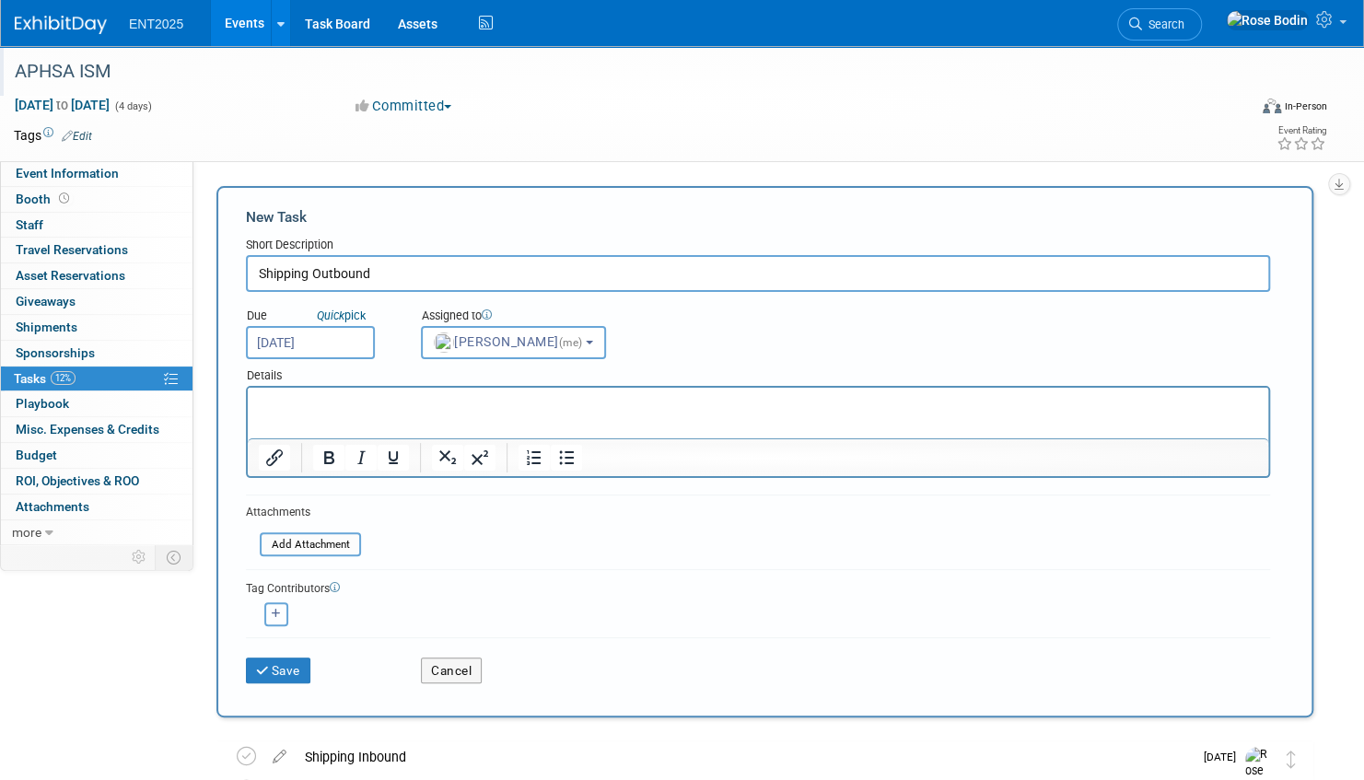
click at [274, 612] on icon "button" at bounding box center [276, 614] width 9 height 10
select select
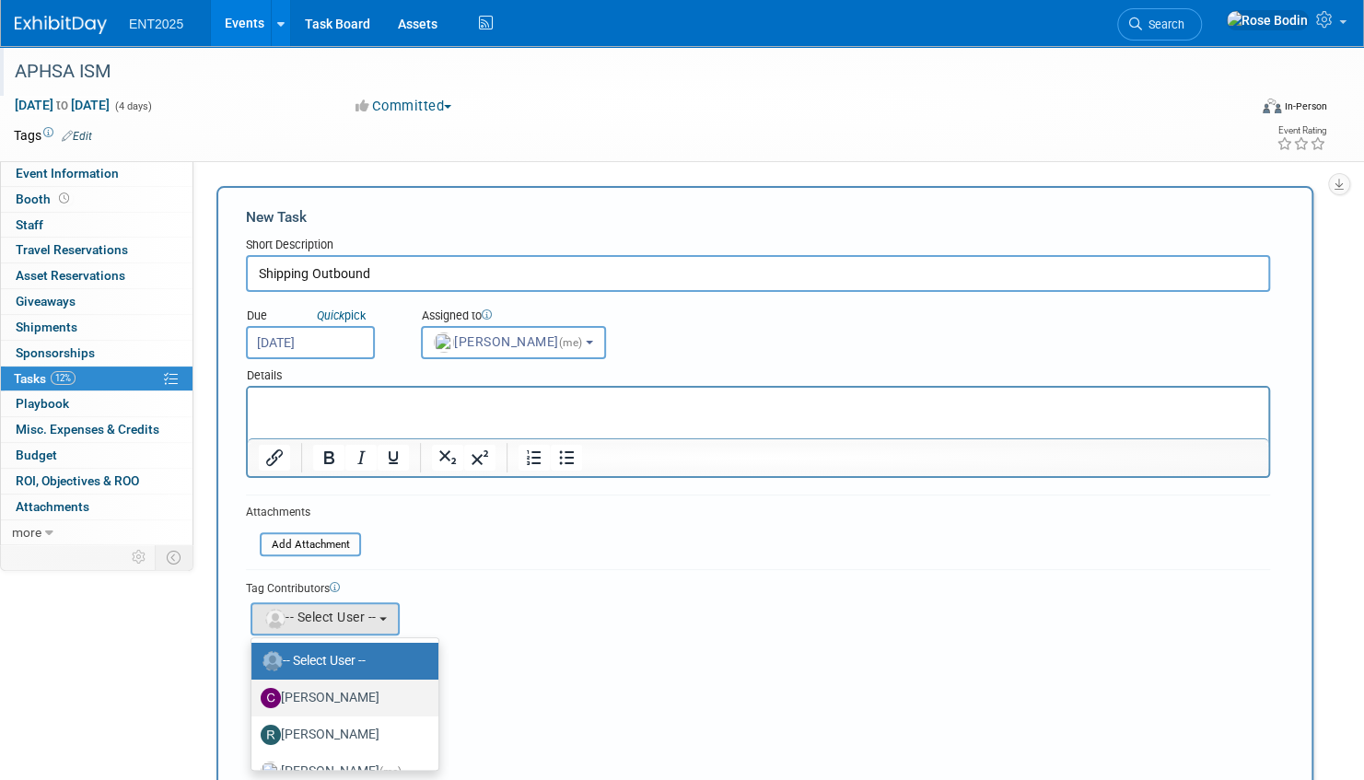
click at [320, 690] on label "Colleen Mueller" at bounding box center [340, 697] width 159 height 29
click at [254, 690] on input "Colleen Mueller" at bounding box center [248, 696] width 12 height 12
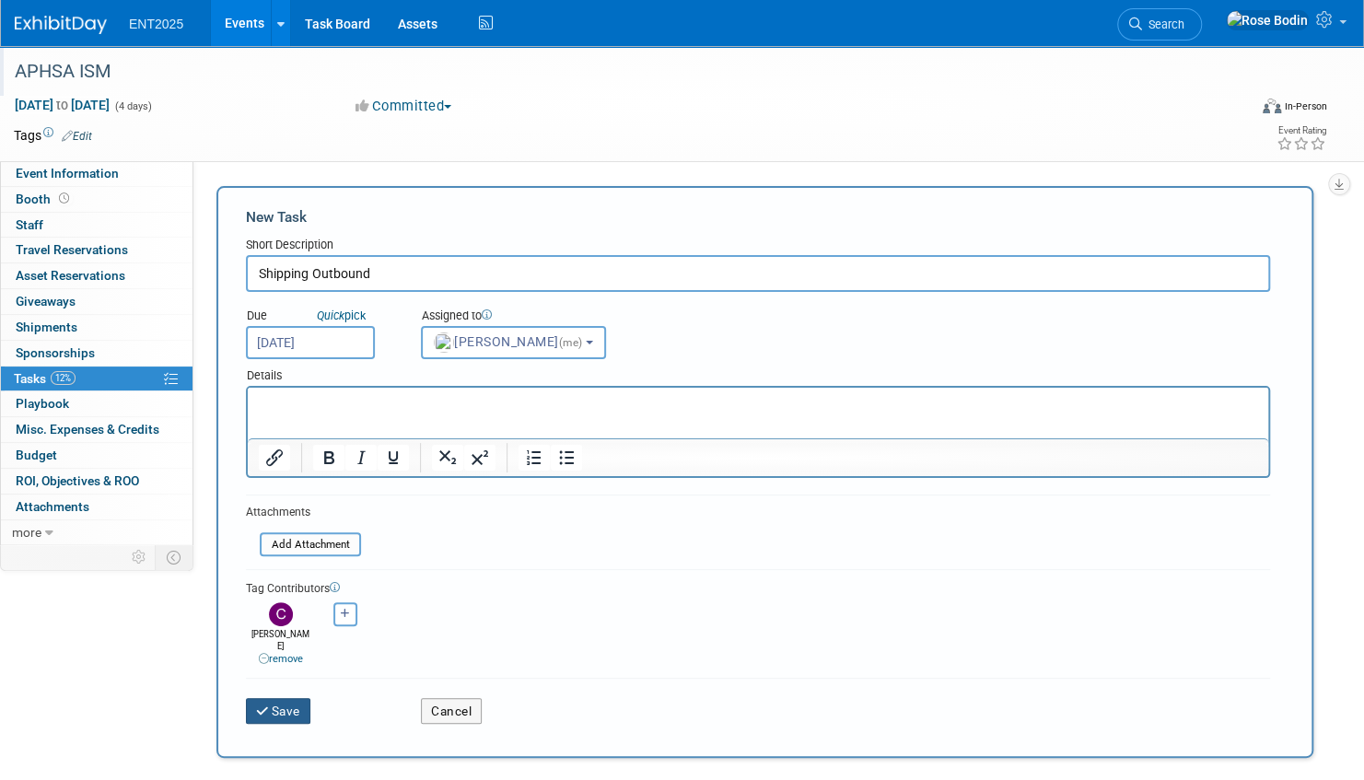
click at [289, 698] on button "Save" at bounding box center [278, 711] width 64 height 26
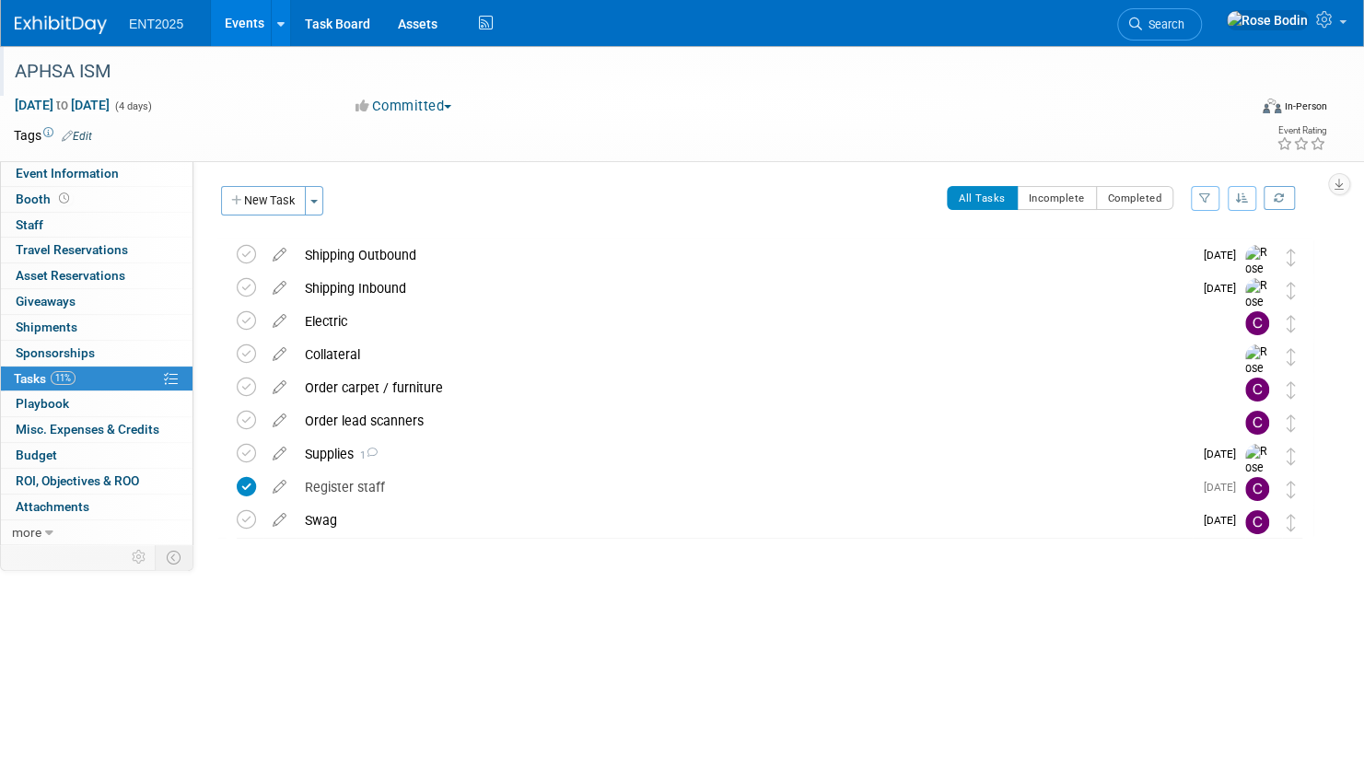
click at [241, 23] on link "Events" at bounding box center [244, 23] width 67 height 46
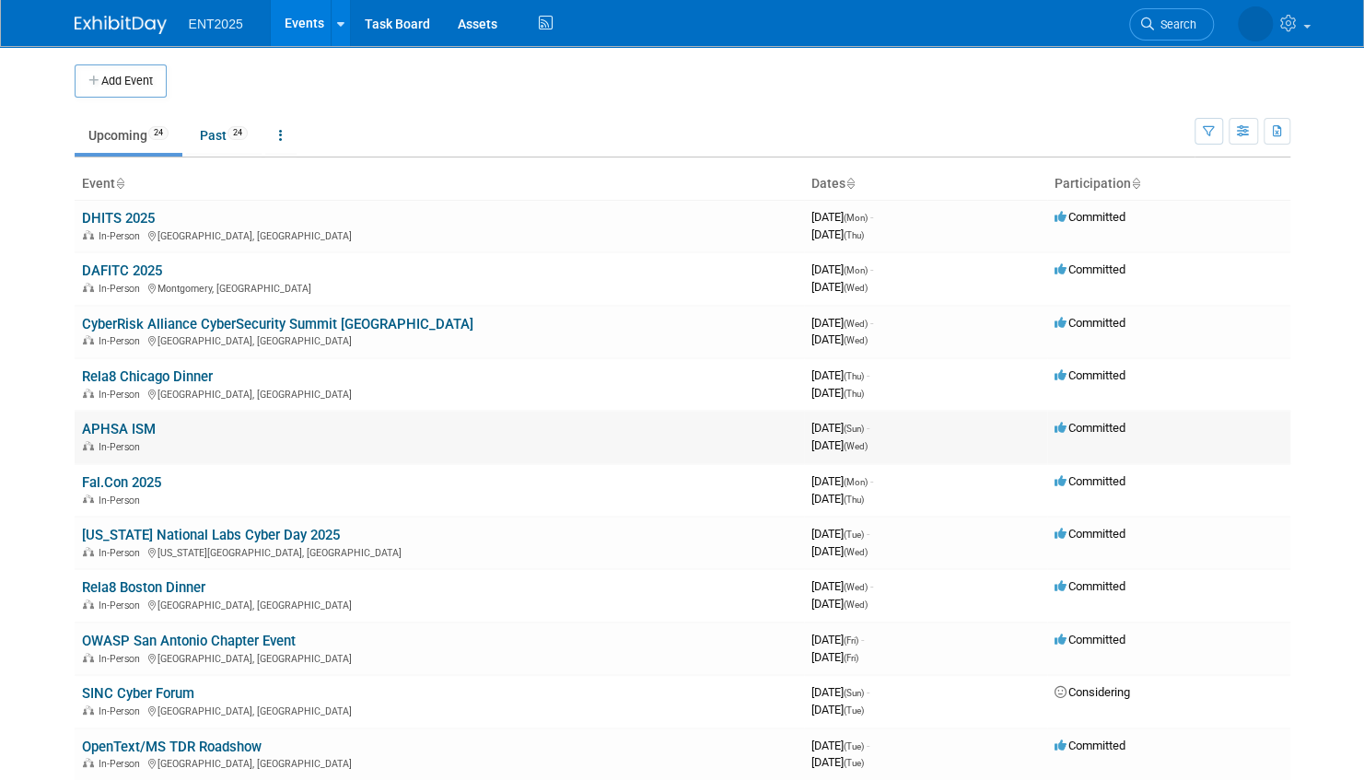
click at [144, 425] on link "APHSA ISM" at bounding box center [119, 429] width 74 height 17
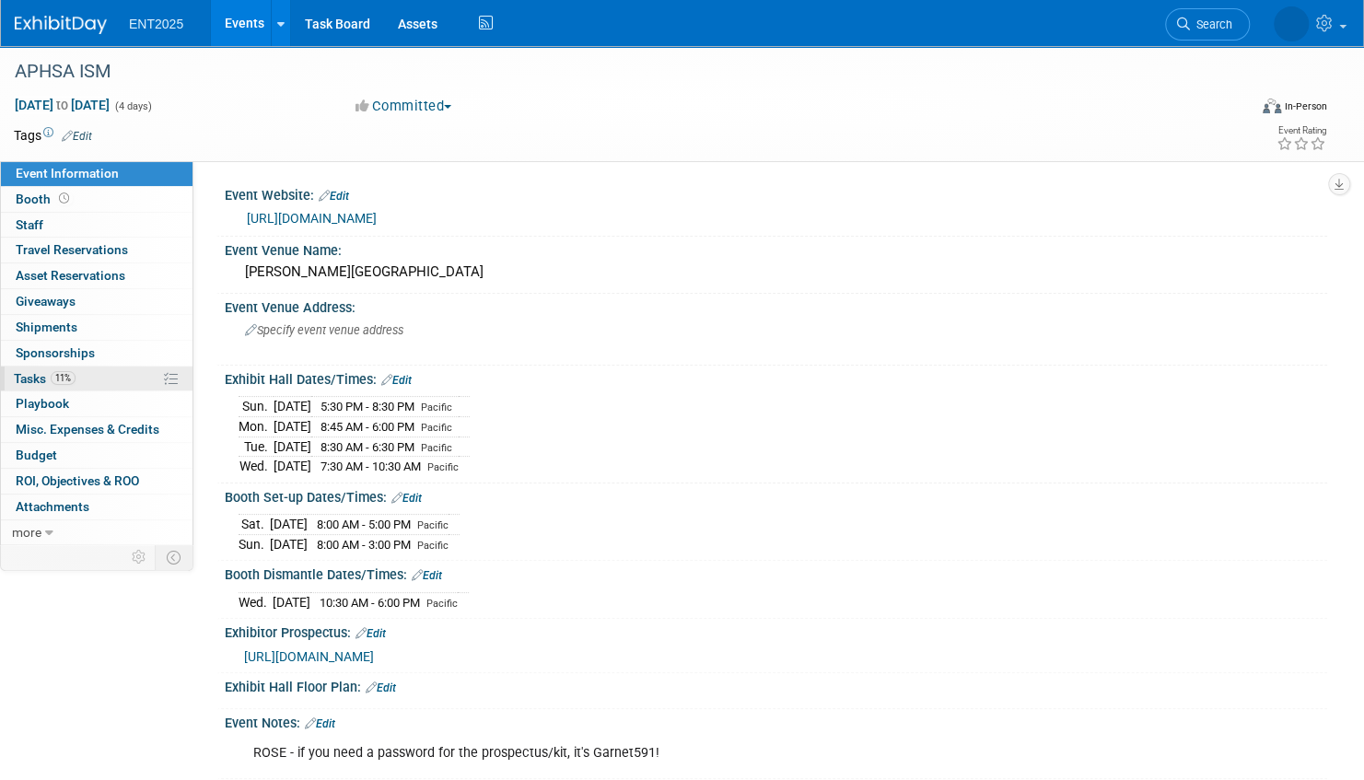
click at [120, 374] on link "11% Tasks 11%" at bounding box center [97, 379] width 192 height 25
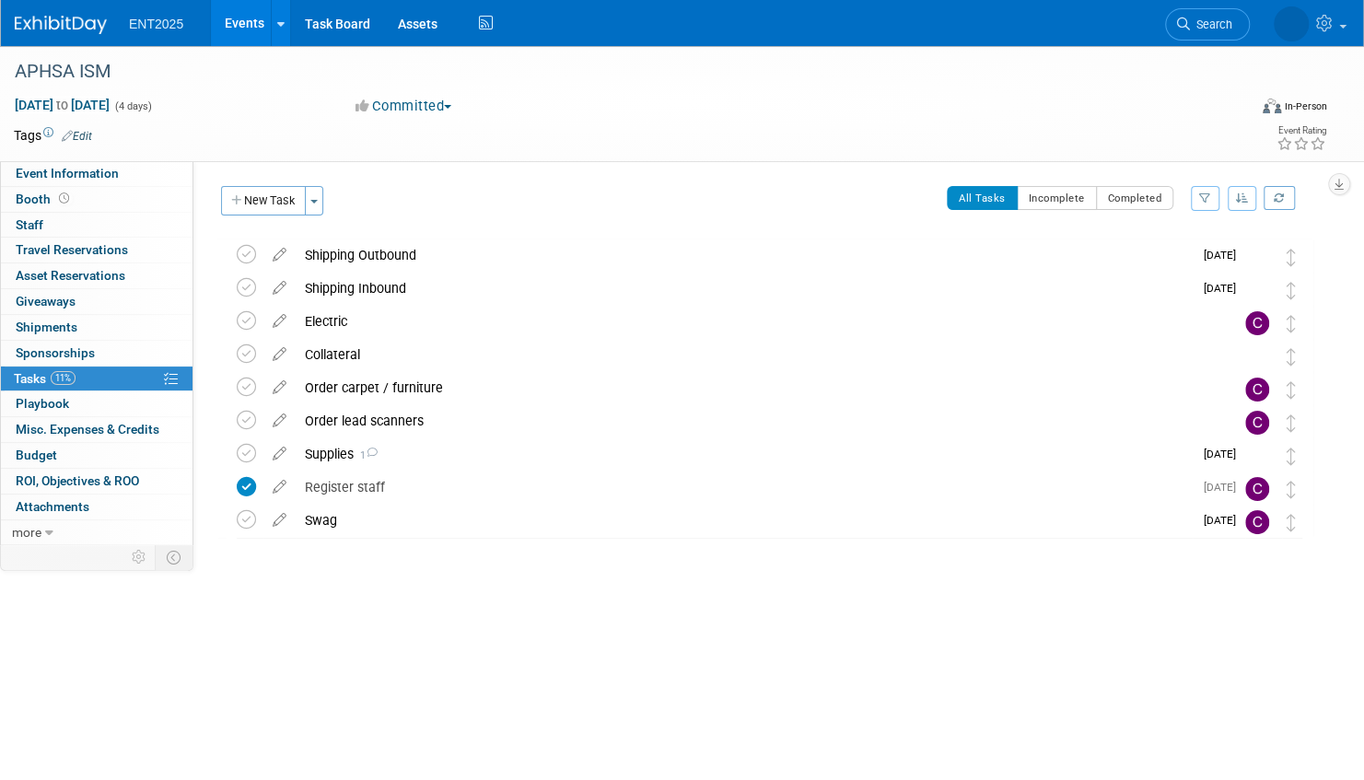
click at [247, 16] on link "Events" at bounding box center [244, 23] width 67 height 46
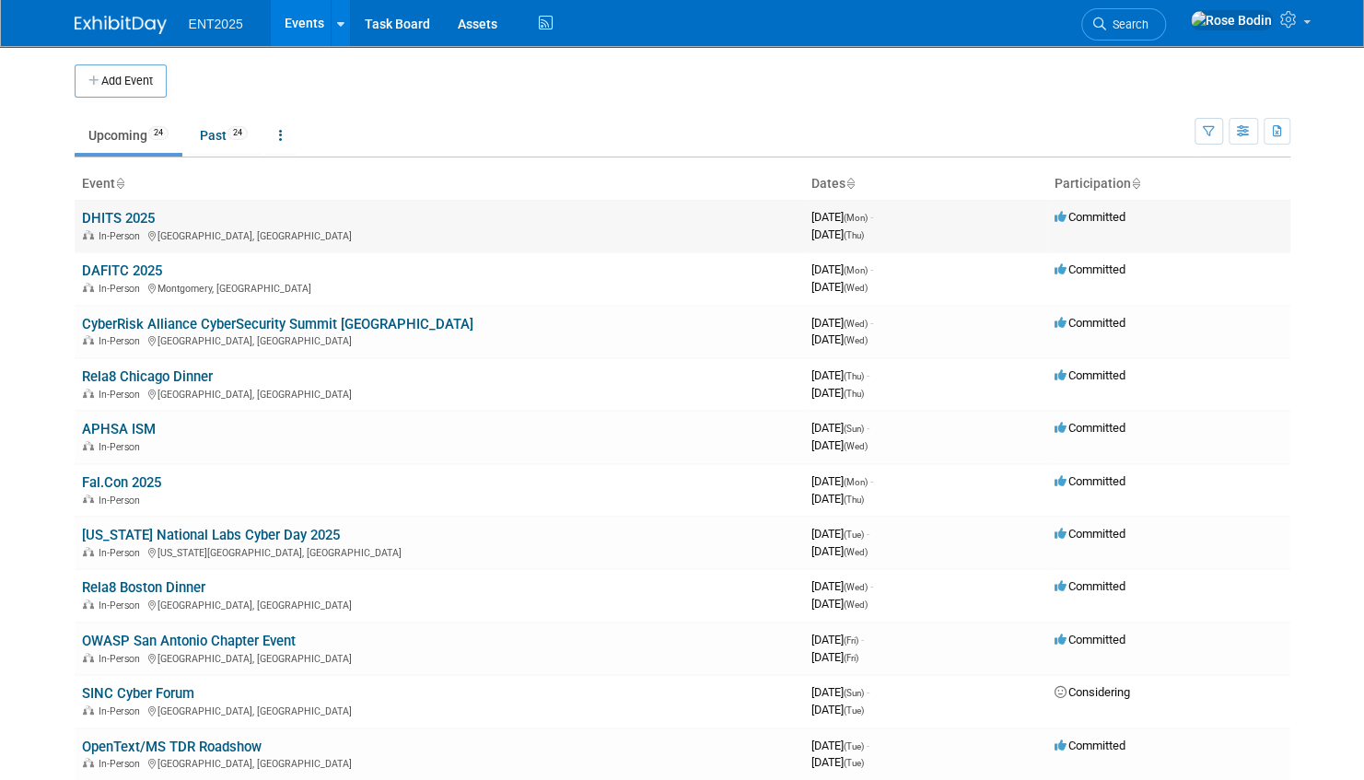
click at [106, 214] on link "DHITS 2025" at bounding box center [118, 218] width 73 height 17
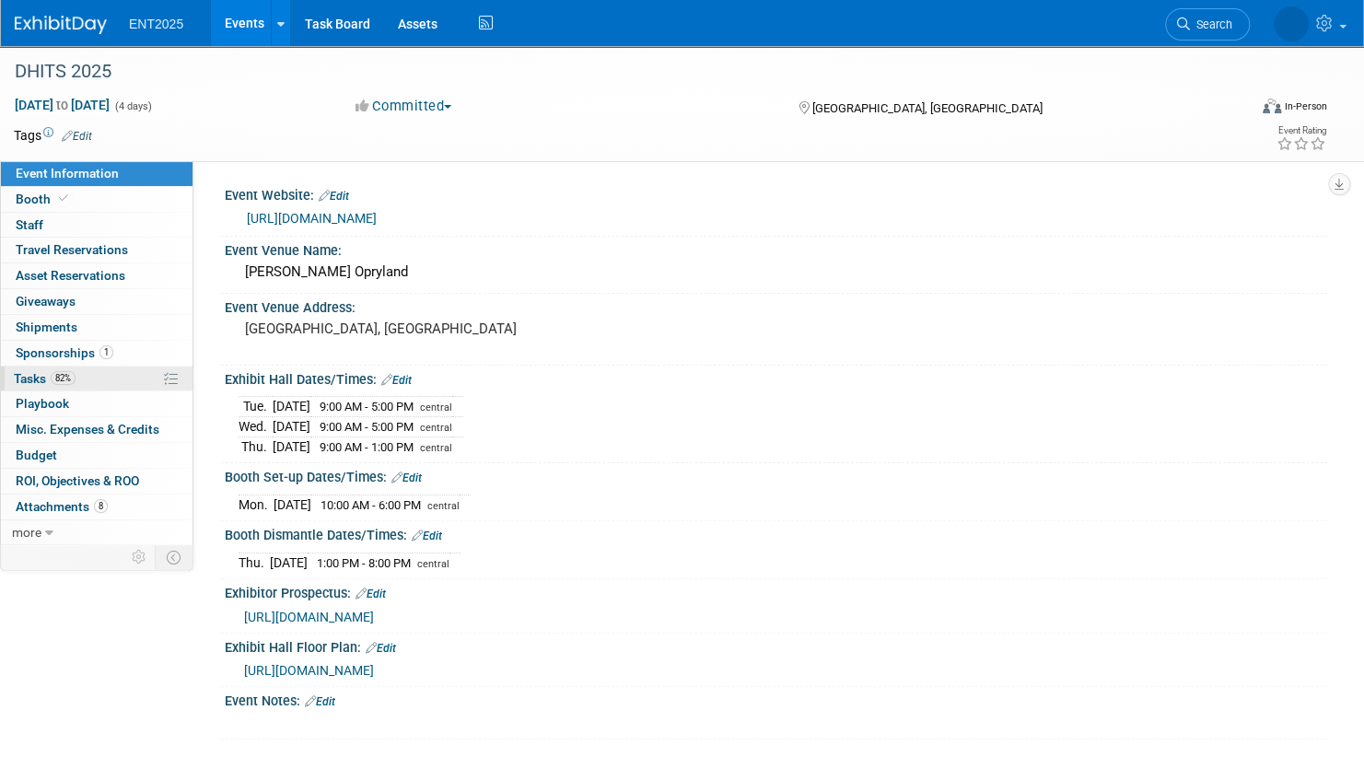
click at [122, 376] on link "82% Tasks 82%" at bounding box center [97, 379] width 192 height 25
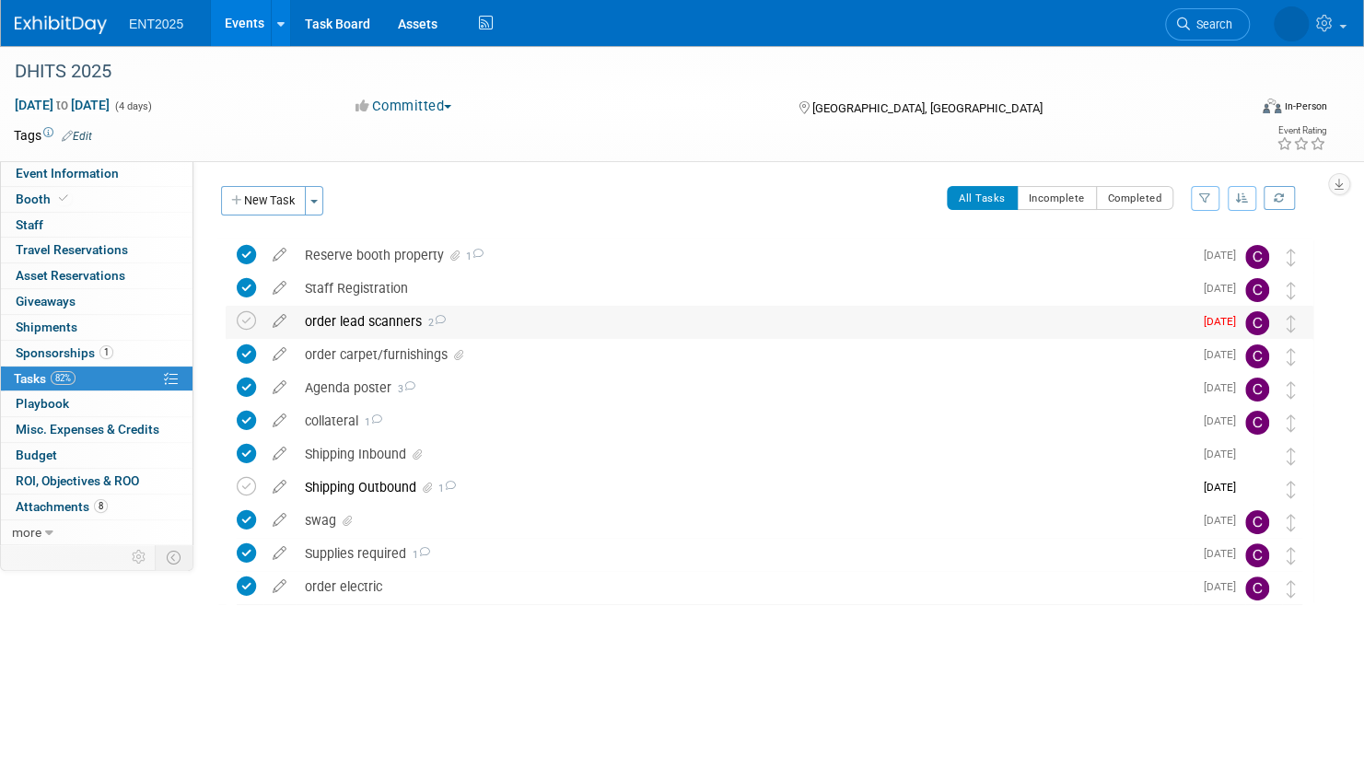
click at [493, 319] on div "order lead scanners 2" at bounding box center [744, 321] width 897 height 31
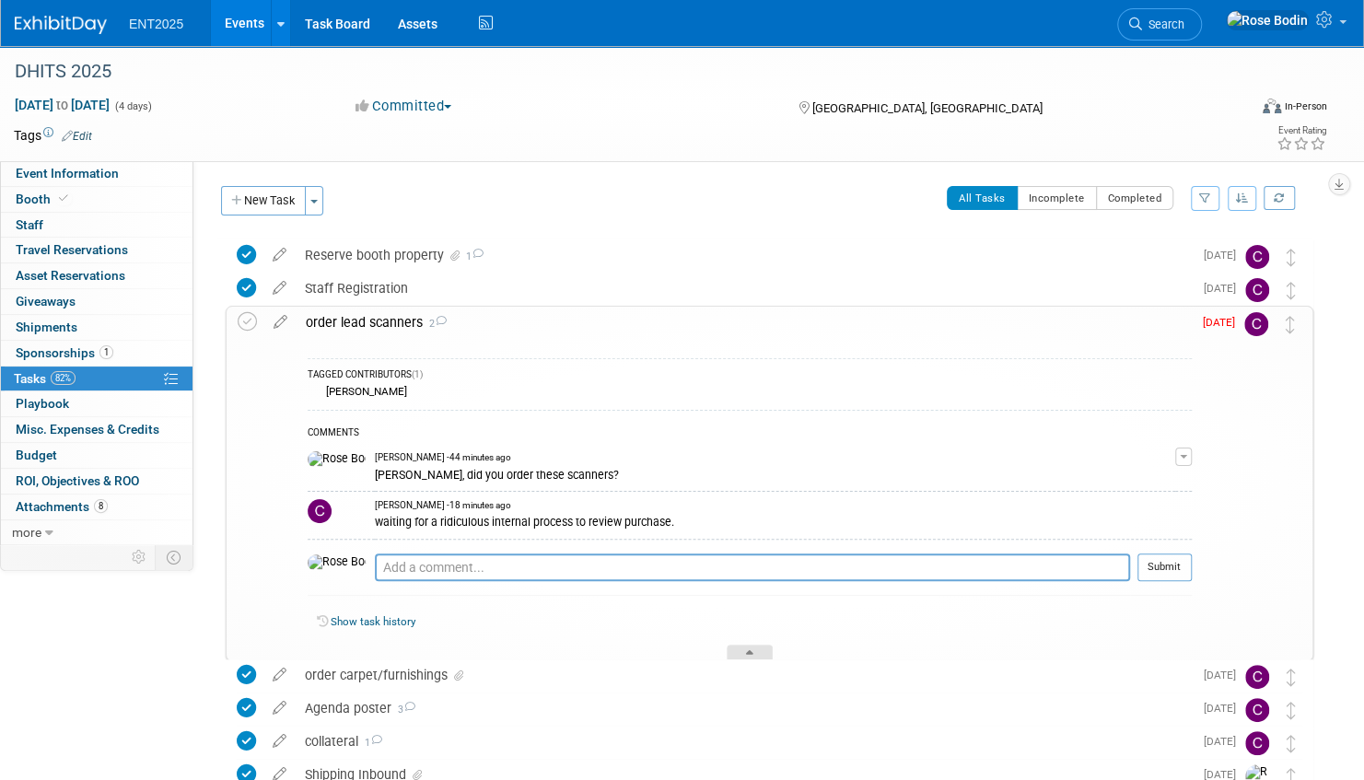
click at [745, 650] on div at bounding box center [750, 653] width 46 height 16
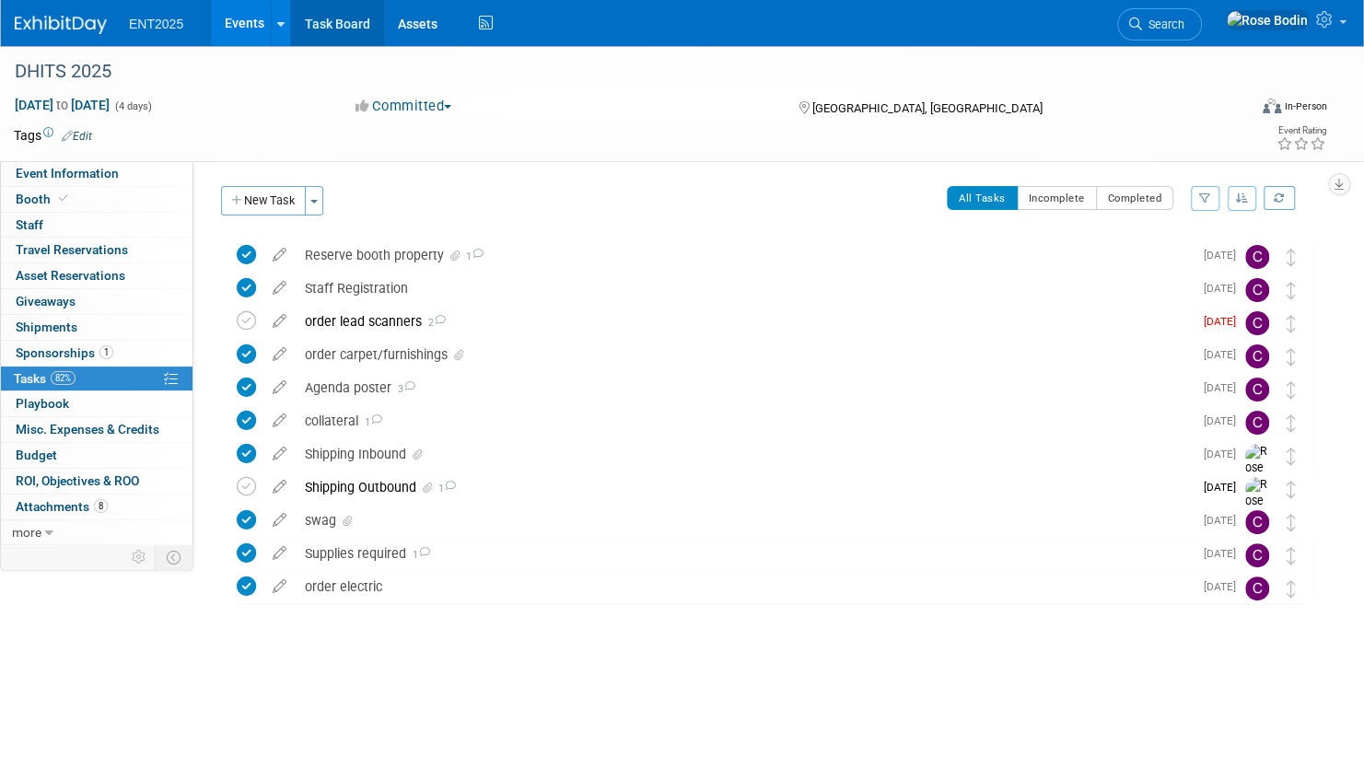
click at [332, 17] on link "Task Board" at bounding box center [337, 23] width 93 height 46
